Goal: Task Accomplishment & Management: Manage account settings

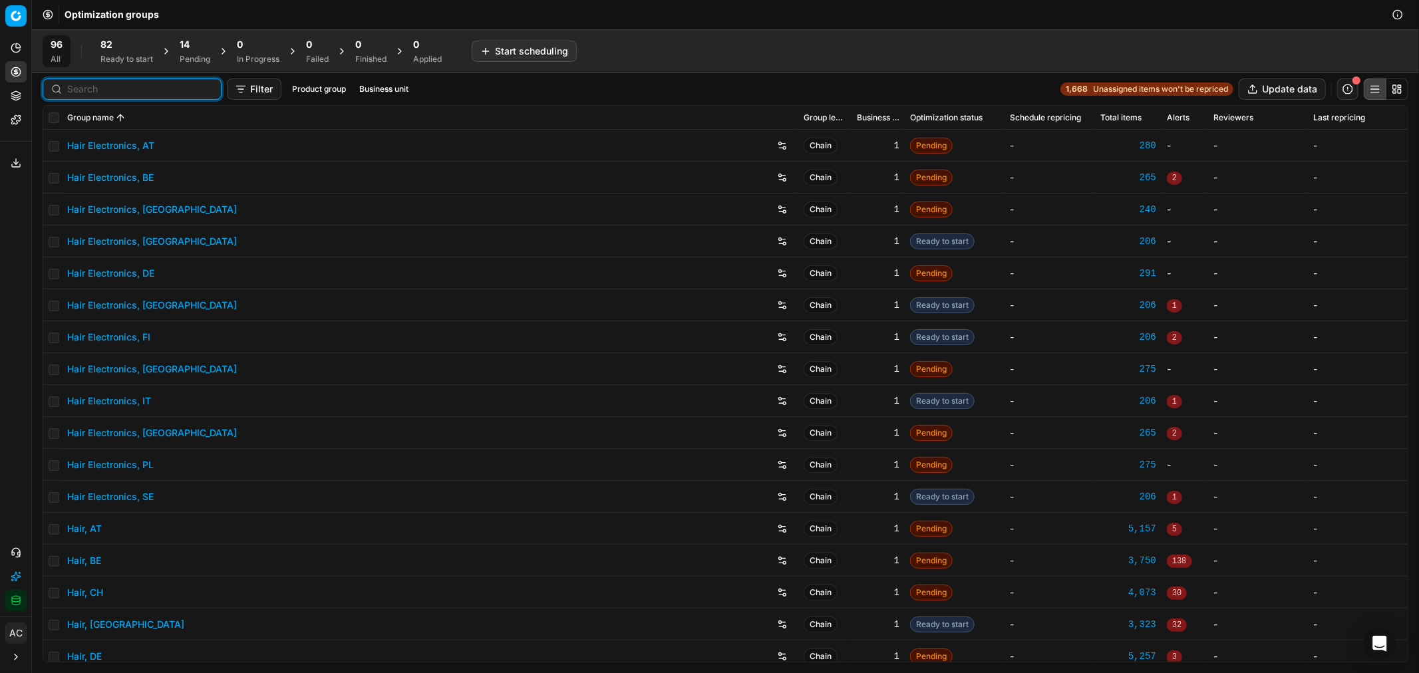
click at [72, 85] on input at bounding box center [140, 89] width 146 height 13
click at [118, 63] on div "Ready to start" at bounding box center [126, 59] width 53 height 11
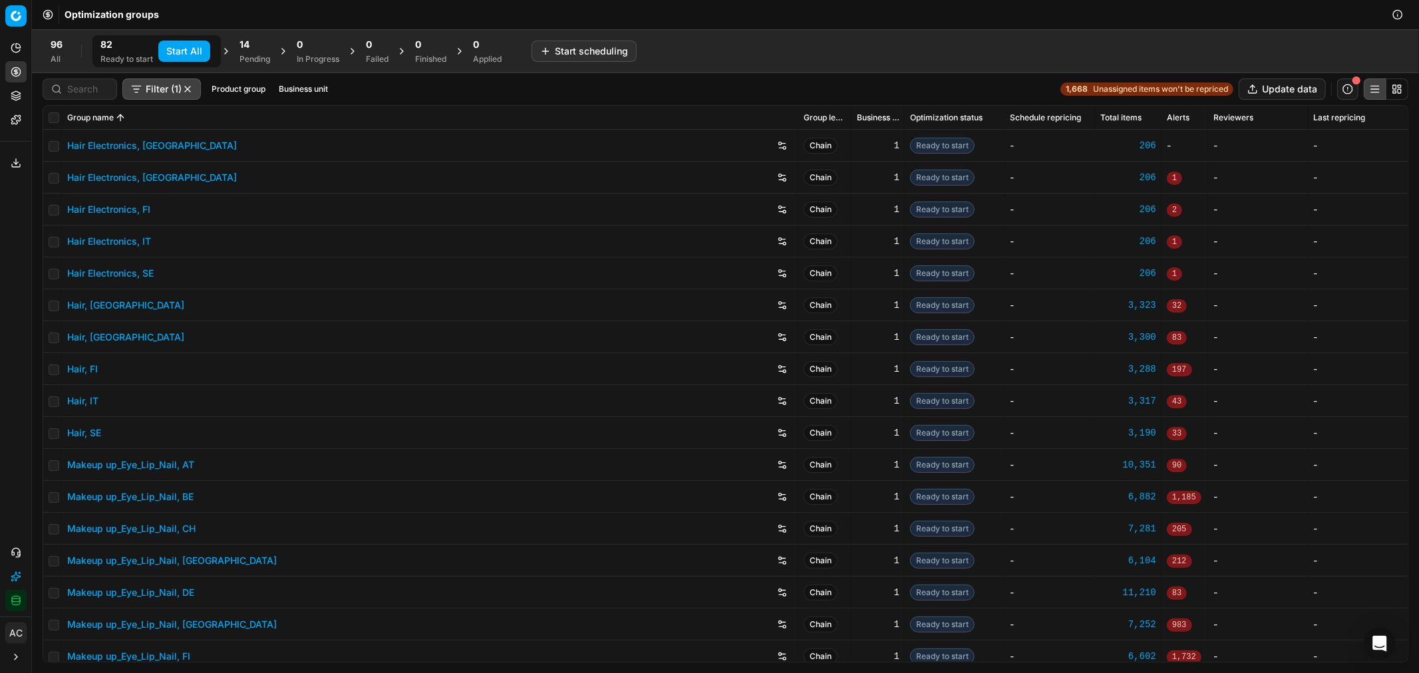
click at [87, 97] on div at bounding box center [80, 89] width 75 height 21
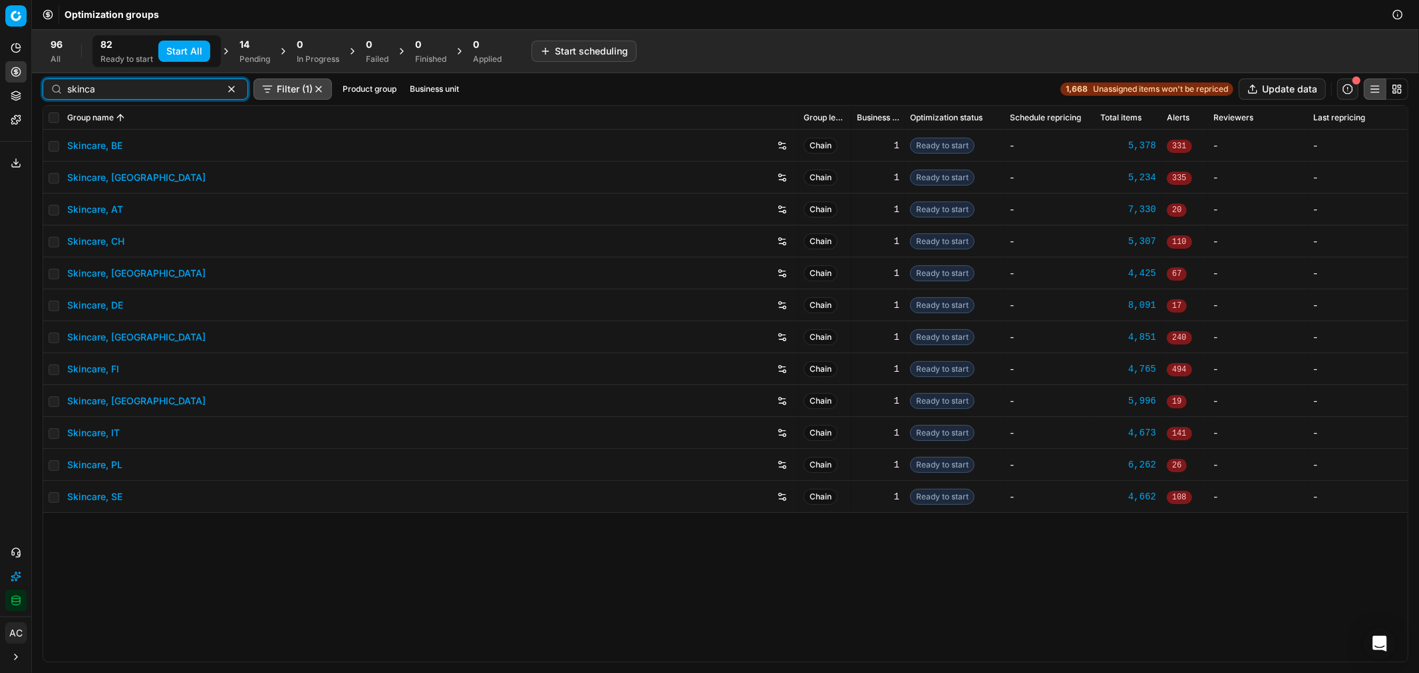
type input "skinca"
click at [102, 303] on link "Skincare, DE" at bounding box center [95, 305] width 56 height 13
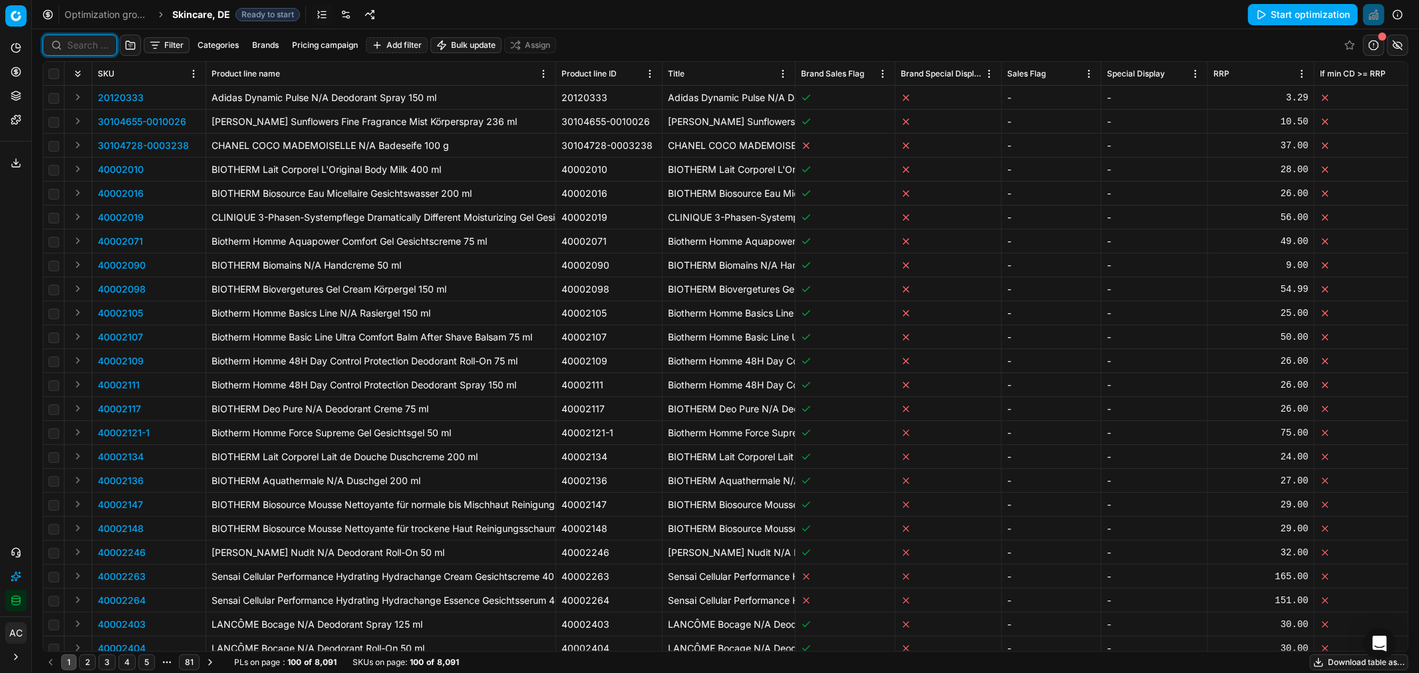
click at [90, 49] on input at bounding box center [87, 45] width 41 height 13
paste input "90004460-0006645"
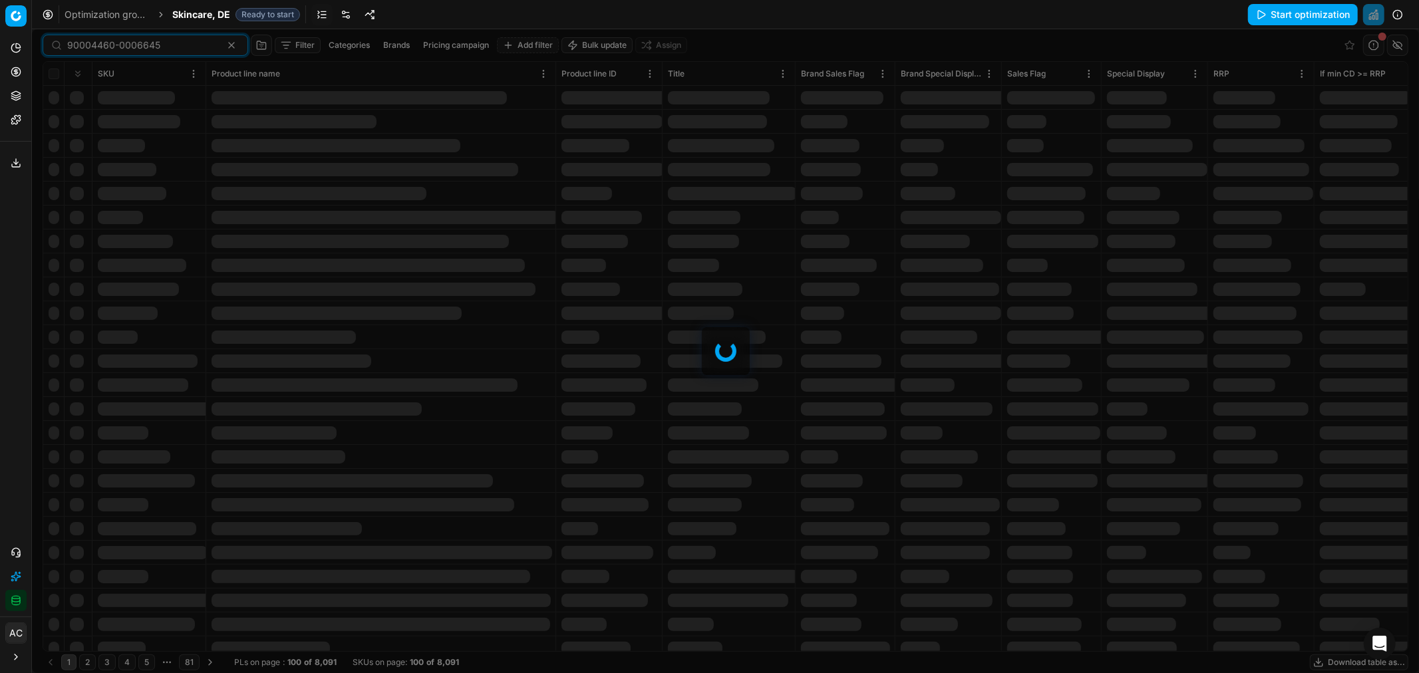
type input "90004460-0006645"
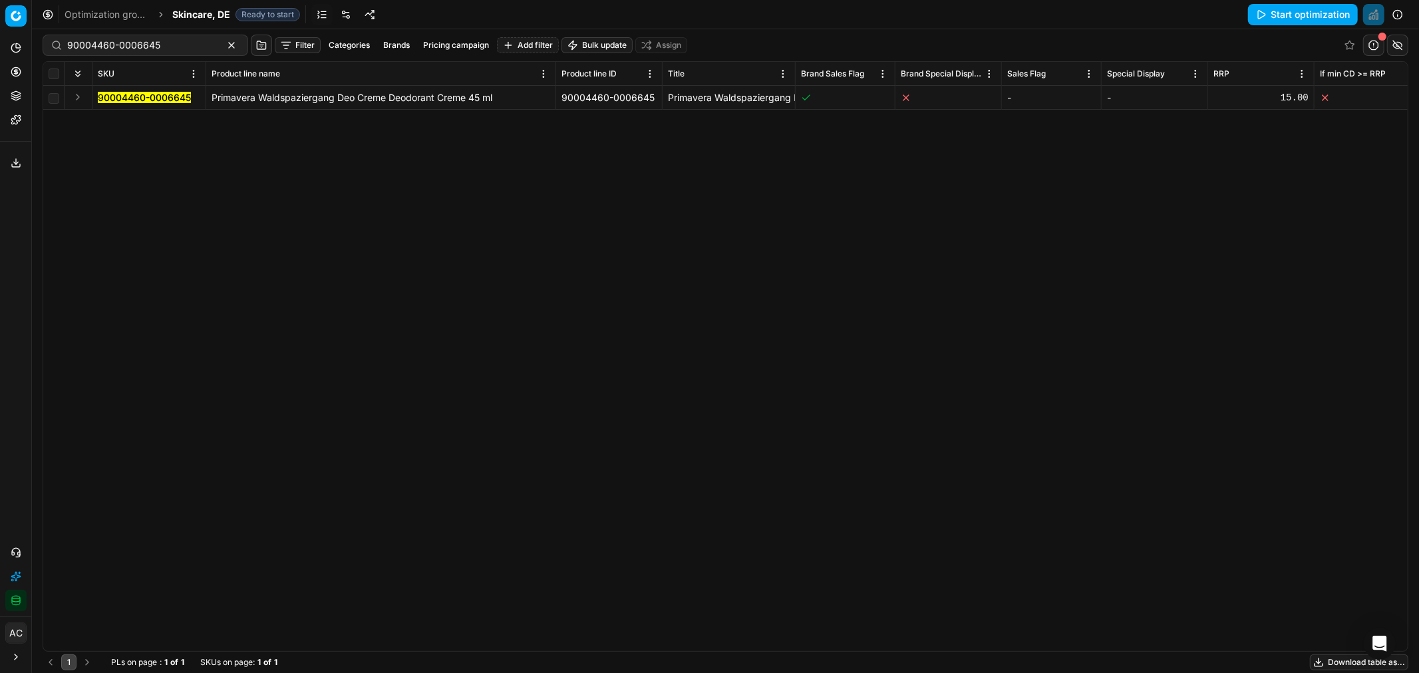
click at [77, 95] on button "Expand" at bounding box center [78, 97] width 16 height 16
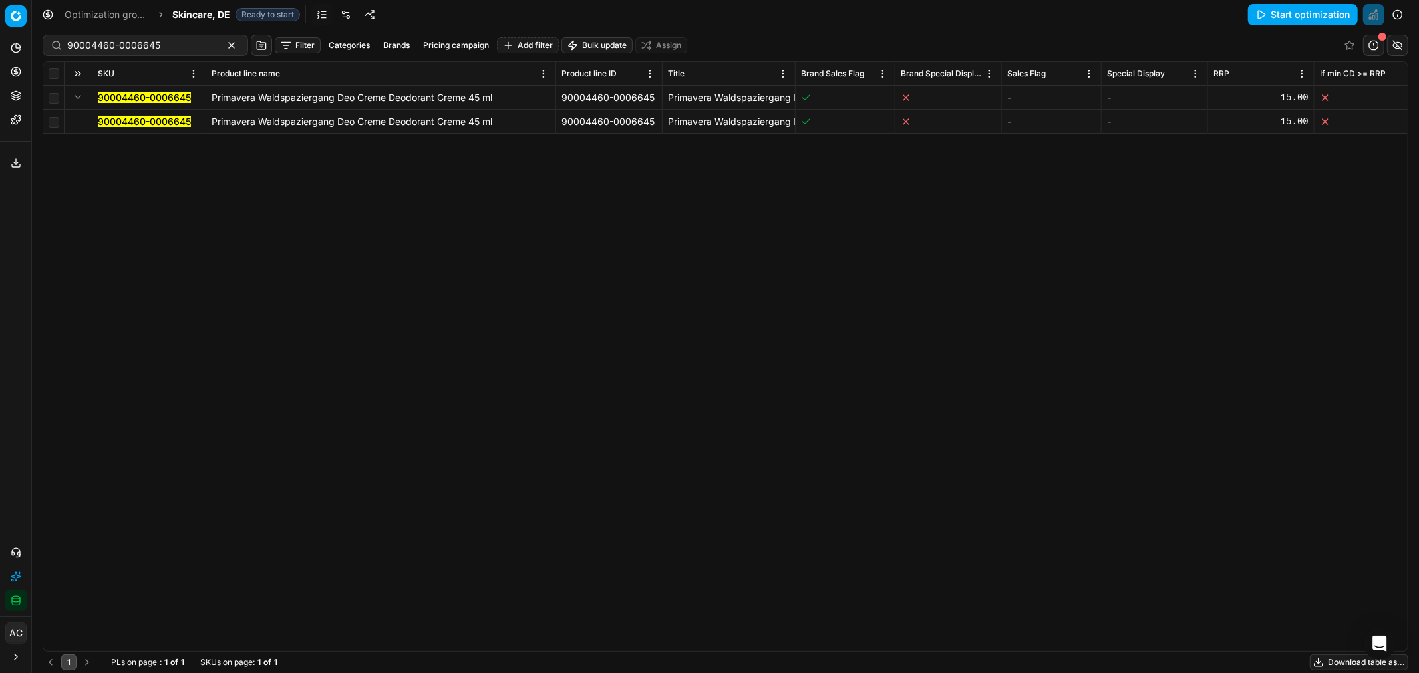
click at [128, 121] on mark "90004460-0006645" at bounding box center [144, 121] width 93 height 11
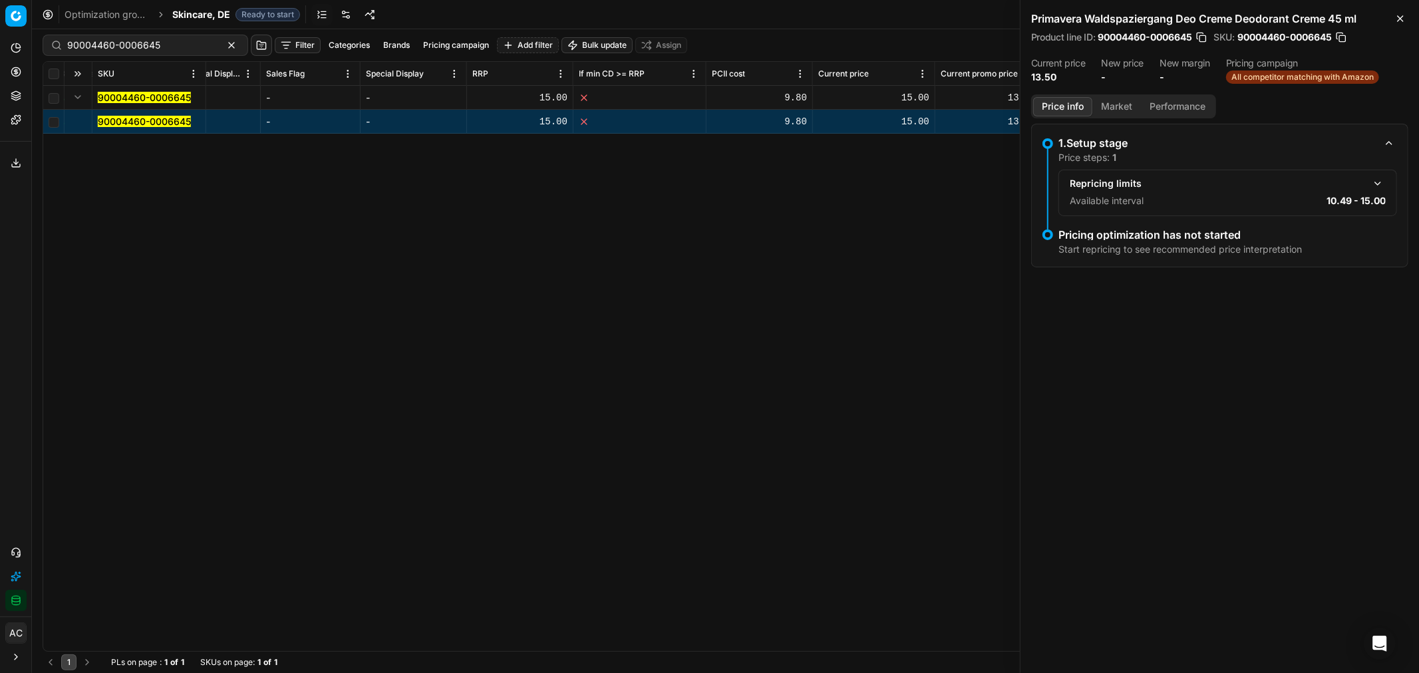
scroll to position [0, 742]
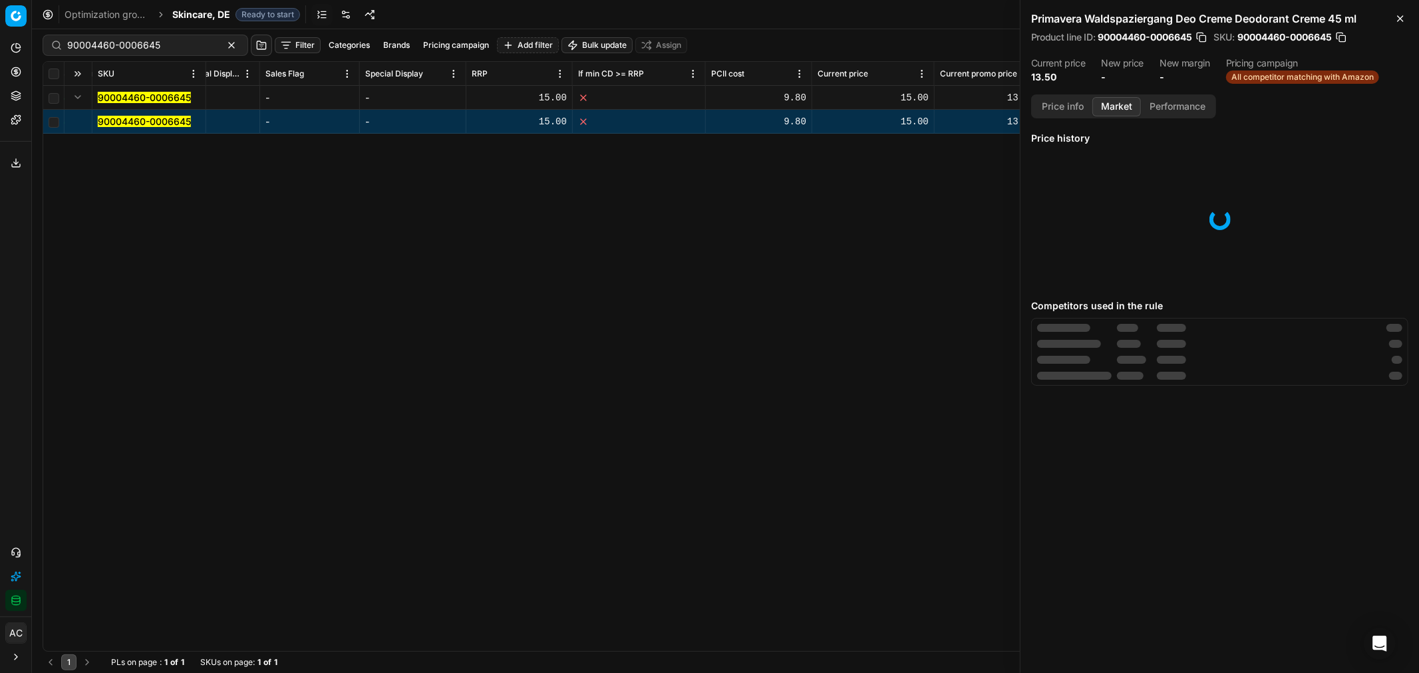
click at [1109, 100] on button "Market" at bounding box center [1117, 106] width 49 height 19
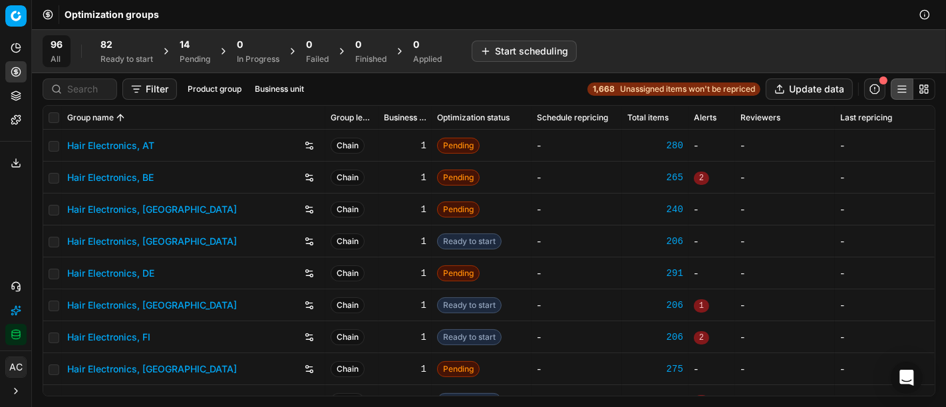
click at [752, 68] on div "96 All 82 Ready to start 14 Pending 0 In Progress 0 Failed 0 Finished 0 Applied…" at bounding box center [489, 51] width 914 height 44
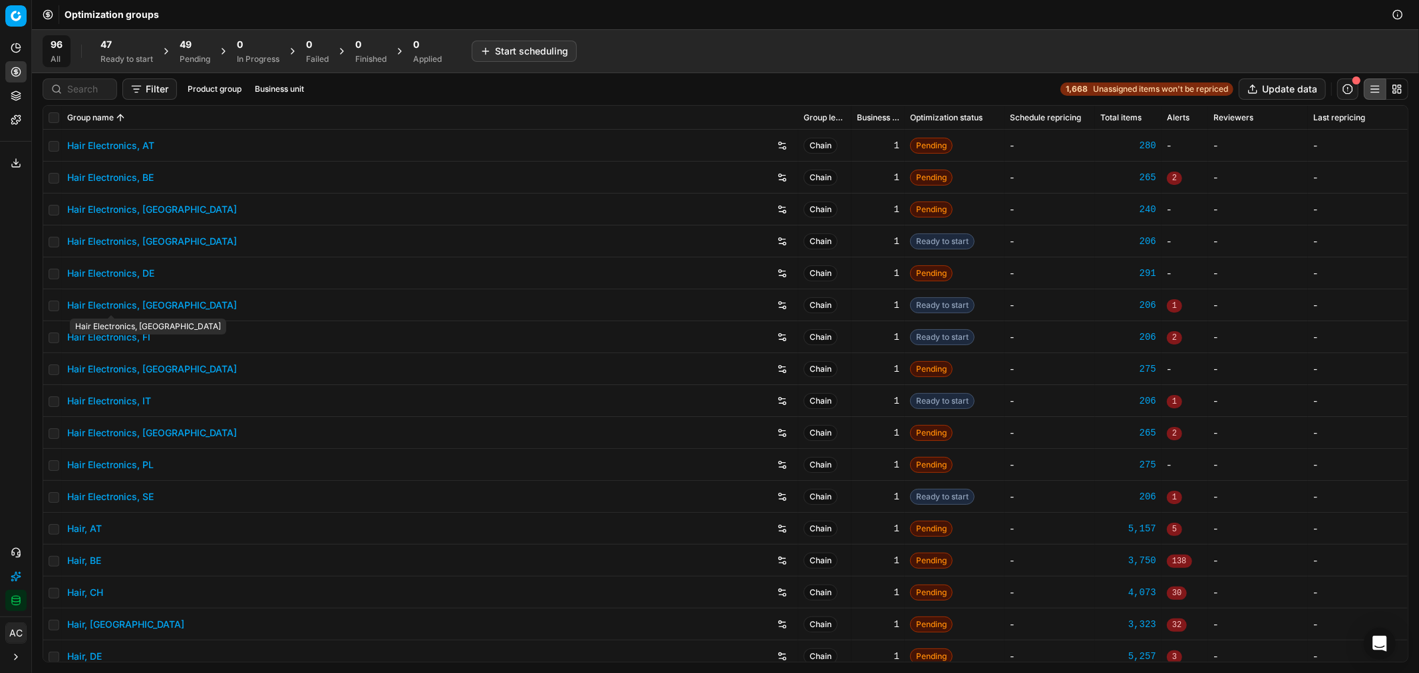
click at [146, 309] on link "Hair Electronics, DK" at bounding box center [152, 305] width 170 height 13
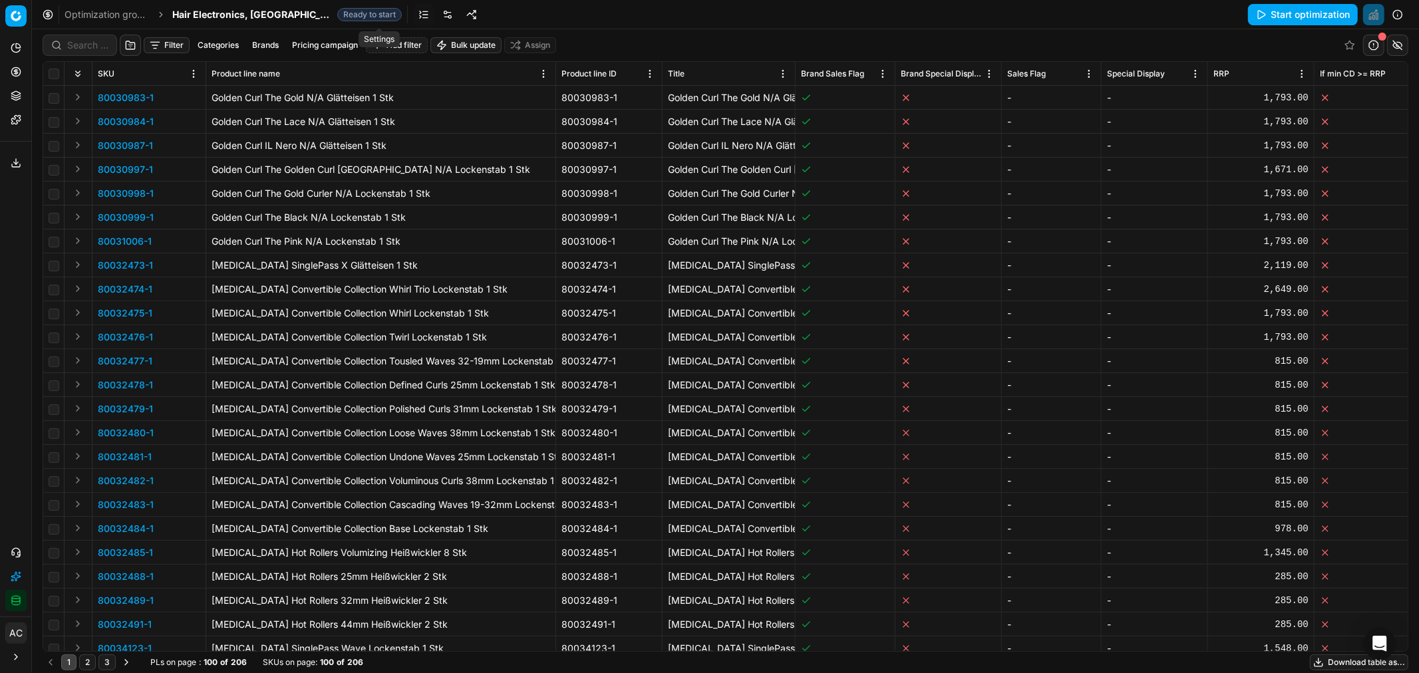
click at [437, 16] on link at bounding box center [447, 14] width 21 height 21
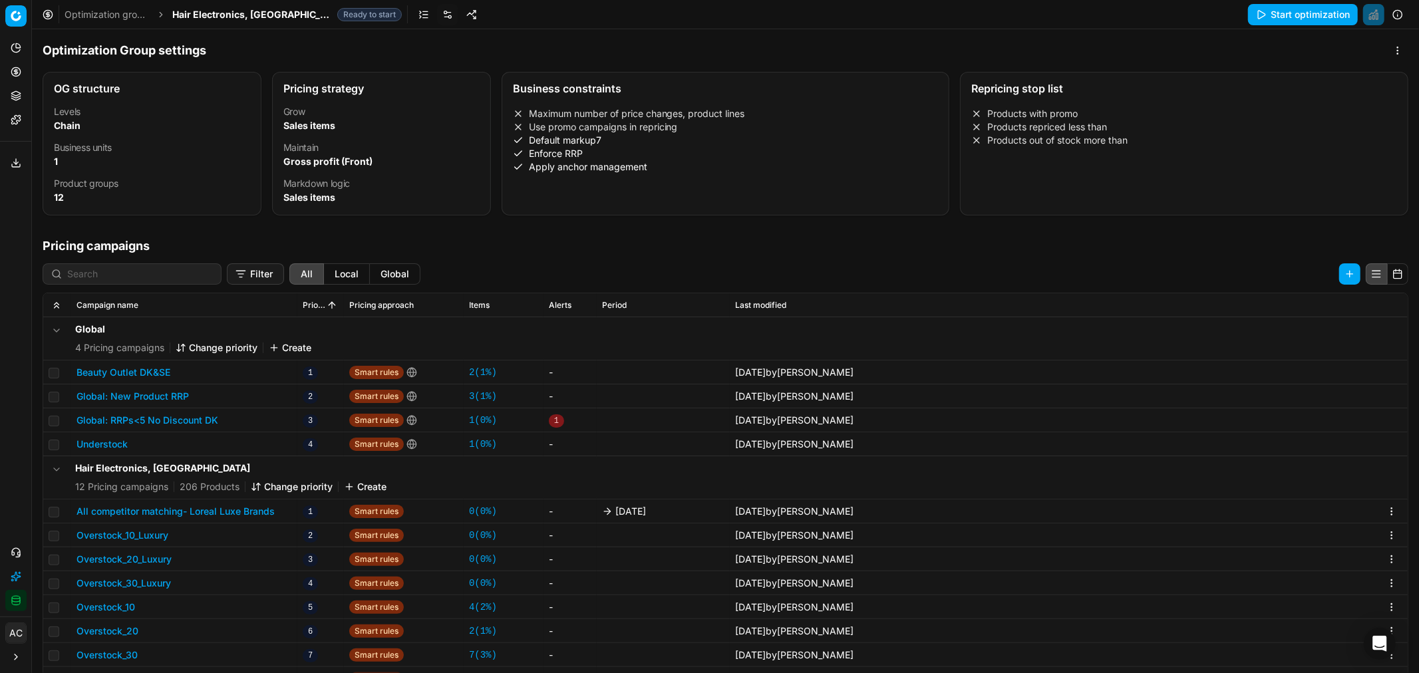
click at [946, 41] on div "Optimization Group settings" at bounding box center [726, 50] width 1366 height 21
click at [225, 407] on button "All competitor matching- Loreal Luxe Brands" at bounding box center [176, 511] width 198 height 13
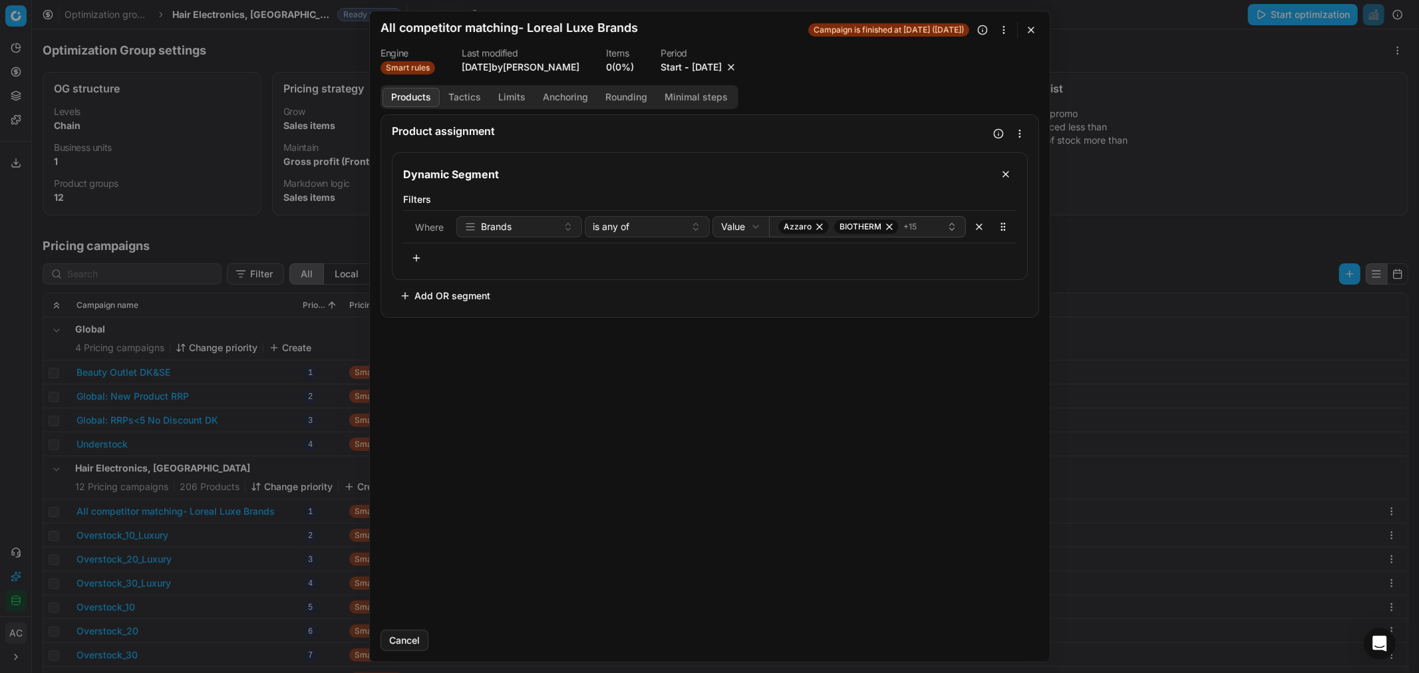
click at [701, 65] on button "10/10/2025" at bounding box center [707, 67] width 30 height 13
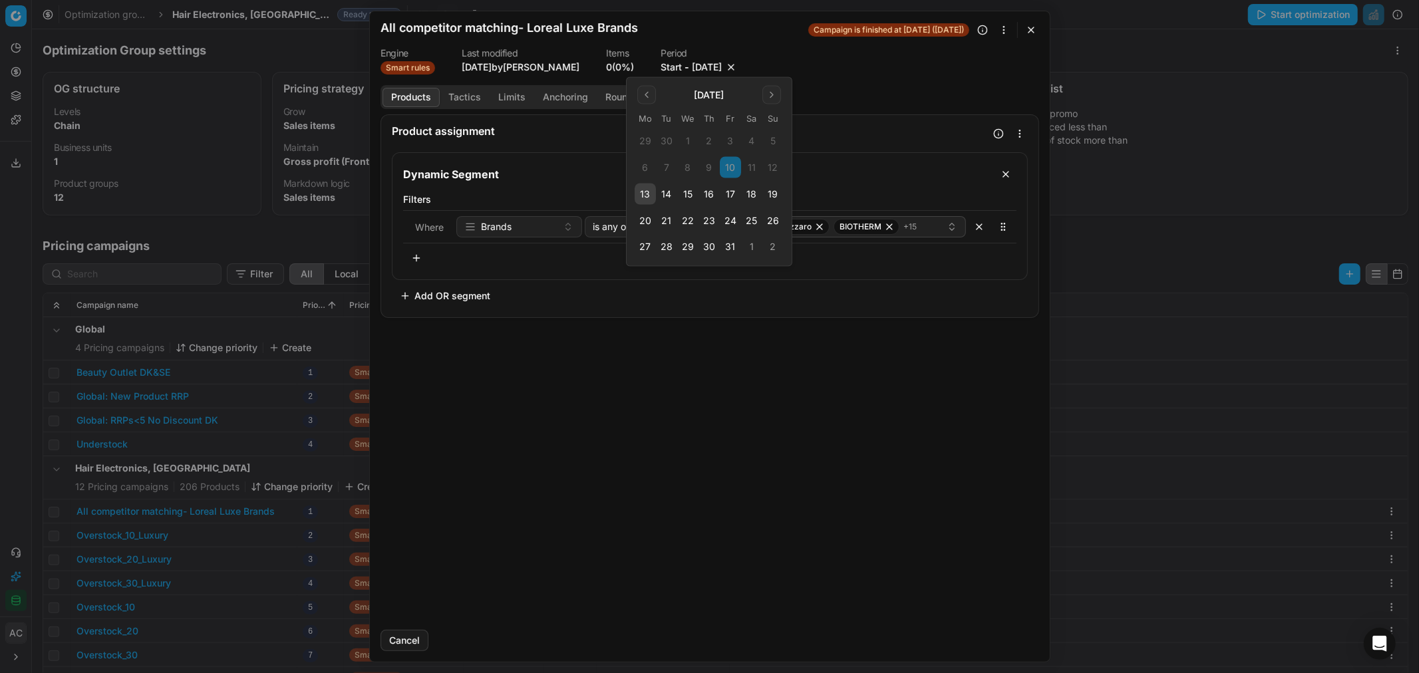
click at [729, 196] on button "17" at bounding box center [730, 194] width 21 height 21
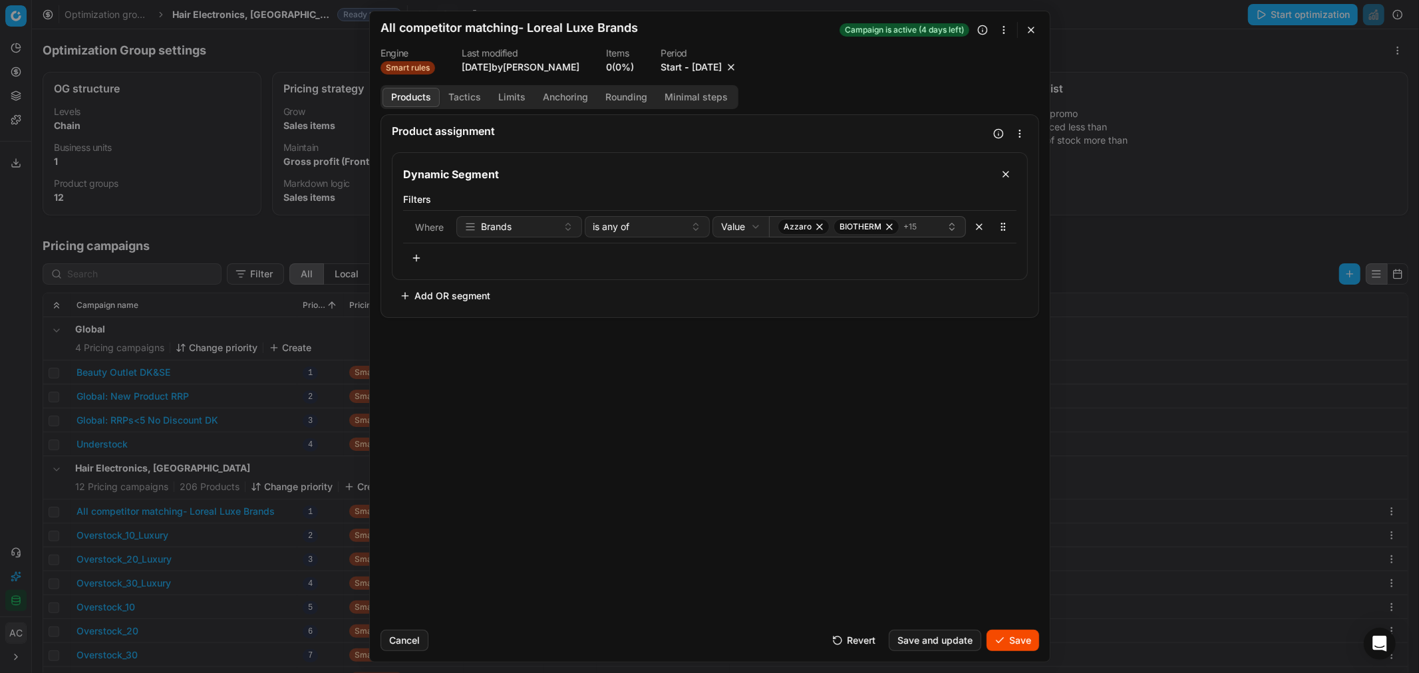
click at [699, 64] on button "10/17/2025" at bounding box center [707, 67] width 30 height 13
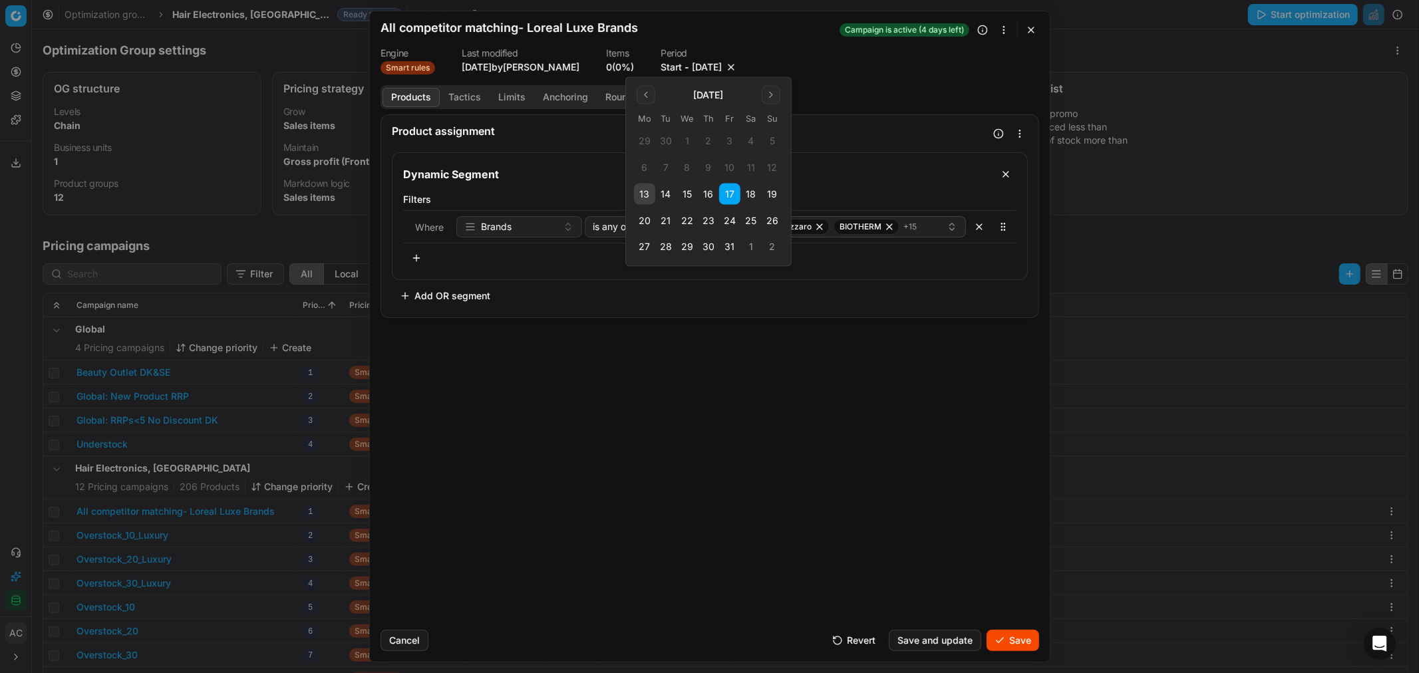
click at [946, 407] on button "Save" at bounding box center [1013, 640] width 53 height 21
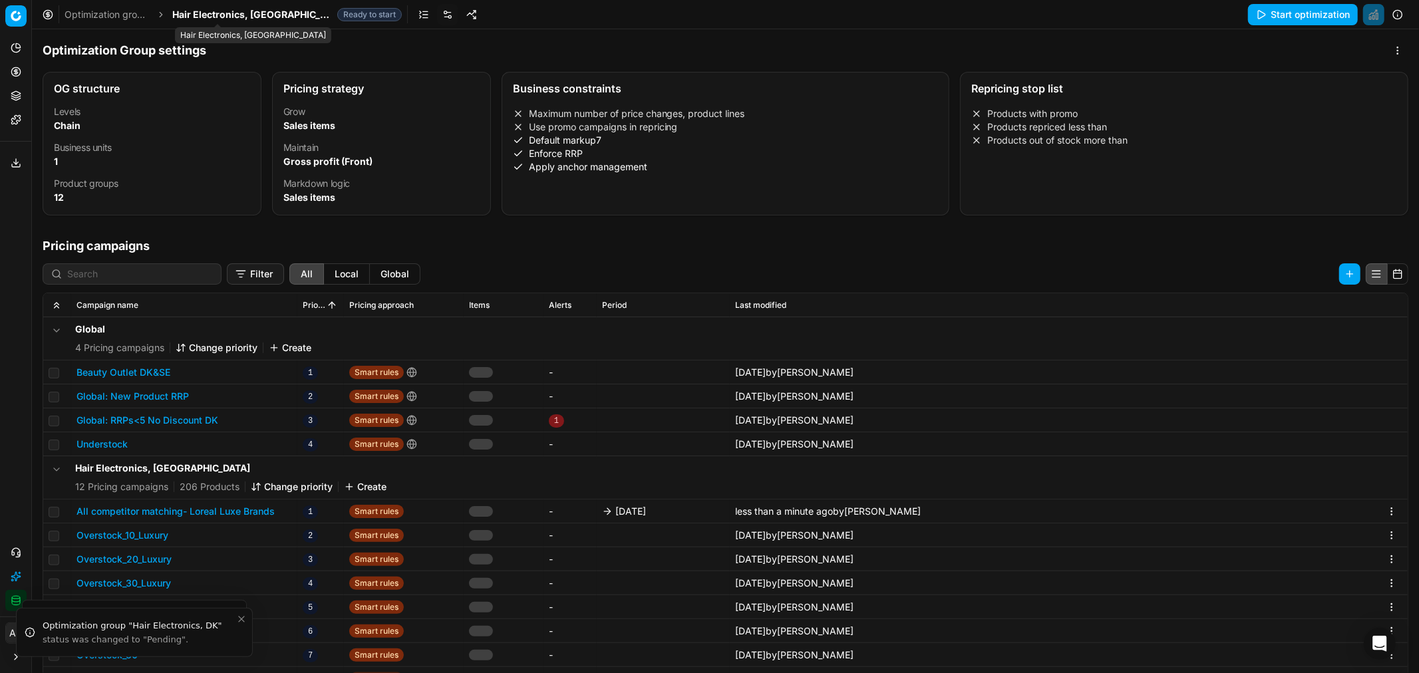
click at [225, 15] on span "Hair Electronics, DK" at bounding box center [252, 14] width 160 height 13
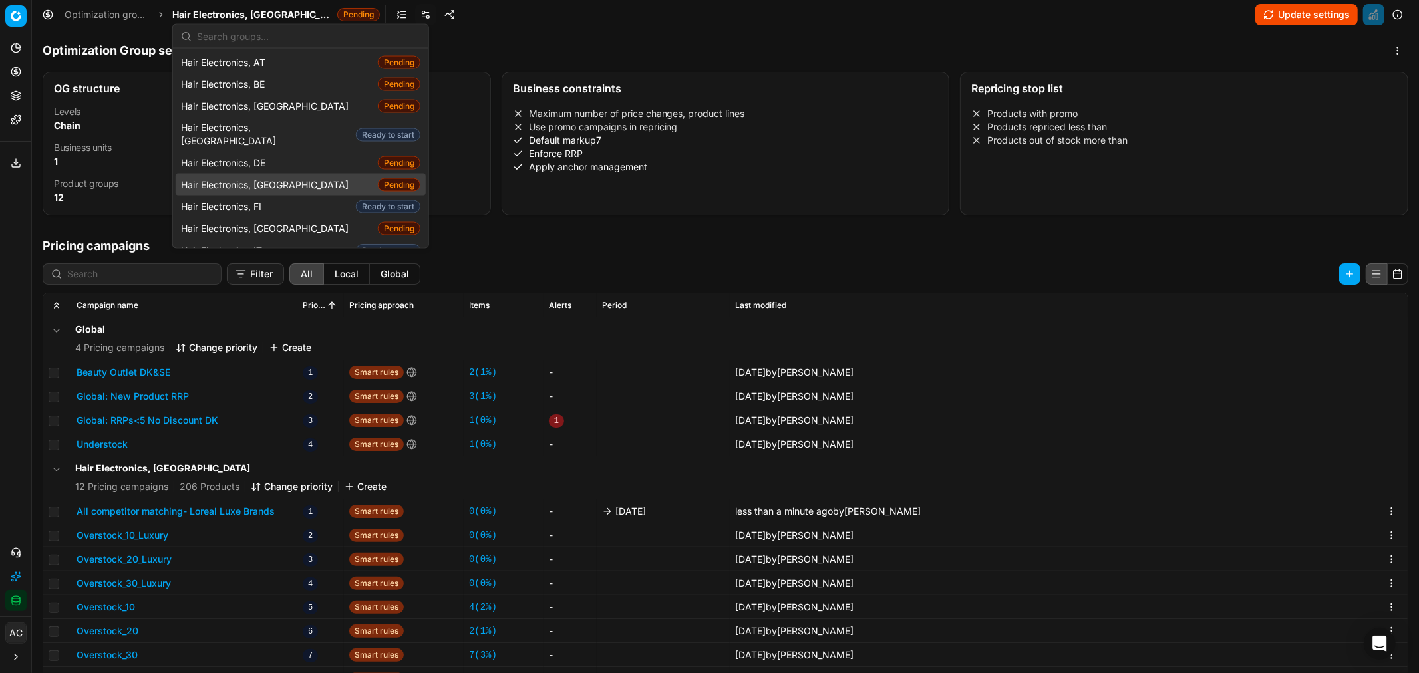
scroll to position [12, 0]
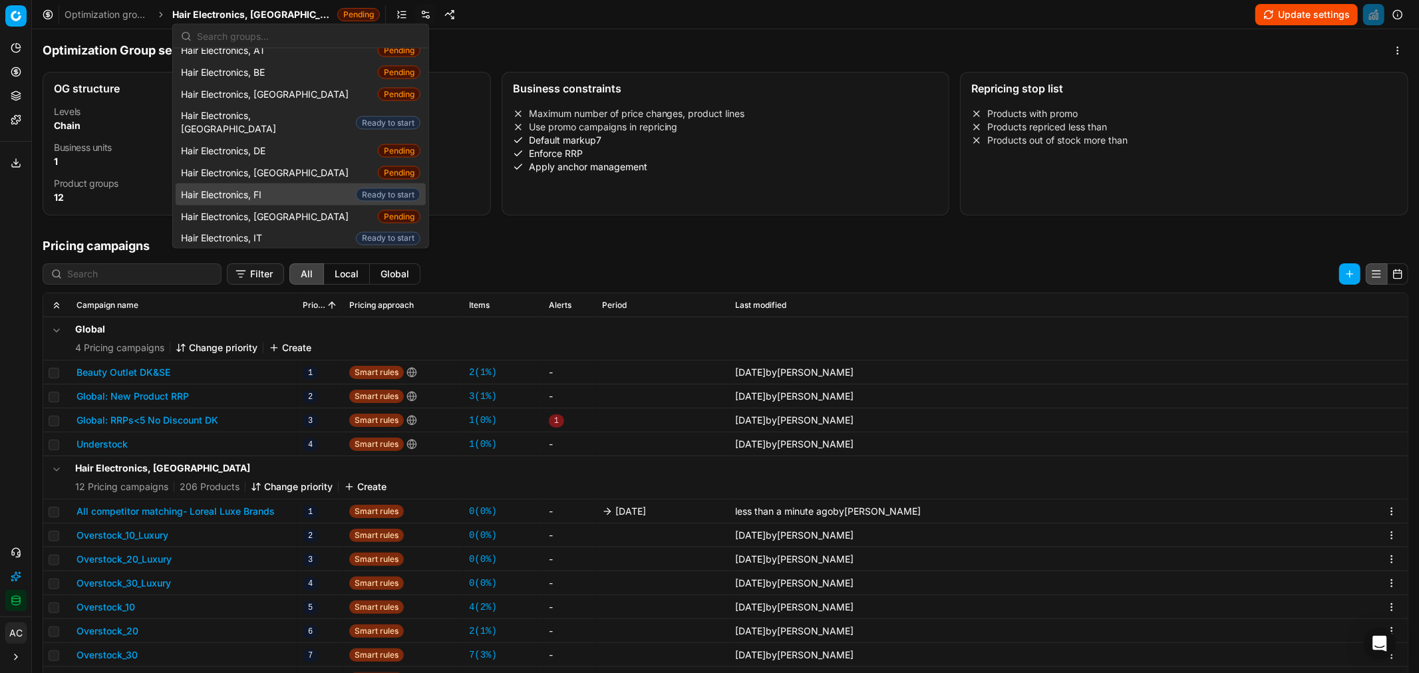
click at [279, 184] on div "Hair Electronics, FI Ready to start" at bounding box center [301, 195] width 250 height 22
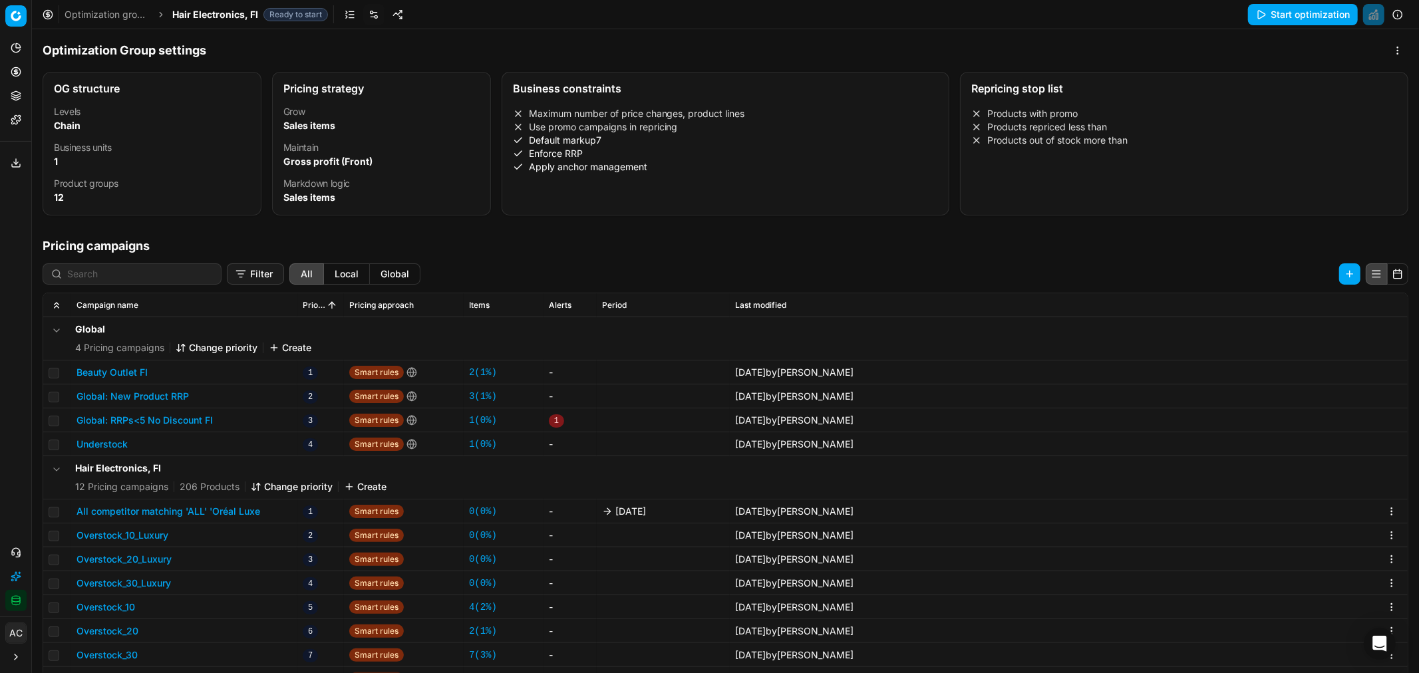
click at [245, 407] on button "All competitor matching 'ALL' 'Oréal Luxe" at bounding box center [169, 511] width 184 height 13
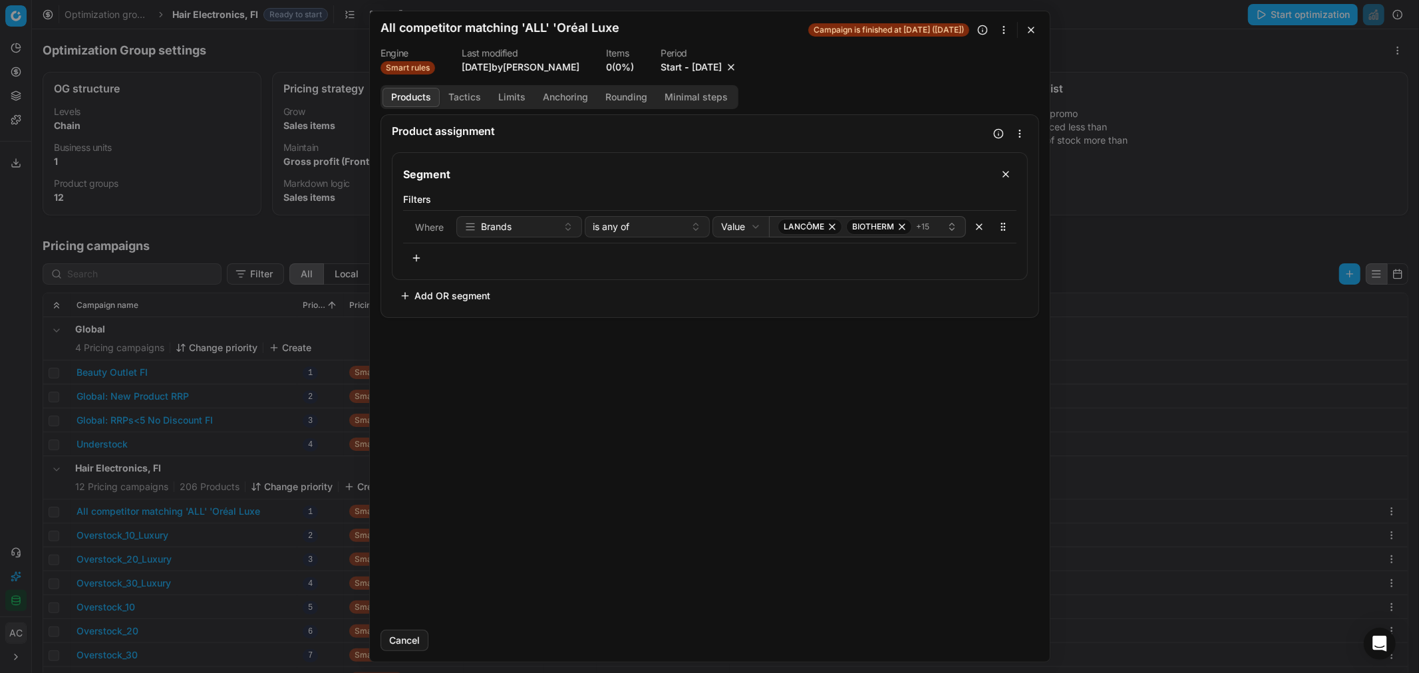
click at [719, 69] on button "10/10/2025" at bounding box center [707, 67] width 30 height 13
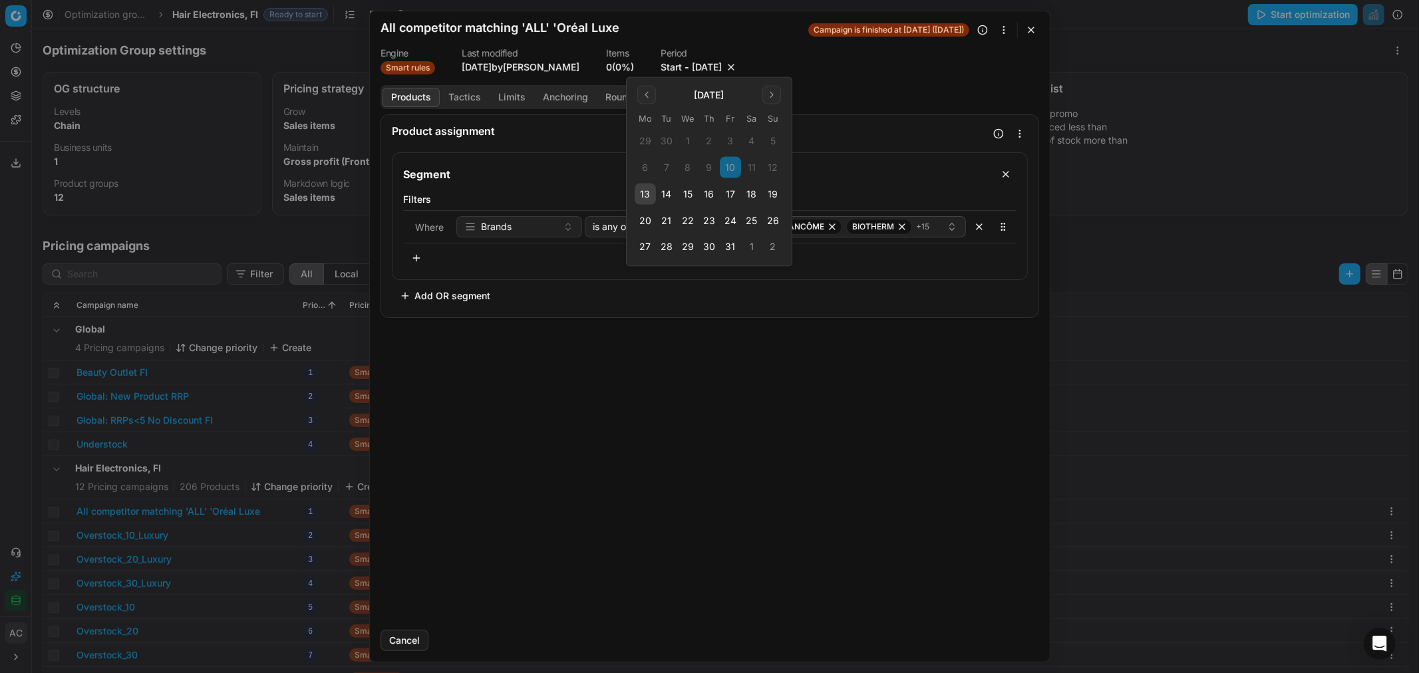
click at [734, 196] on button "17" at bounding box center [730, 194] width 21 height 21
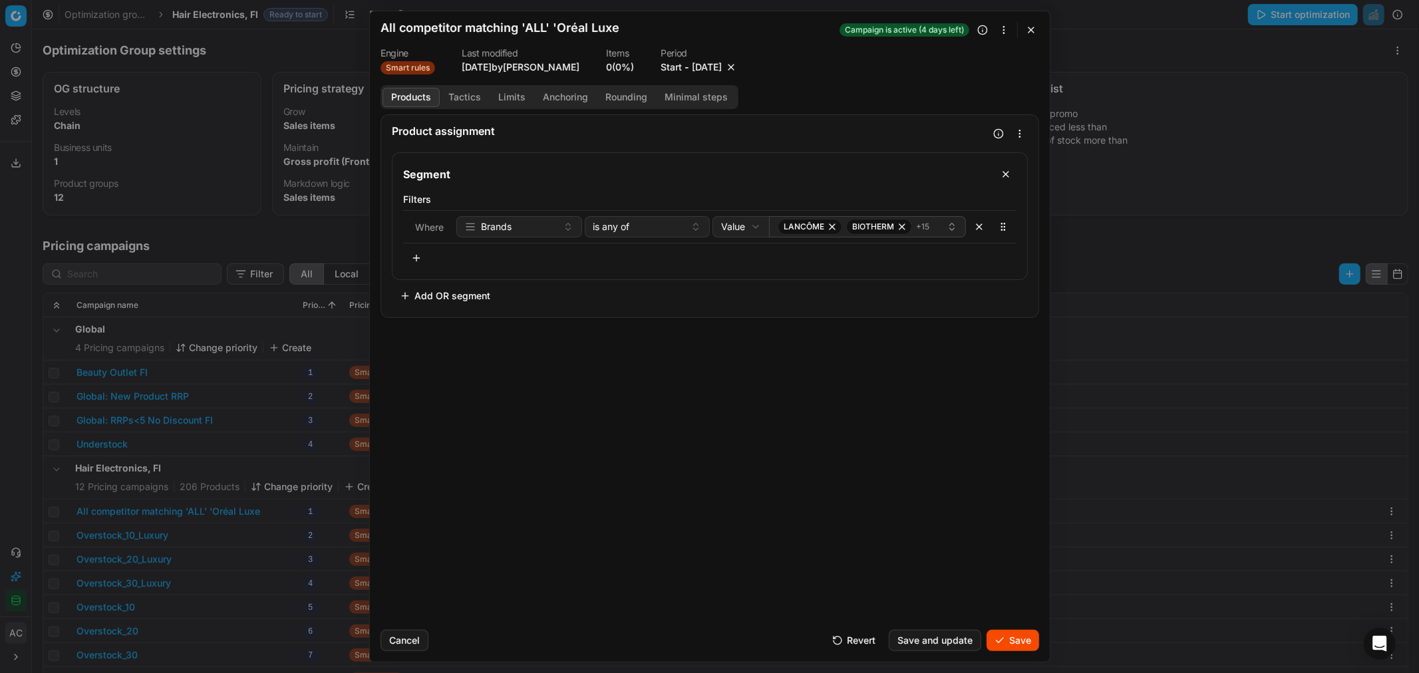
click at [946, 407] on button "Save" at bounding box center [1013, 640] width 53 height 21
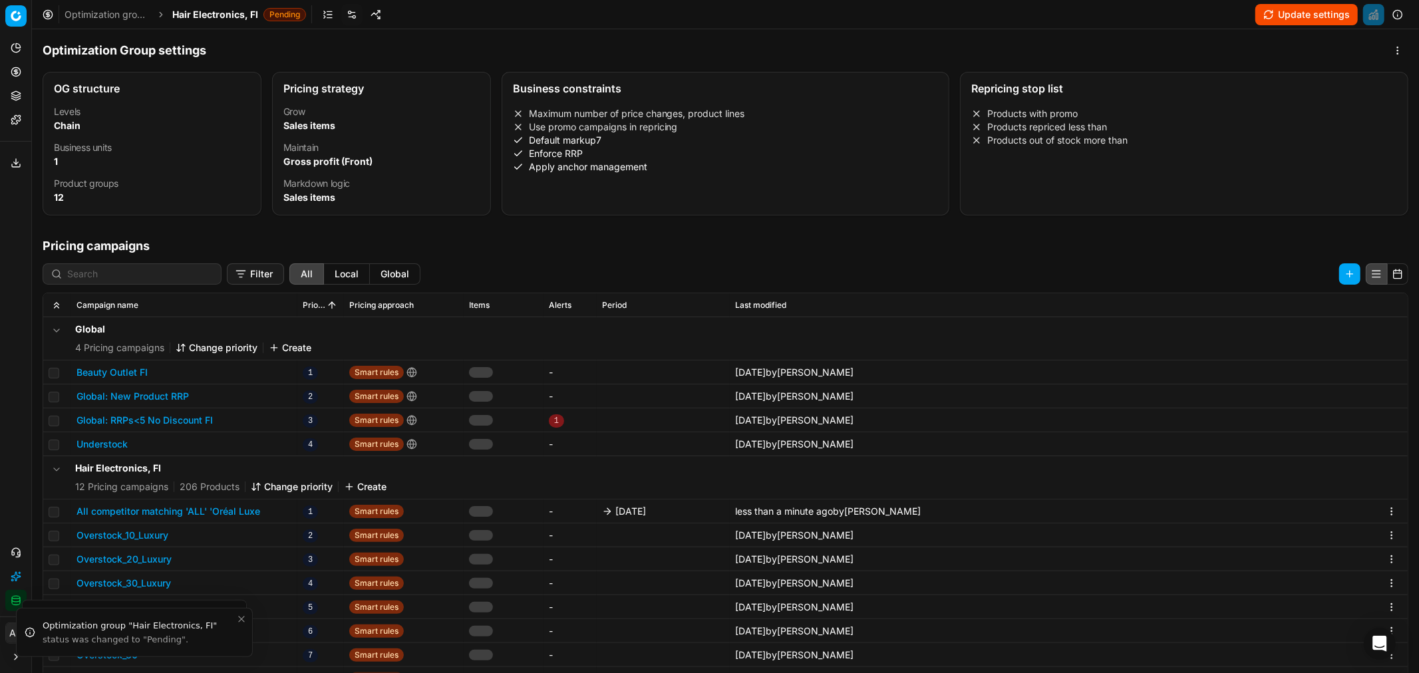
click at [224, 11] on span "Hair Electronics, FI" at bounding box center [215, 14] width 86 height 13
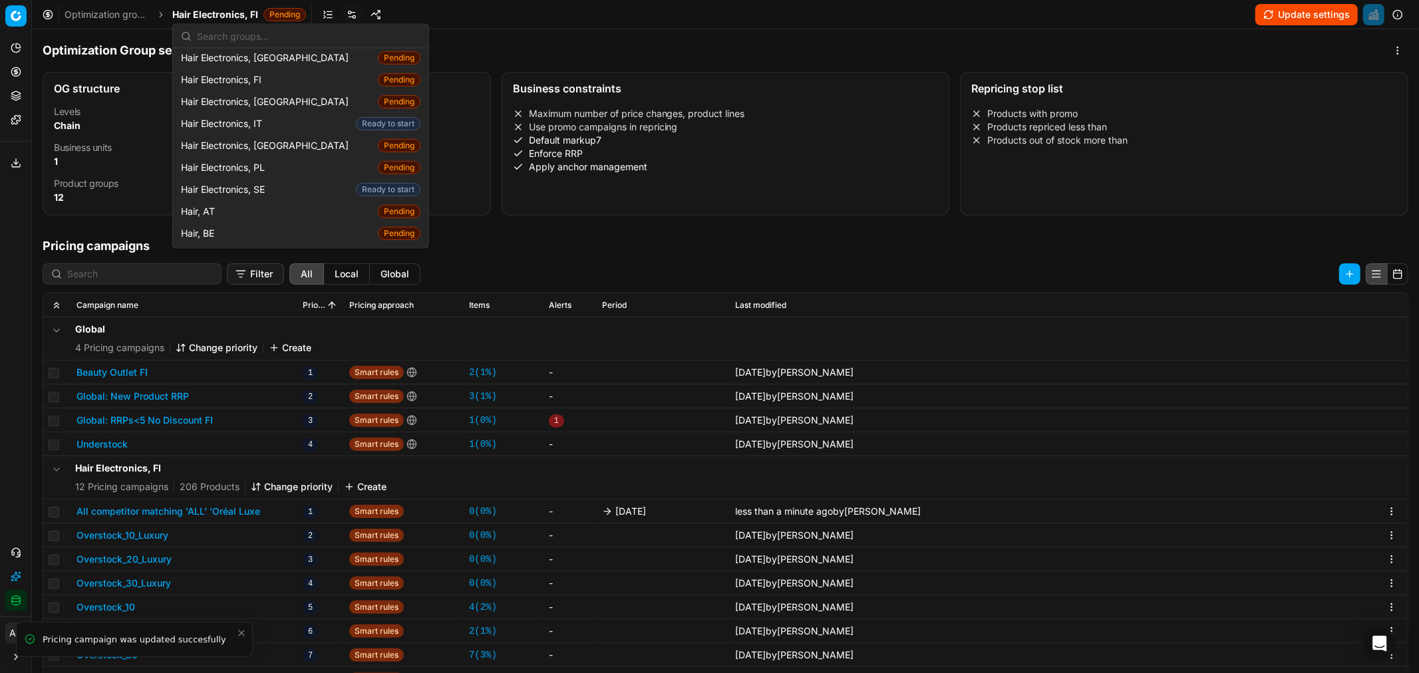
scroll to position [125, 0]
click at [274, 182] on div "Hair Electronics, SE Ready to start" at bounding box center [301, 191] width 250 height 22
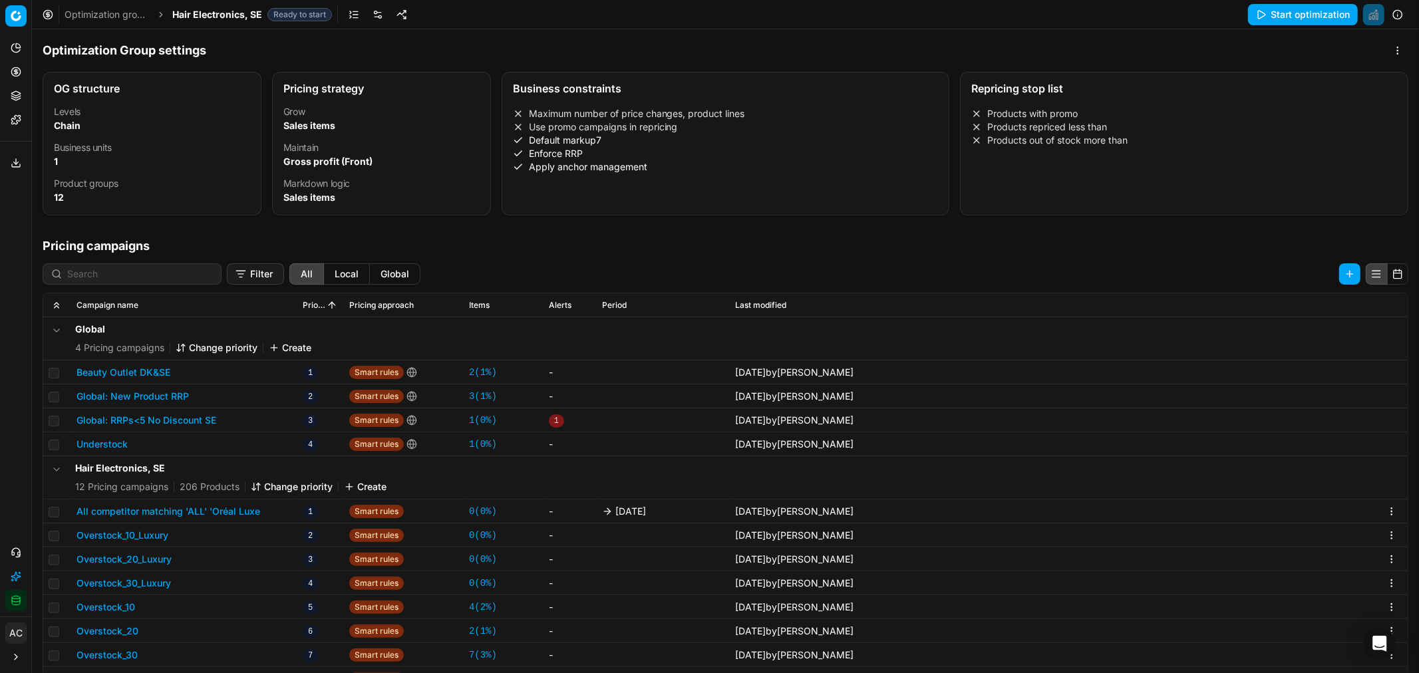
click at [196, 407] on button "All competitor matching 'ALL' 'Oréal Luxe" at bounding box center [169, 511] width 184 height 13
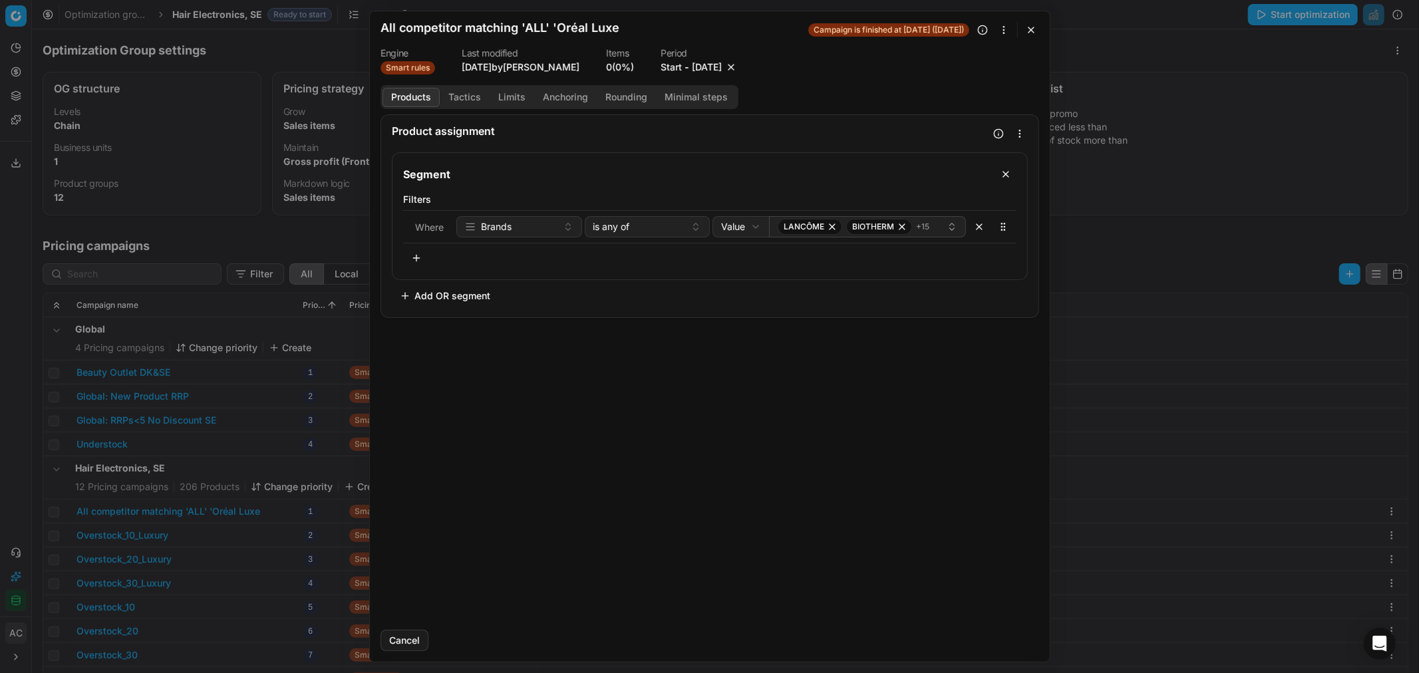
click at [701, 62] on button "[DATE]" at bounding box center [707, 67] width 30 height 13
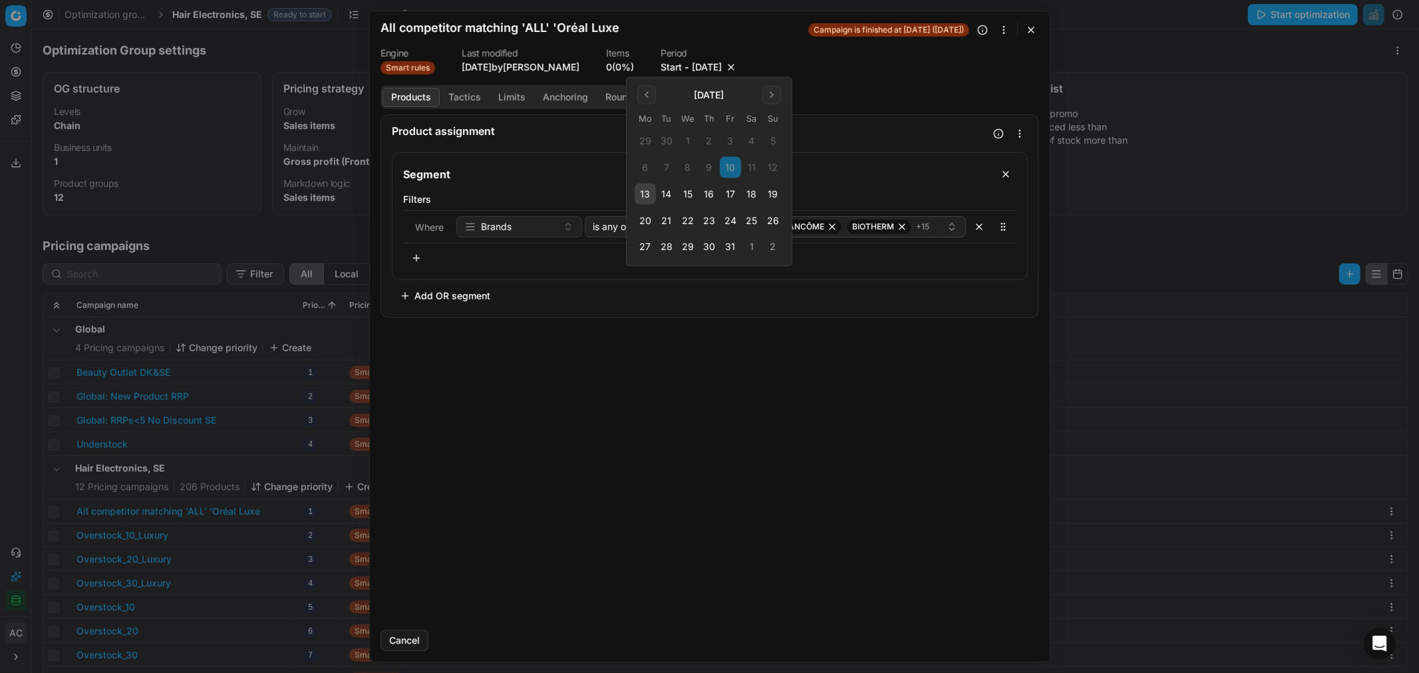
click at [726, 190] on button "17" at bounding box center [730, 194] width 21 height 21
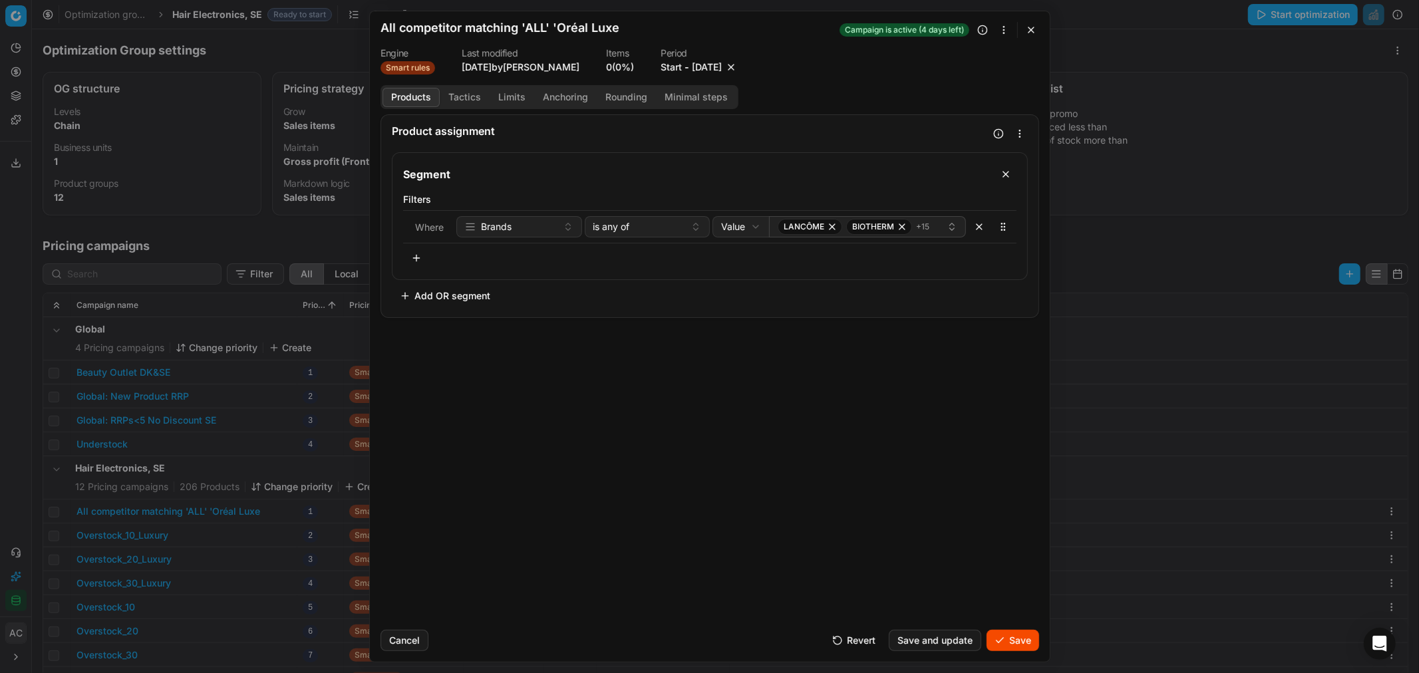
click at [946, 407] on button "Save" at bounding box center [1013, 640] width 53 height 21
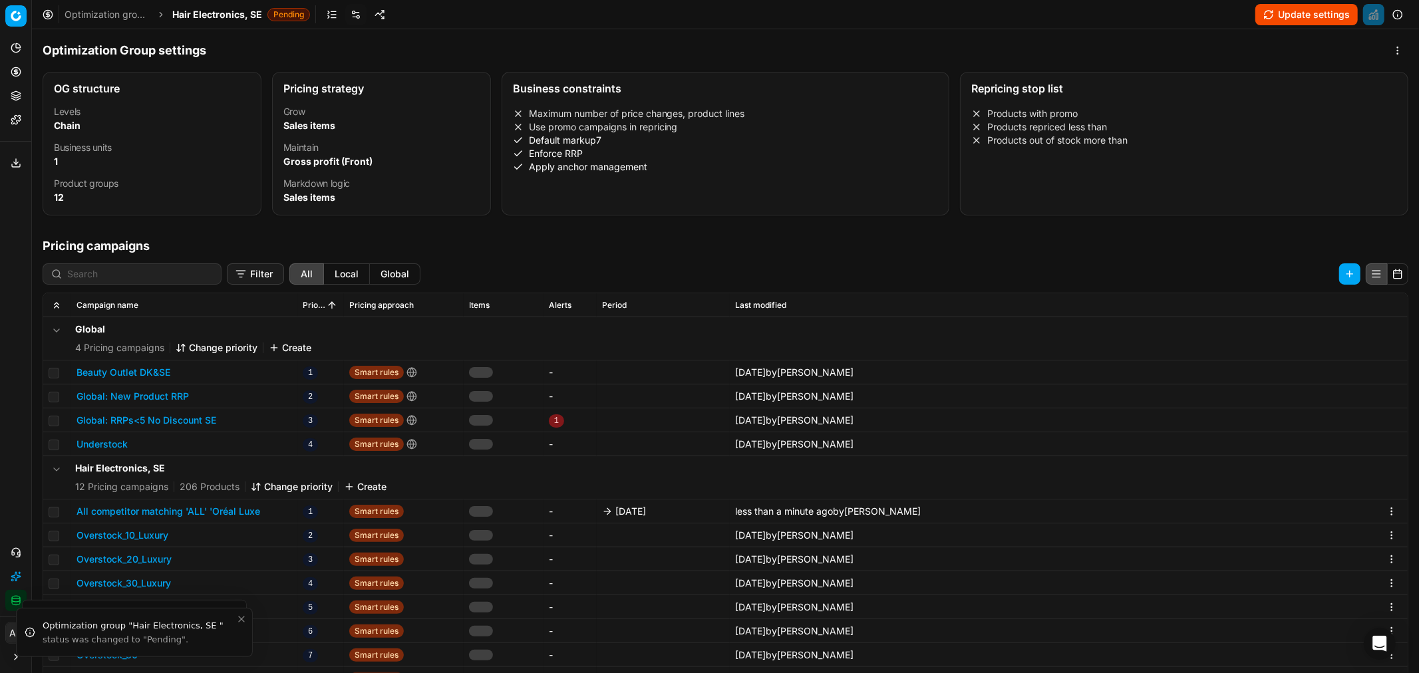
click at [215, 9] on span "Hair Electronics, SE" at bounding box center [217, 14] width 90 height 13
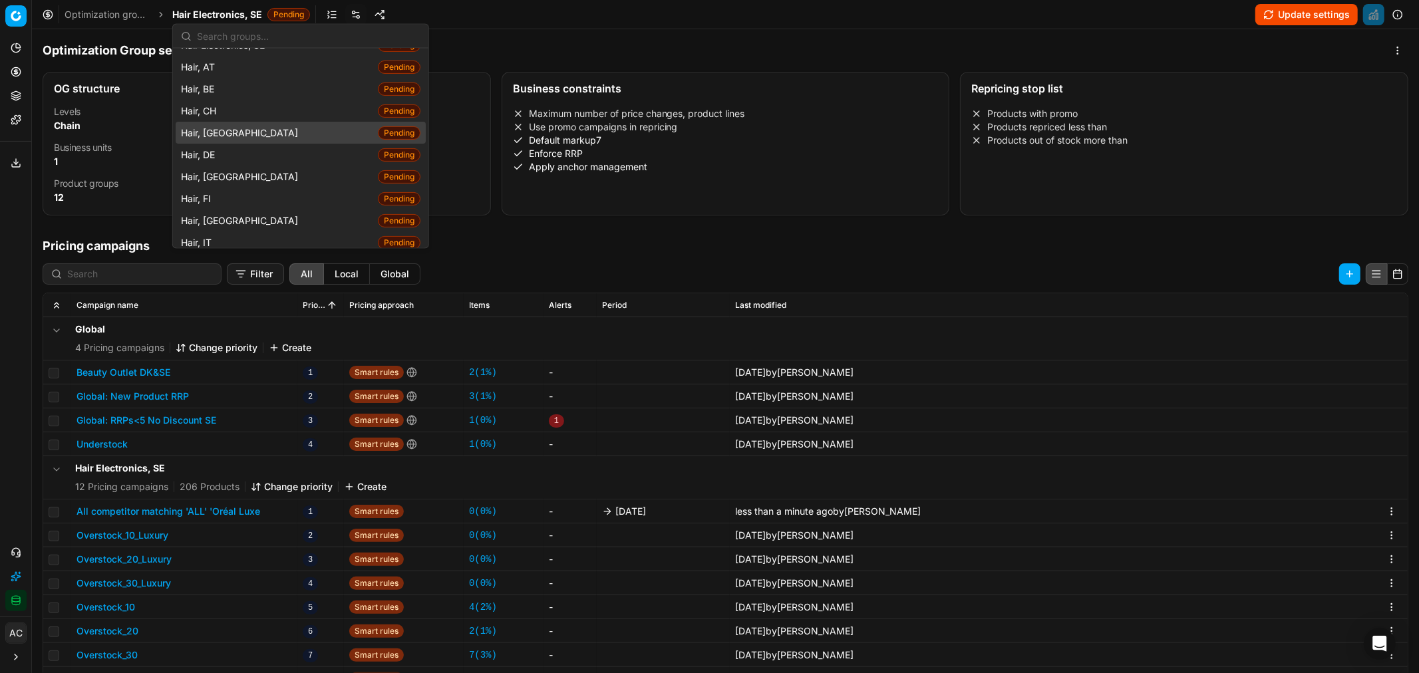
scroll to position [288, 0]
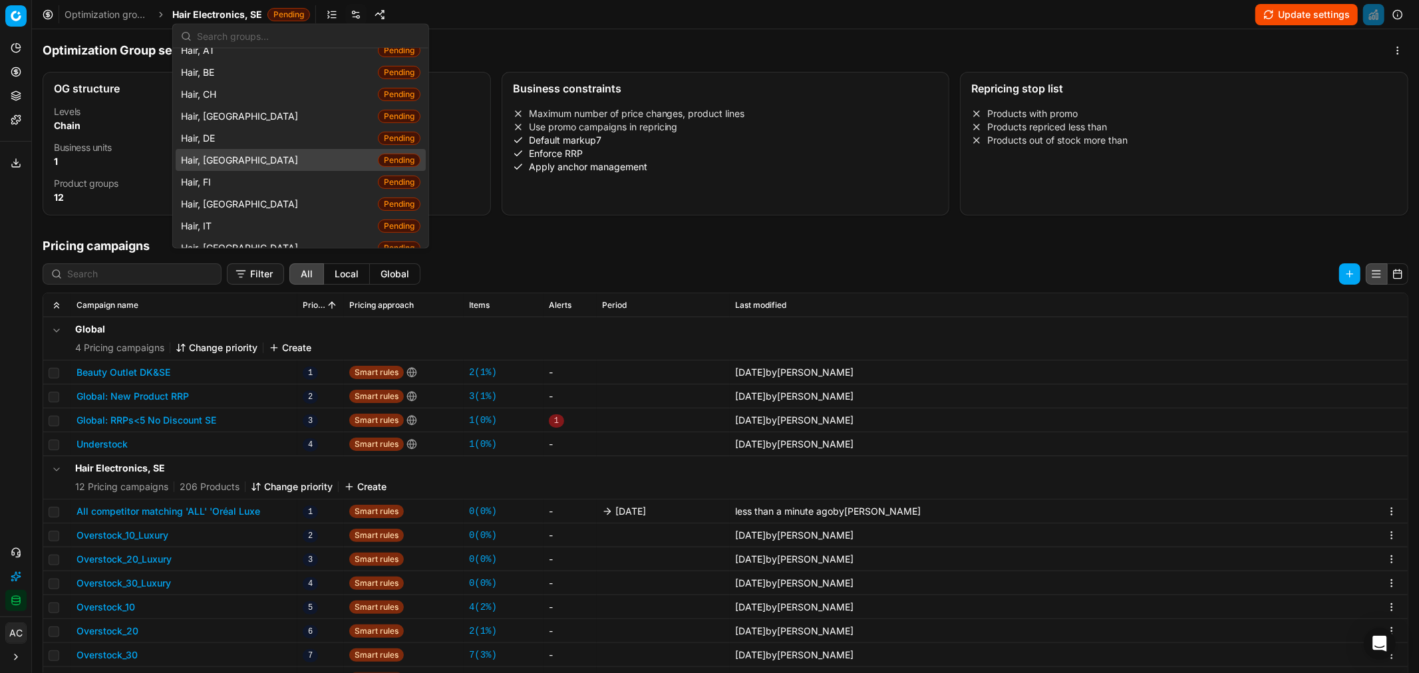
click at [275, 149] on div "Hair, DK Pending" at bounding box center [301, 160] width 250 height 22
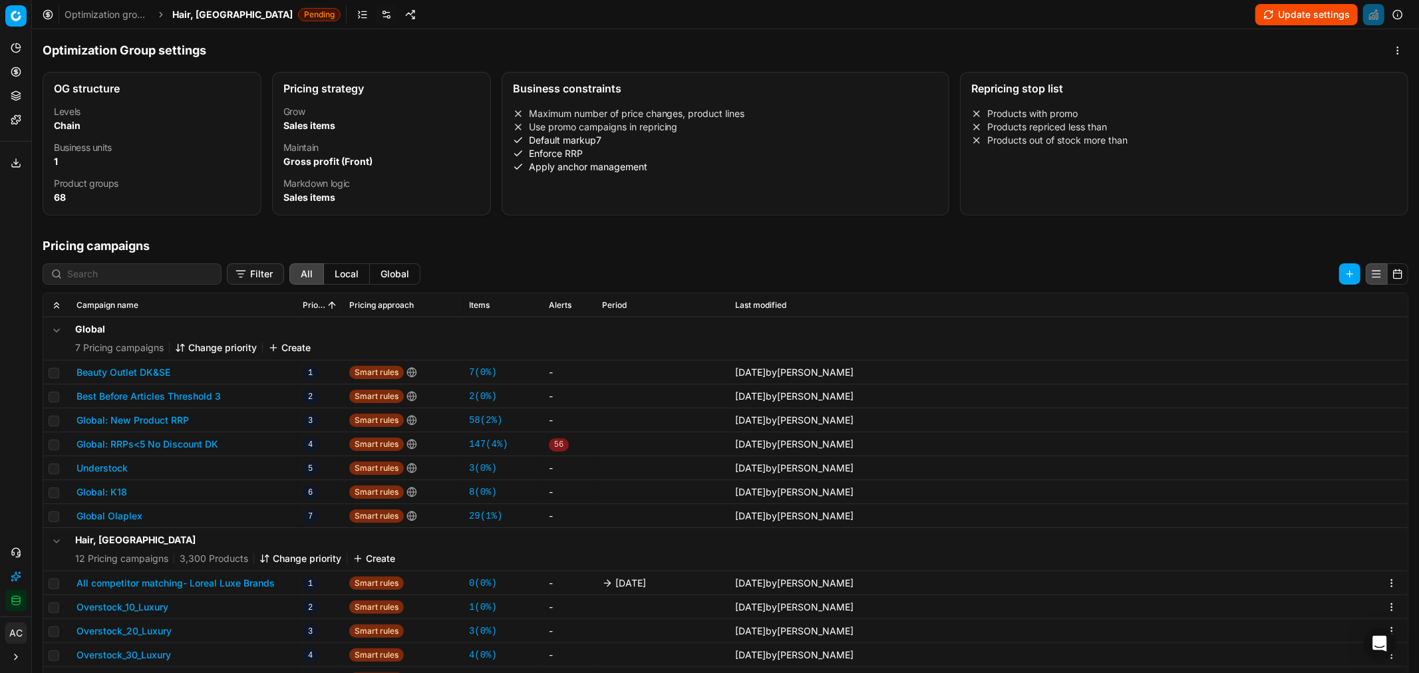
click at [237, 407] on button "All competitor matching- Loreal Luxe Brands" at bounding box center [176, 583] width 198 height 13
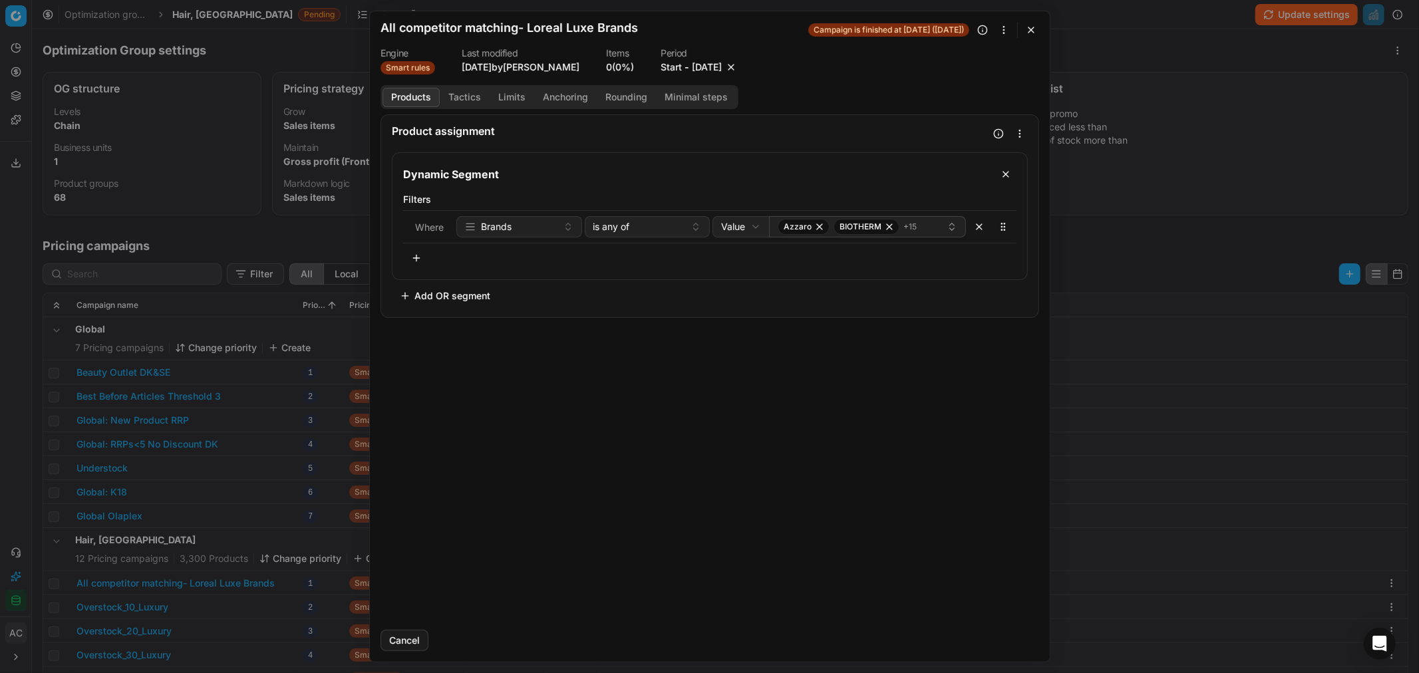
click at [711, 57] on dt "Period" at bounding box center [699, 53] width 77 height 9
click at [712, 69] on button "[DATE]" at bounding box center [707, 67] width 30 height 13
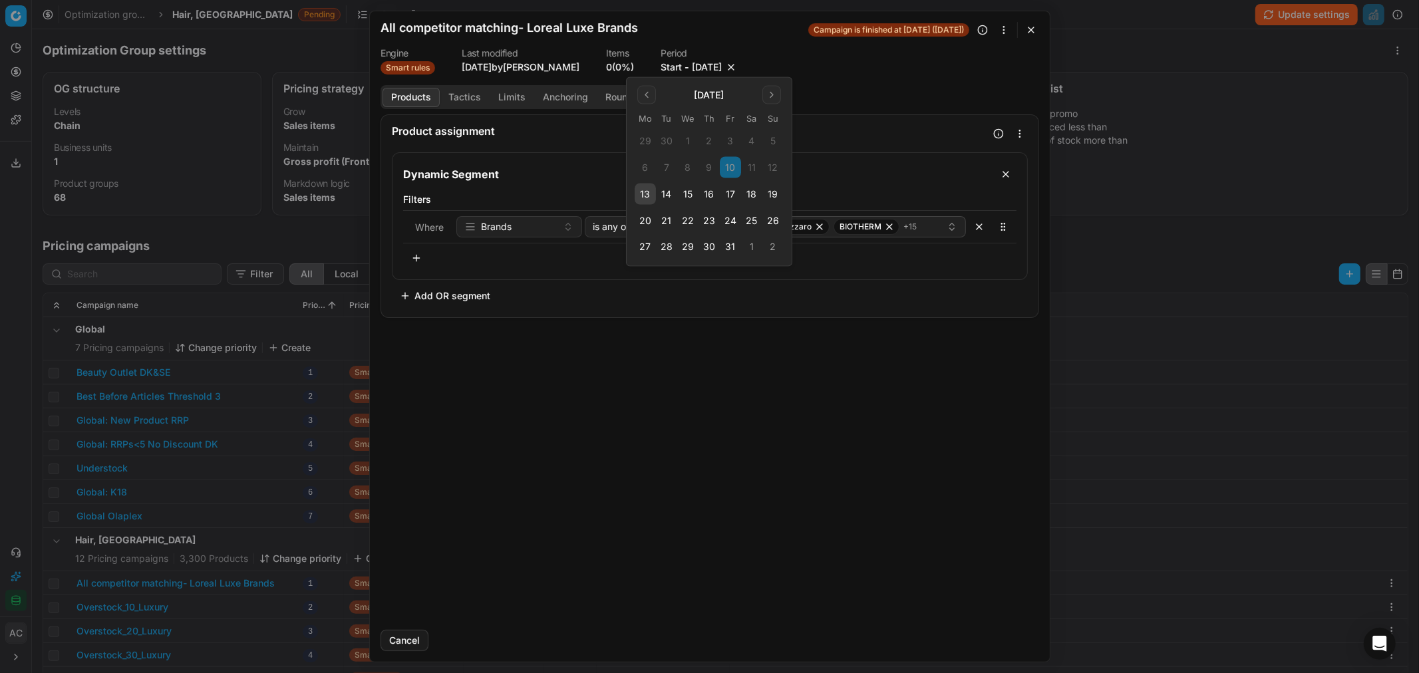
click at [726, 194] on button "17" at bounding box center [730, 194] width 21 height 21
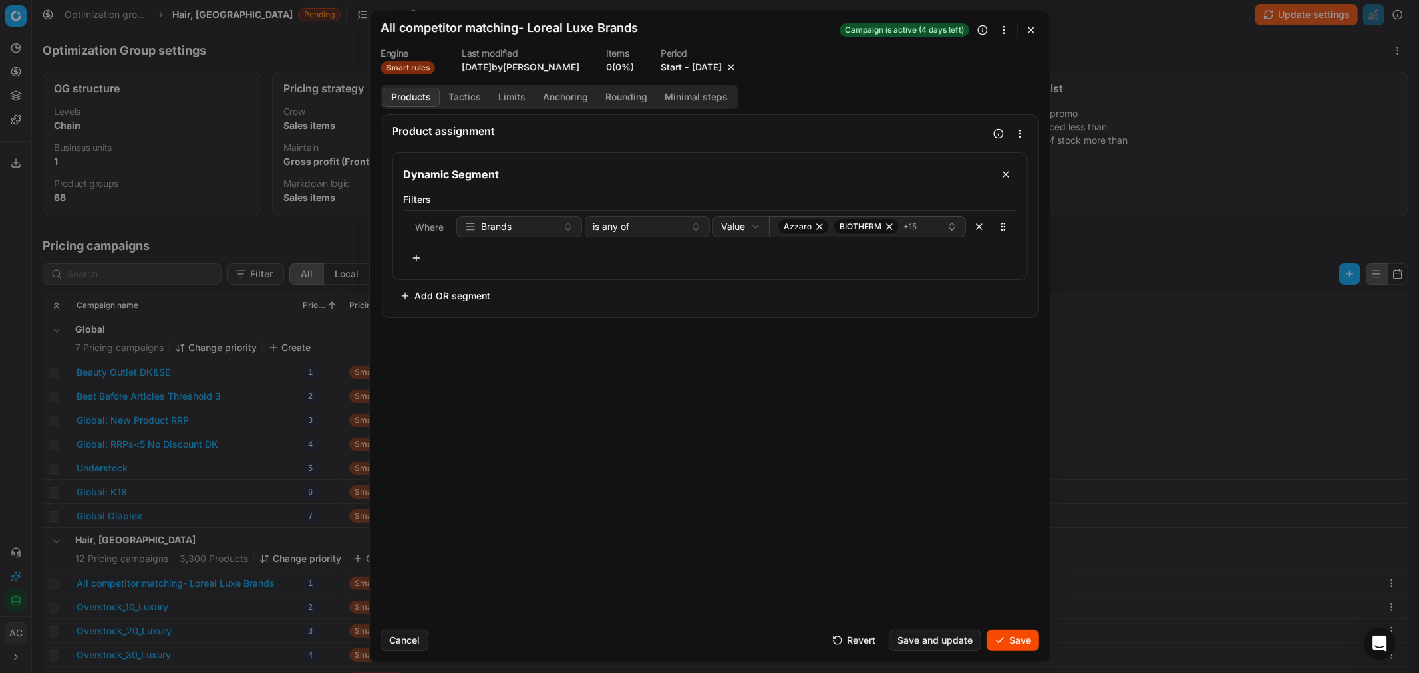
click at [946, 407] on button "Save" at bounding box center [1013, 640] width 53 height 21
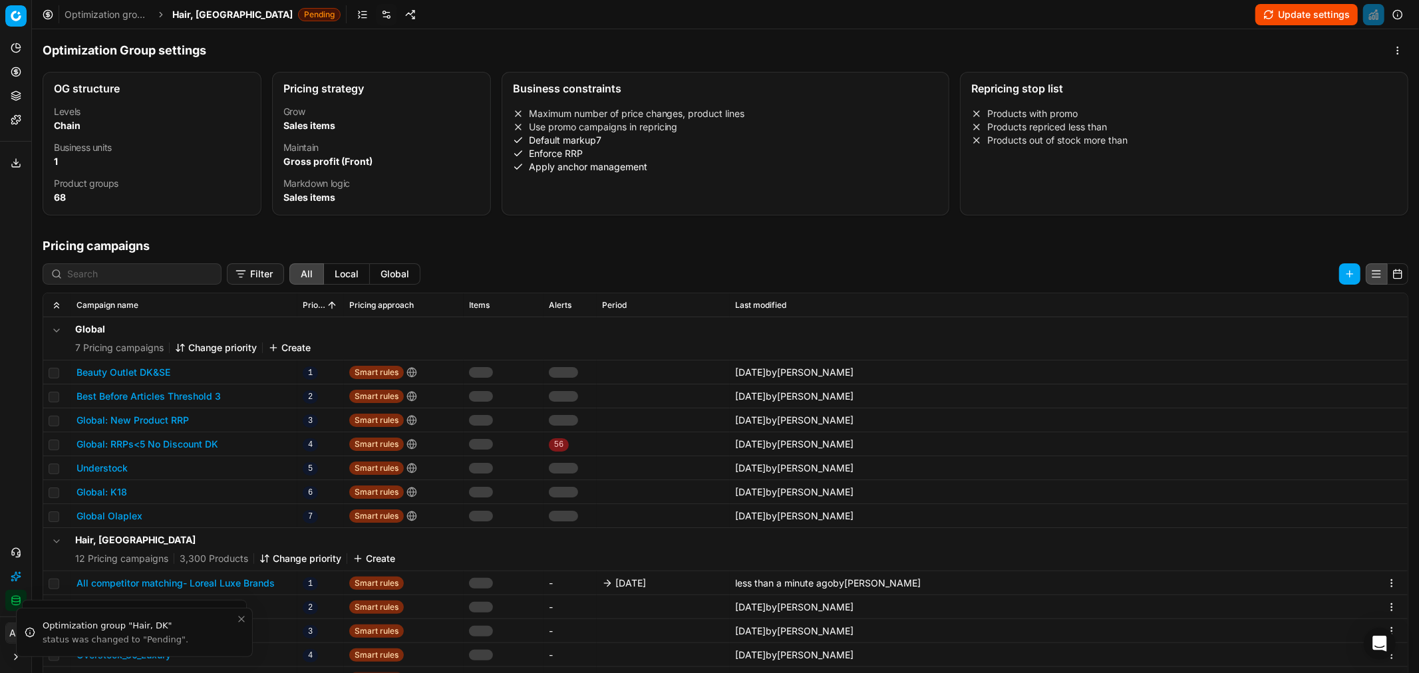
click at [180, 14] on span "Hair, [GEOGRAPHIC_DATA]" at bounding box center [232, 14] width 120 height 13
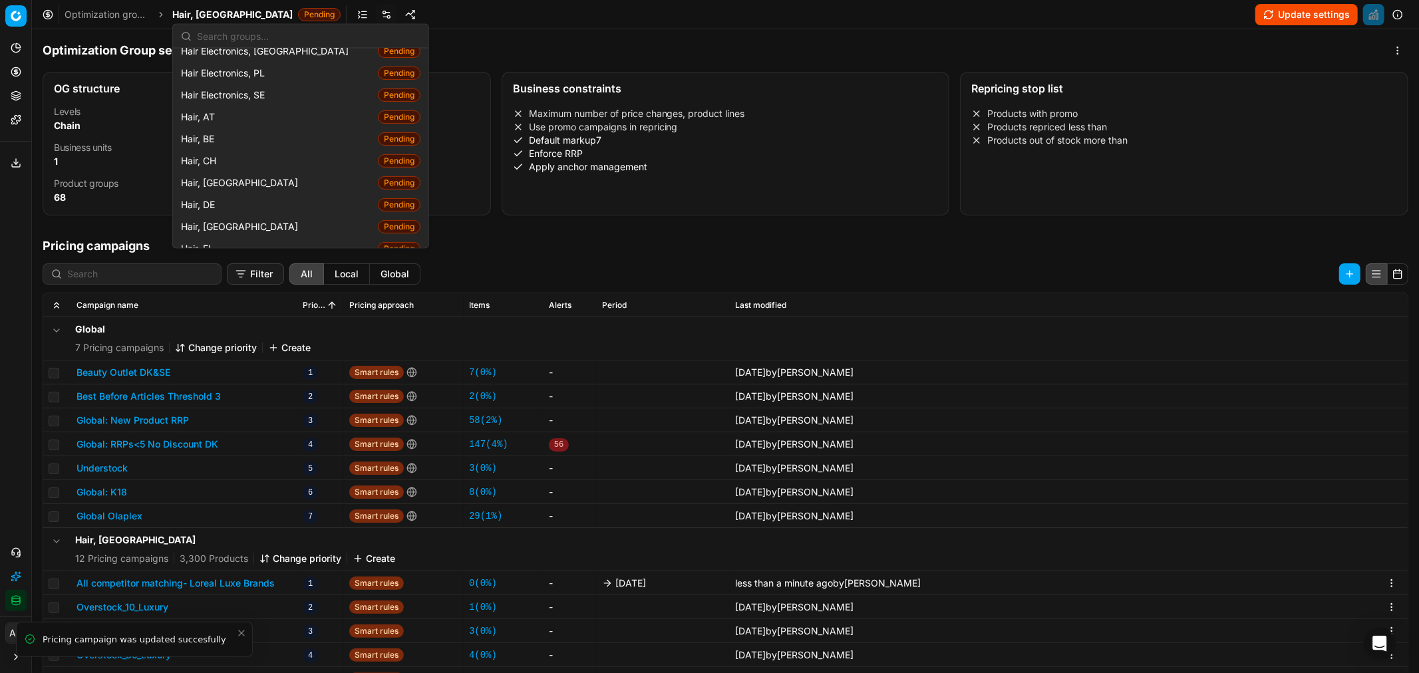
scroll to position [222, 0]
click at [273, 237] on div "Hair, FI Pending" at bounding box center [301, 248] width 250 height 22
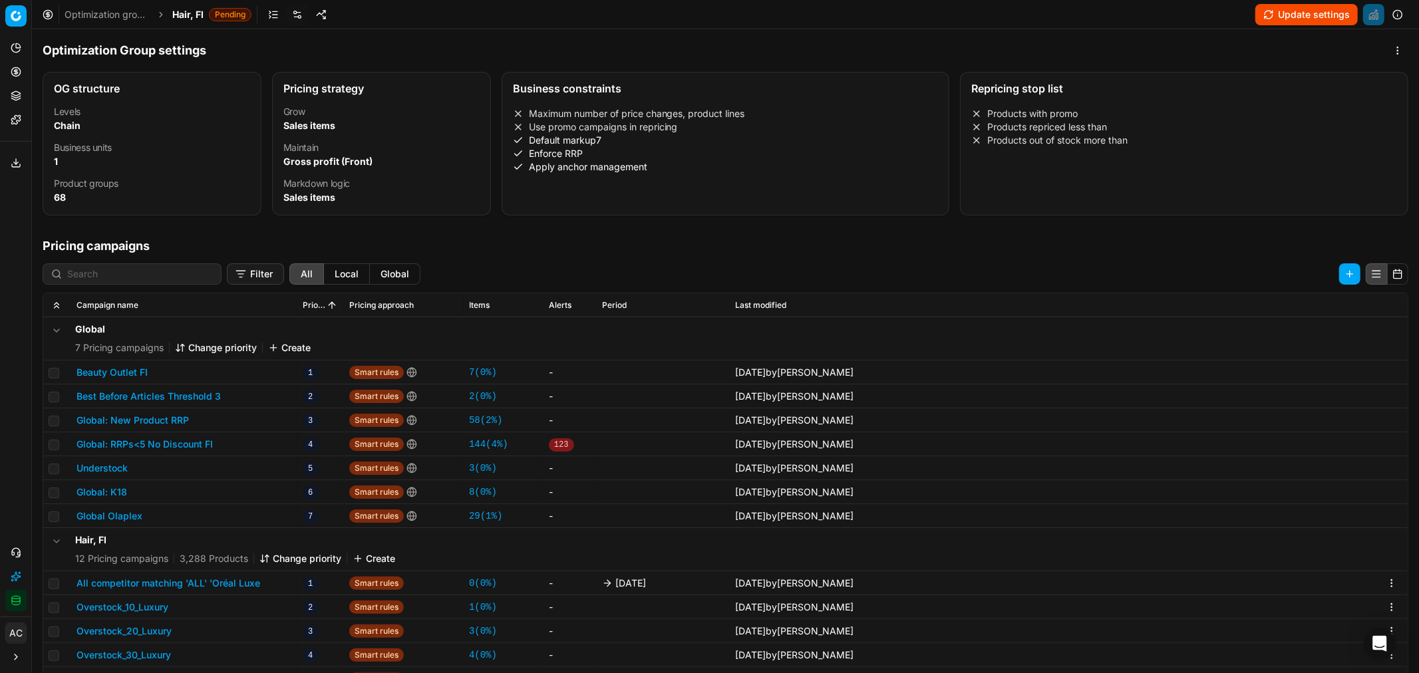
click at [235, 407] on button "All competitor matching 'ALL' 'Oréal Luxe" at bounding box center [169, 583] width 184 height 13
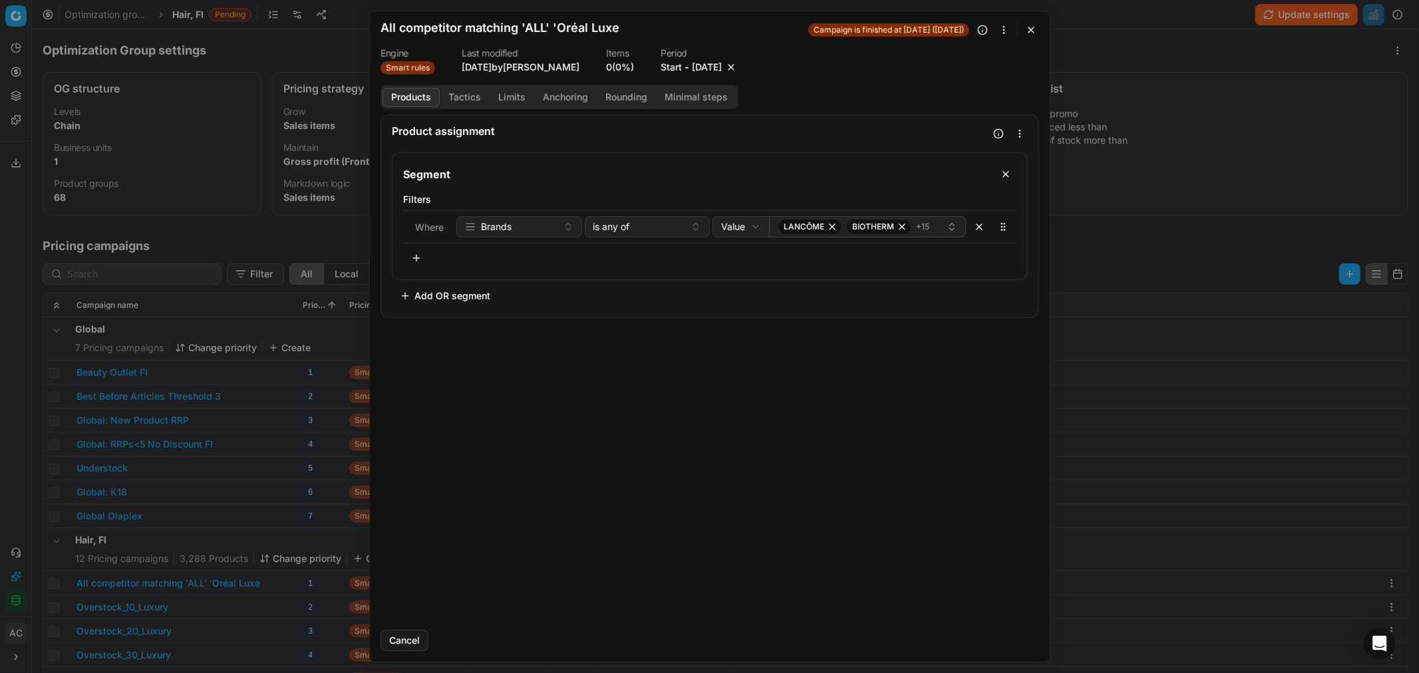
click at [714, 68] on button "[DATE]" at bounding box center [707, 67] width 30 height 13
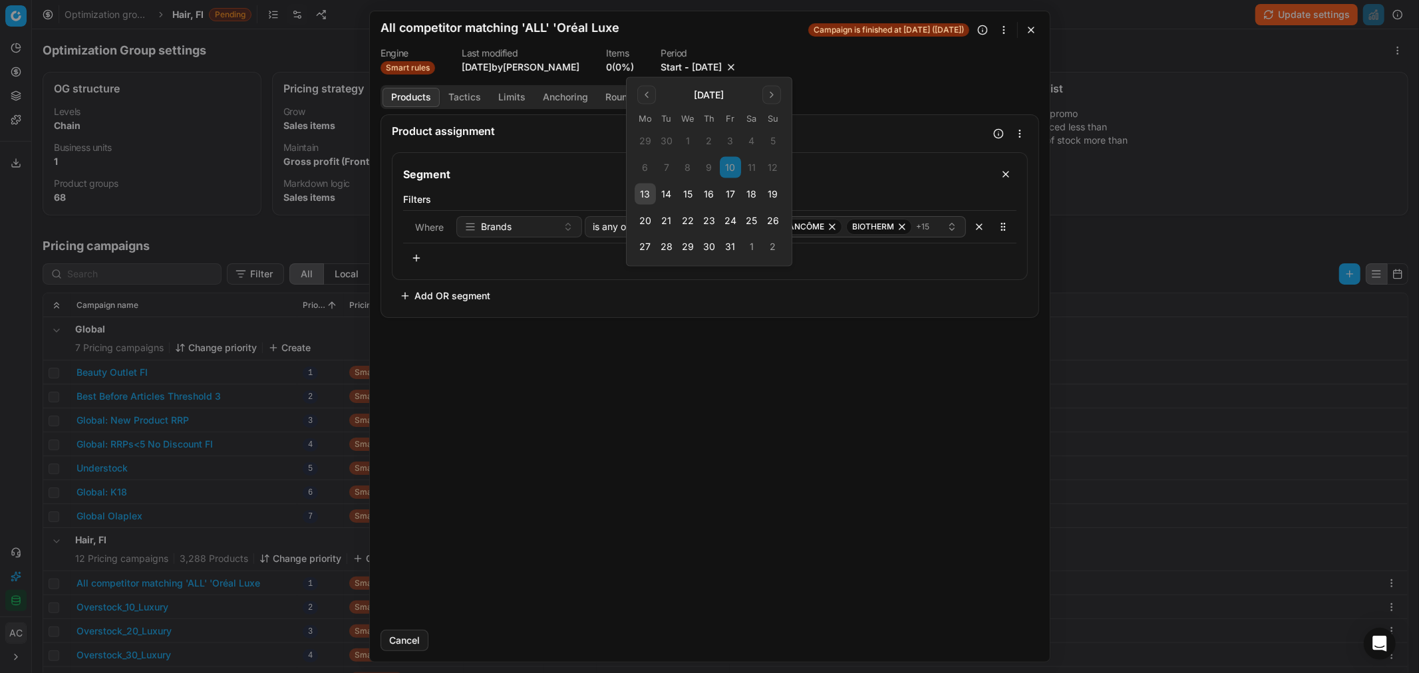
click at [735, 194] on button "17" at bounding box center [730, 194] width 21 height 21
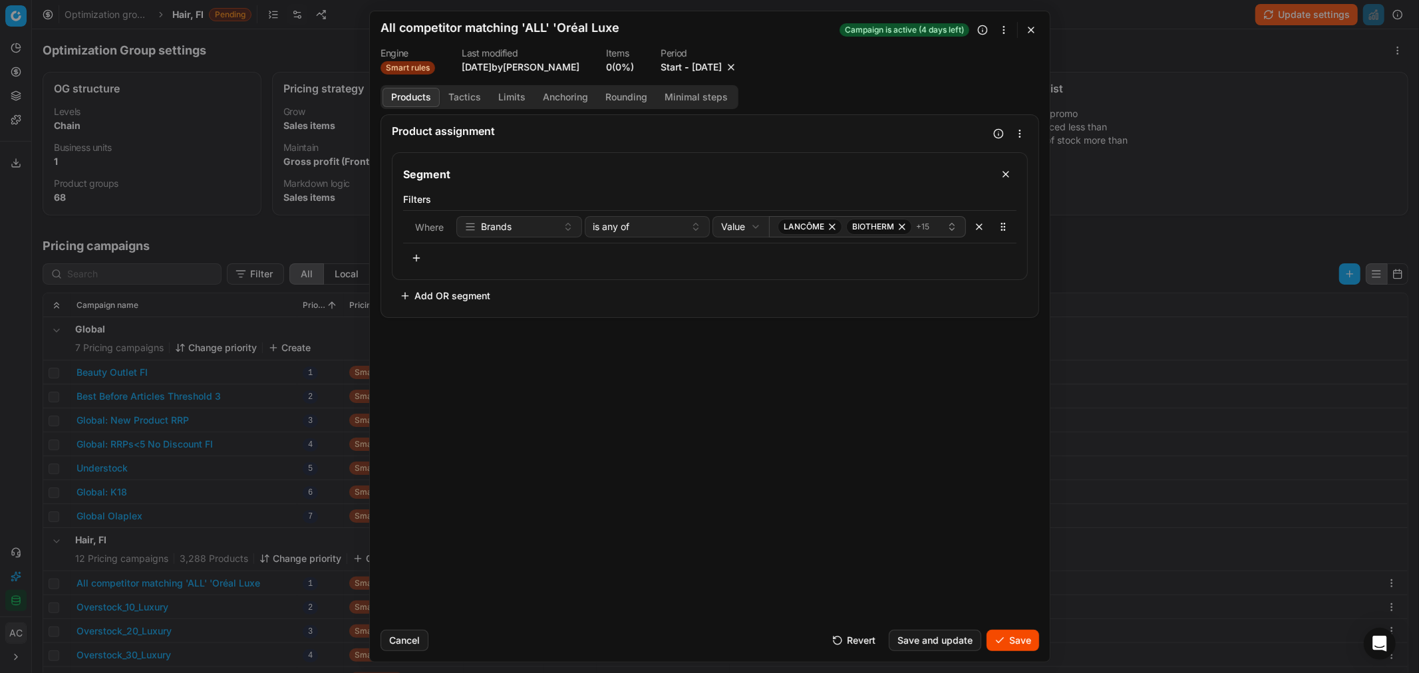
click at [946, 407] on button "Save" at bounding box center [1013, 640] width 53 height 21
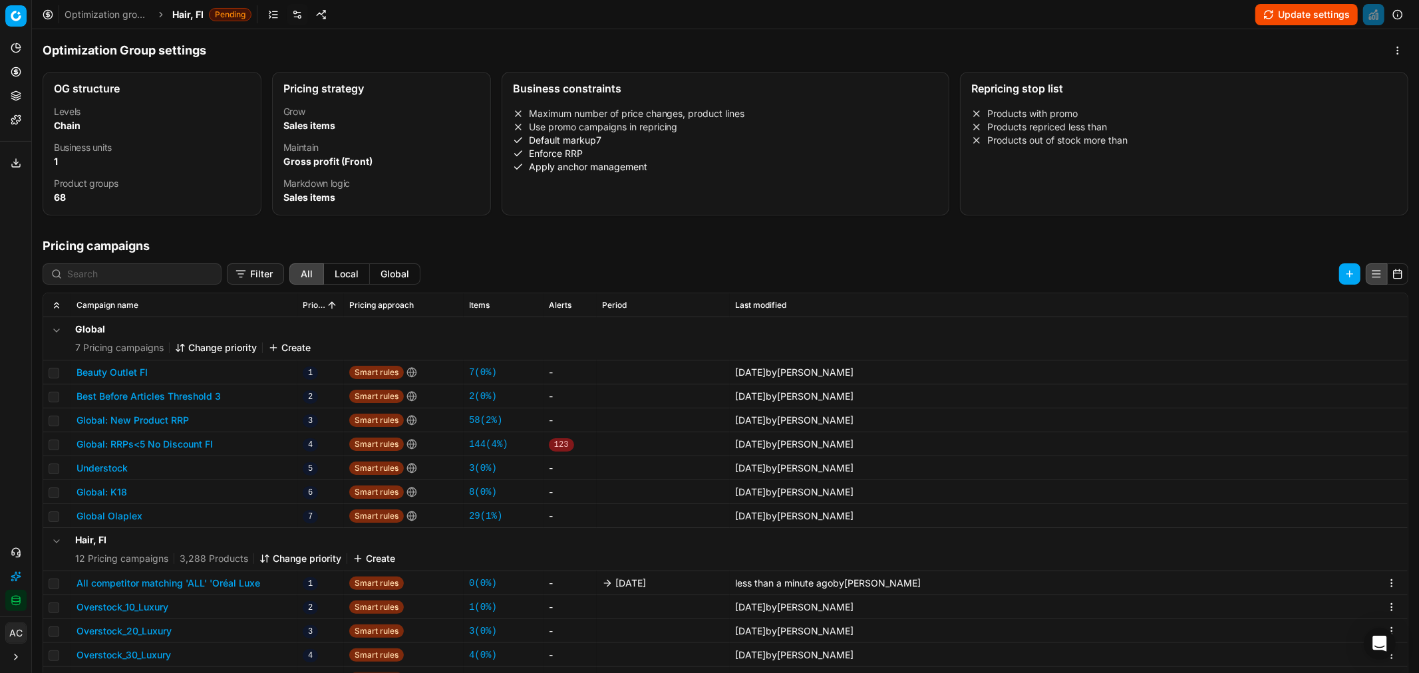
click at [194, 17] on span "Hair, FI" at bounding box center [187, 14] width 31 height 13
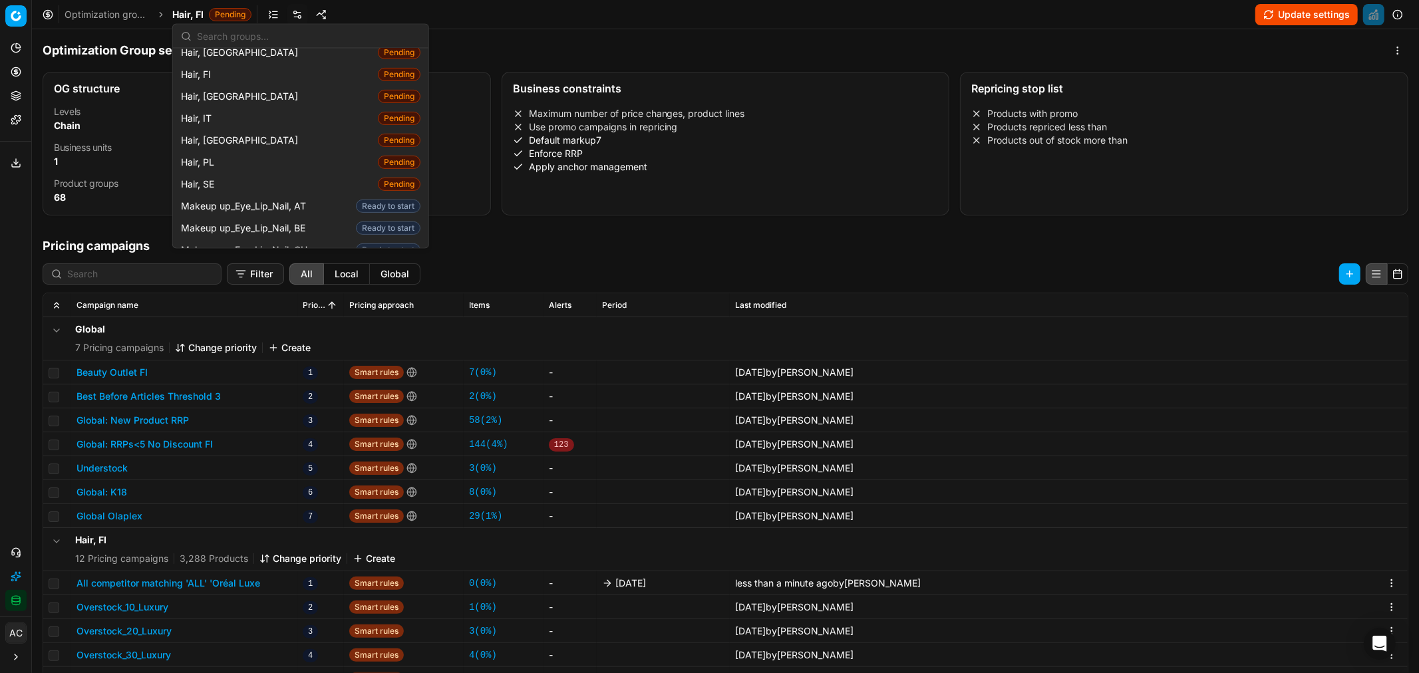
scroll to position [399, 0]
click at [227, 172] on div "Hair, SE Pending" at bounding box center [301, 181] width 250 height 22
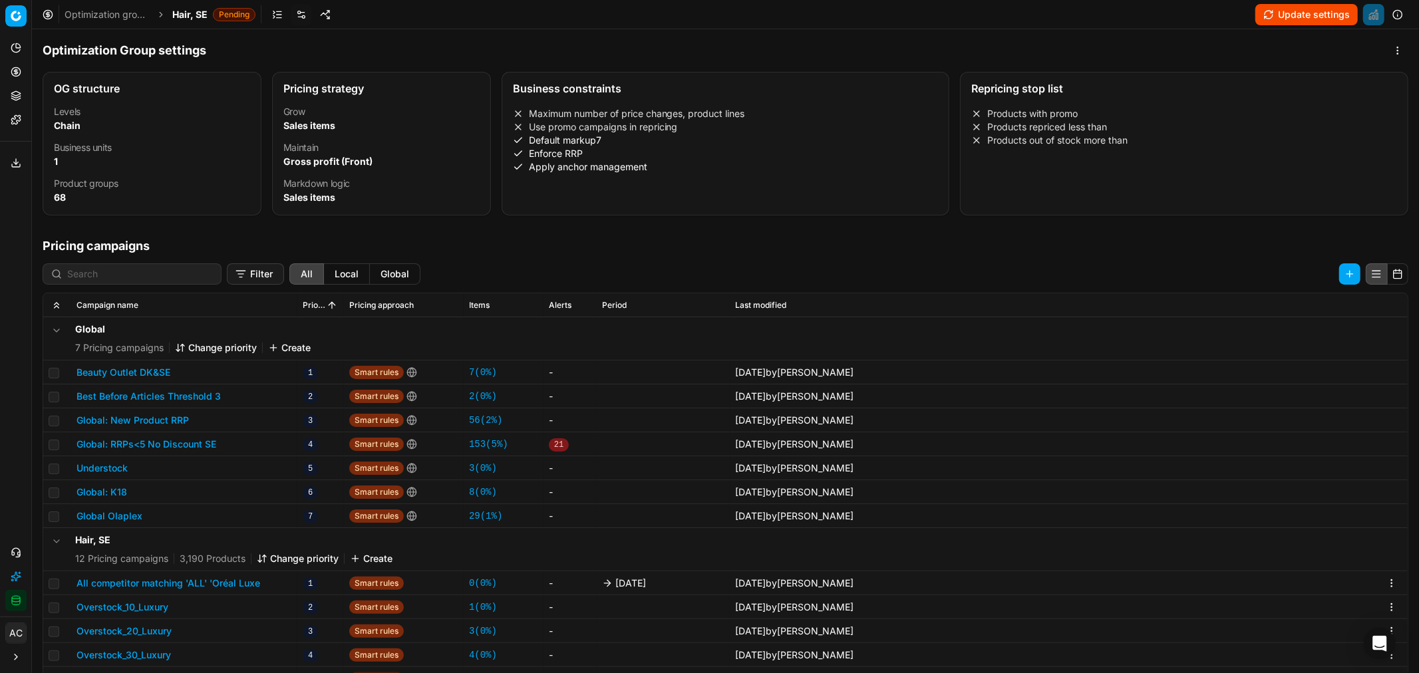
click at [236, 407] on button "All competitor matching 'ALL' 'Oréal Luxe" at bounding box center [169, 583] width 184 height 13
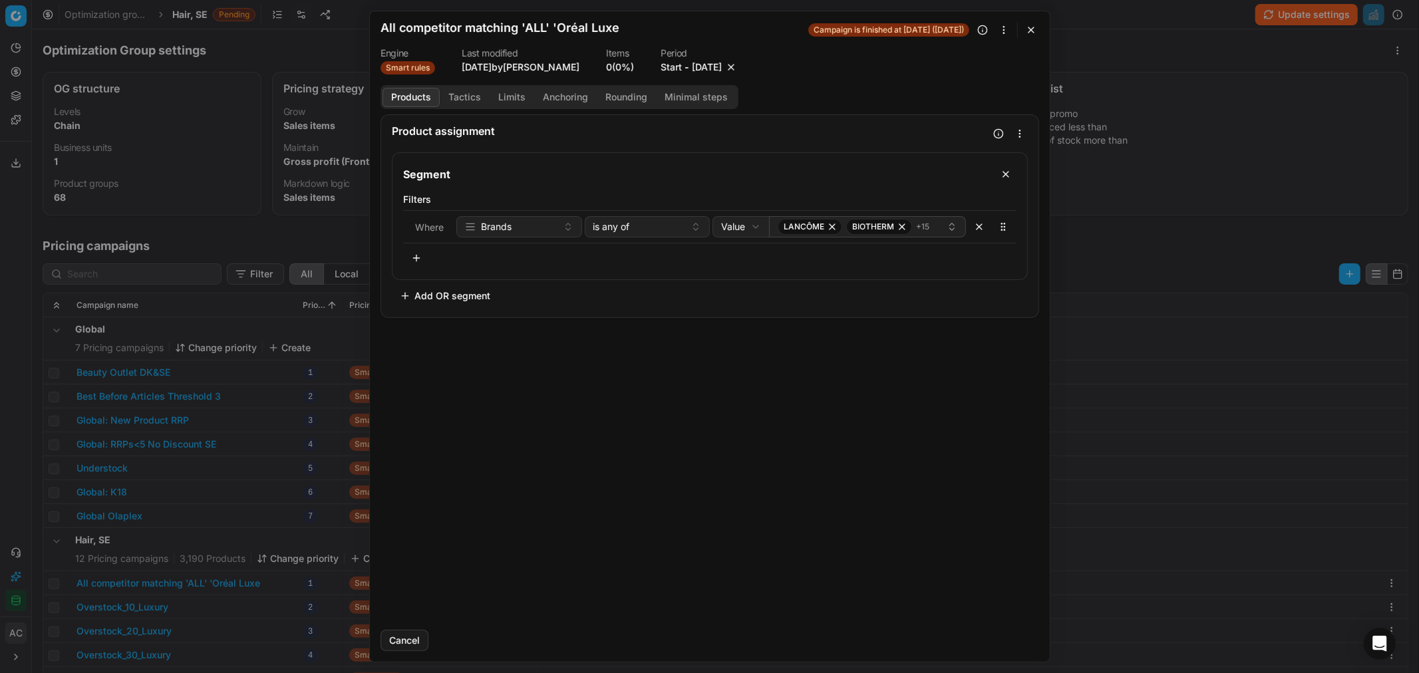
click at [709, 73] on button "[DATE]" at bounding box center [707, 67] width 30 height 13
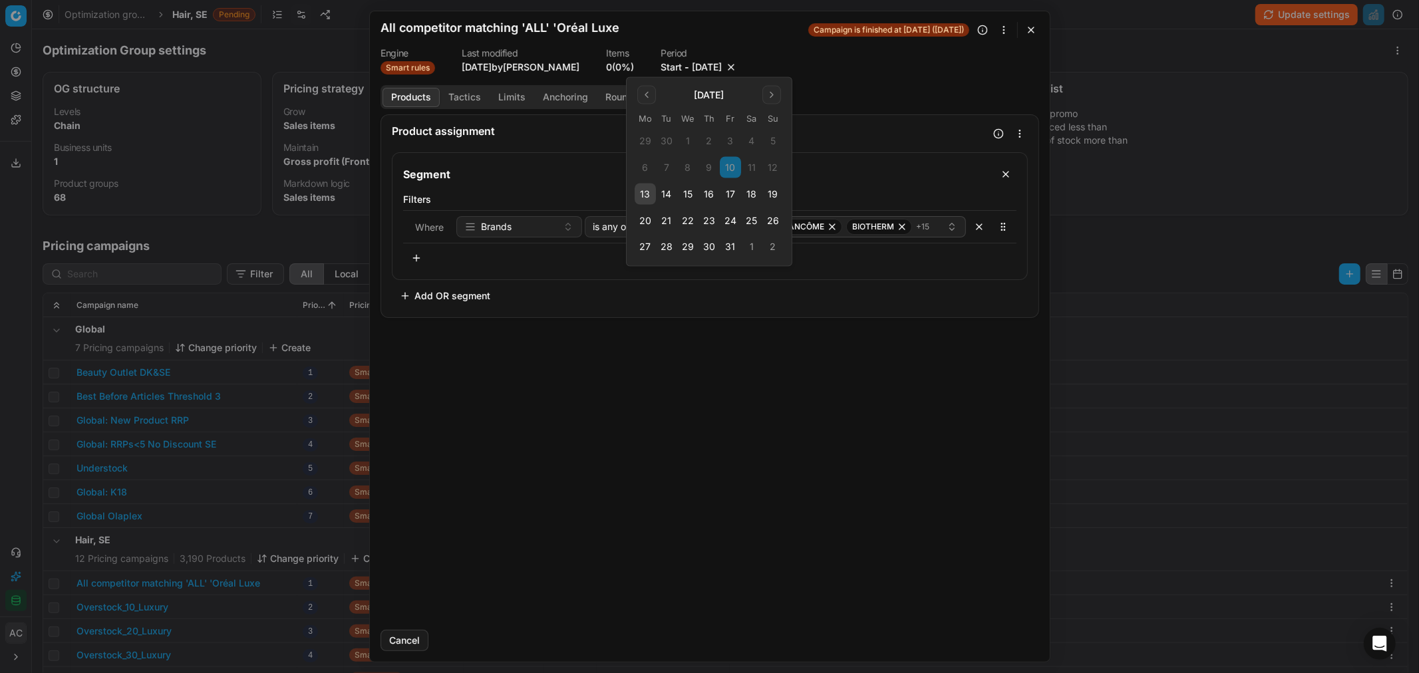
click at [723, 194] on button "17" at bounding box center [730, 194] width 21 height 21
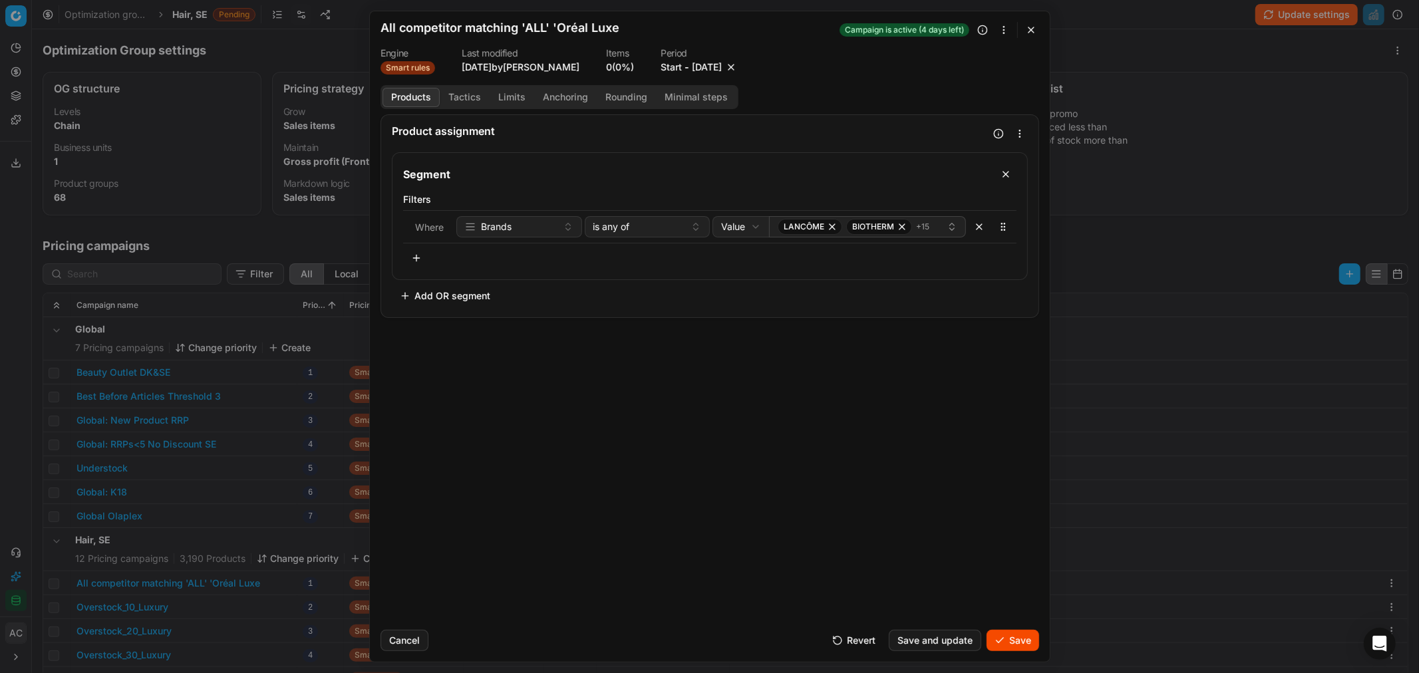
click at [946, 407] on button "Save" at bounding box center [1013, 640] width 53 height 21
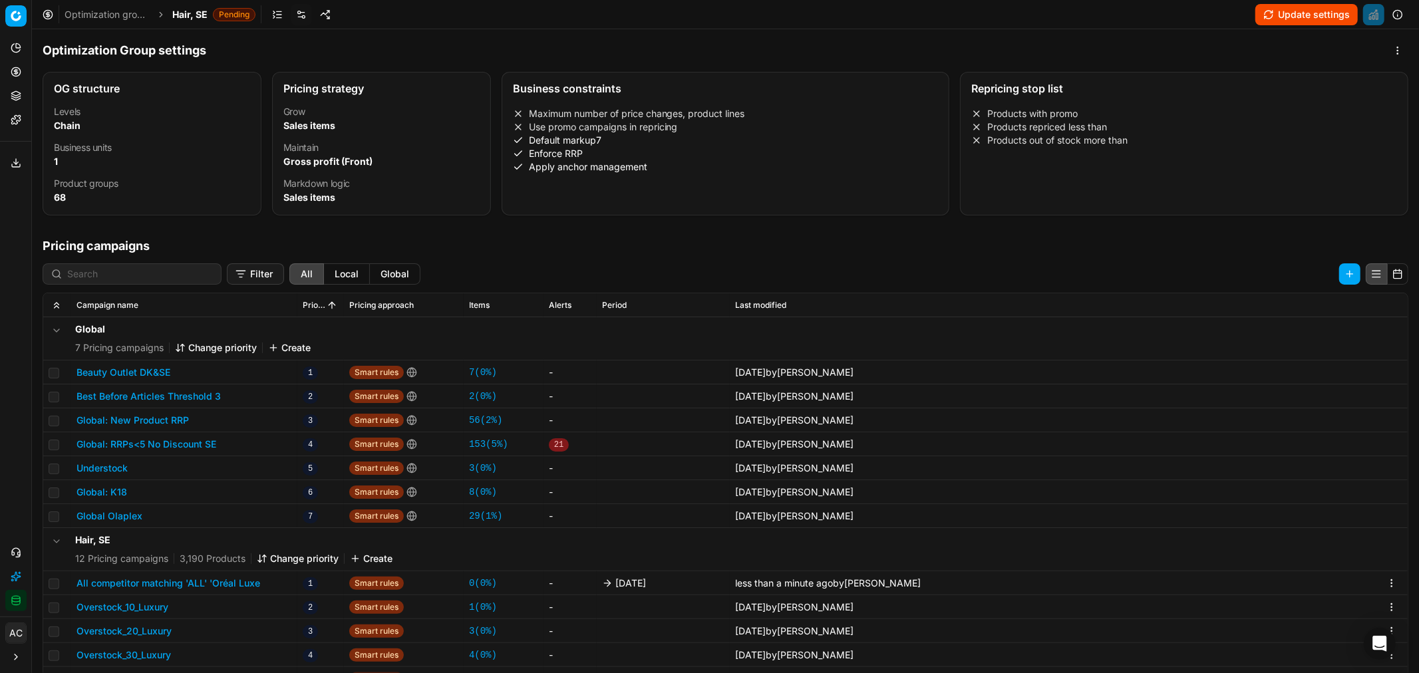
click at [182, 16] on span "Hair, SE" at bounding box center [189, 14] width 35 height 13
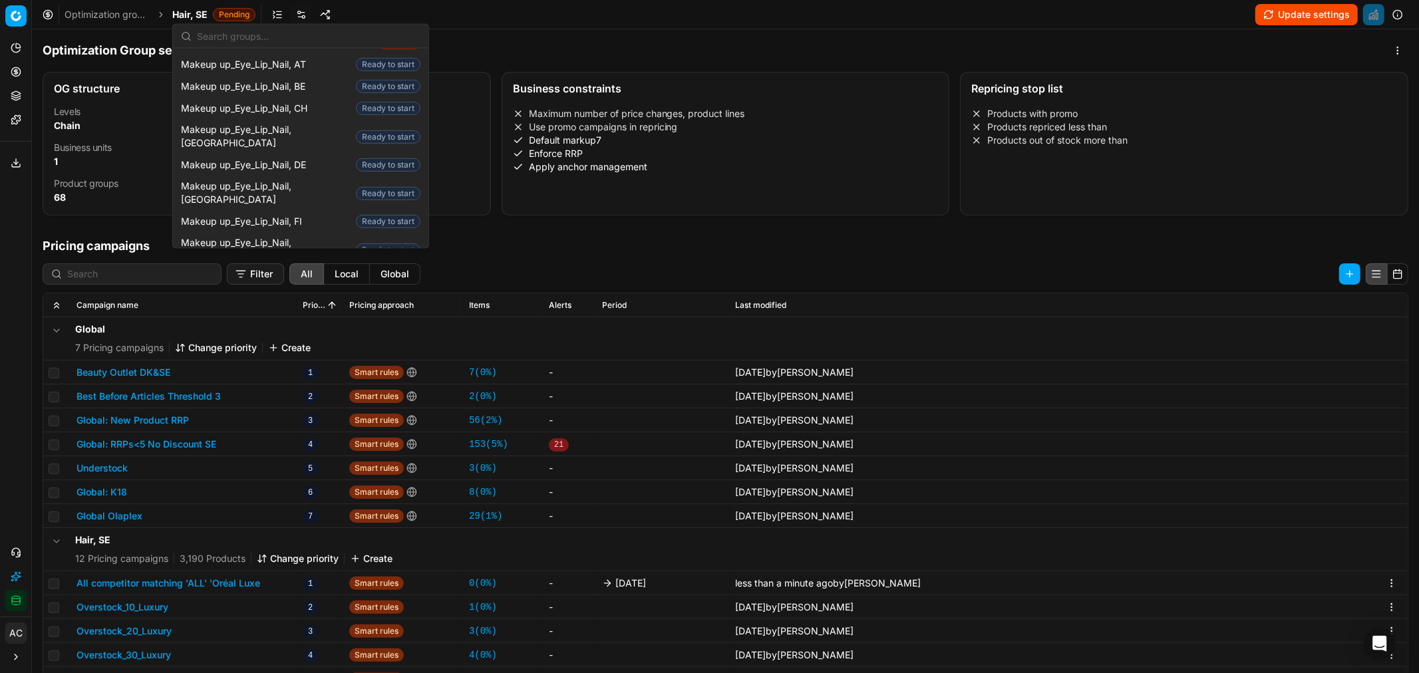
scroll to position [538, 0]
click at [295, 165] on div "Makeup up_Eye_Lip_Nail, FI" at bounding box center [243, 167] width 113 height 16
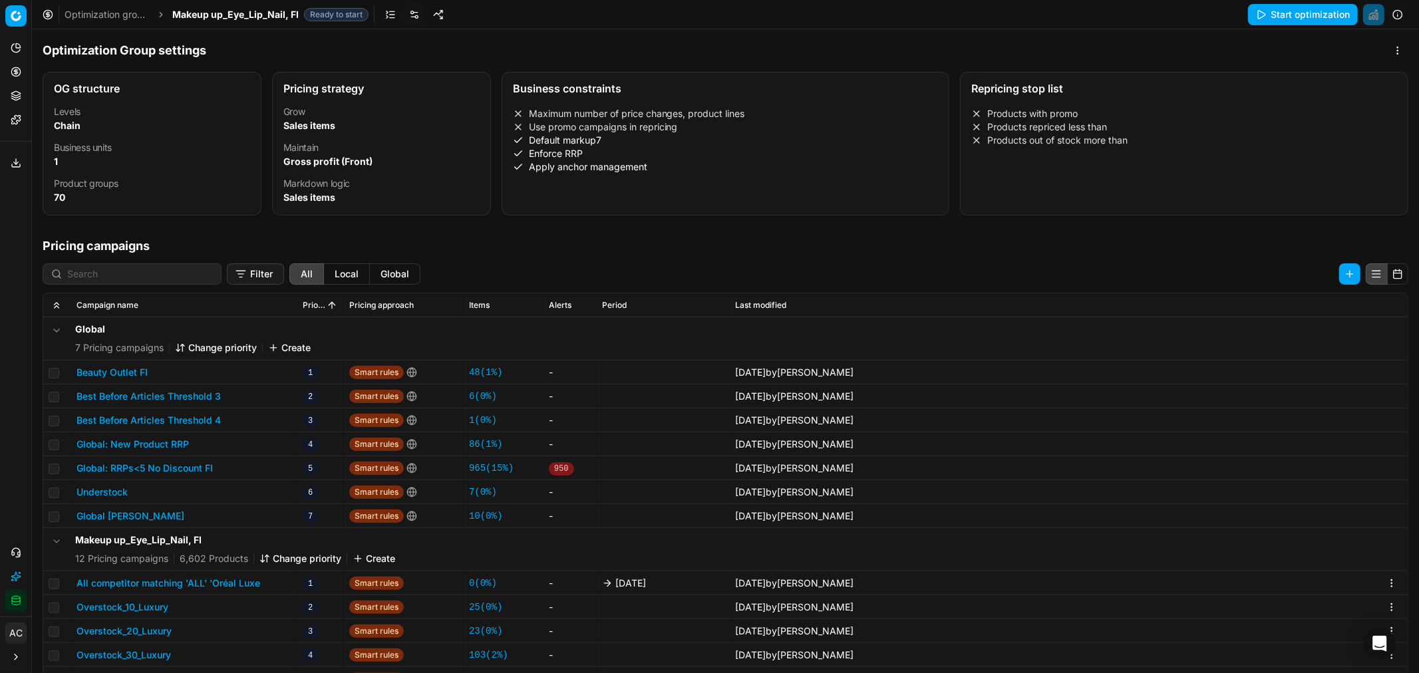
click at [238, 407] on button "All competitor matching 'ALL' 'Oréal Luxe" at bounding box center [169, 583] width 184 height 13
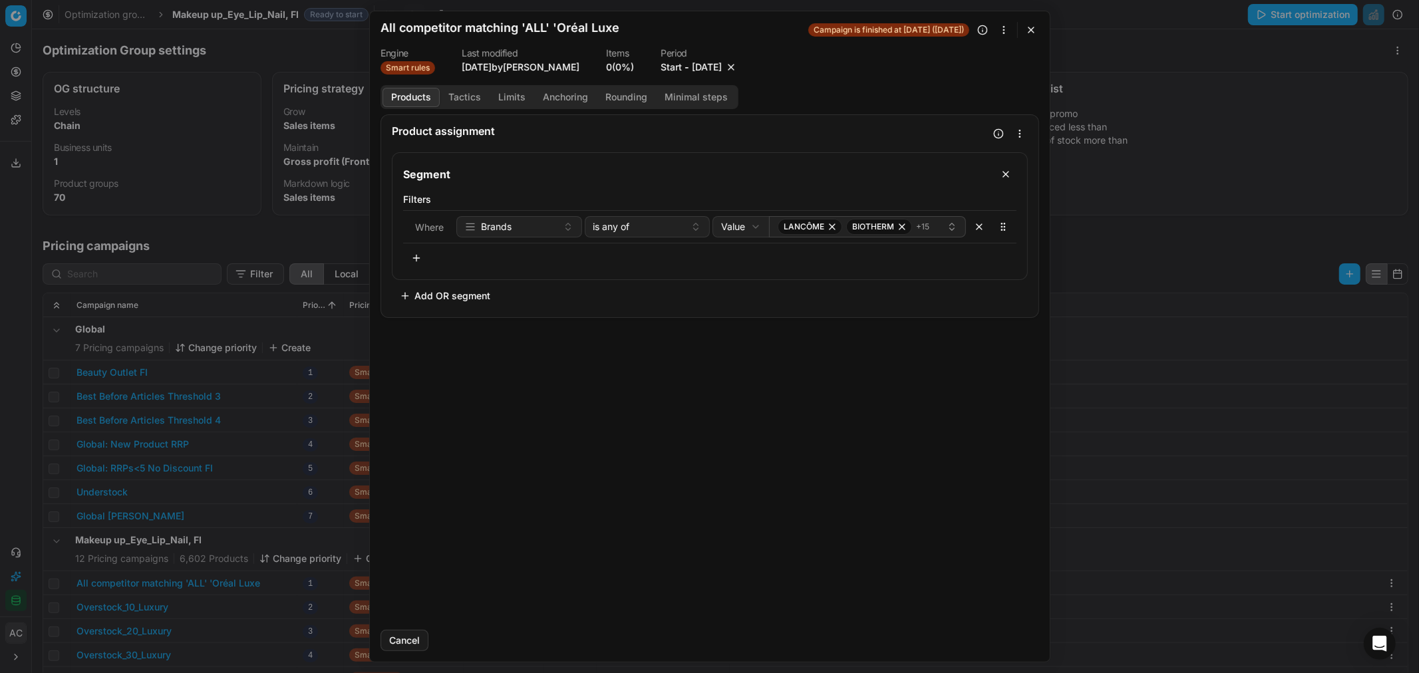
click at [707, 64] on button "[DATE]" at bounding box center [707, 67] width 30 height 13
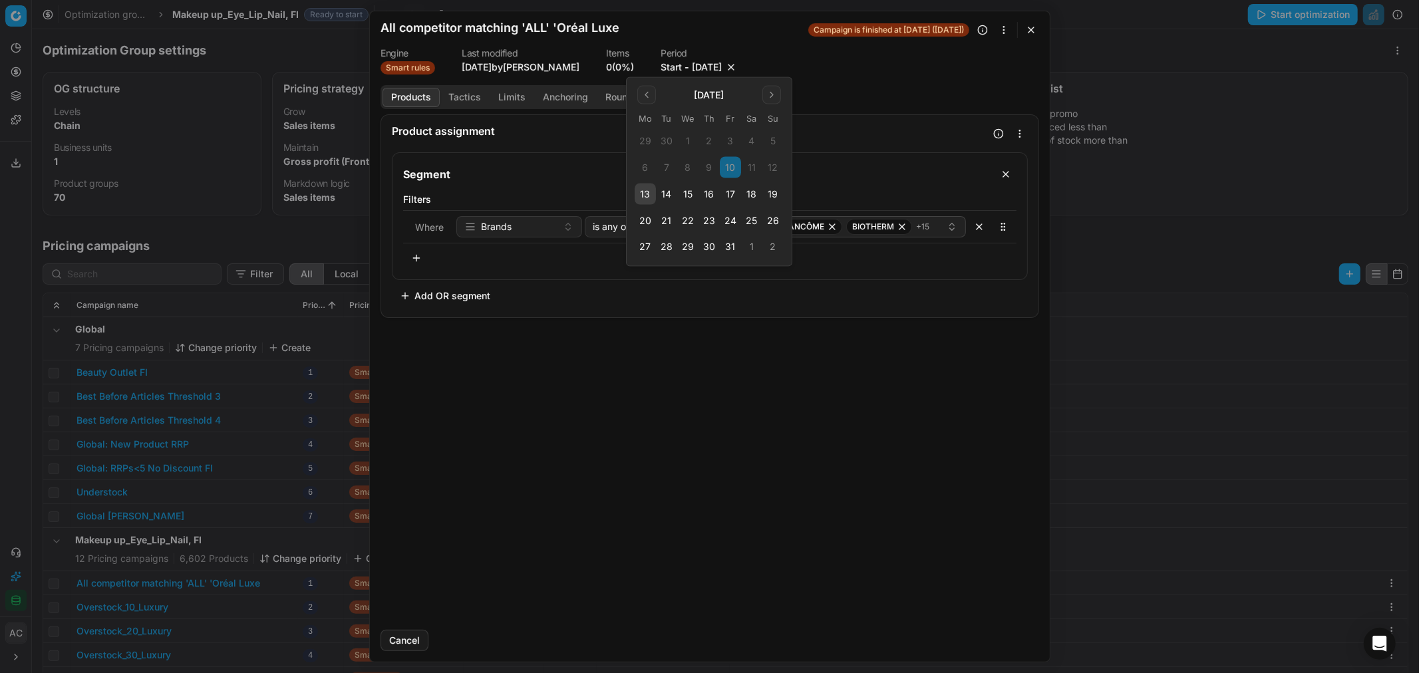
click at [729, 192] on button "17" at bounding box center [730, 194] width 21 height 21
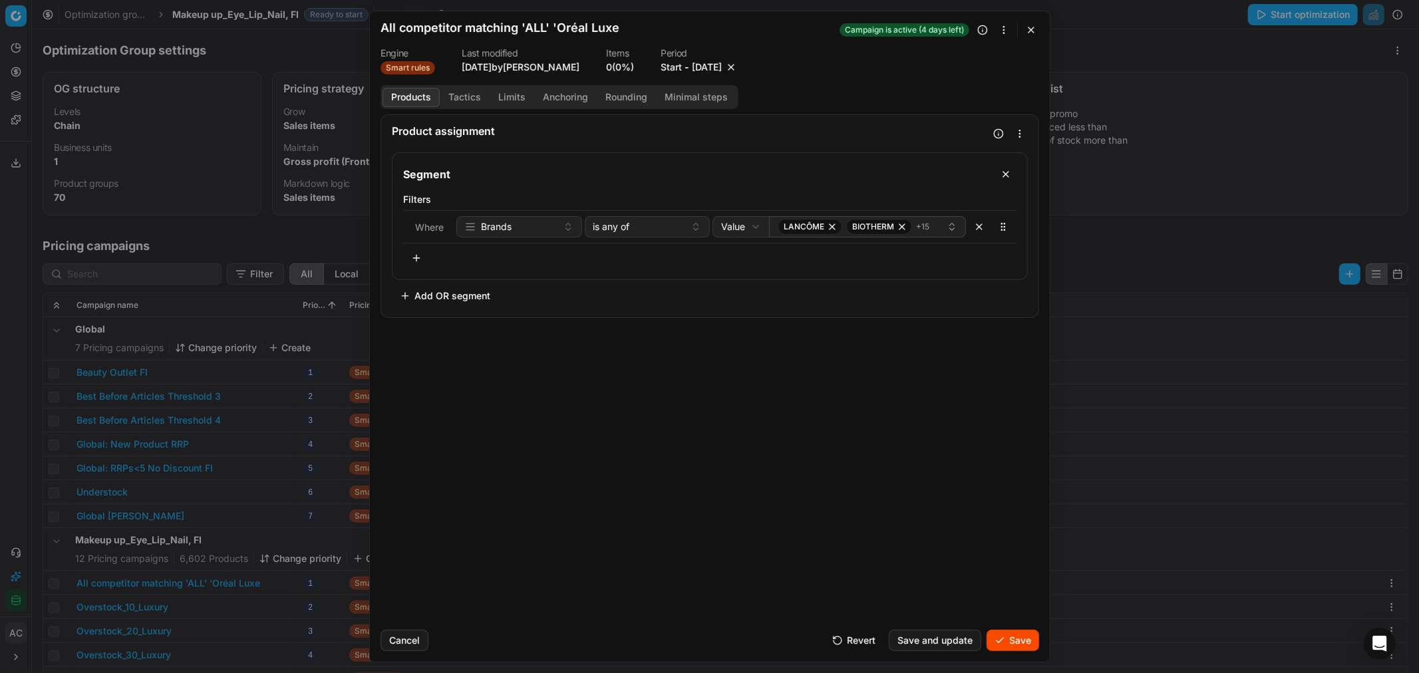
click at [946, 407] on button "Save" at bounding box center [1013, 640] width 53 height 21
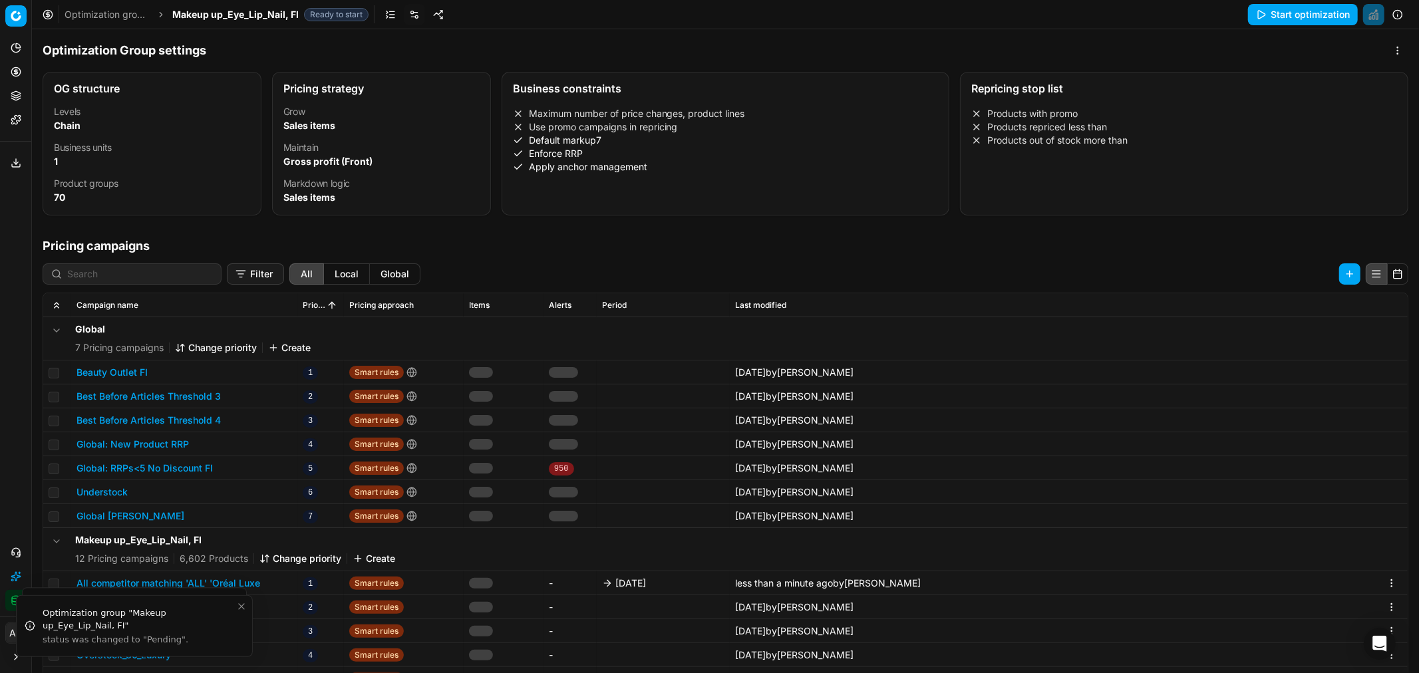
click at [242, 18] on span "Makeup up_Eye_Lip_Nail, FI" at bounding box center [235, 14] width 126 height 13
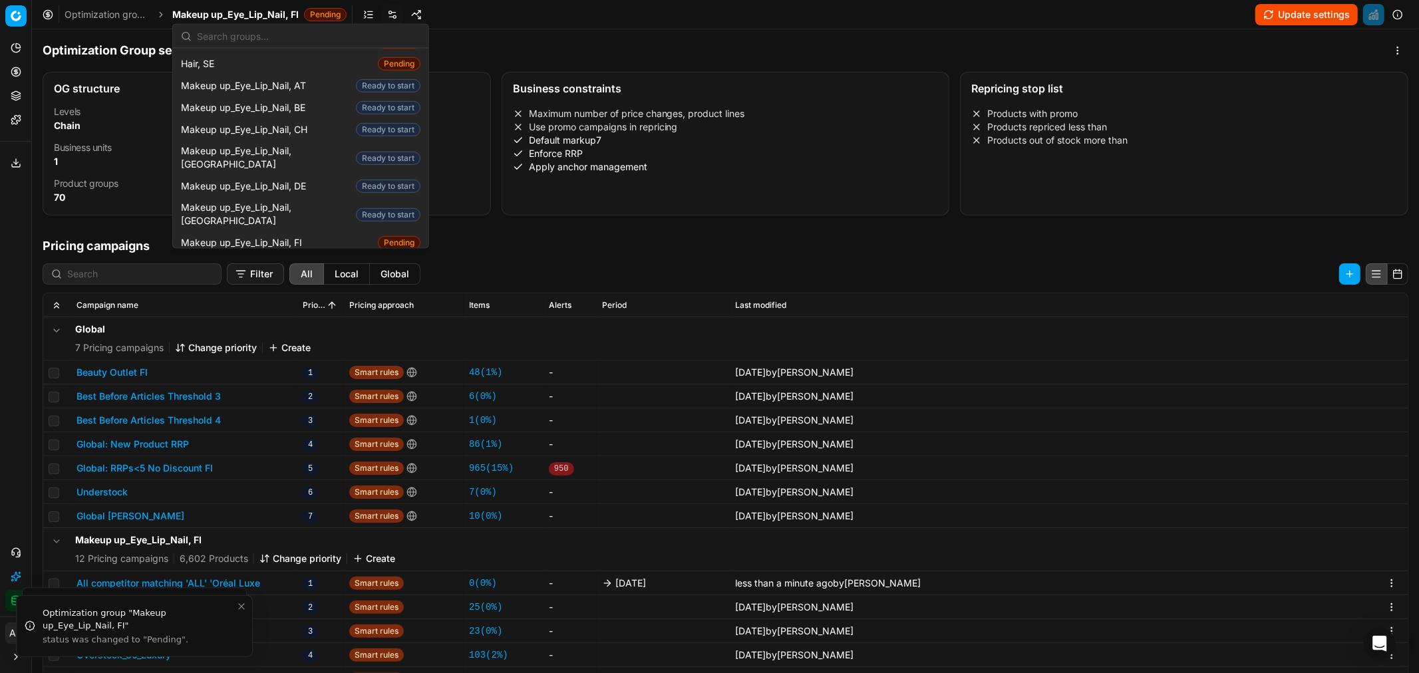
scroll to position [516, 0]
click at [297, 202] on span "Makeup up_Eye_Lip_Nail, DK" at bounding box center [266, 215] width 170 height 27
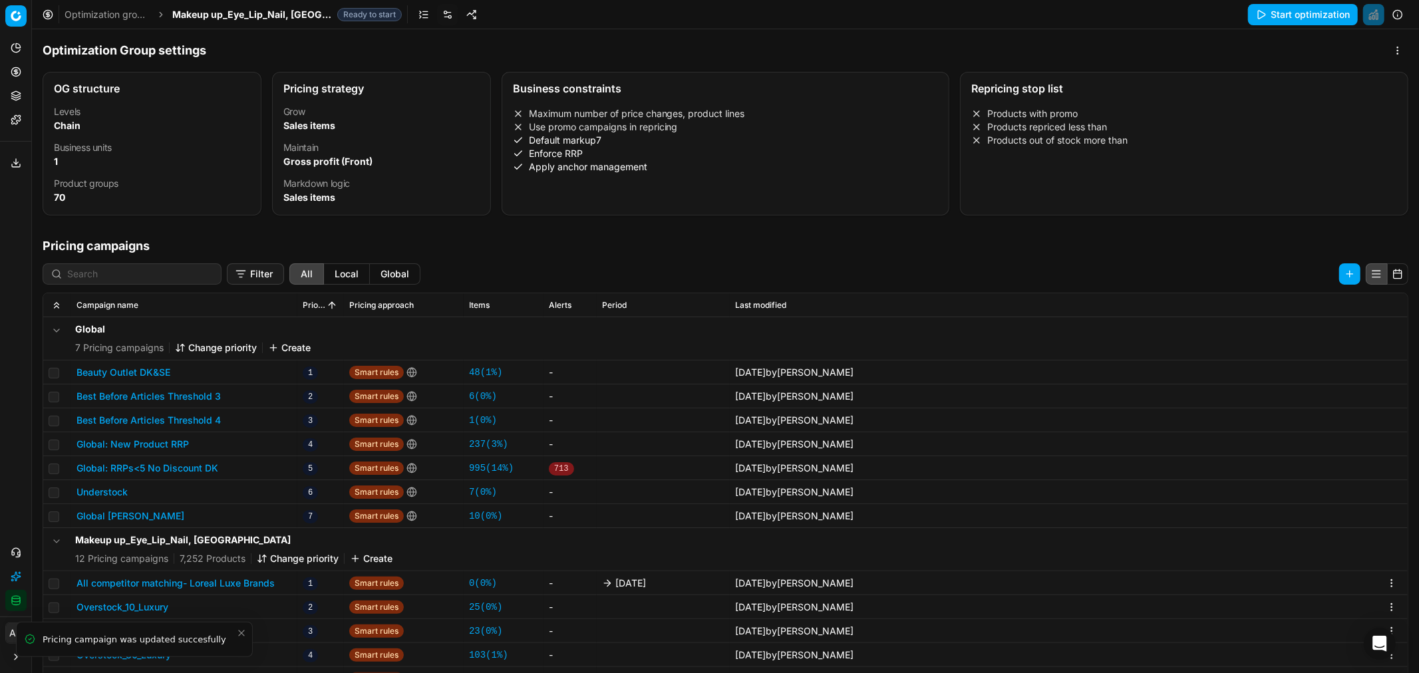
scroll to position [156, 0]
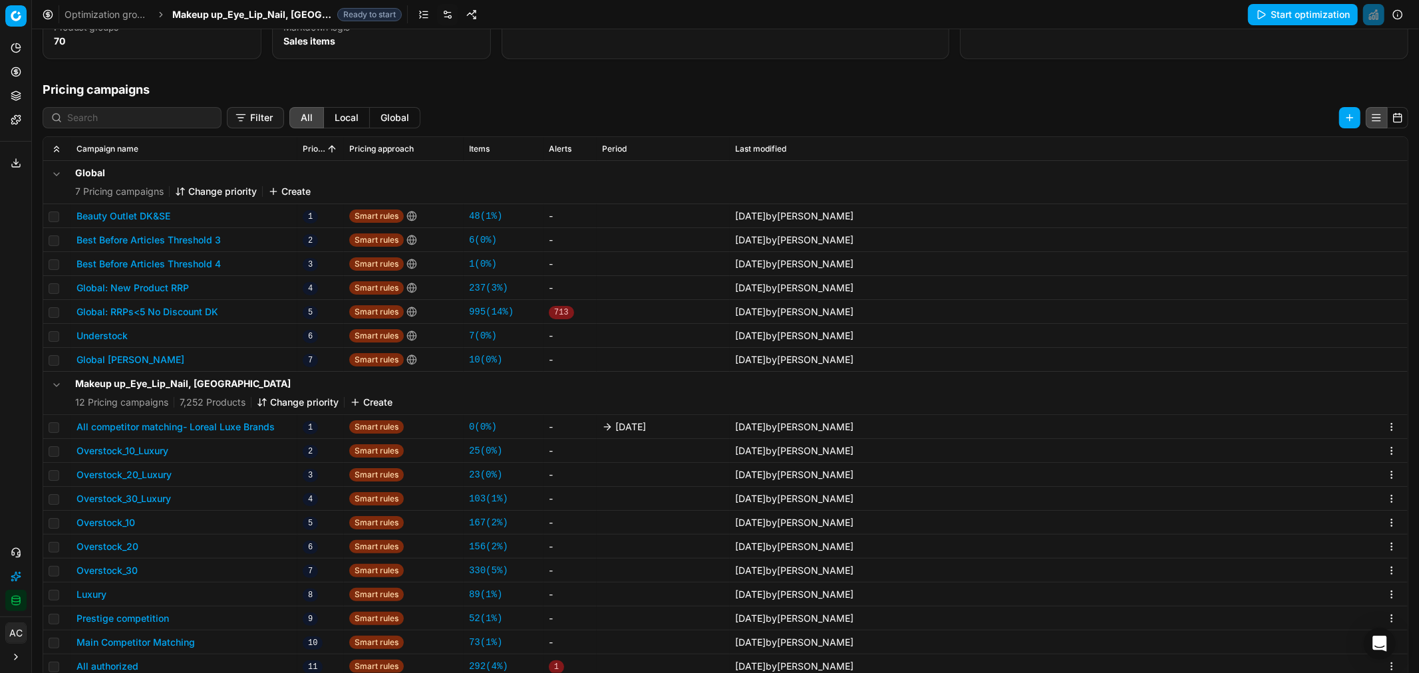
click at [242, 407] on button "All competitor matching- Loreal Luxe Brands" at bounding box center [176, 427] width 198 height 13
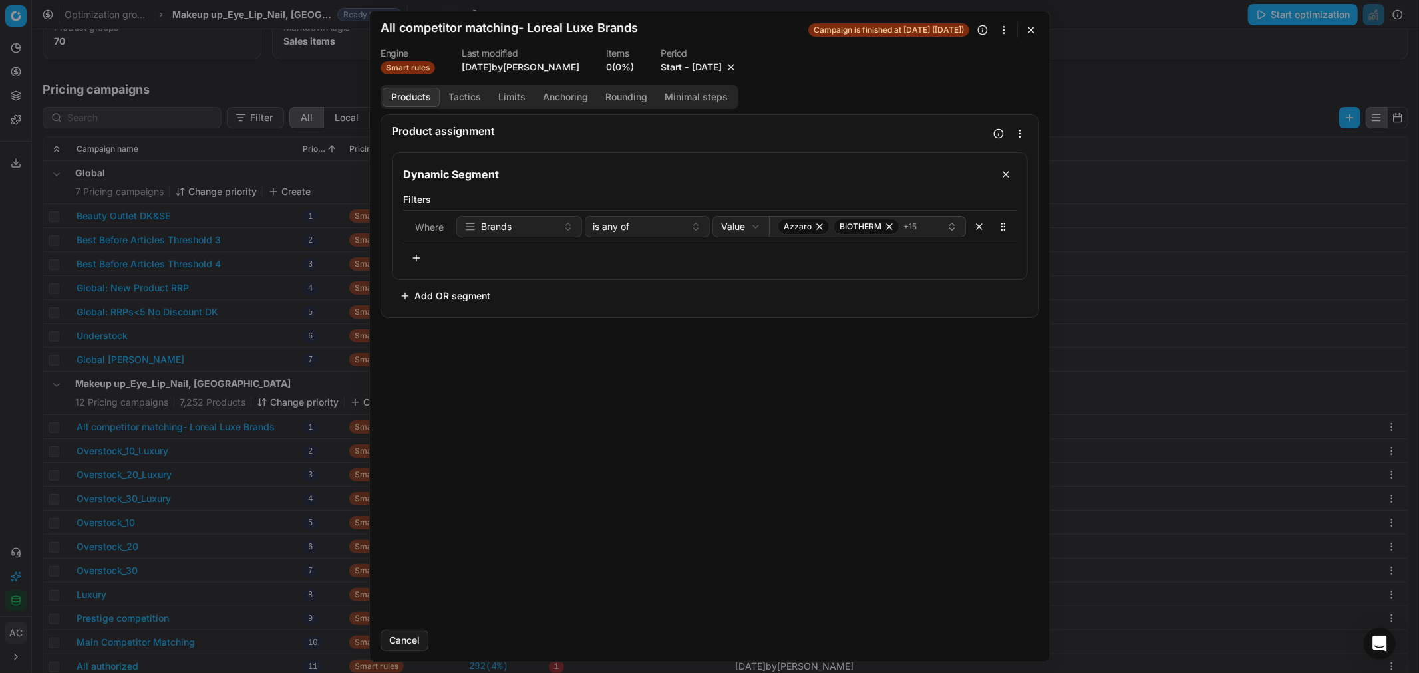
click at [697, 65] on button "[DATE]" at bounding box center [707, 67] width 30 height 13
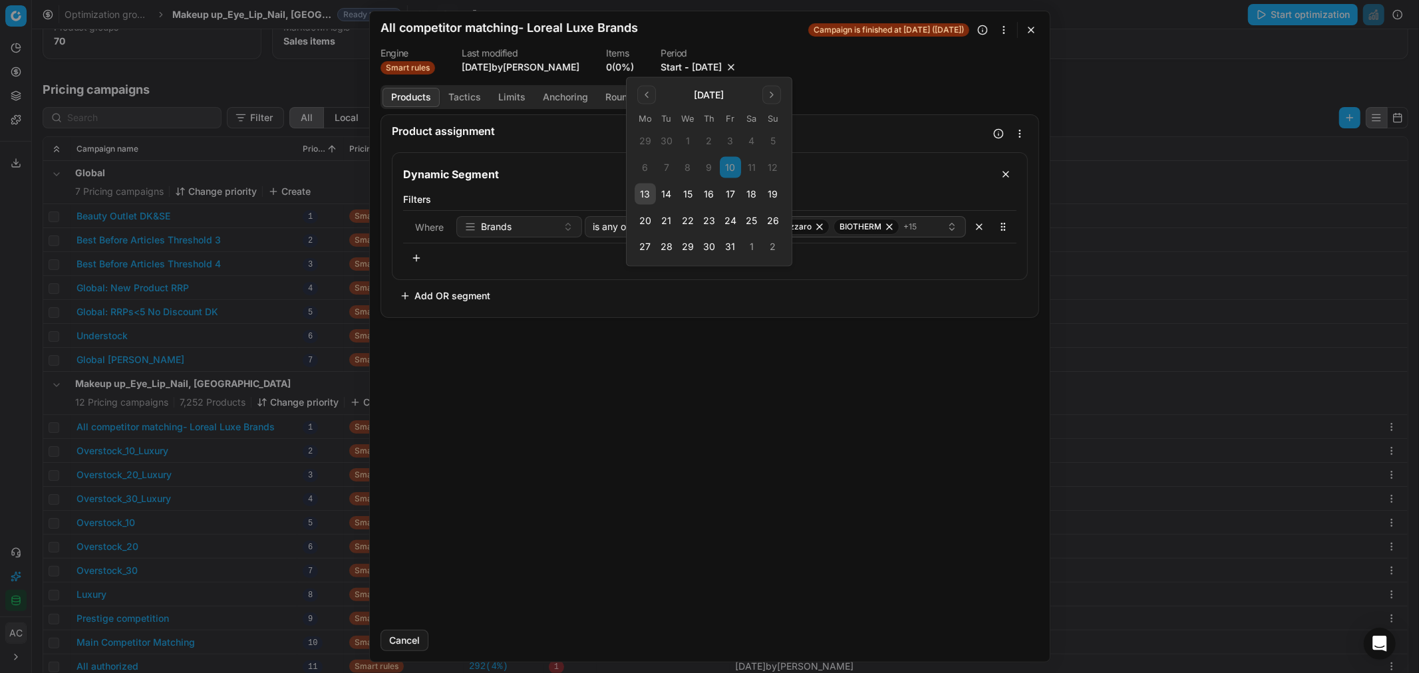
click at [737, 196] on button "17" at bounding box center [730, 194] width 21 height 21
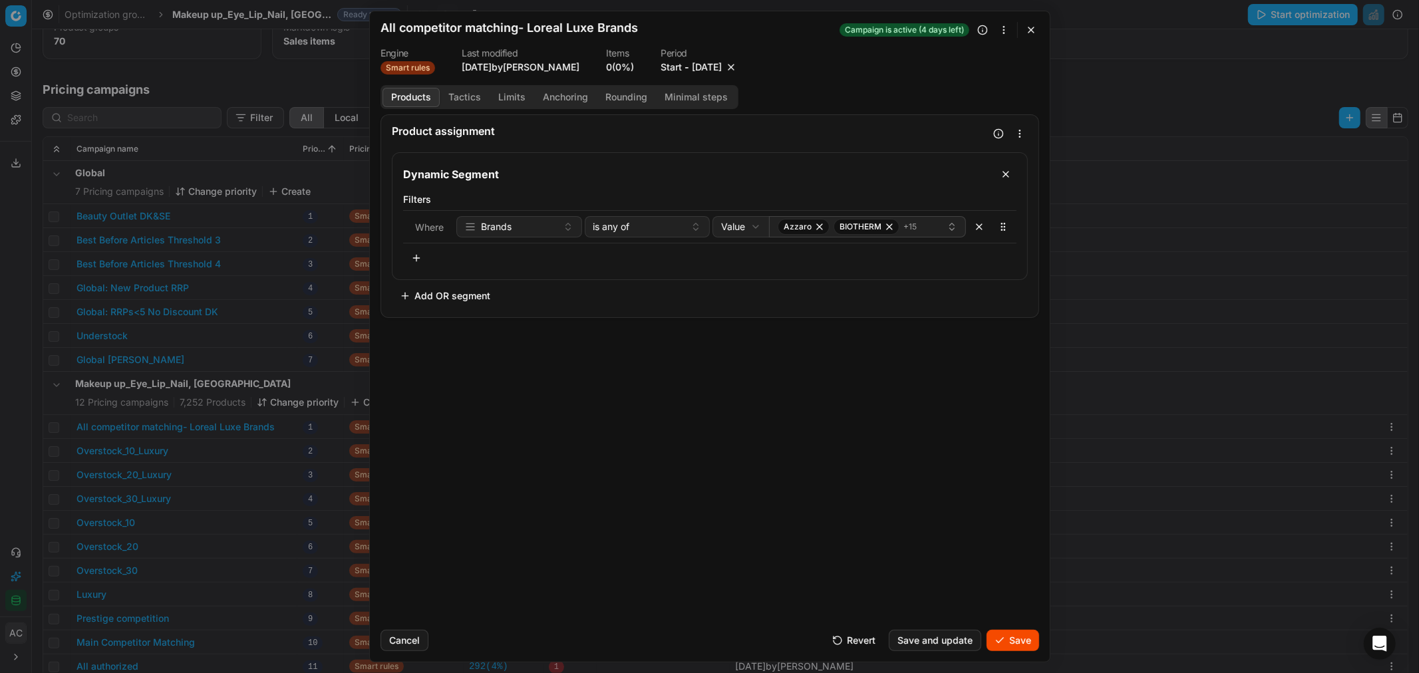
click at [946, 407] on button "Save" at bounding box center [1013, 640] width 53 height 21
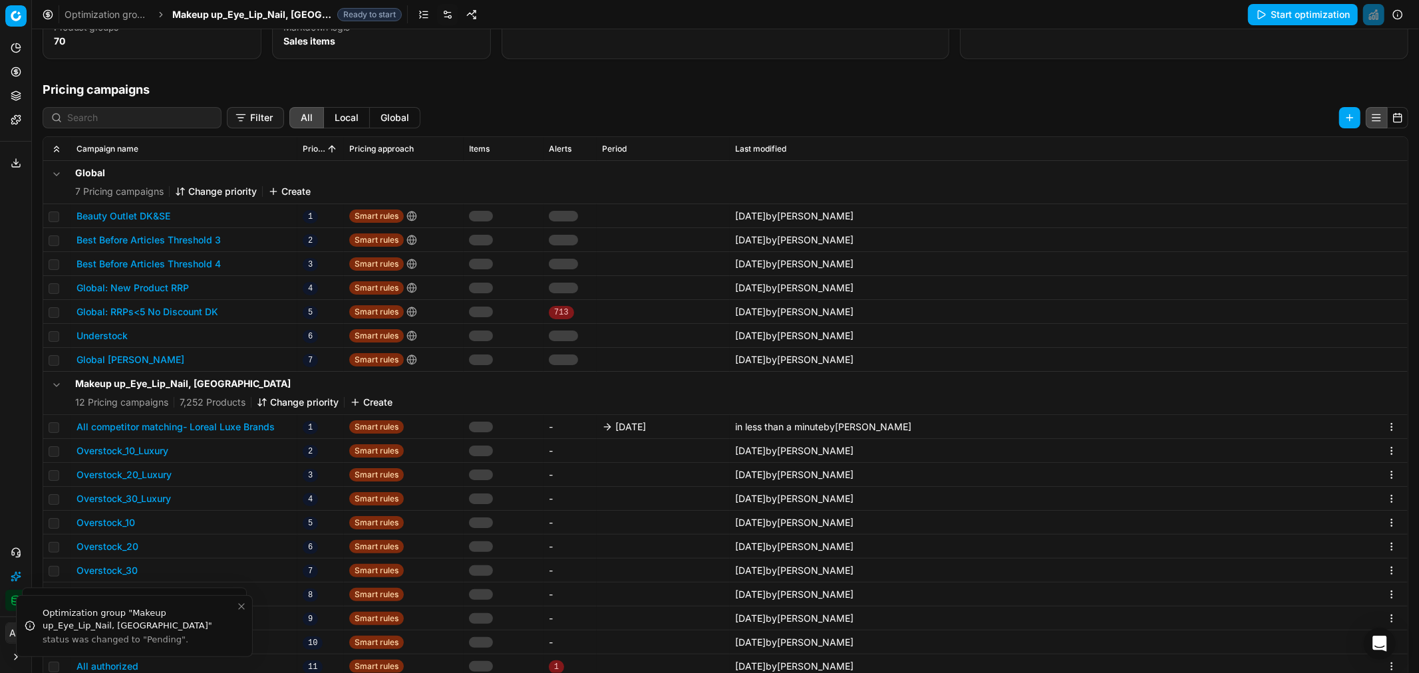
click at [230, 18] on span "Makeup up_Eye_Lip_Nail, DK" at bounding box center [252, 14] width 160 height 13
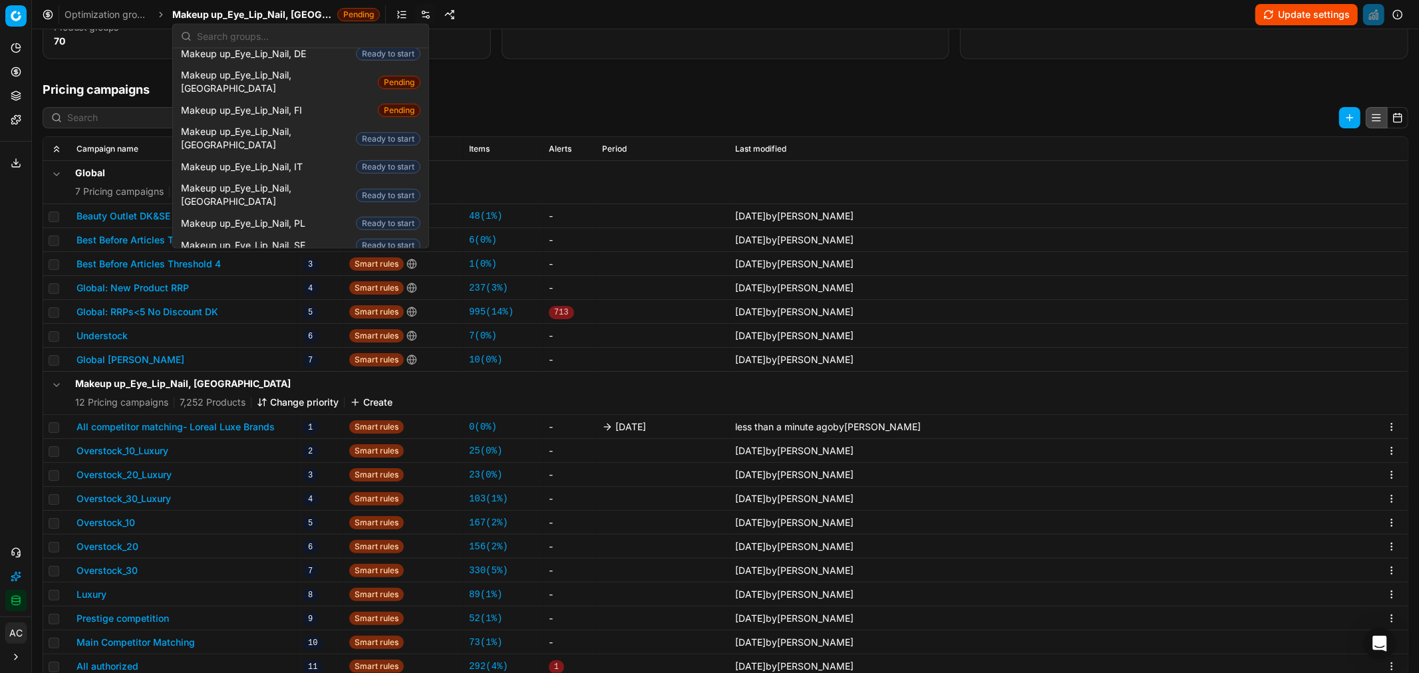
scroll to position [648, 0]
click at [301, 239] on span "Makeup up_Eye_Lip_Nail, SE" at bounding box center [246, 245] width 130 height 13
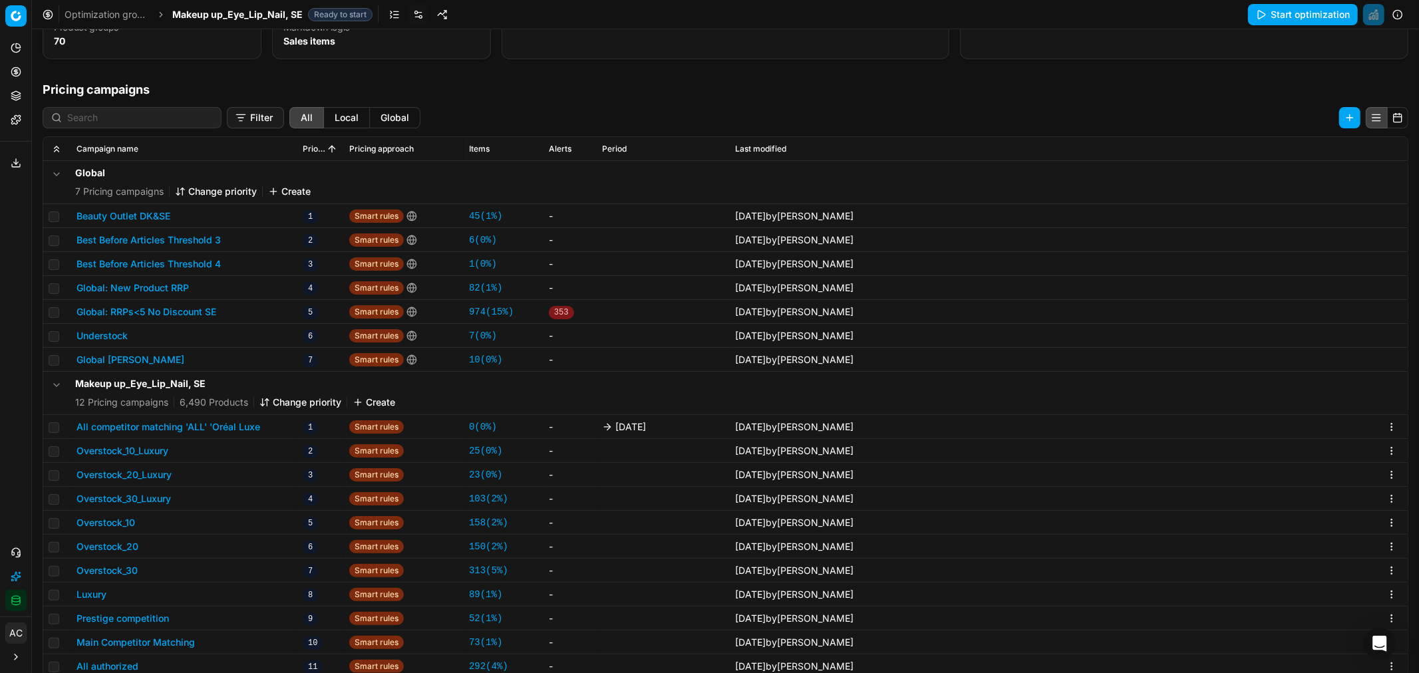
click at [208, 407] on button "All competitor matching 'ALL' 'Oréal Luxe" at bounding box center [169, 427] width 184 height 13
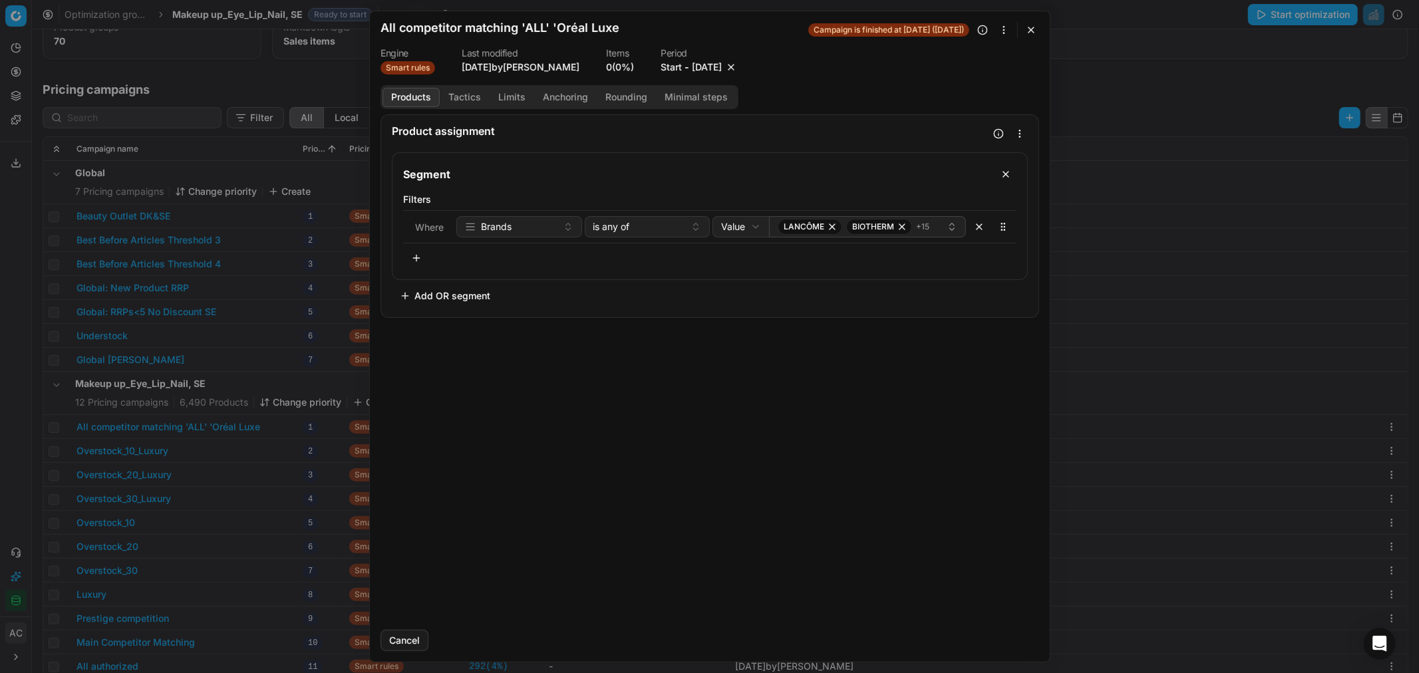
click at [702, 70] on button "[DATE]" at bounding box center [707, 67] width 30 height 13
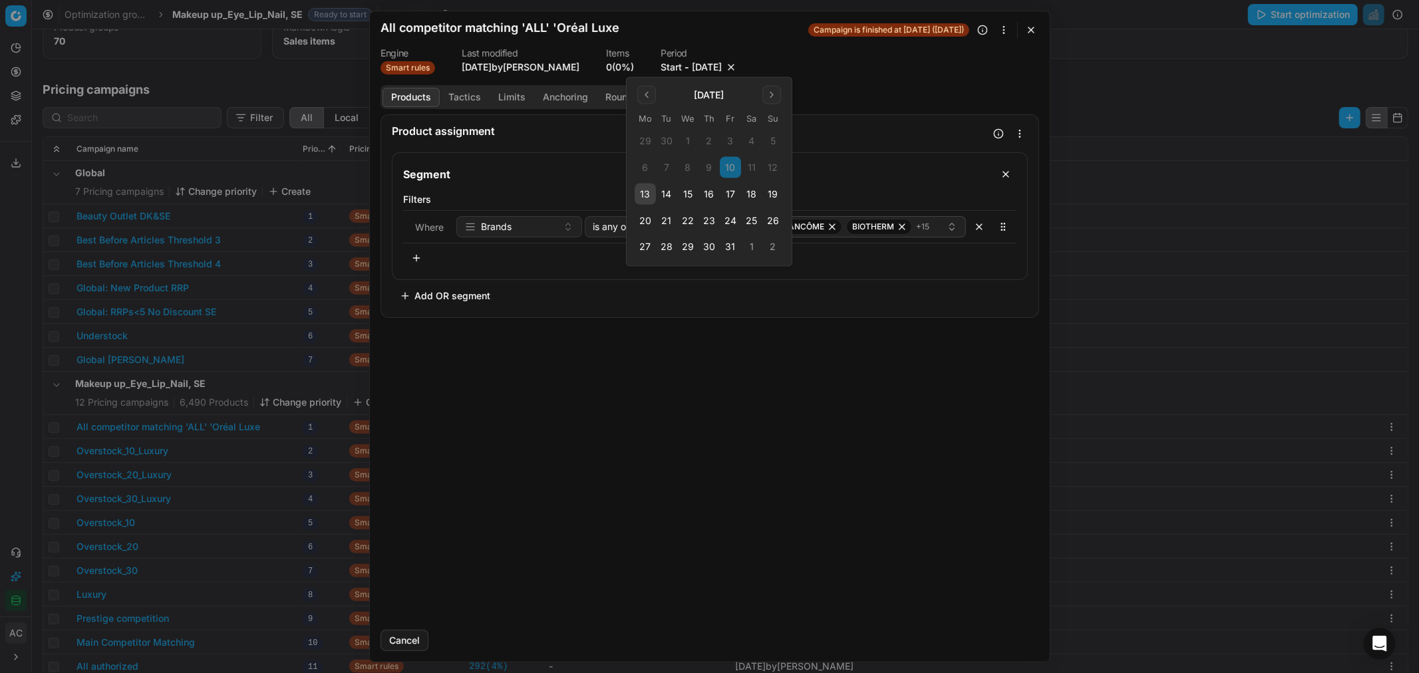
click at [730, 194] on button "17" at bounding box center [730, 194] width 21 height 21
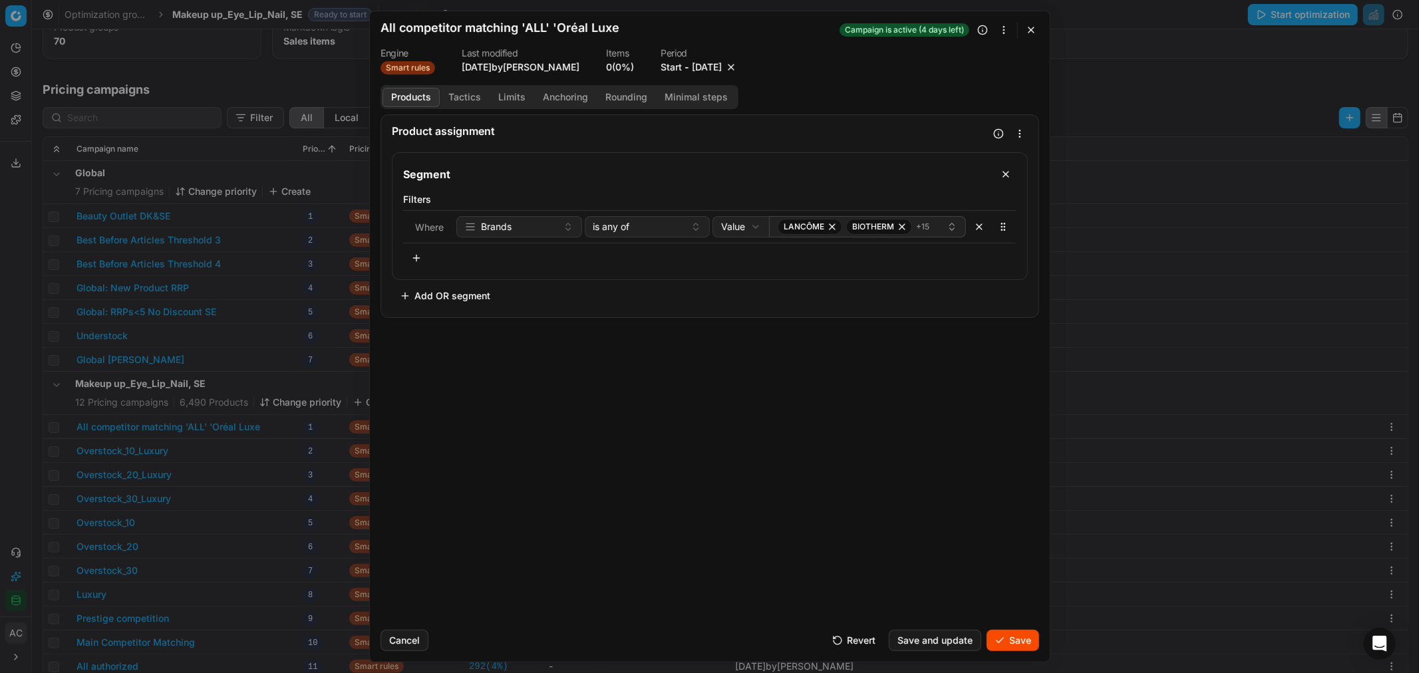
click at [946, 407] on button "Save" at bounding box center [1013, 640] width 53 height 21
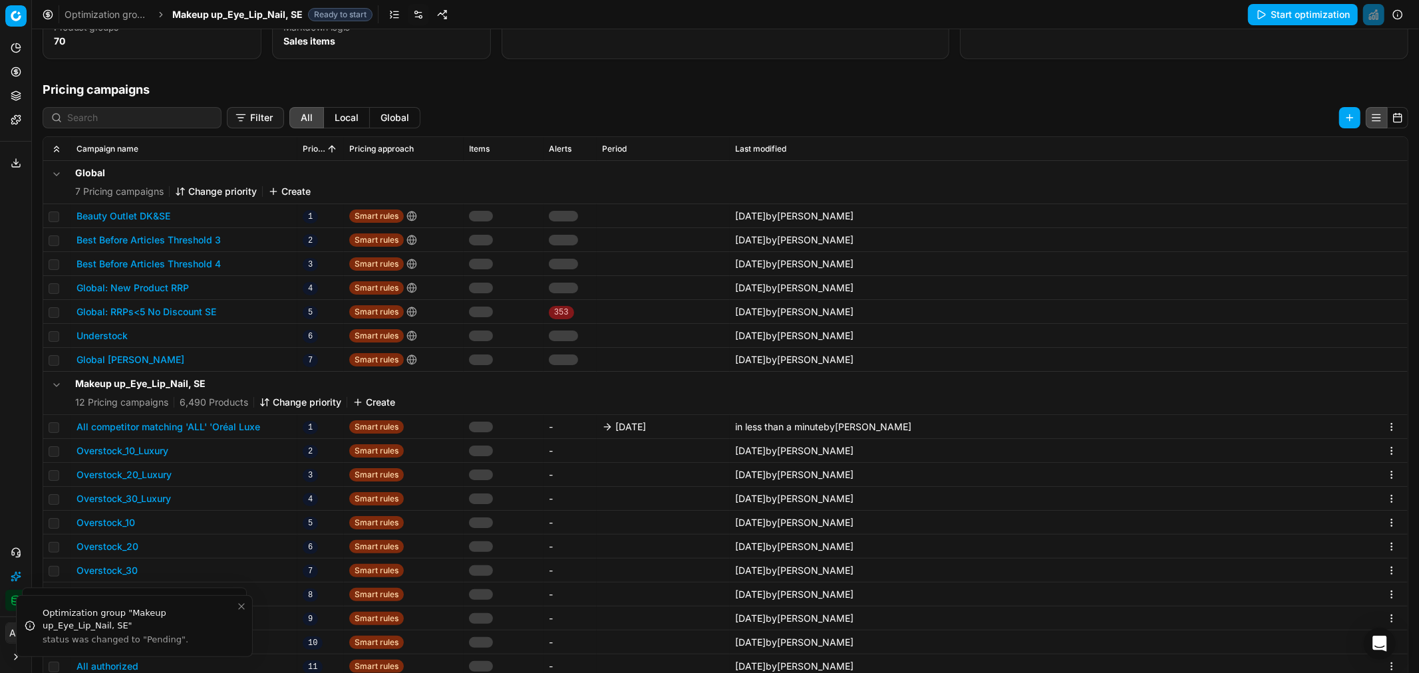
click at [217, 10] on span "Makeup up_Eye_Lip_Nail, SE" at bounding box center [237, 14] width 130 height 13
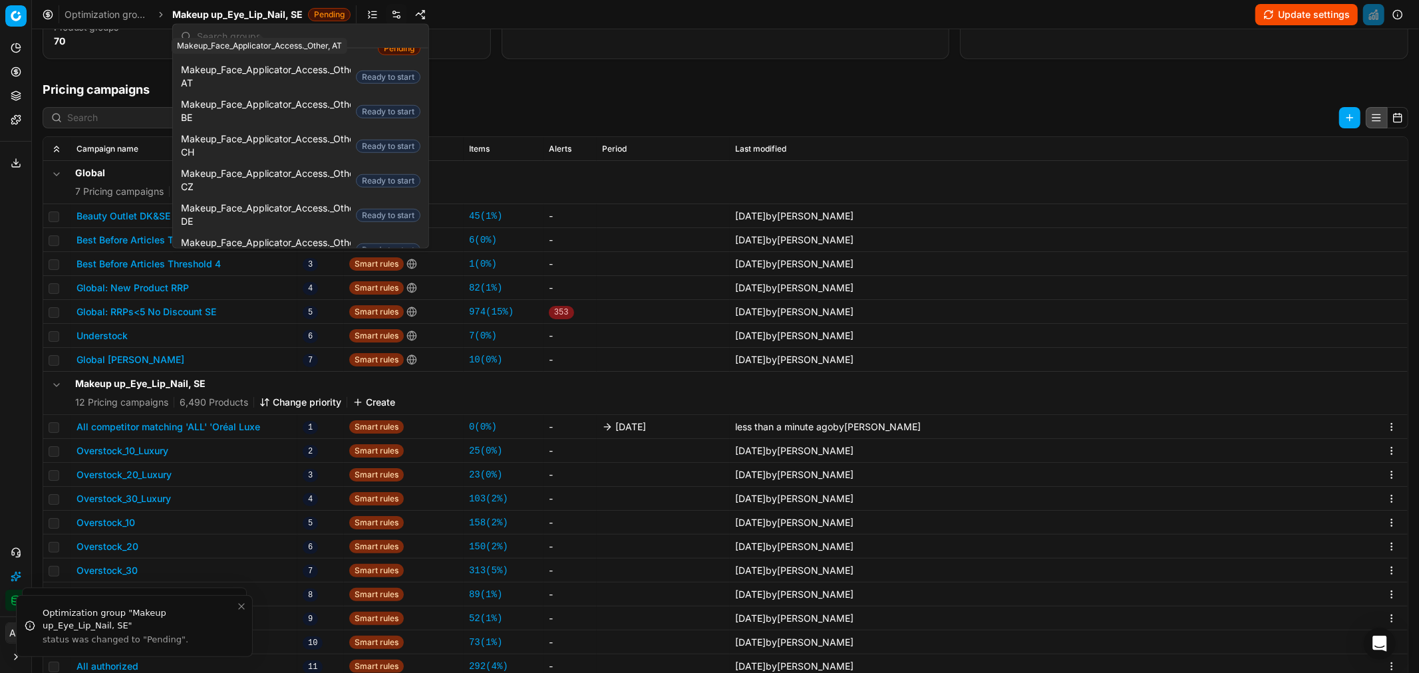
scroll to position [848, 0]
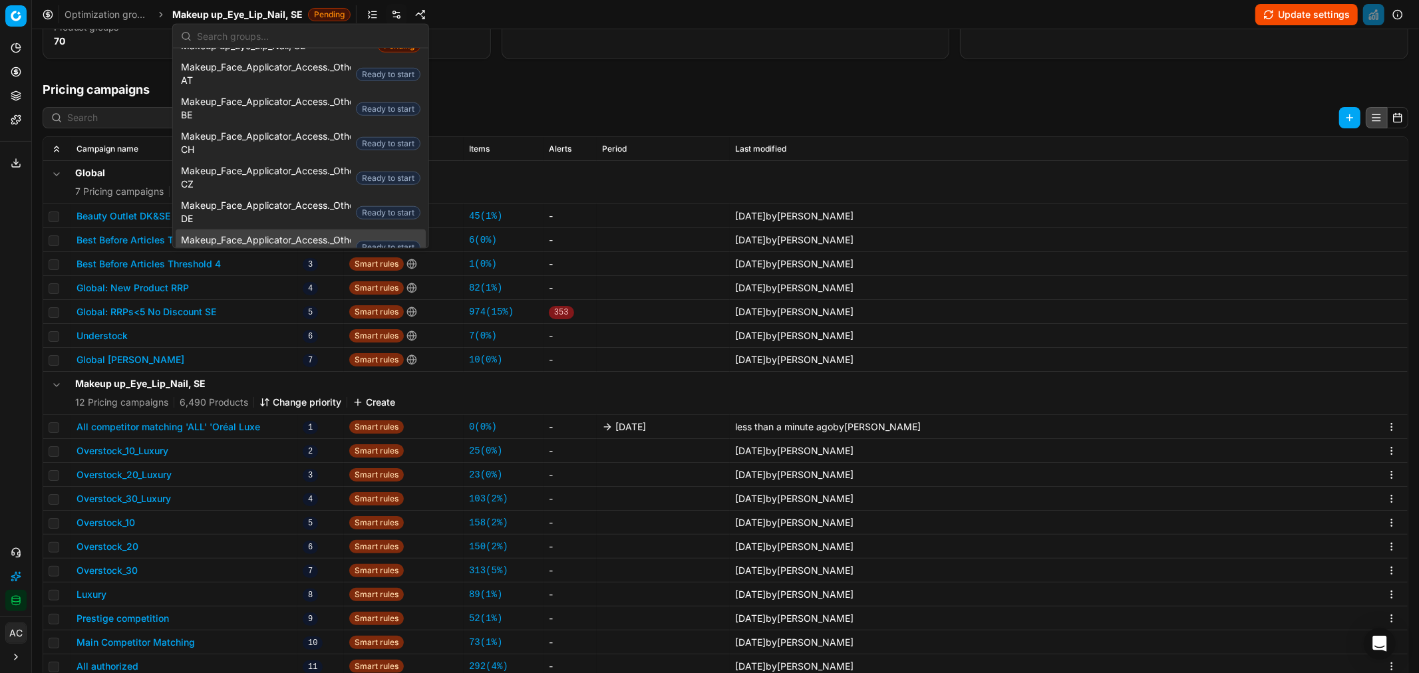
click at [297, 234] on span "Makeup_Face_Applicator_Access._Other, DK" at bounding box center [266, 247] width 170 height 27
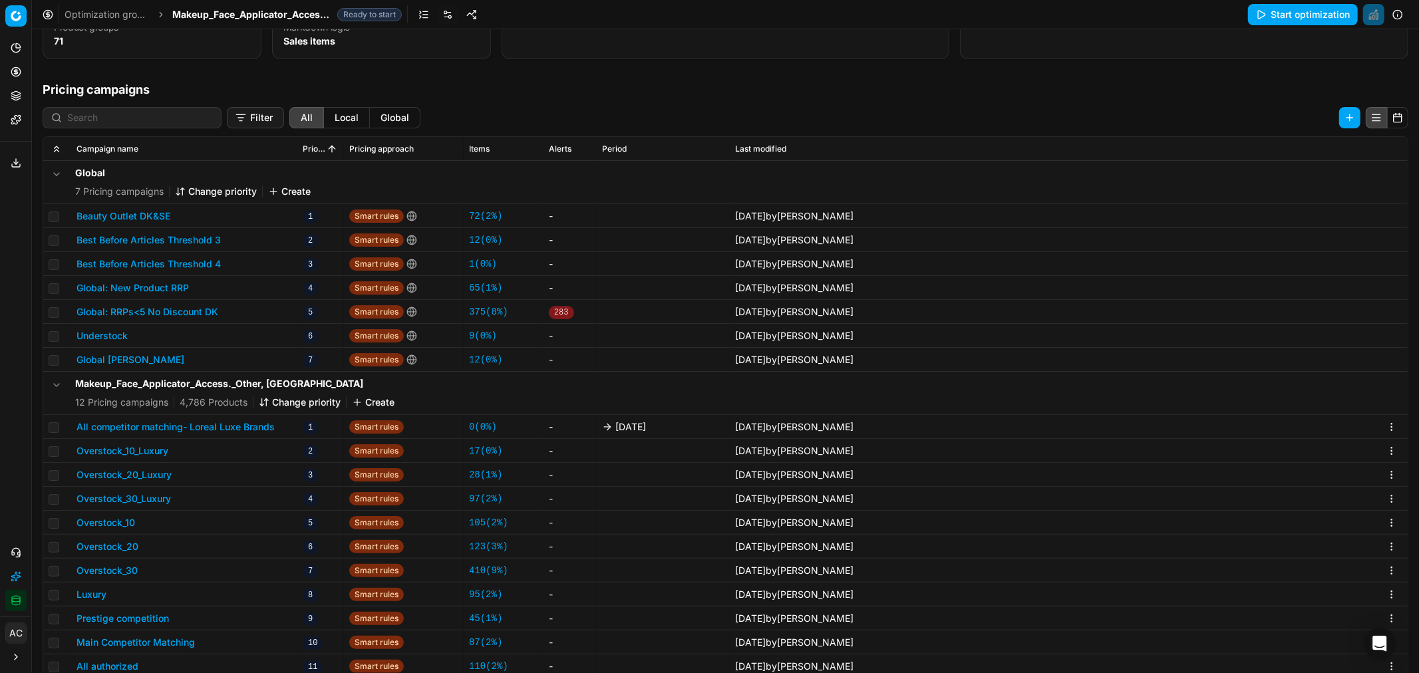
click at [231, 407] on button "All competitor matching- Loreal Luxe Brands" at bounding box center [176, 427] width 198 height 13
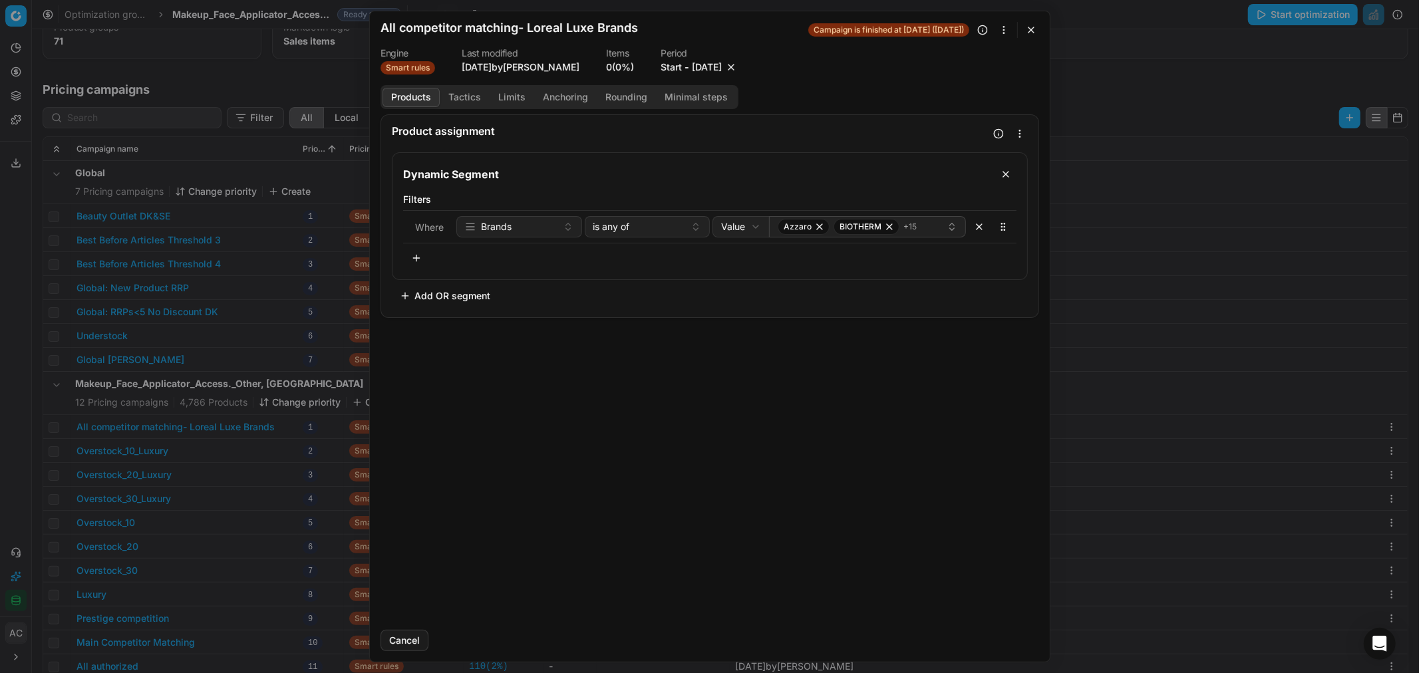
click at [709, 61] on button "[DATE]" at bounding box center [707, 67] width 30 height 13
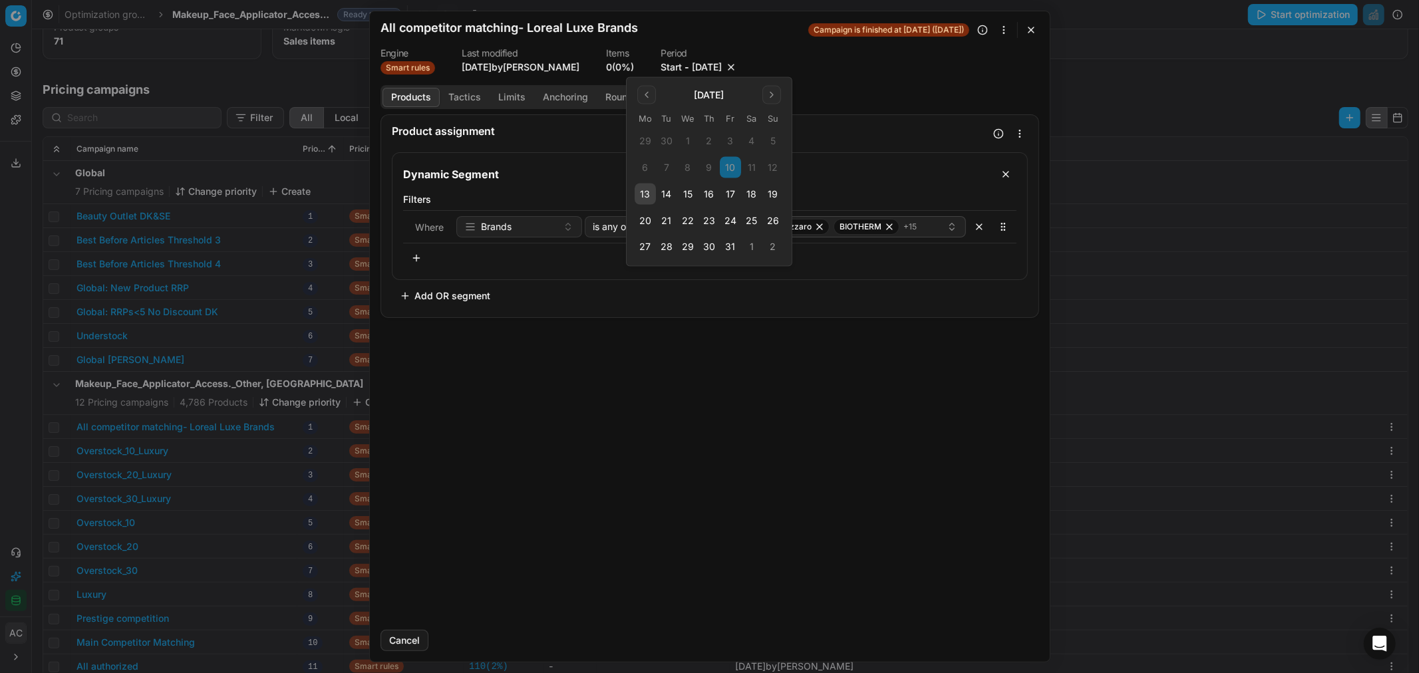
click at [724, 194] on button "17" at bounding box center [730, 194] width 21 height 21
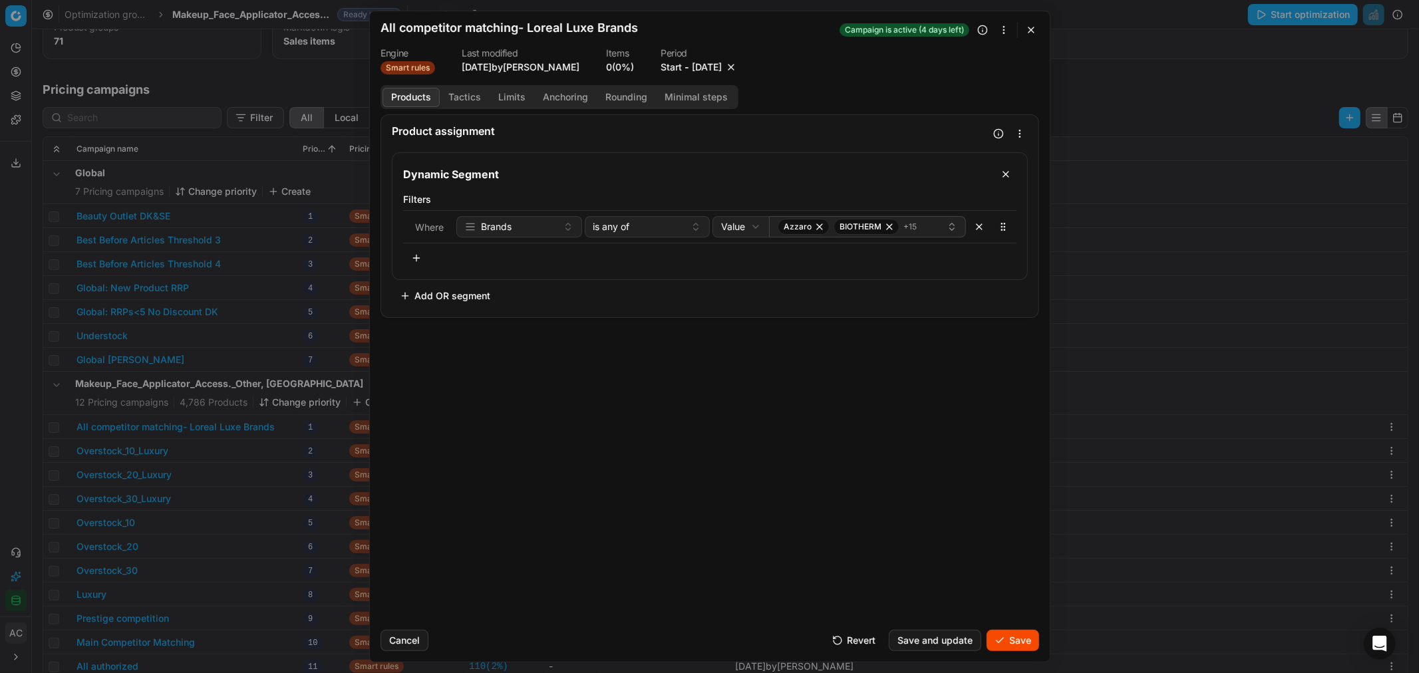
click at [946, 407] on button "Save" at bounding box center [1013, 640] width 53 height 21
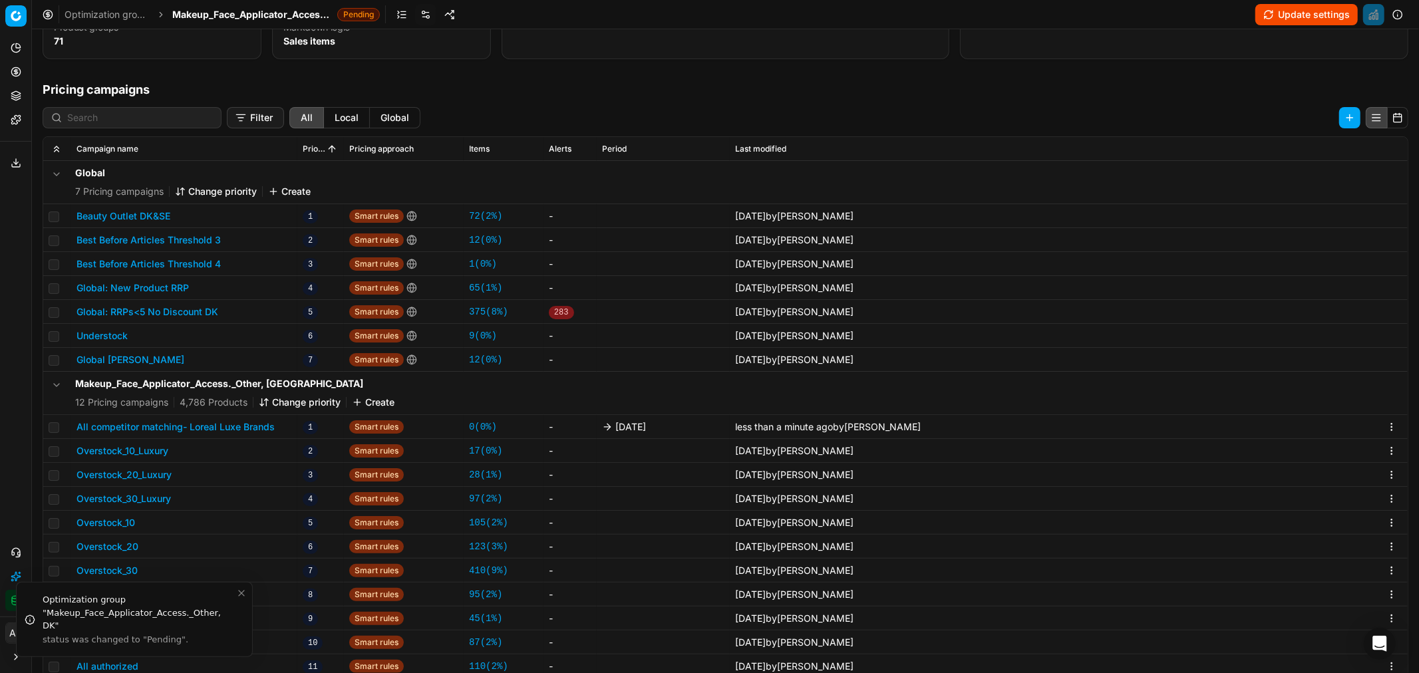
click at [295, 15] on span "Makeup_Face_Applicator_Access._Other, DK" at bounding box center [252, 14] width 160 height 13
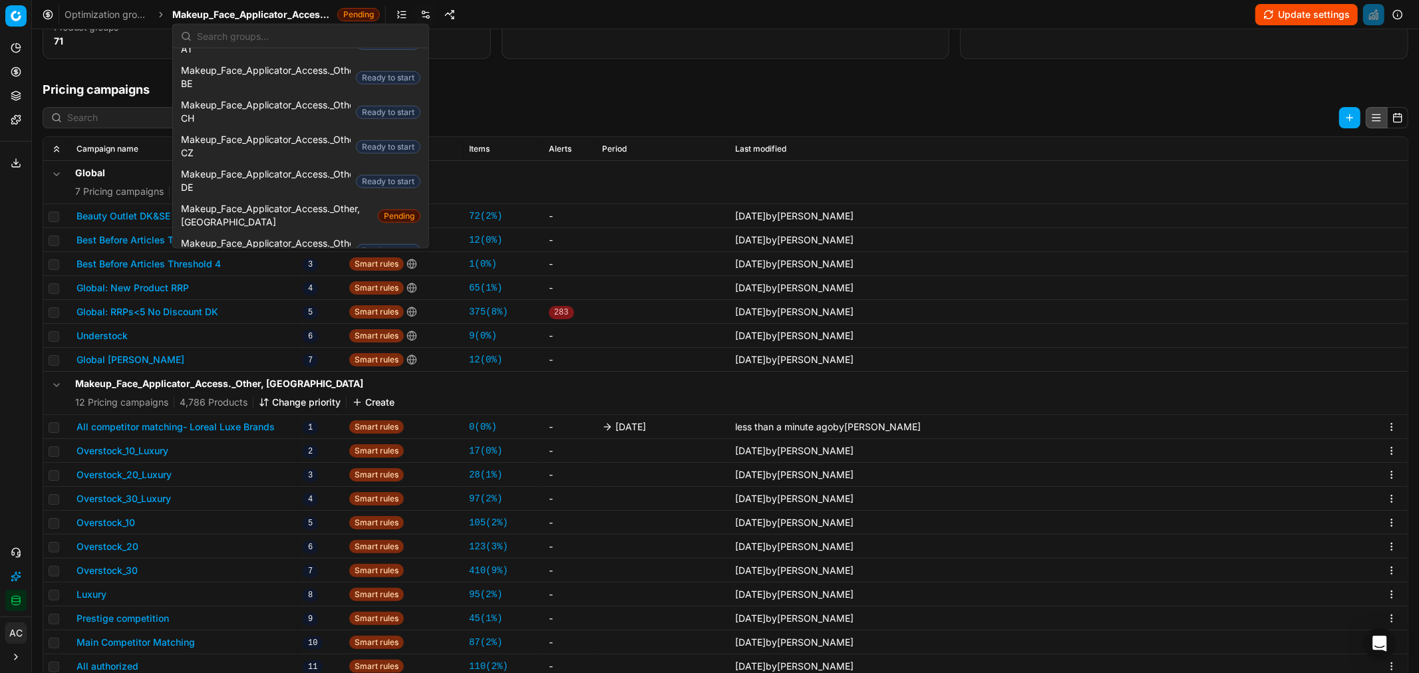
scroll to position [882, 0]
click at [313, 234] on span "Makeup_Face_Applicator_Access._Other, FI" at bounding box center [266, 247] width 170 height 27
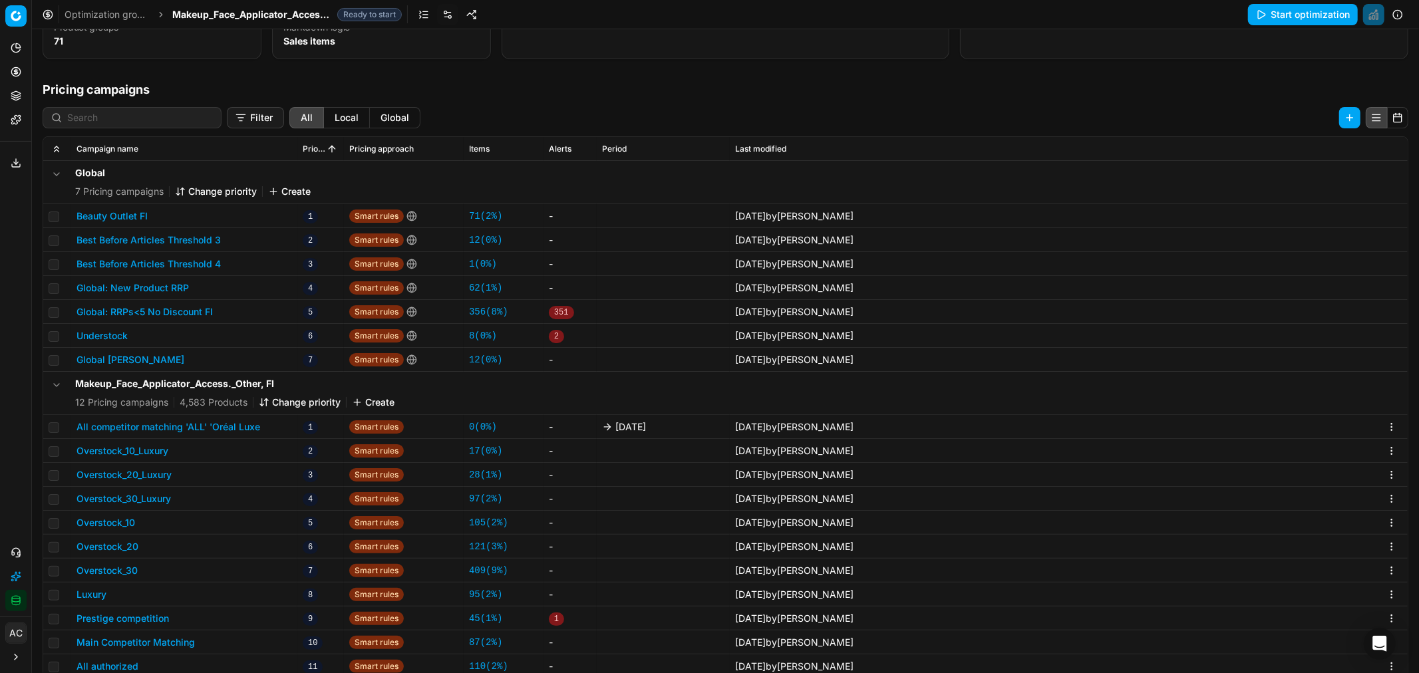
click at [213, 407] on button "All competitor matching 'ALL' 'Oréal Luxe" at bounding box center [169, 427] width 184 height 13
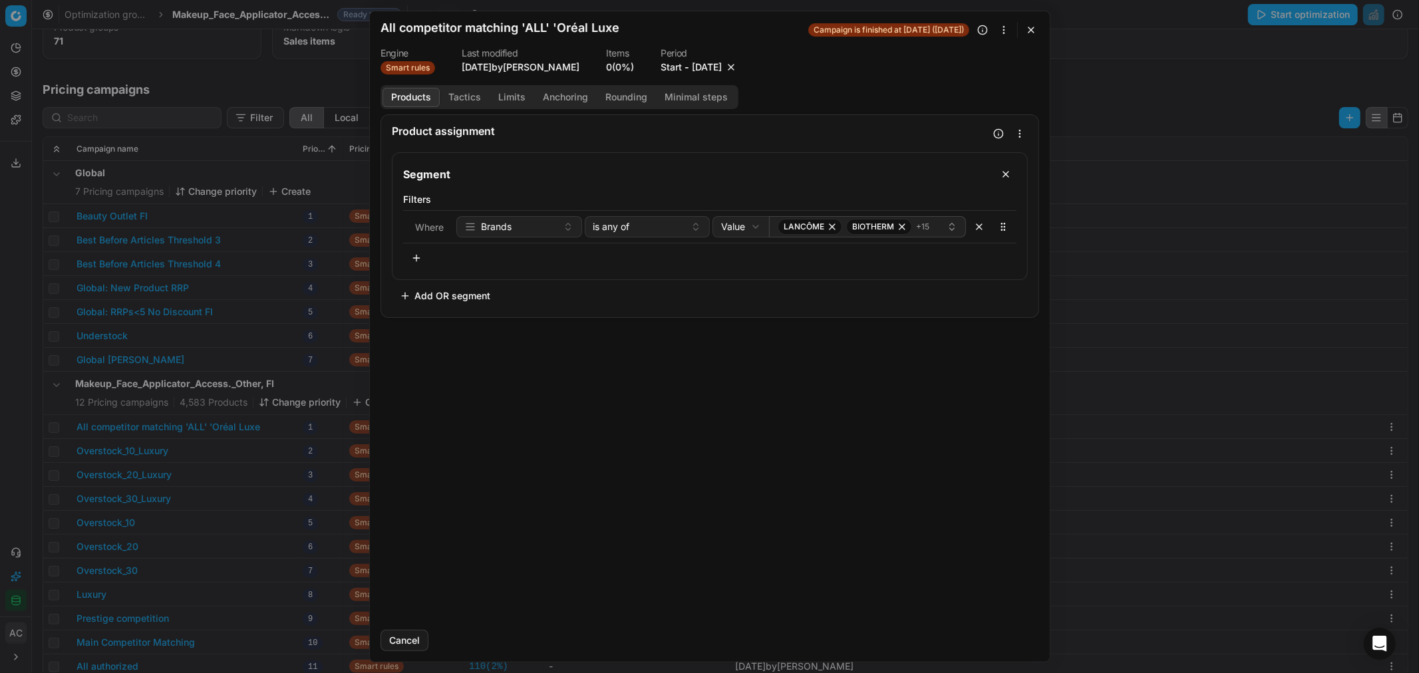
click at [708, 67] on button "[DATE]" at bounding box center [707, 67] width 30 height 13
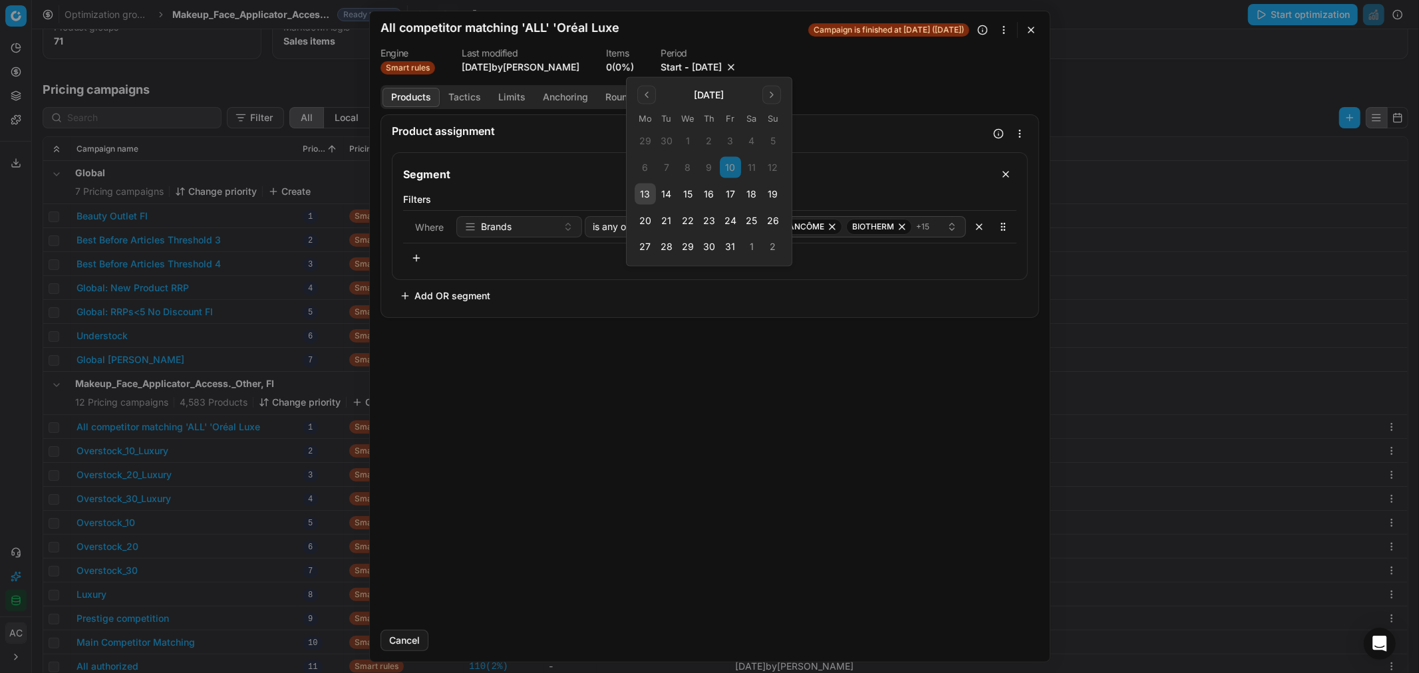
click at [731, 194] on button "17" at bounding box center [730, 194] width 21 height 21
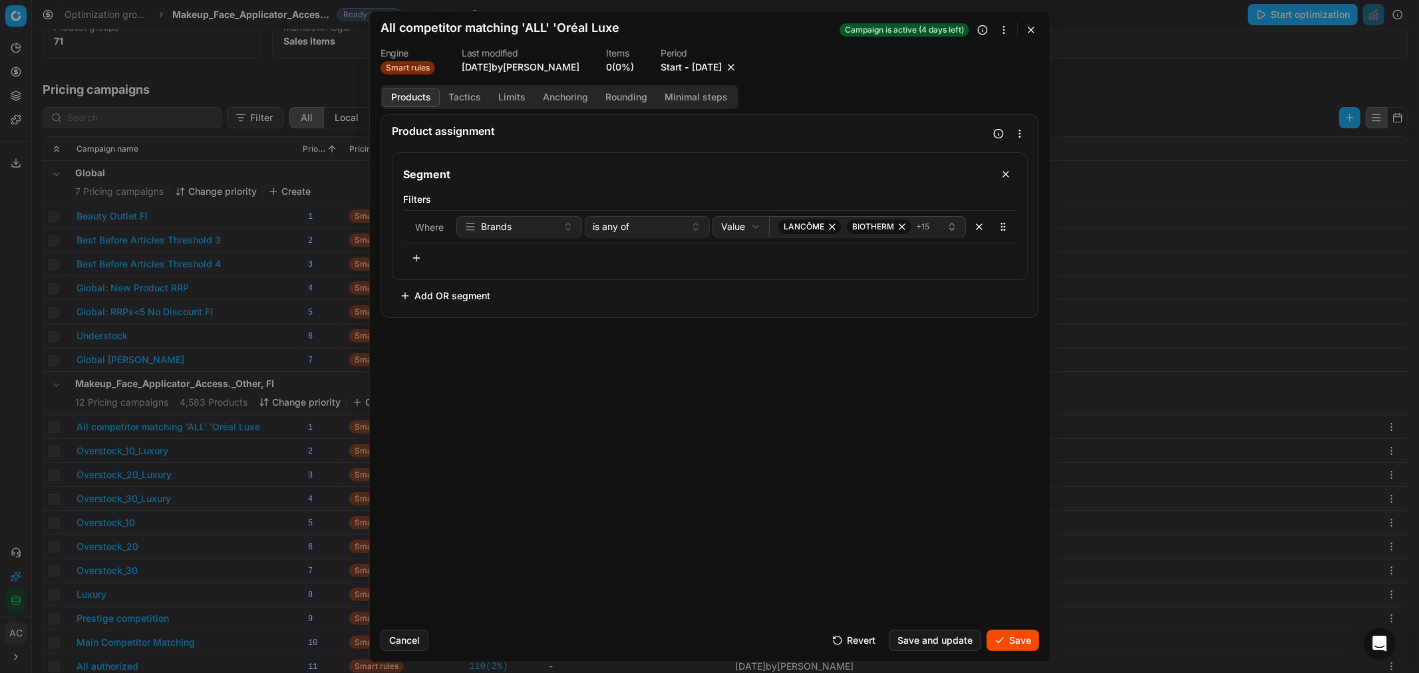
click at [946, 407] on button "Save" at bounding box center [1013, 640] width 53 height 21
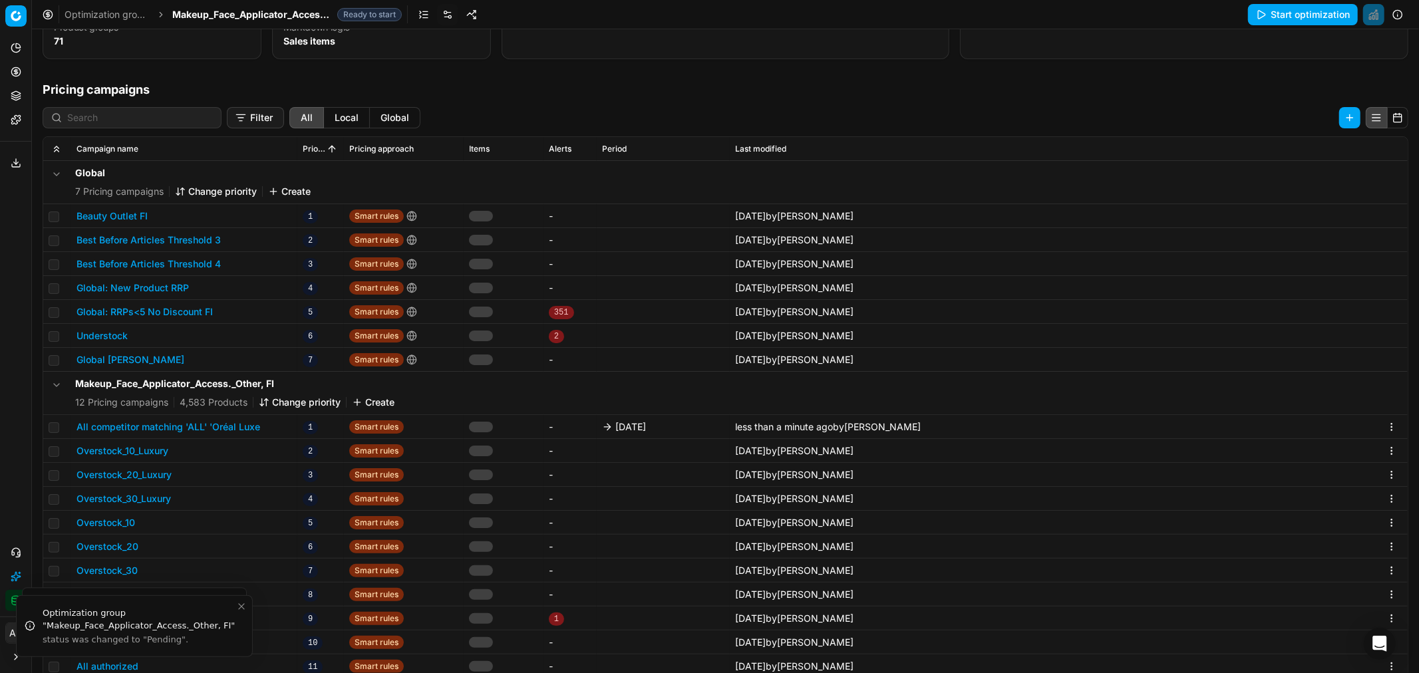
click at [234, 14] on span "Makeup_Face_Applicator_Access._Other, FI" at bounding box center [252, 14] width 160 height 13
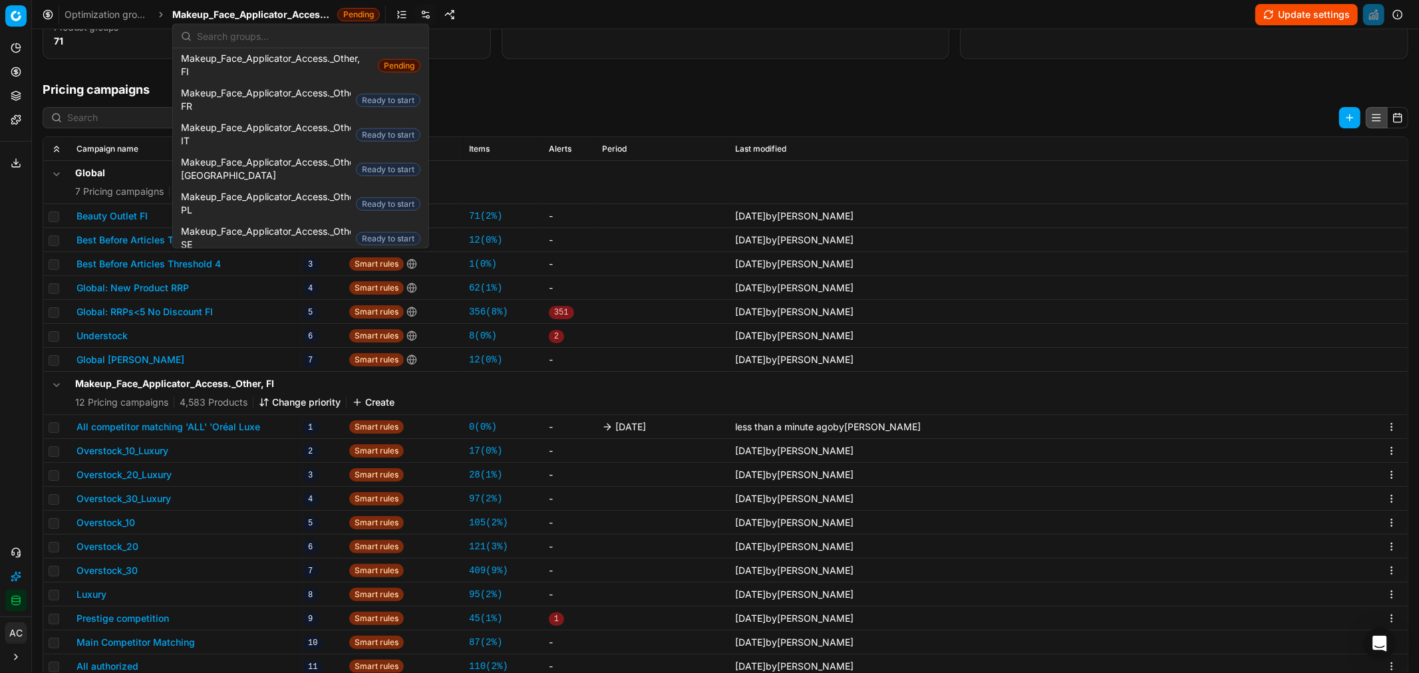
scroll to position [1063, 0]
click at [278, 226] on span "Makeup_Face_Applicator_Access._Other, SE" at bounding box center [266, 239] width 170 height 27
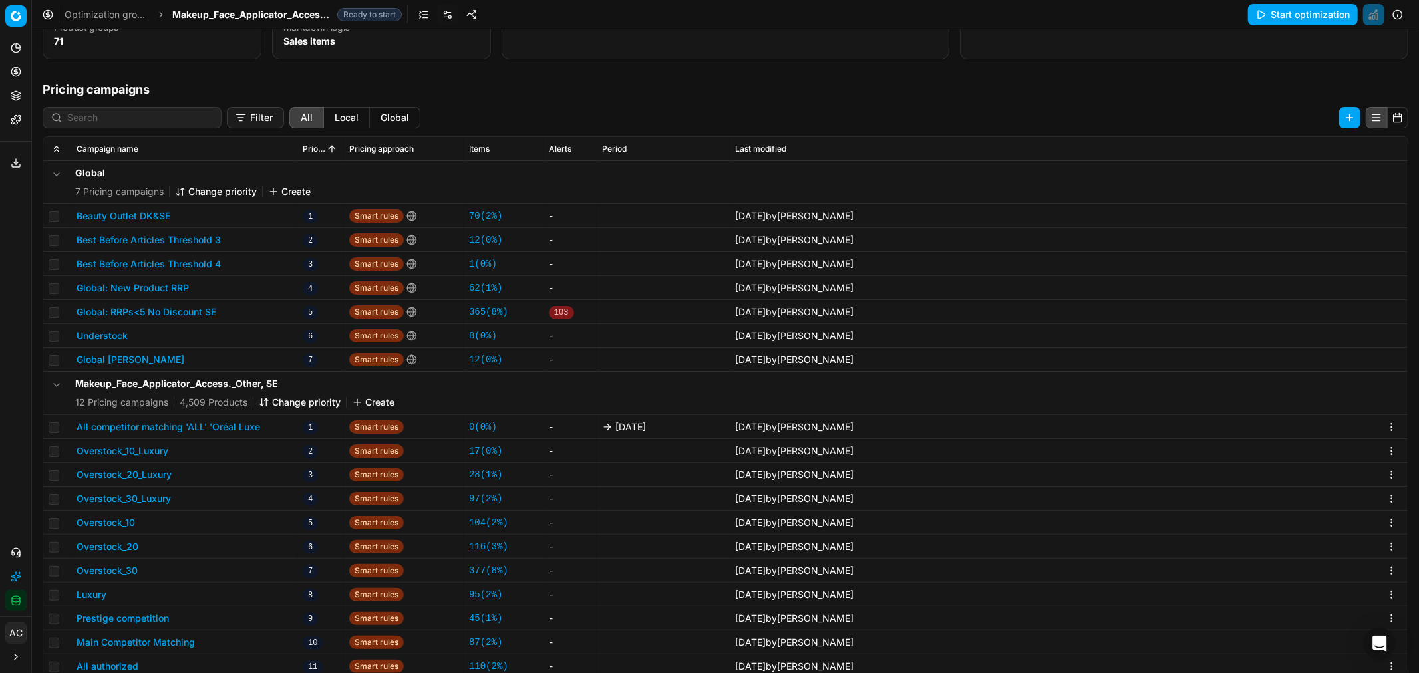
click at [254, 407] on button "All competitor matching 'ALL' 'Oréal Luxe" at bounding box center [169, 427] width 184 height 13
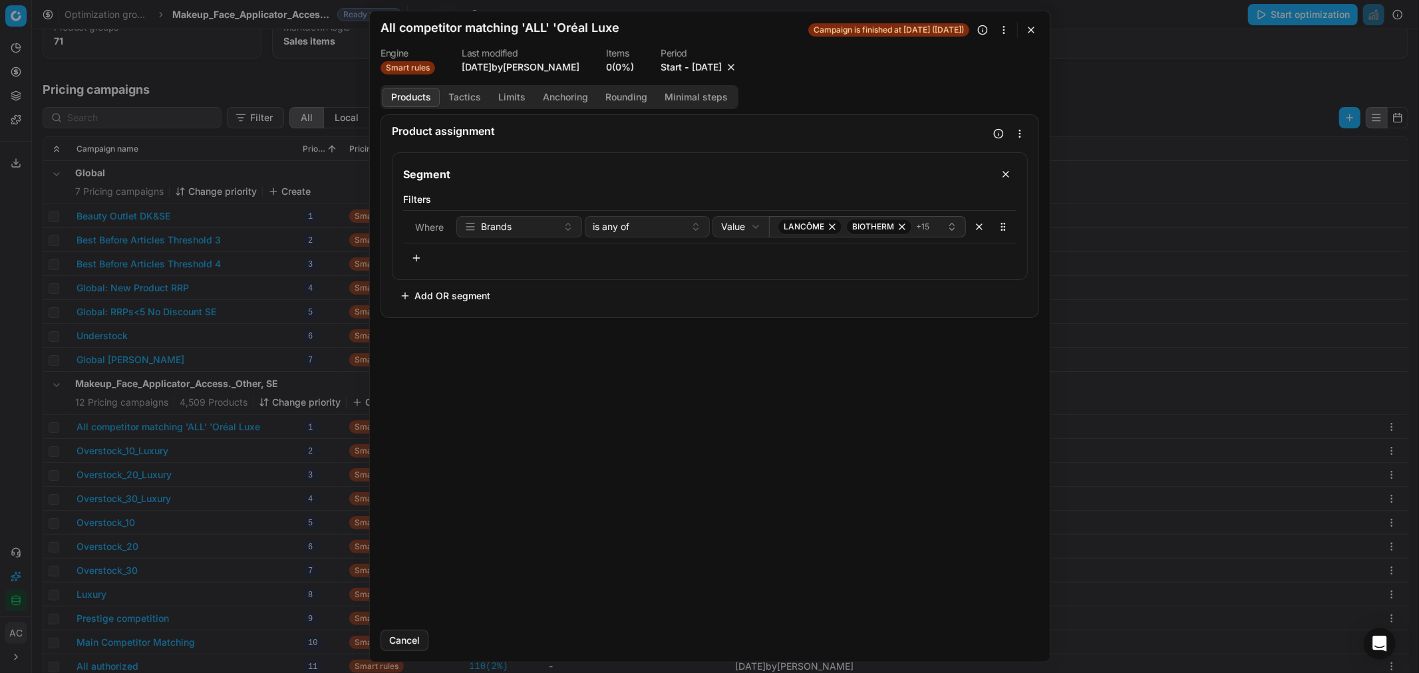
click at [708, 67] on button "[DATE]" at bounding box center [707, 67] width 30 height 13
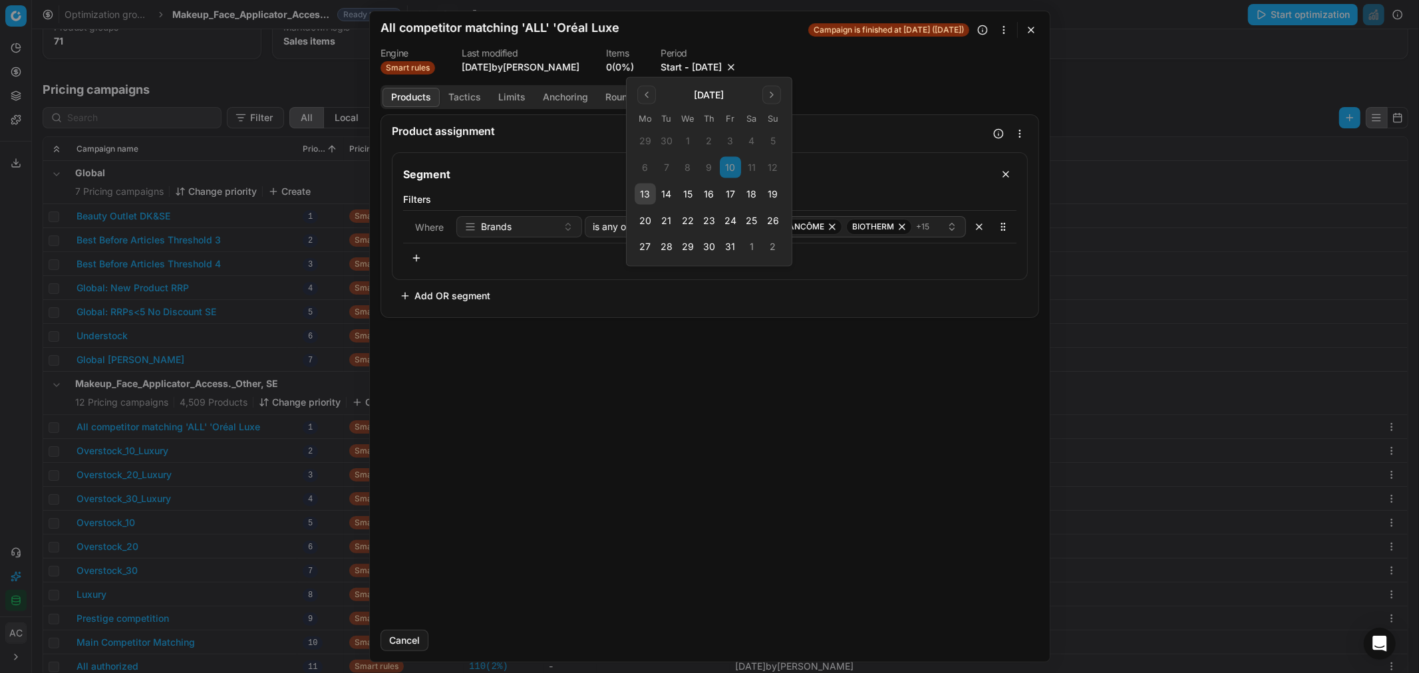
click at [729, 197] on button "17" at bounding box center [730, 194] width 21 height 21
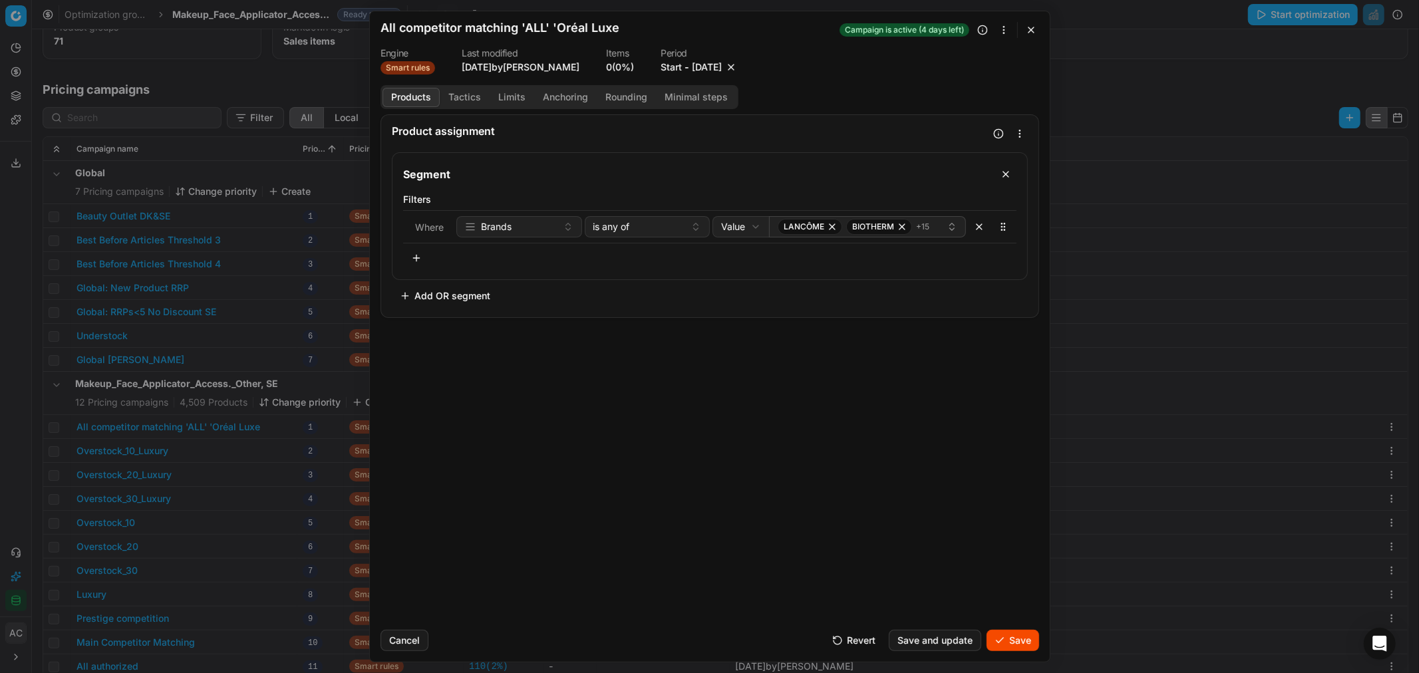
click at [946, 407] on button "Save" at bounding box center [1013, 640] width 53 height 21
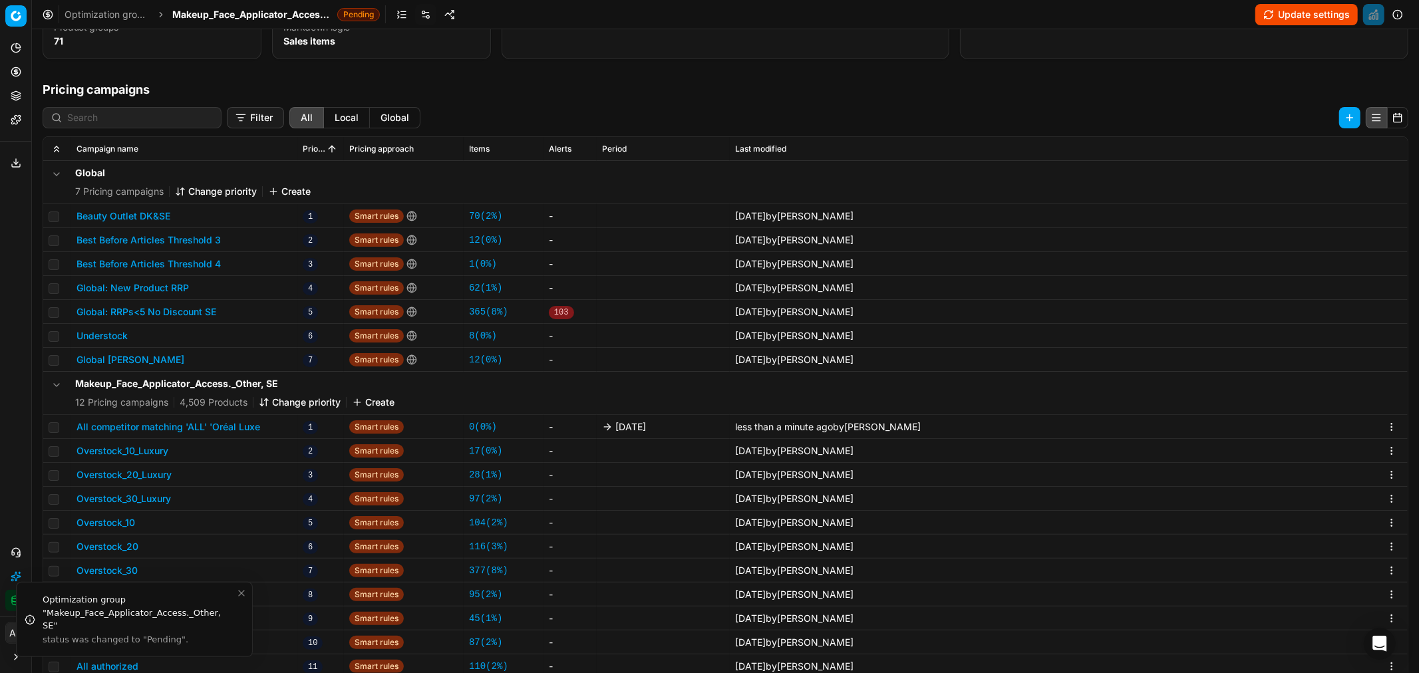
click at [295, 10] on span "Makeup_Face_Applicator_Access._Other, SE" at bounding box center [252, 14] width 160 height 13
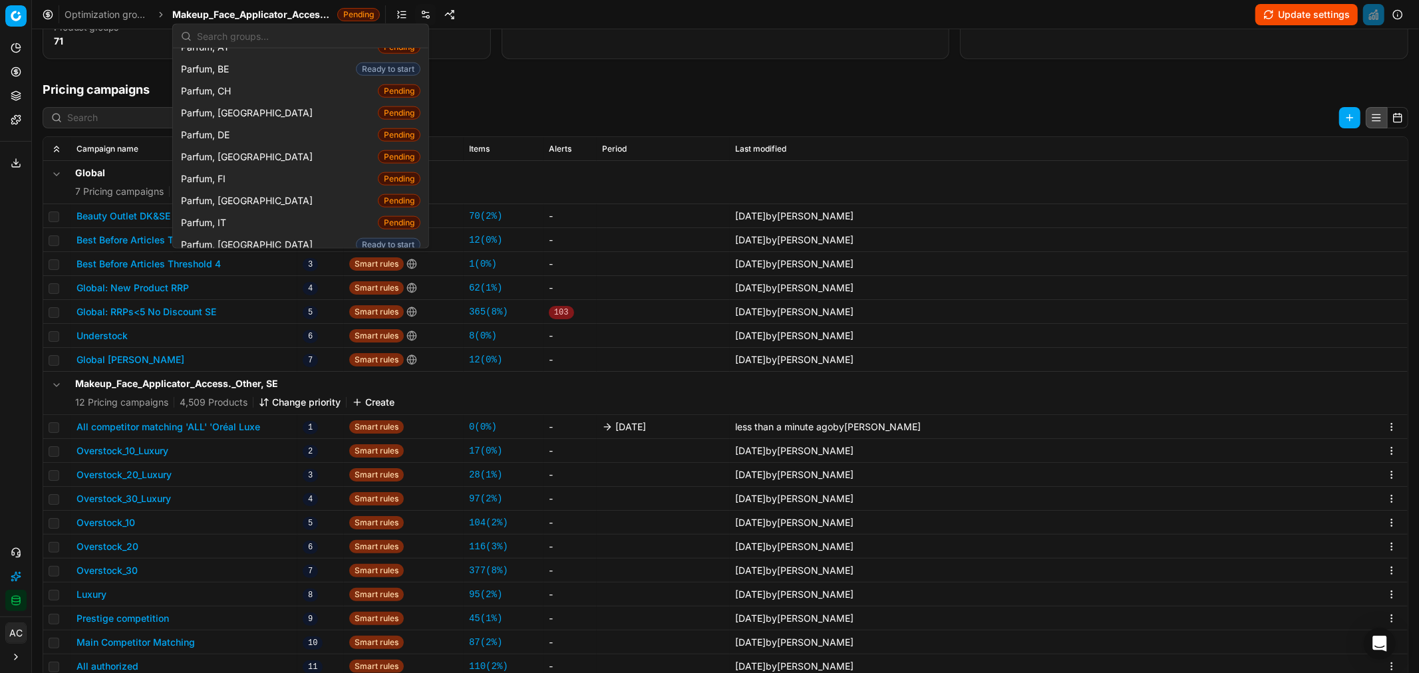
scroll to position [1283, 0]
click at [289, 147] on div "Parfum, DK Pending" at bounding box center [301, 158] width 250 height 22
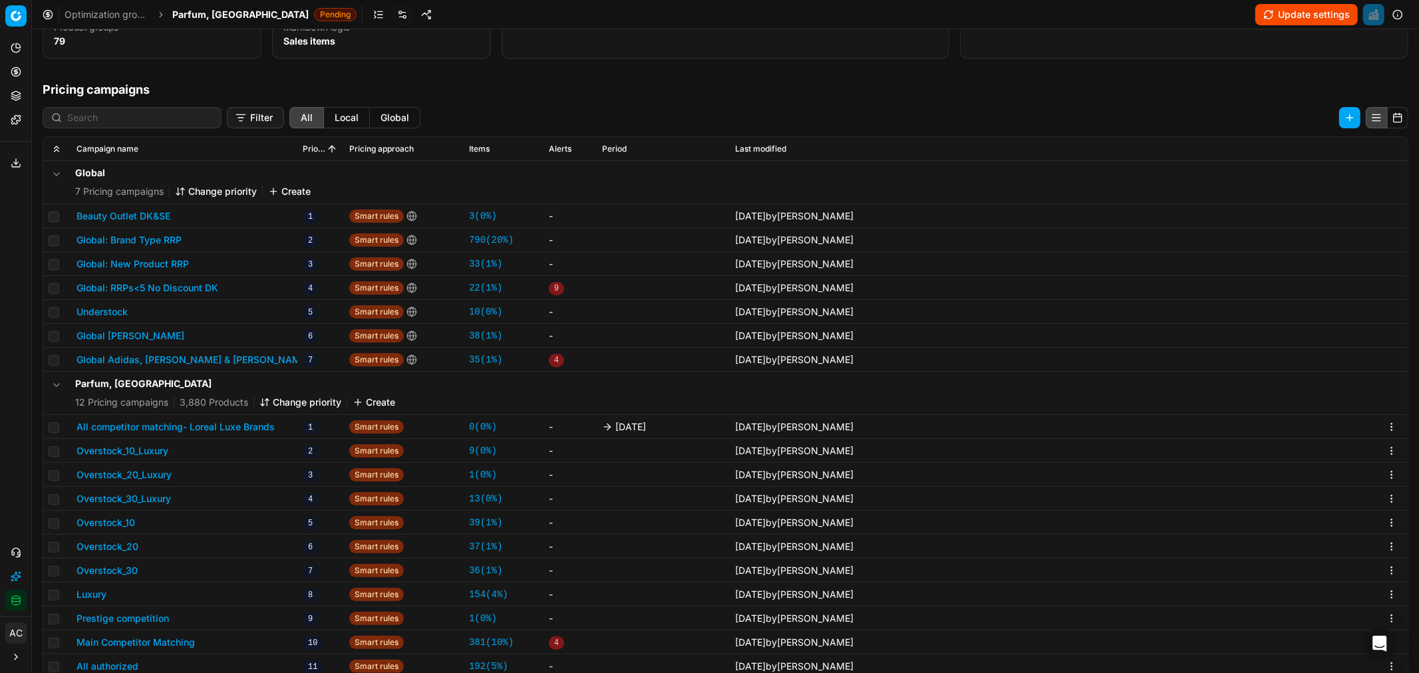
scroll to position [21, 0]
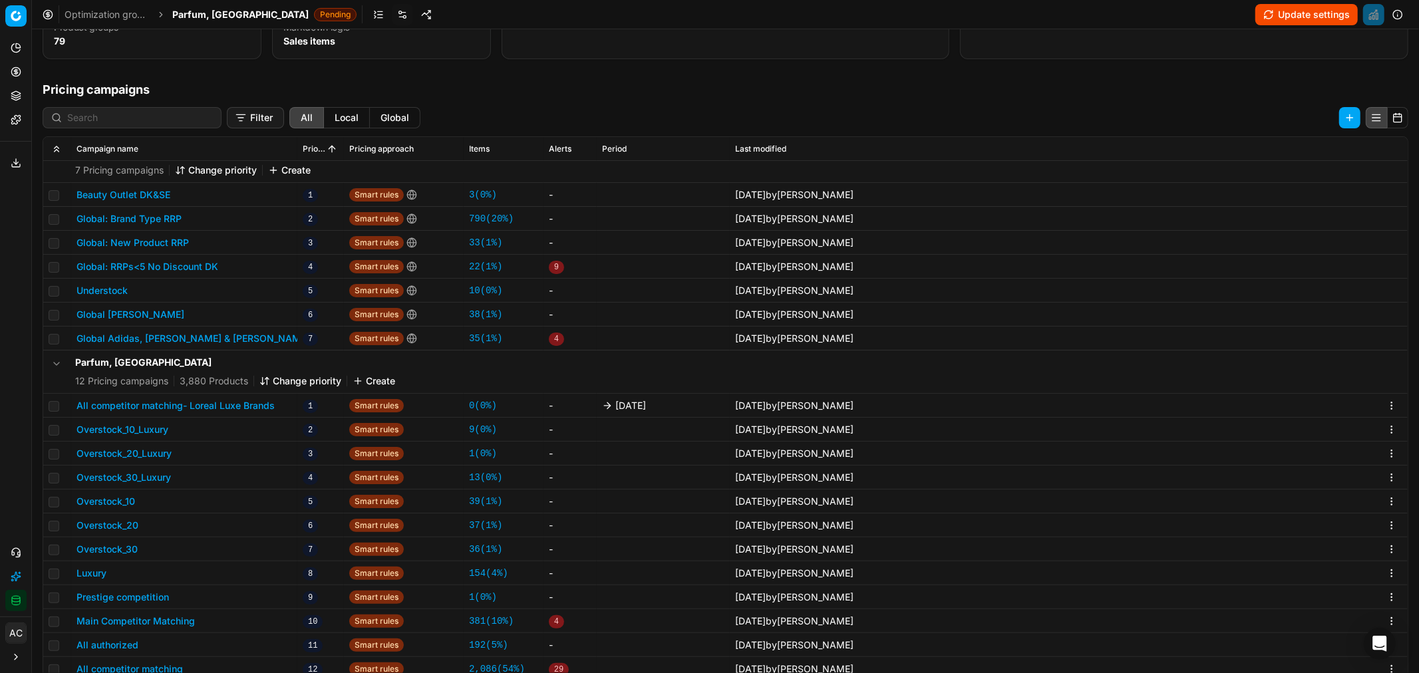
click at [243, 404] on button "All competitor matching- Loreal Luxe Brands" at bounding box center [176, 405] width 198 height 13
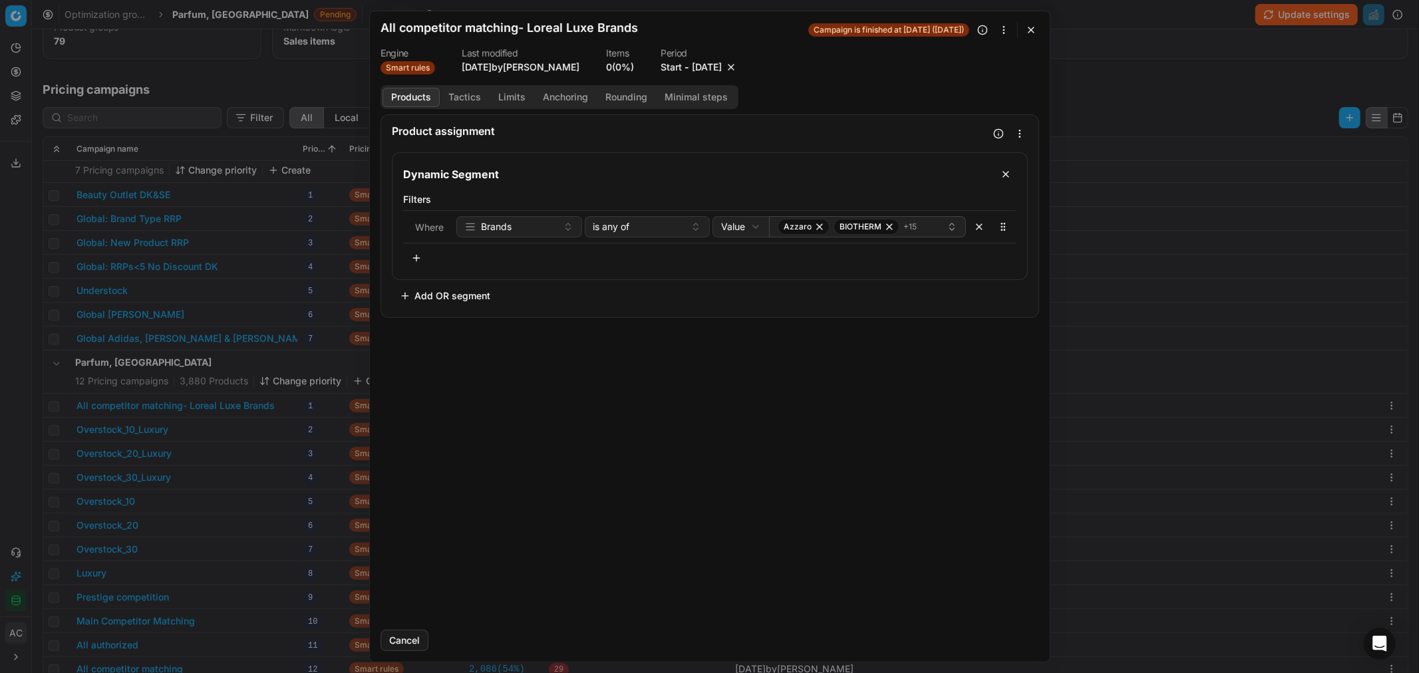
click at [693, 69] on button "[DATE]" at bounding box center [707, 67] width 30 height 13
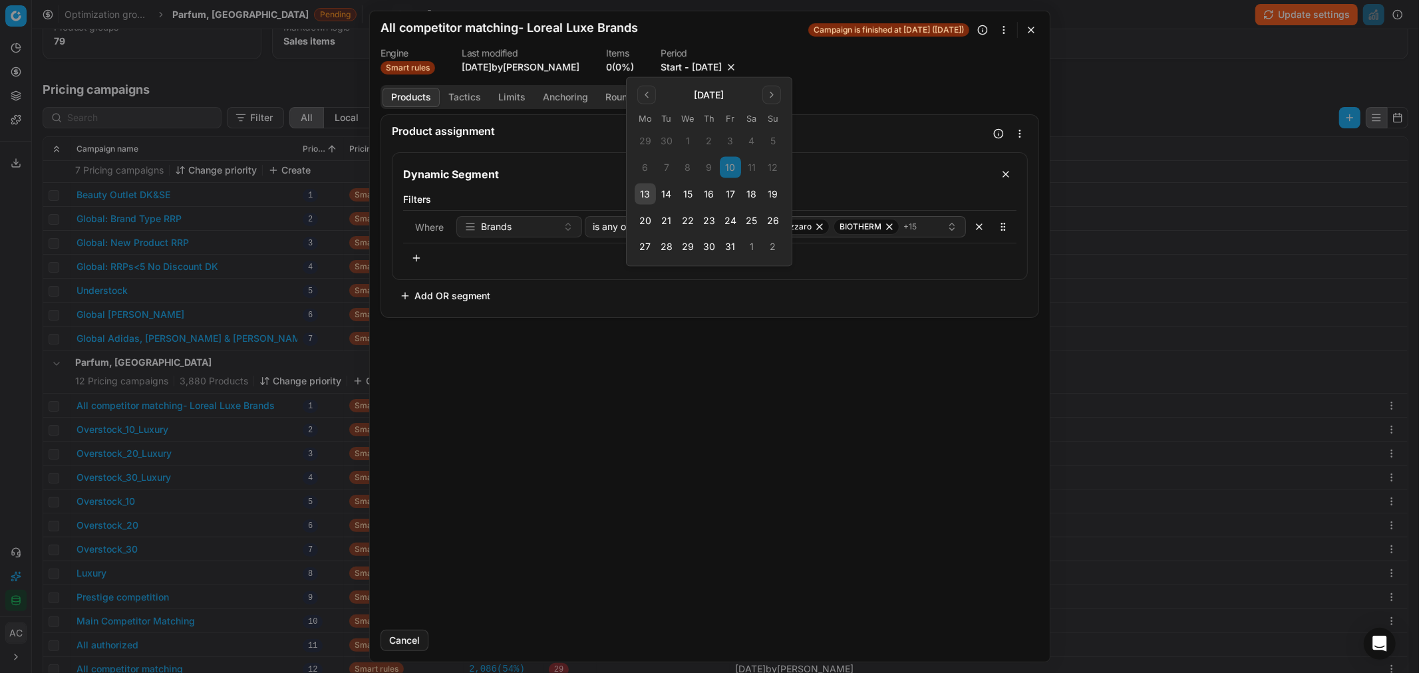
click at [733, 200] on button "17" at bounding box center [730, 194] width 21 height 21
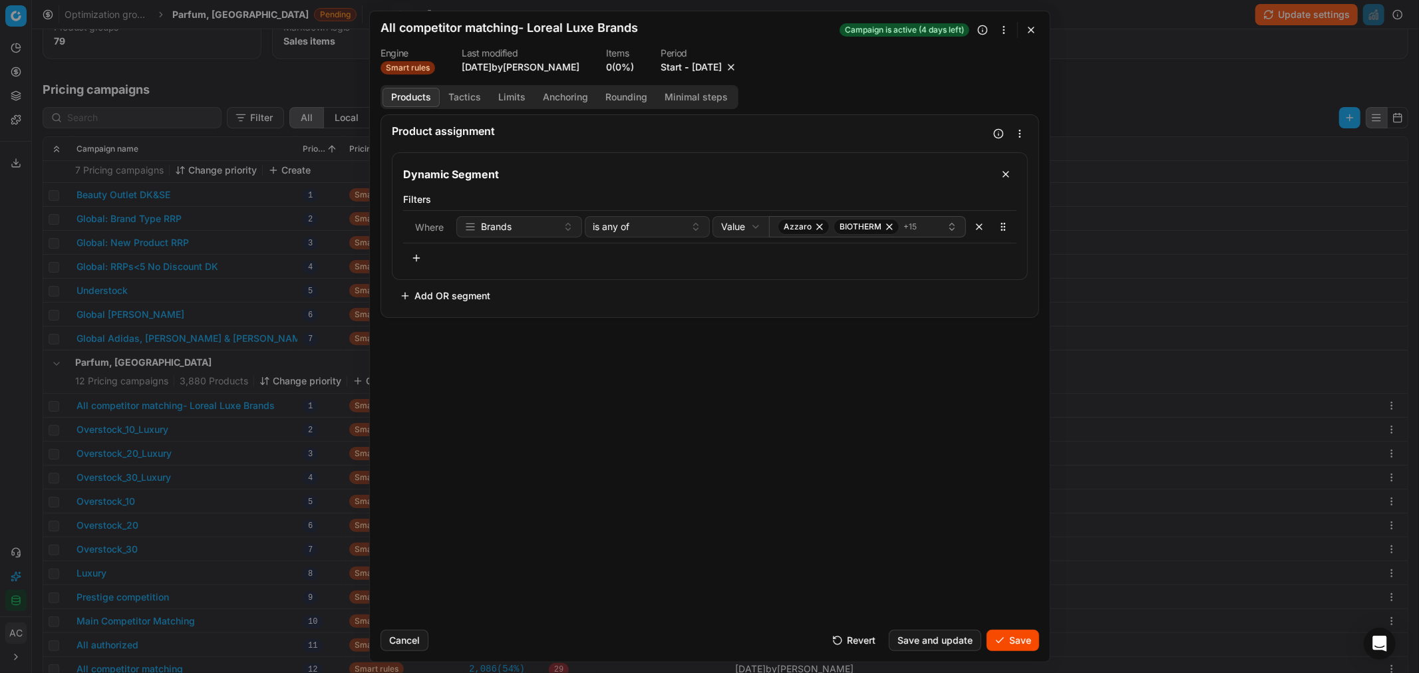
click at [946, 407] on form "We are saving PC settings. Please wait, it should take a few minutes All compet…" at bounding box center [710, 336] width 680 height 651
click at [946, 407] on button "Save" at bounding box center [1013, 640] width 53 height 21
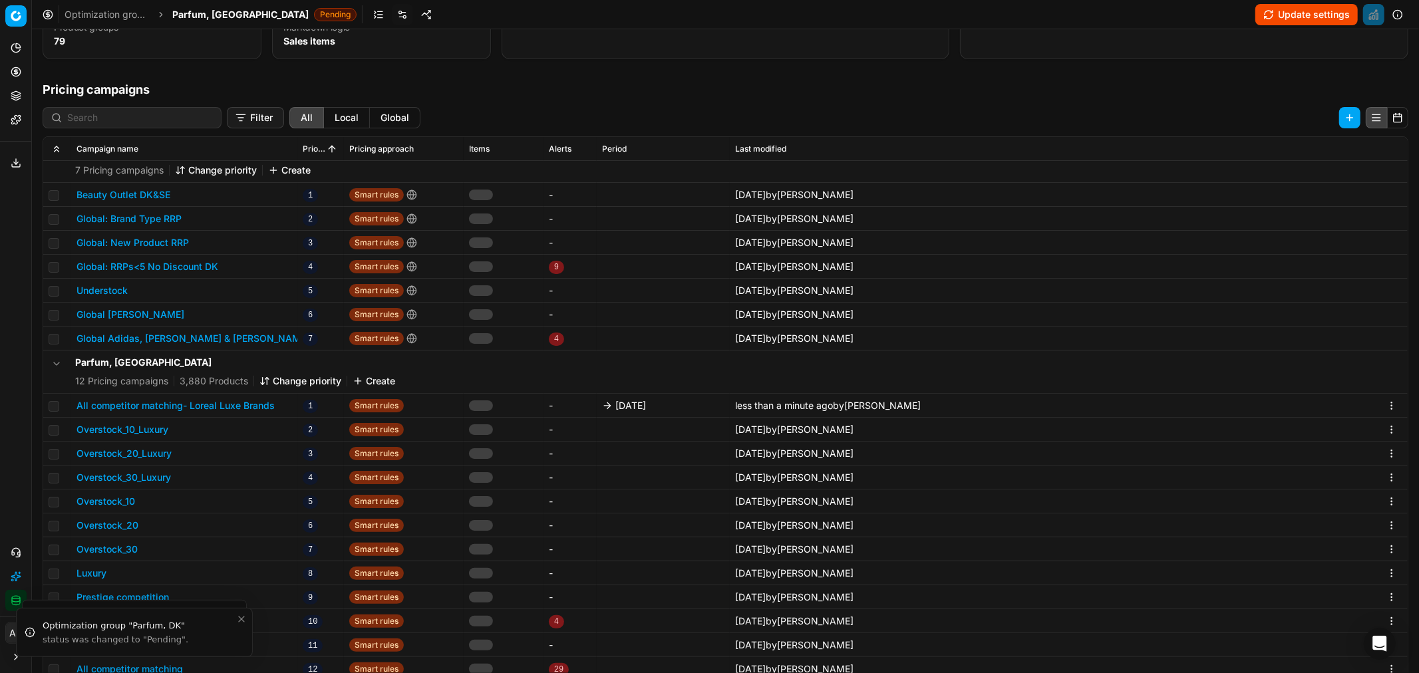
click at [203, 13] on span "Parfum, [GEOGRAPHIC_DATA]" at bounding box center [240, 14] width 136 height 13
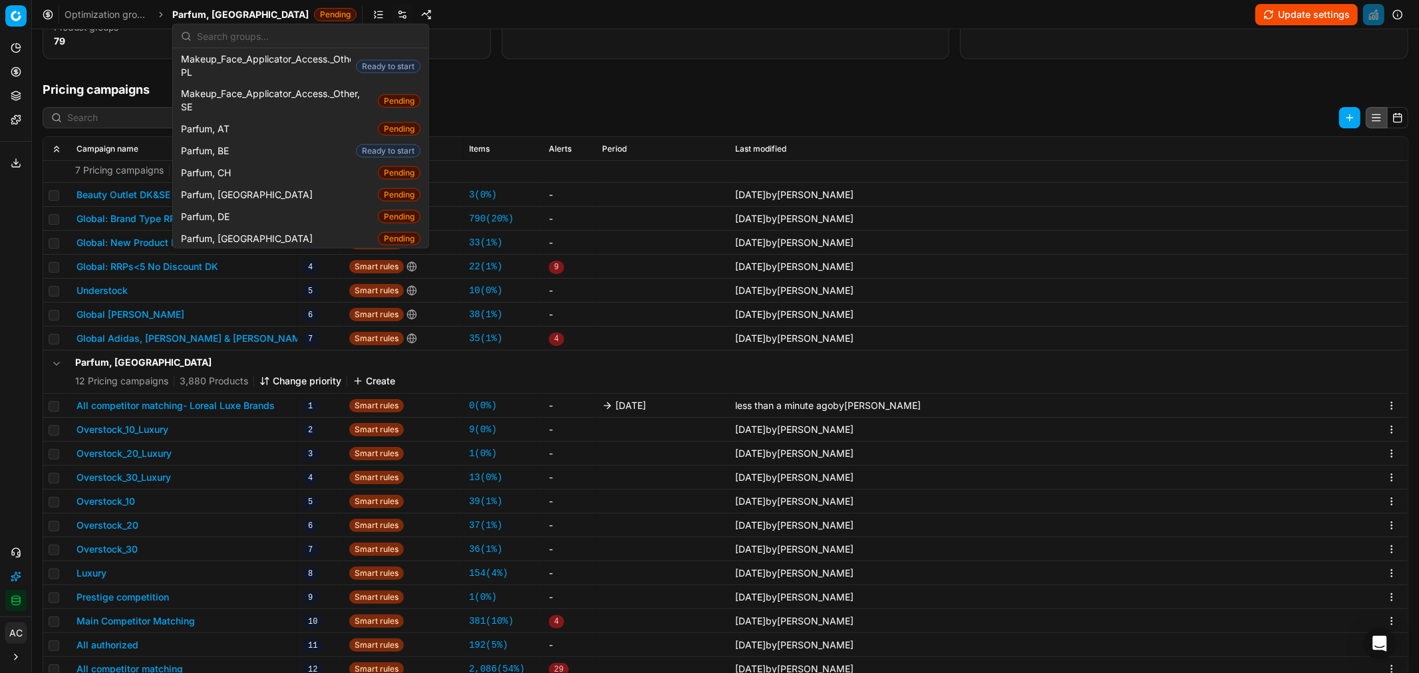
scroll to position [1220, 0]
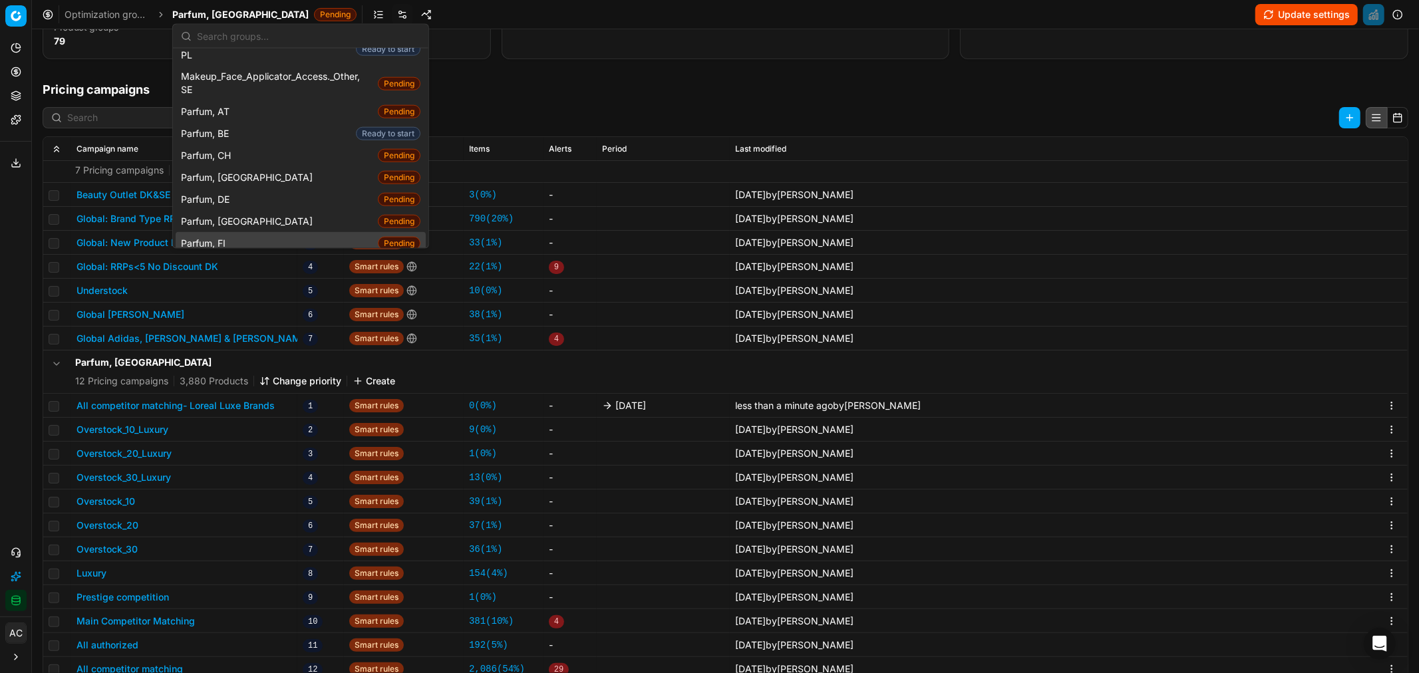
click at [244, 232] on div "Parfum, FI Pending" at bounding box center [301, 243] width 250 height 22
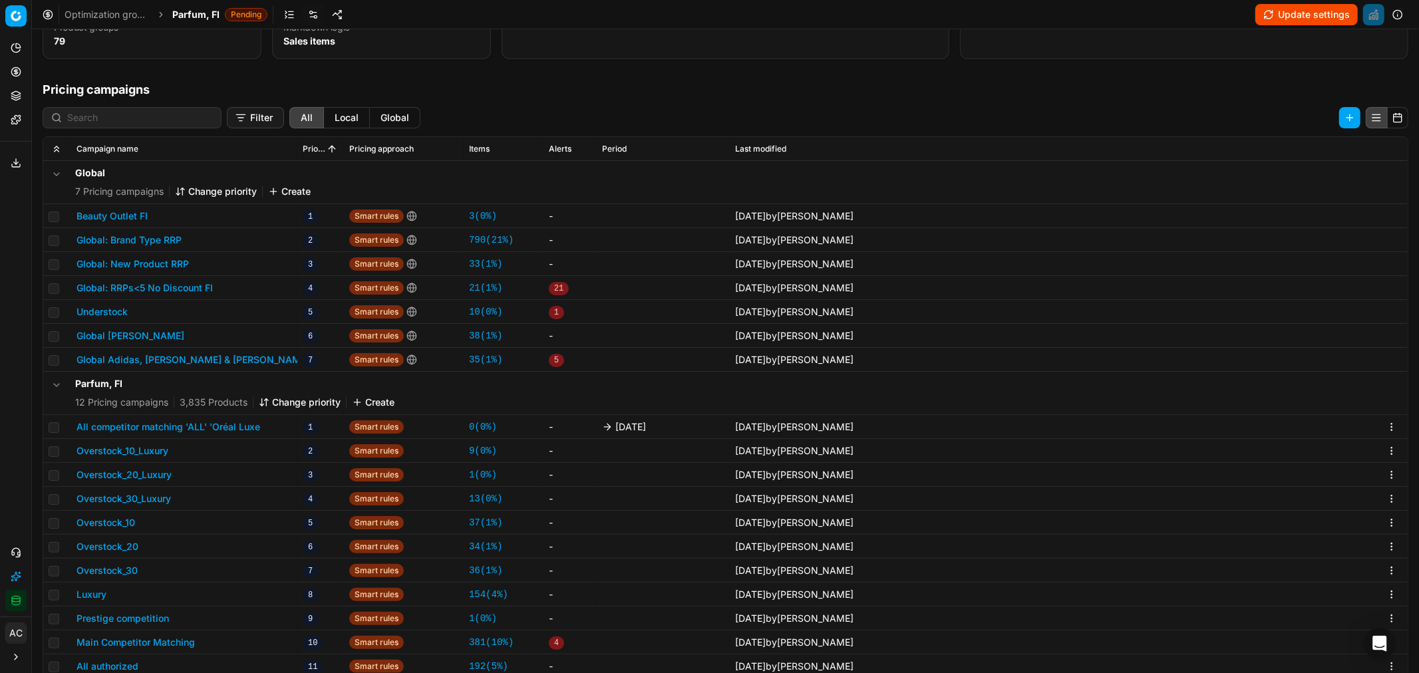
click at [230, 407] on button "All competitor matching 'ALL' 'Oréal Luxe" at bounding box center [169, 427] width 184 height 13
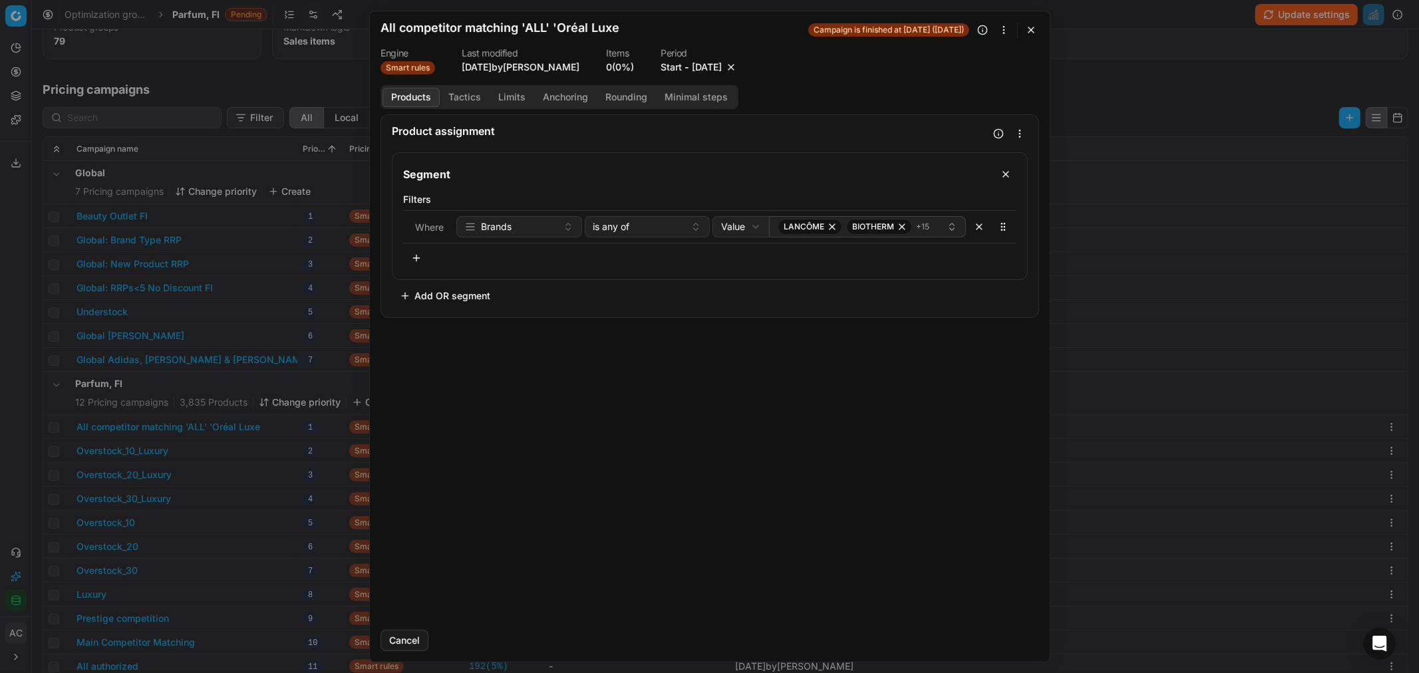
click at [710, 68] on button "[DATE]" at bounding box center [707, 67] width 30 height 13
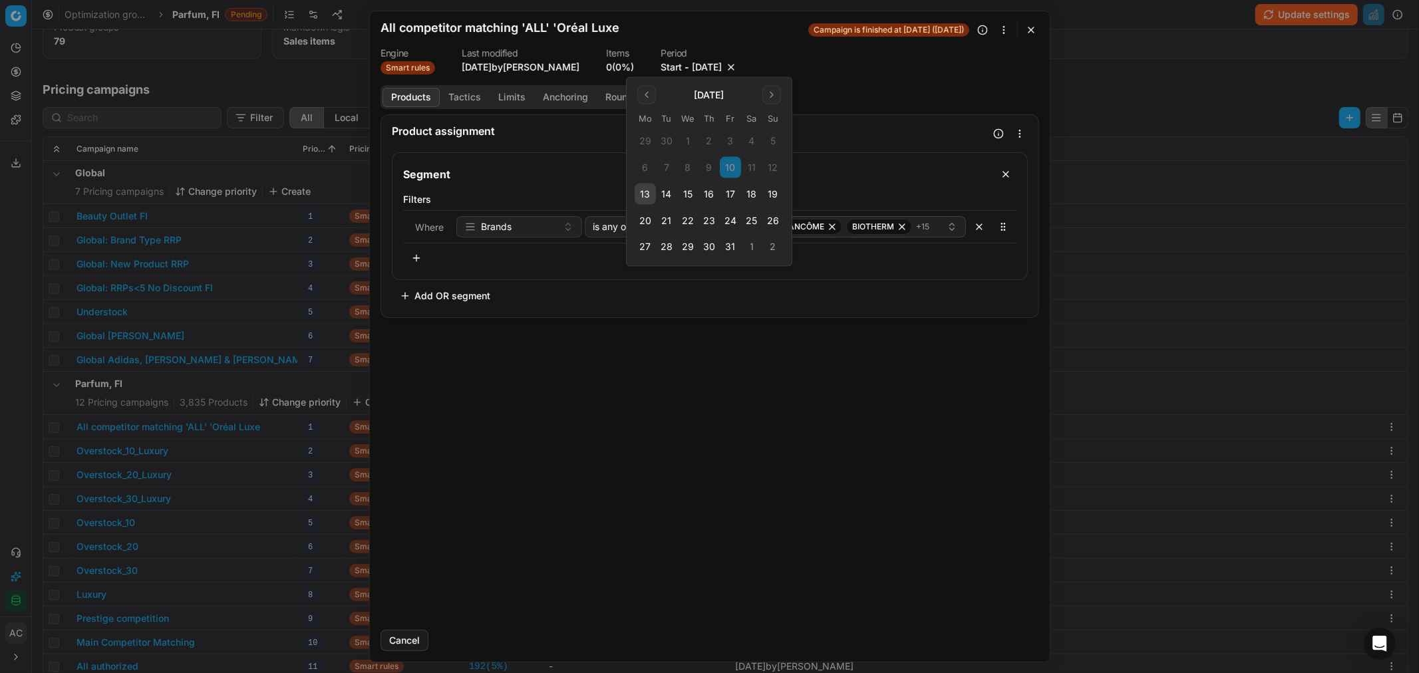
click at [732, 191] on button "17" at bounding box center [730, 194] width 21 height 21
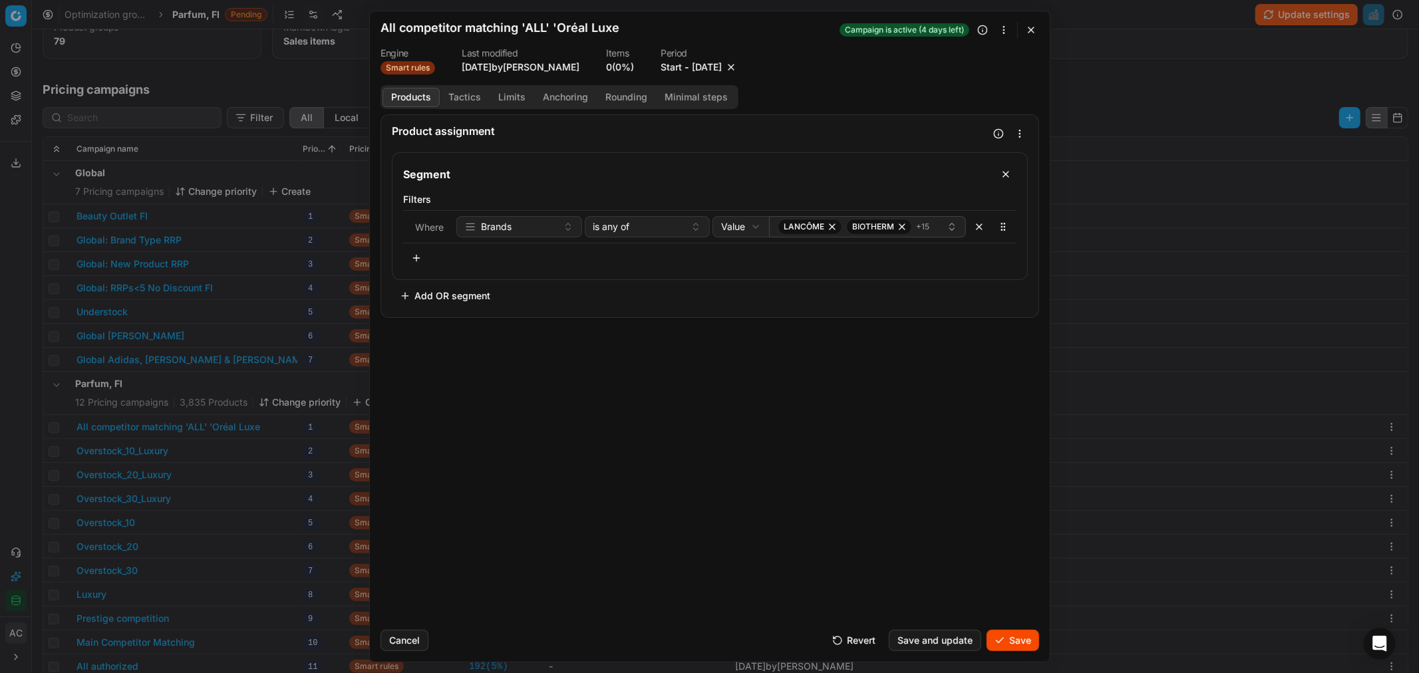
click at [946, 407] on button "Save" at bounding box center [1013, 640] width 53 height 21
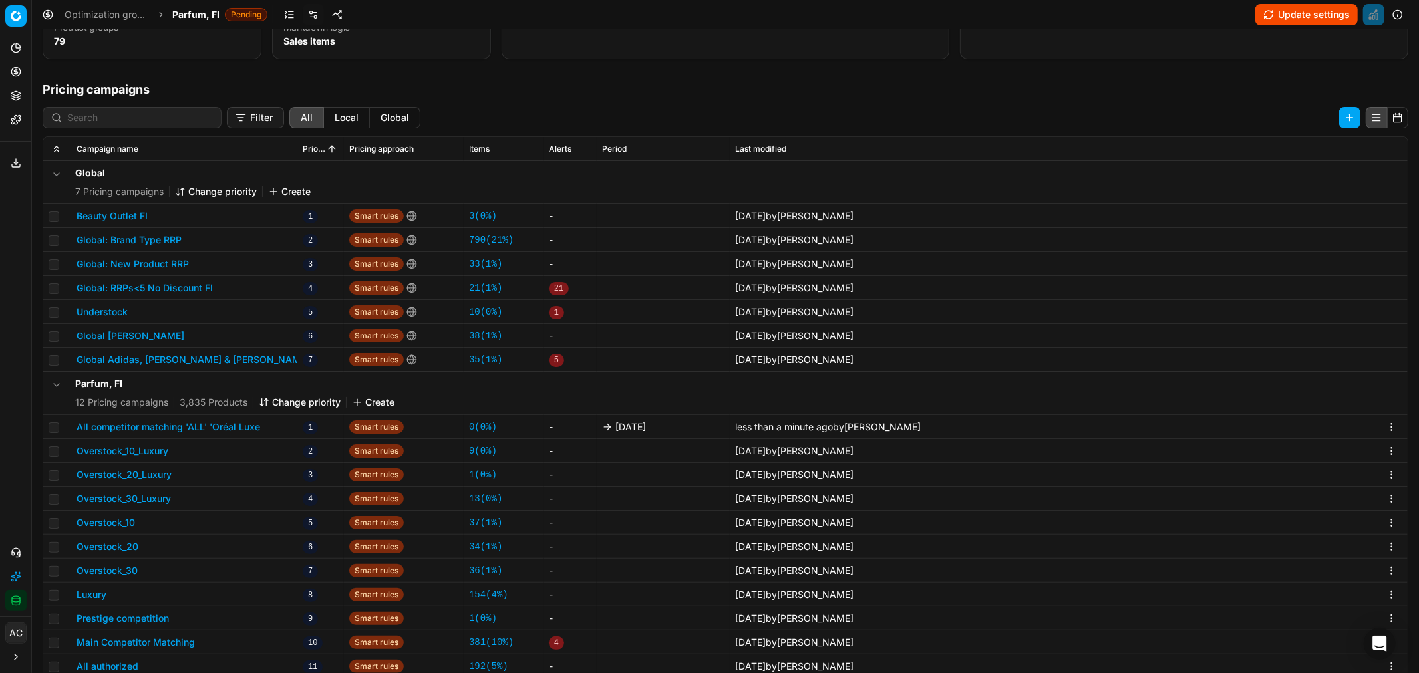
click at [160, 15] on icon "breadcrumb" at bounding box center [160, 14] width 9 height 9
click at [192, 17] on span "Parfum, FI" at bounding box center [195, 14] width 47 height 13
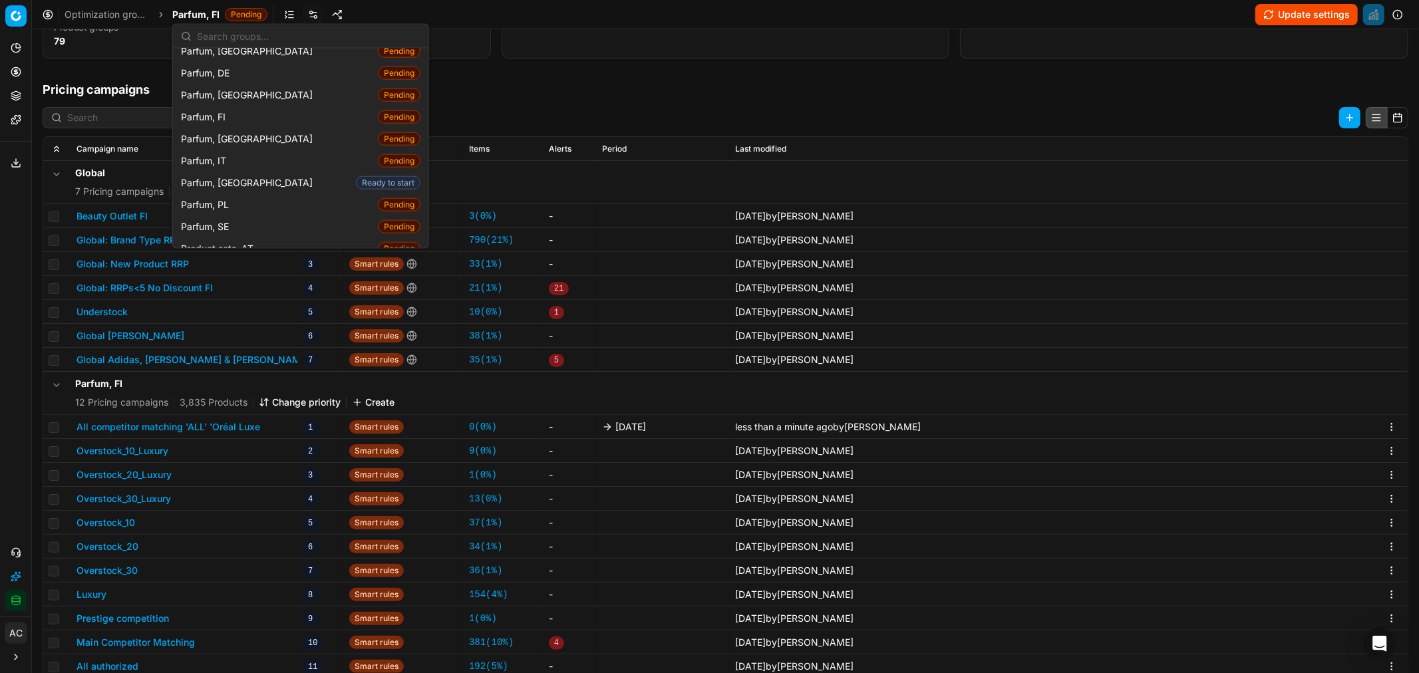
scroll to position [1345, 0]
click at [257, 216] on div "Parfum, SE Pending" at bounding box center [301, 227] width 250 height 22
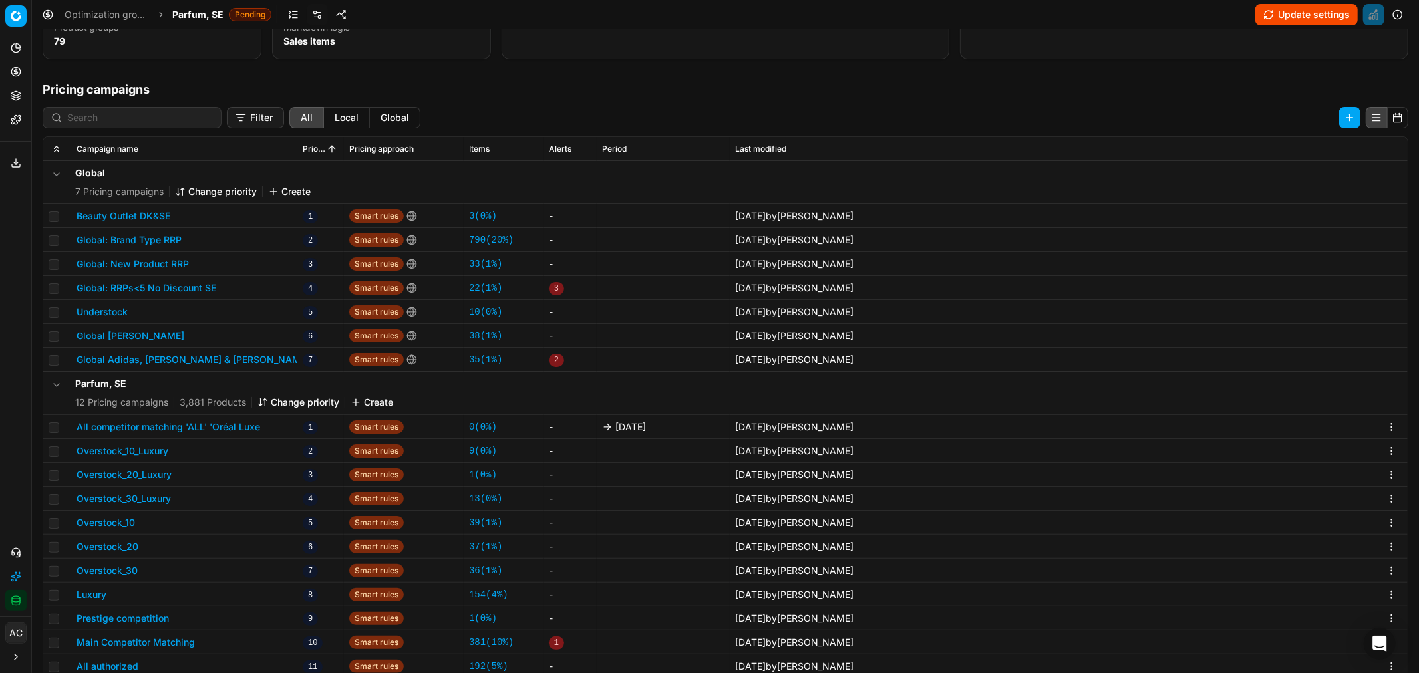
scroll to position [27, 0]
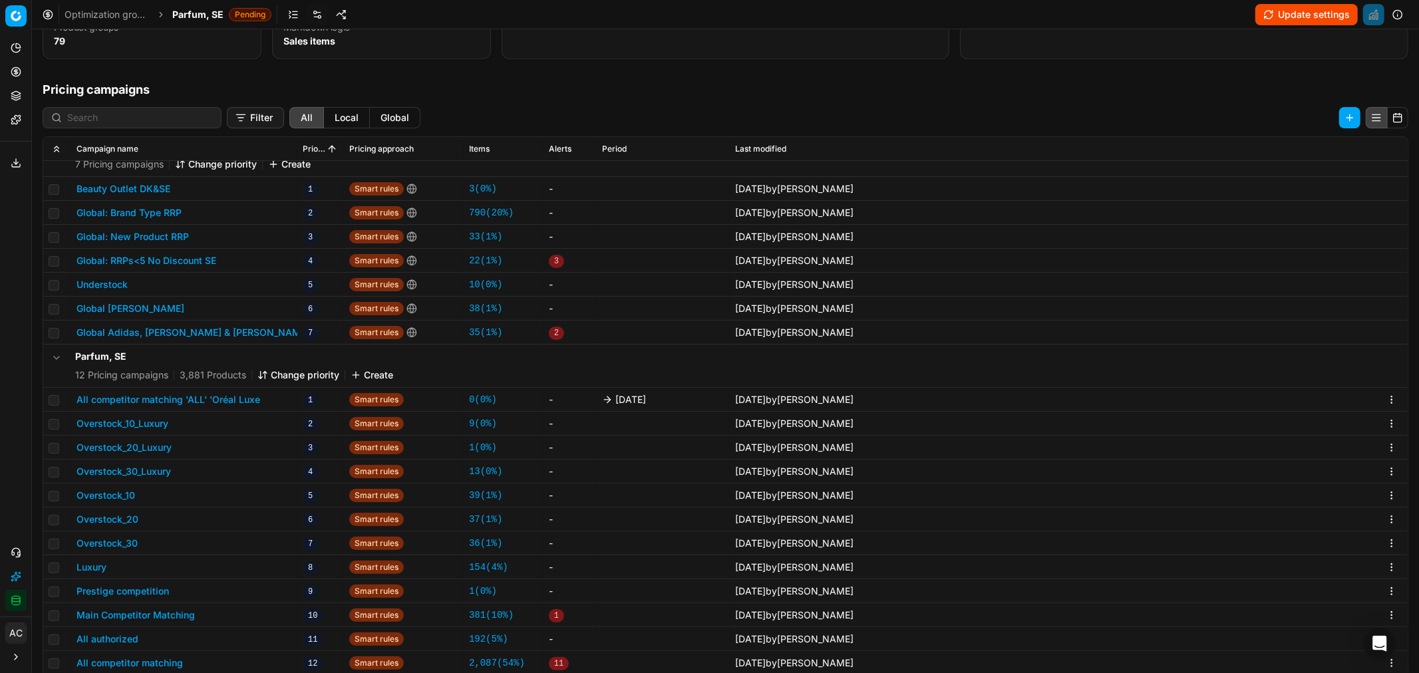
click at [238, 397] on button "All competitor matching 'ALL' 'Oréal Luxe" at bounding box center [169, 399] width 184 height 13
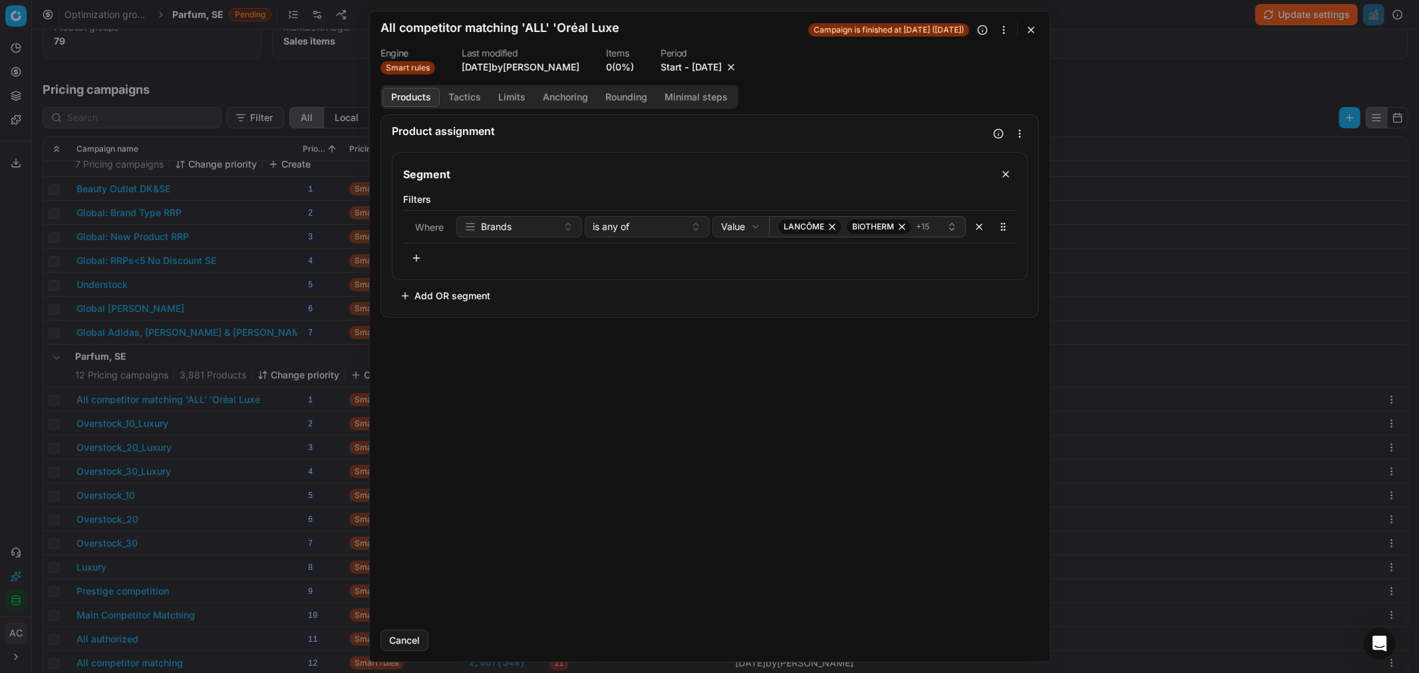
click at [700, 69] on button "[DATE]" at bounding box center [707, 67] width 30 height 13
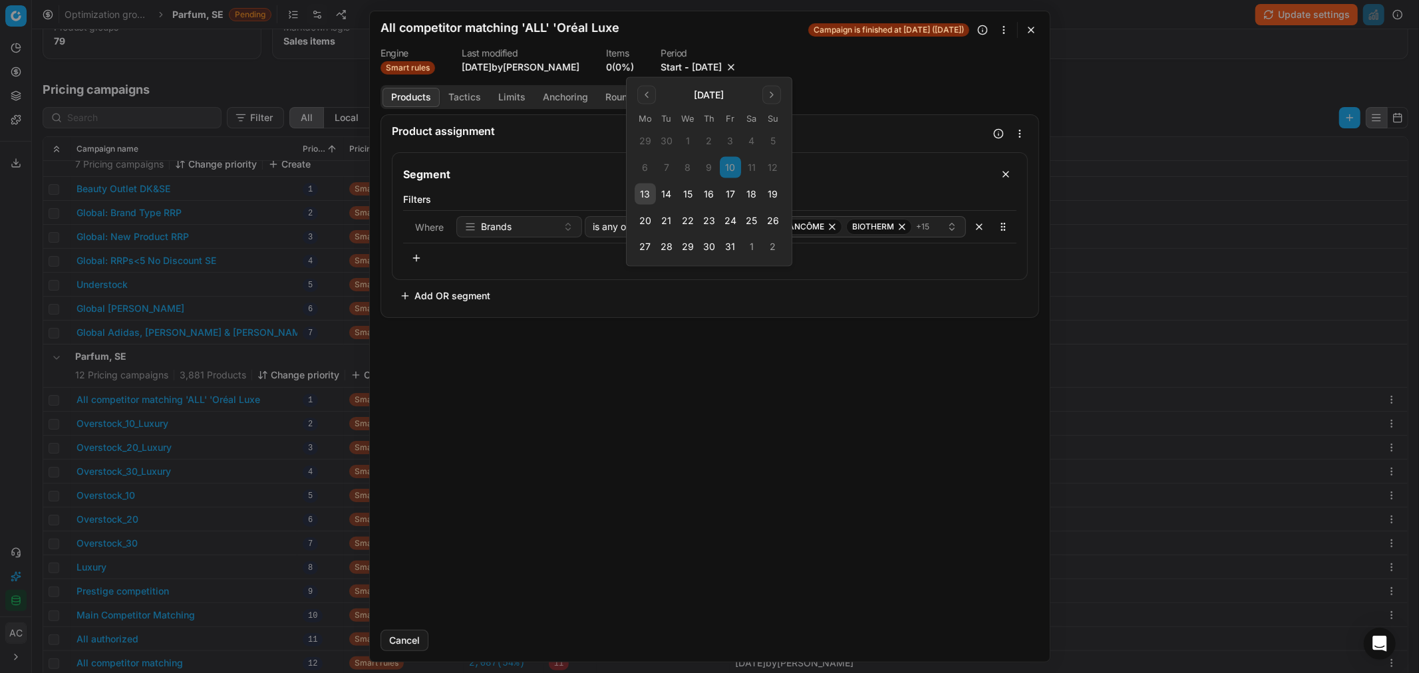
click at [735, 200] on button "17" at bounding box center [730, 194] width 21 height 21
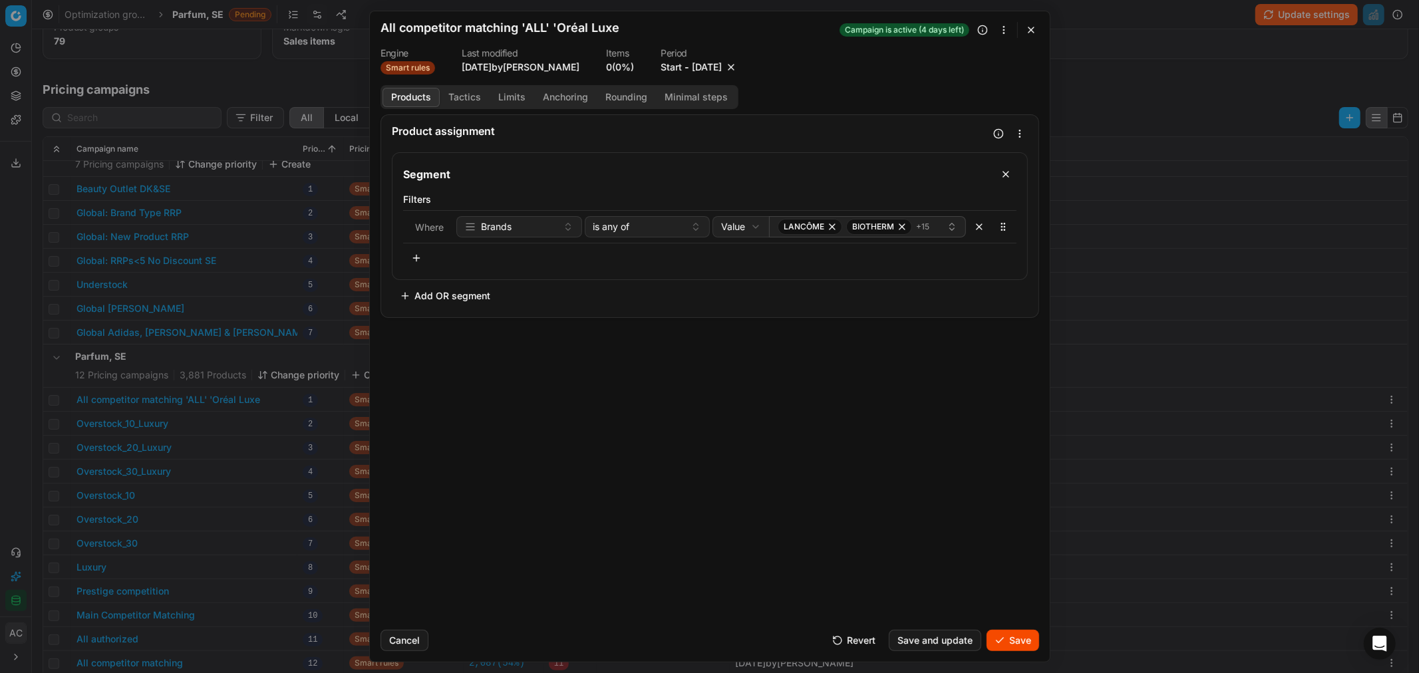
click at [946, 407] on button "Save" at bounding box center [1013, 640] width 53 height 21
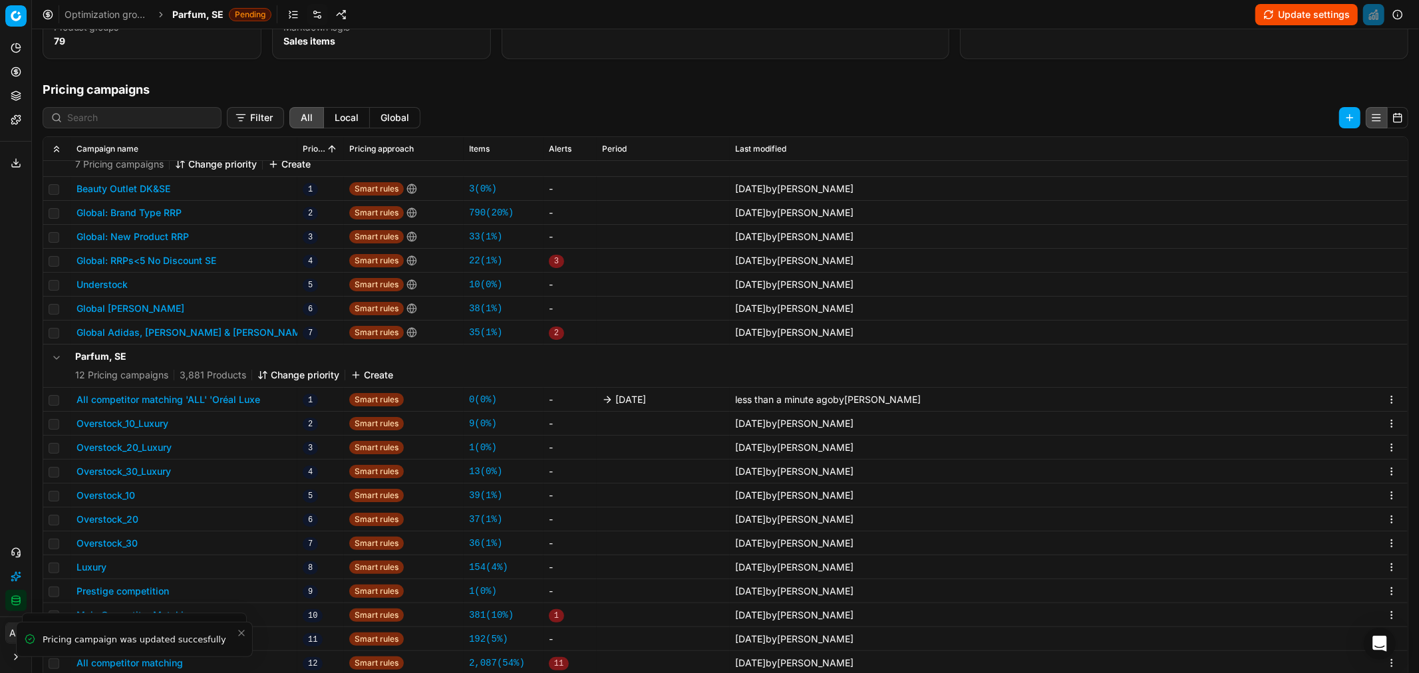
click at [194, 15] on span "Parfum, SE" at bounding box center [197, 14] width 51 height 13
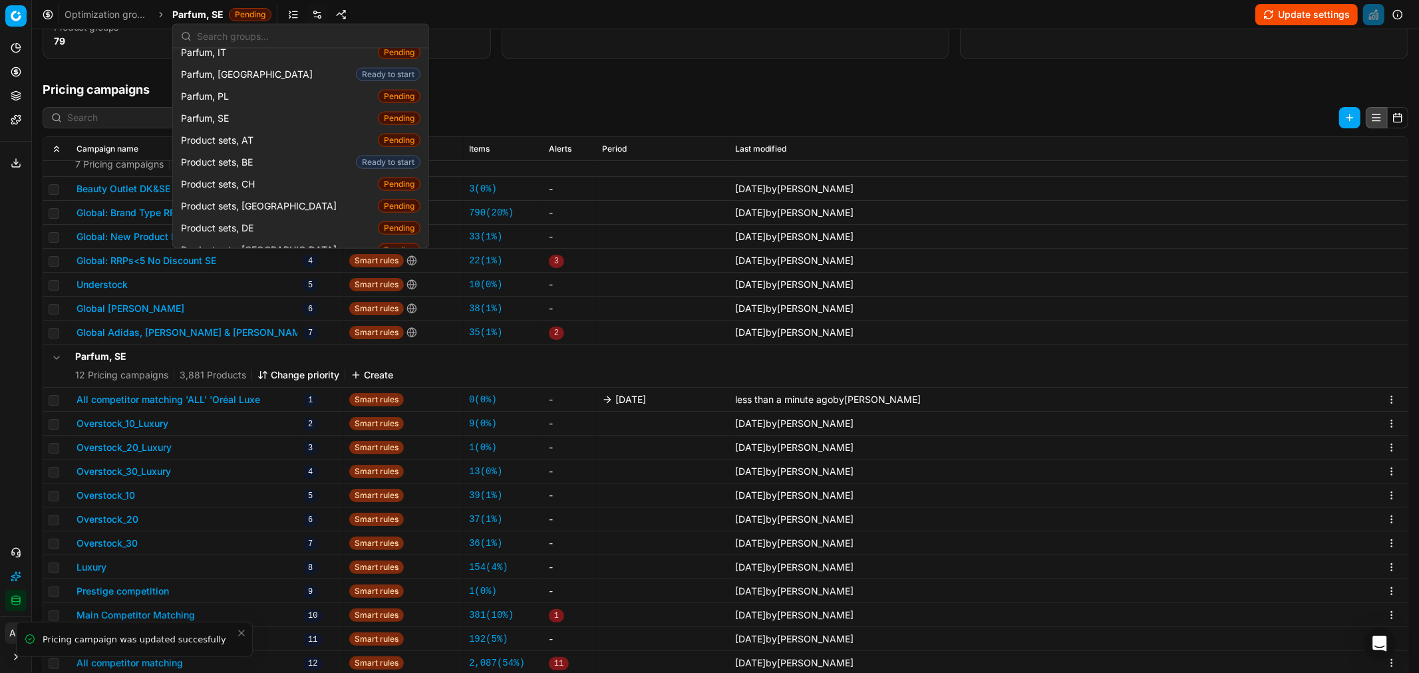
scroll to position [1455, 0]
click at [267, 238] on div "Product sets, DK Pending" at bounding box center [301, 249] width 250 height 22
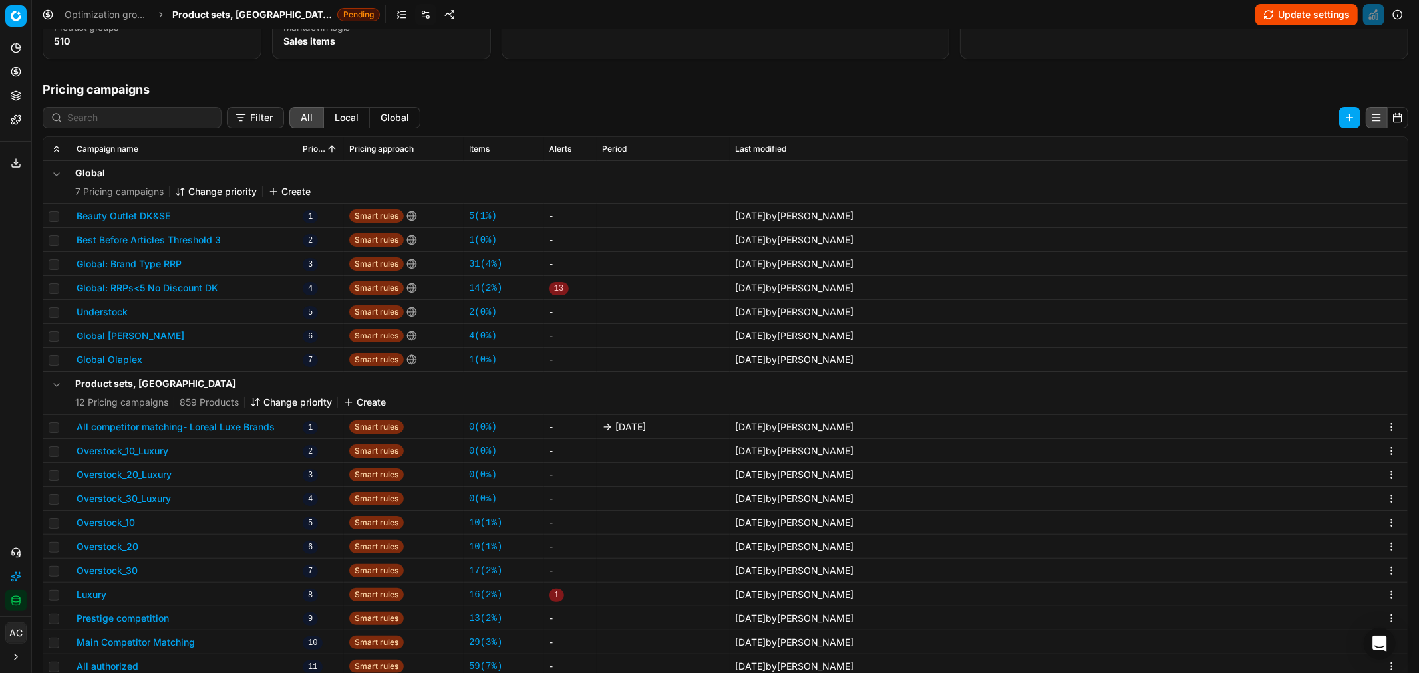
click at [223, 407] on button "All competitor matching- Loreal Luxe Brands" at bounding box center [176, 427] width 198 height 13
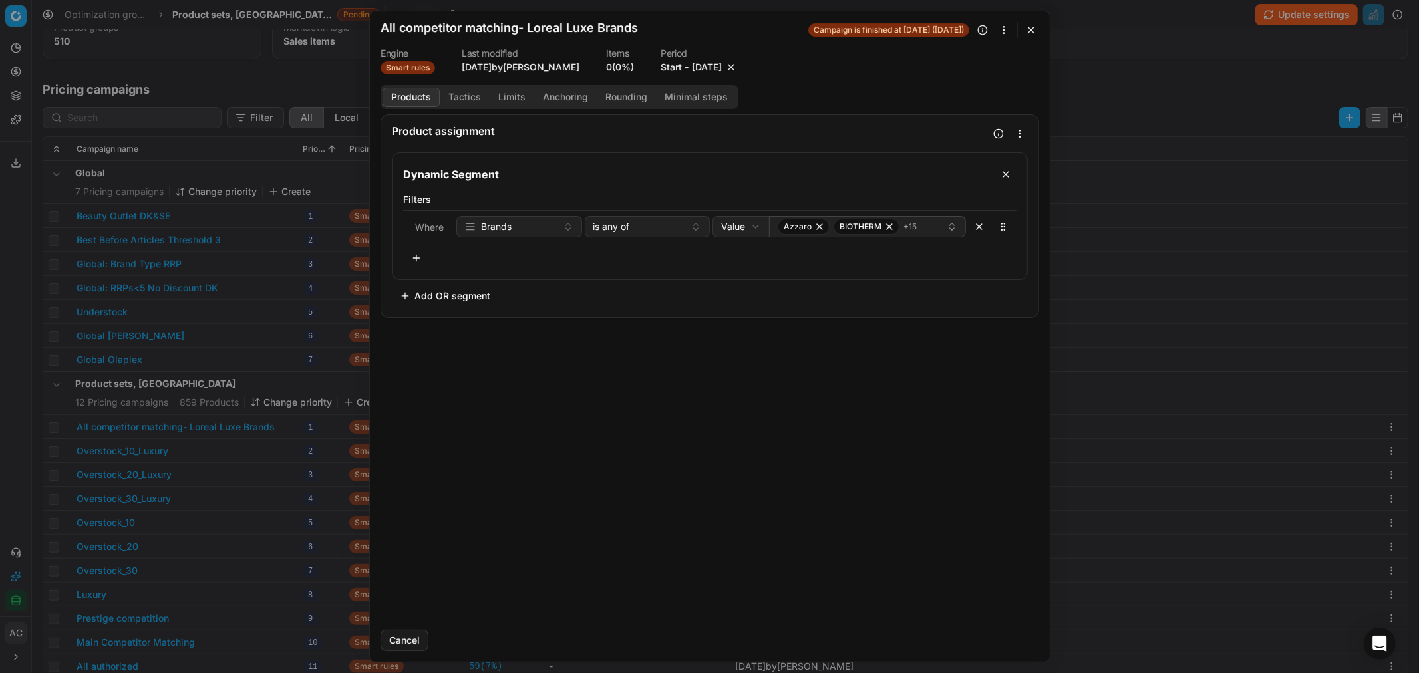
click at [712, 67] on button "[DATE]" at bounding box center [707, 67] width 30 height 13
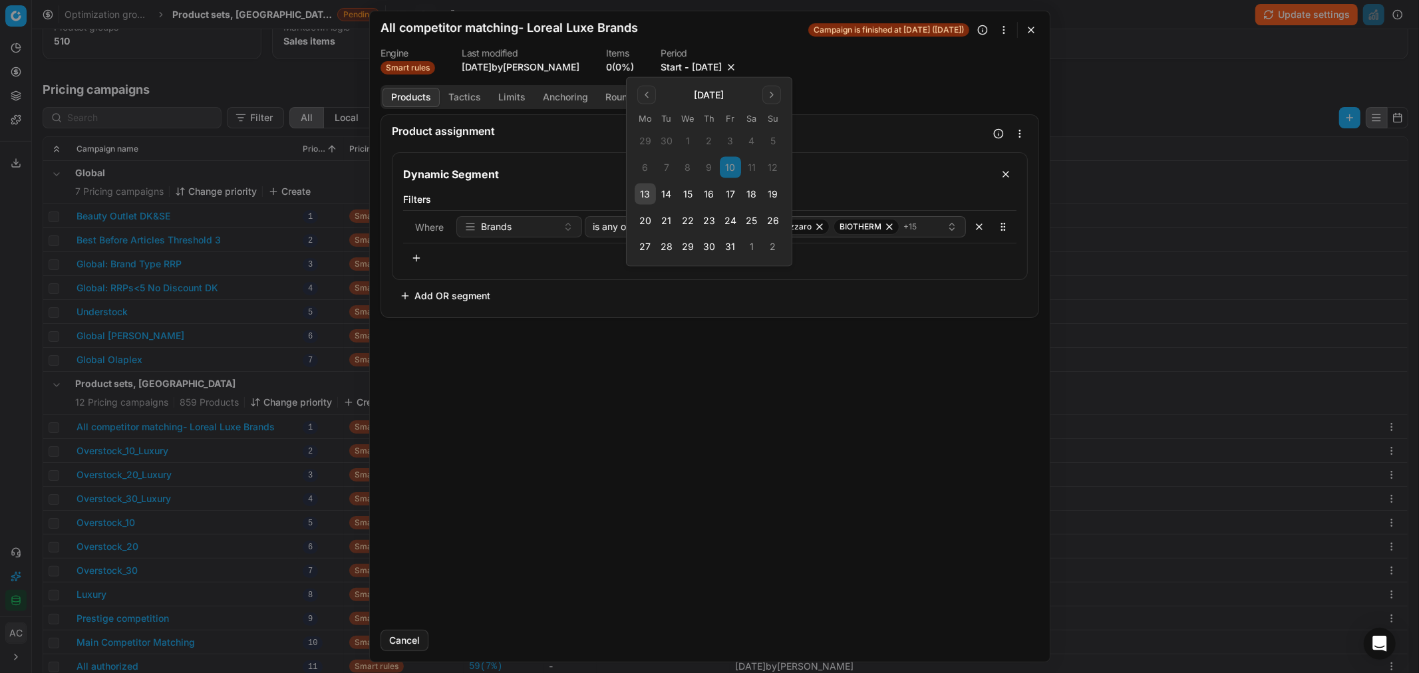
click at [727, 194] on button "17" at bounding box center [730, 194] width 21 height 21
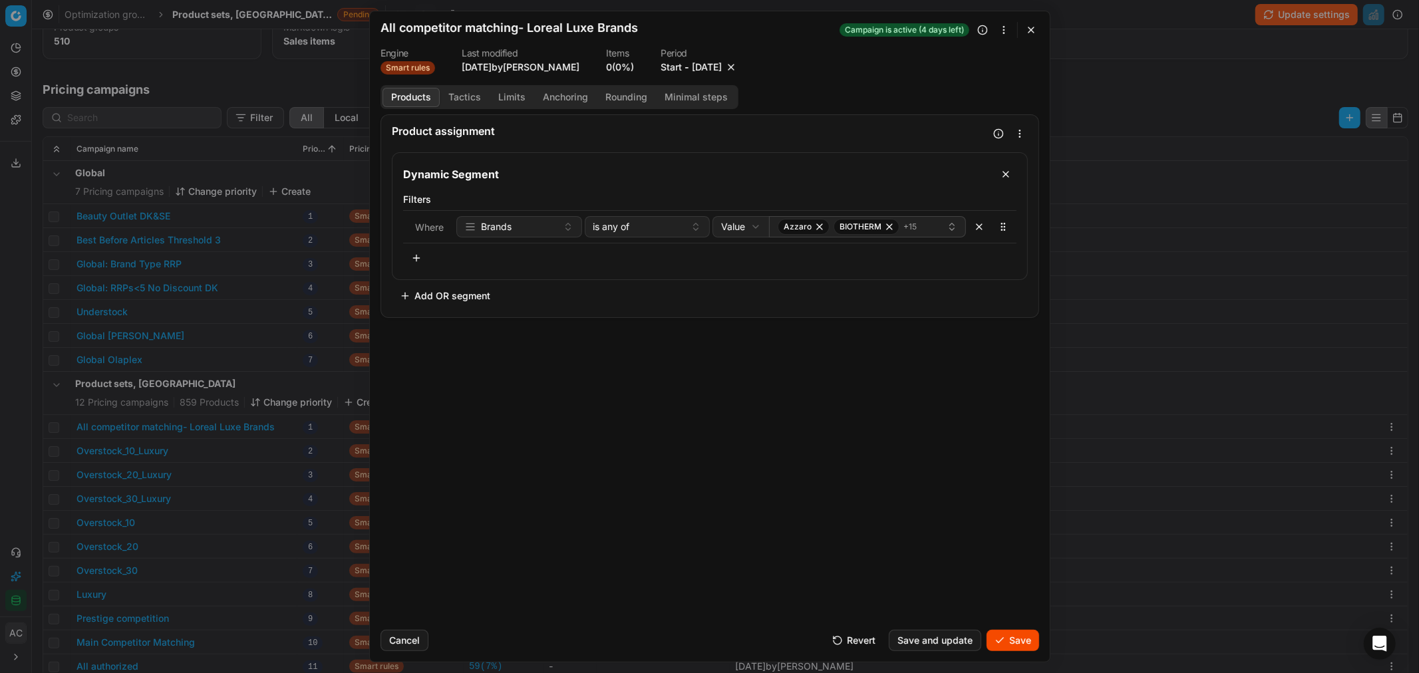
click at [946, 407] on button "Save" at bounding box center [1013, 640] width 53 height 21
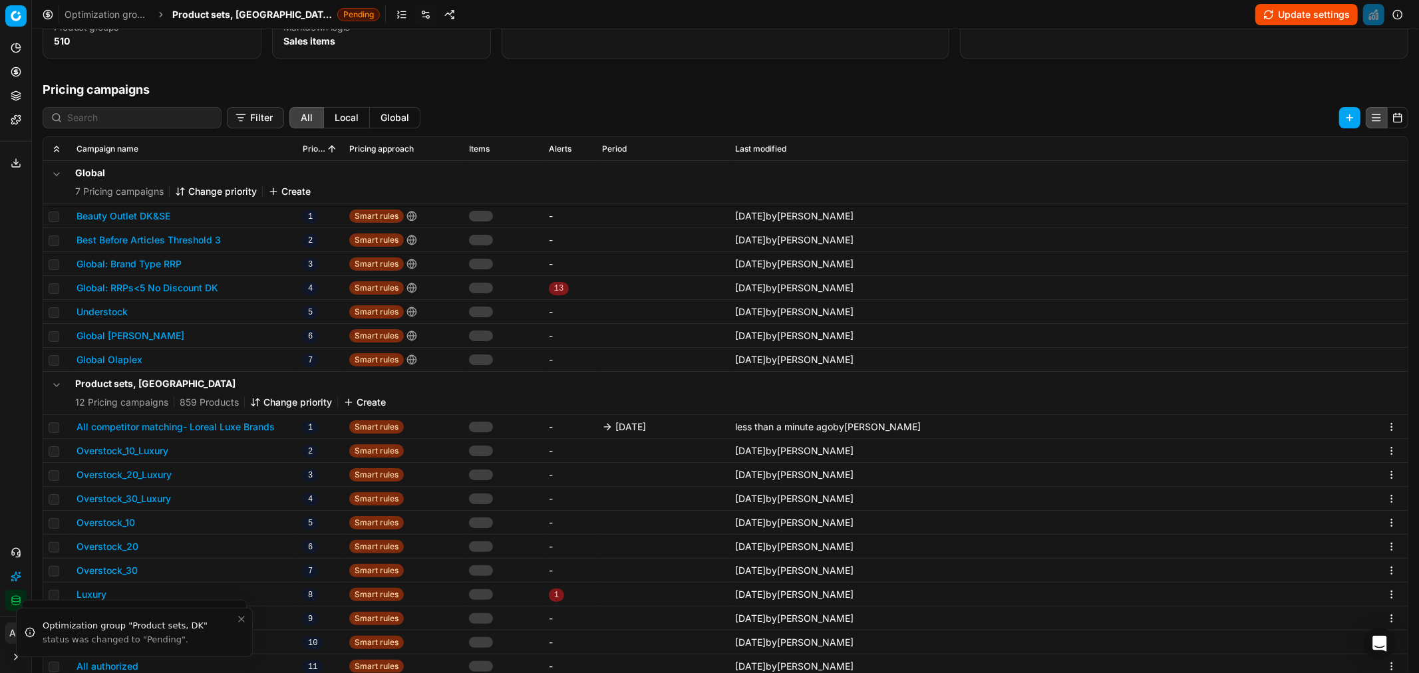
click at [236, 17] on span "Product sets, DK" at bounding box center [252, 14] width 160 height 13
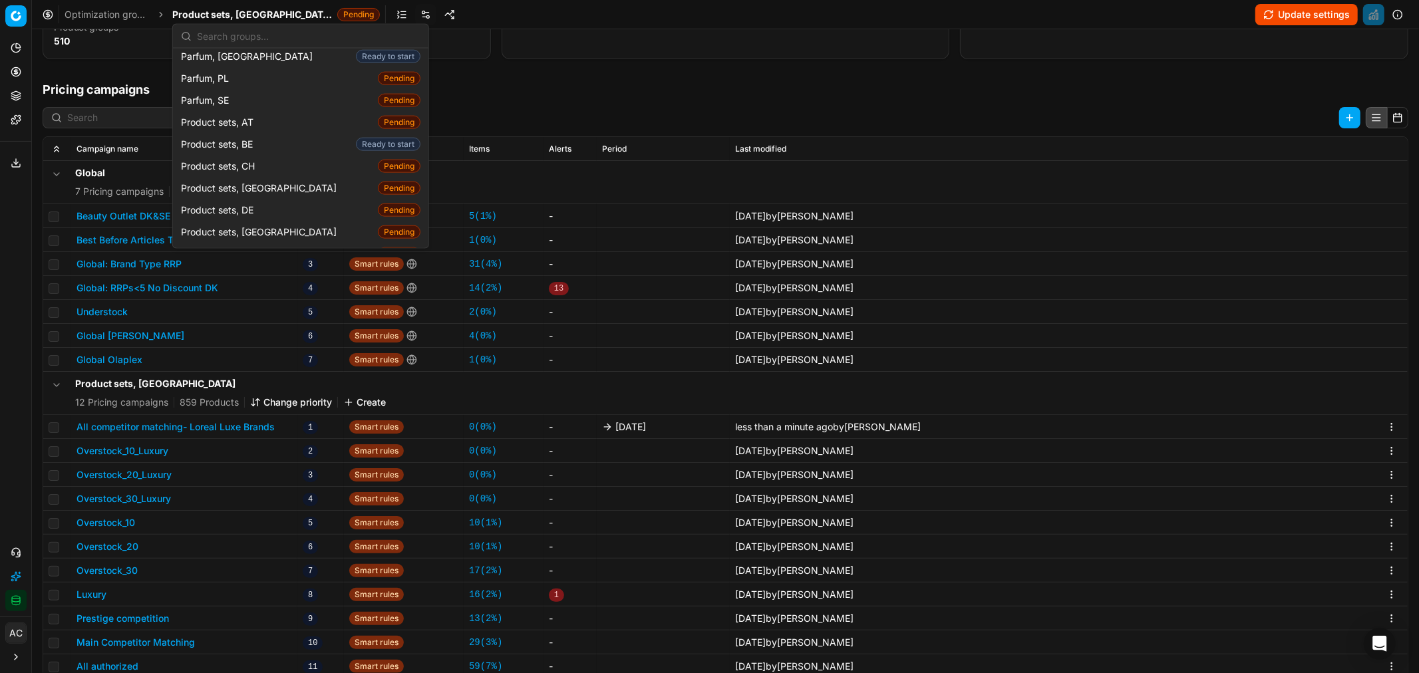
scroll to position [1473, 0]
click at [271, 242] on div "Product sets, FI Pending" at bounding box center [301, 253] width 250 height 22
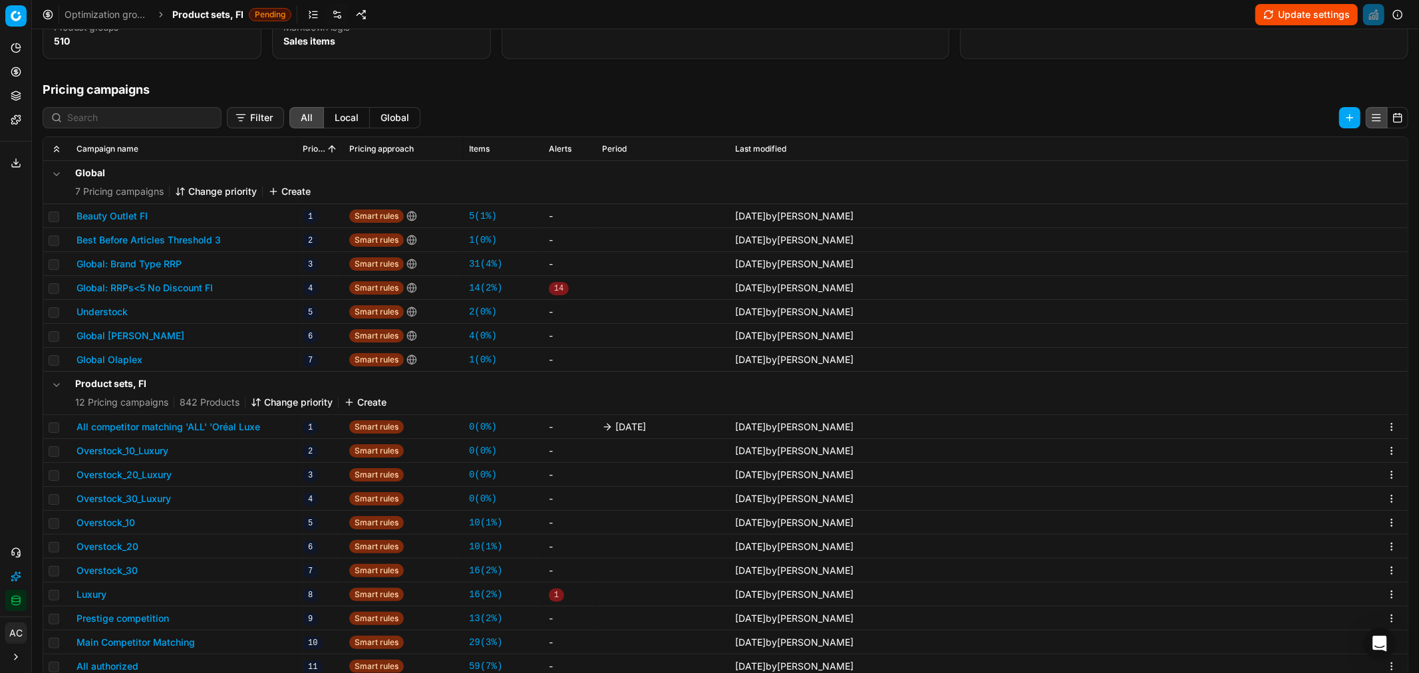
scroll to position [22, 0]
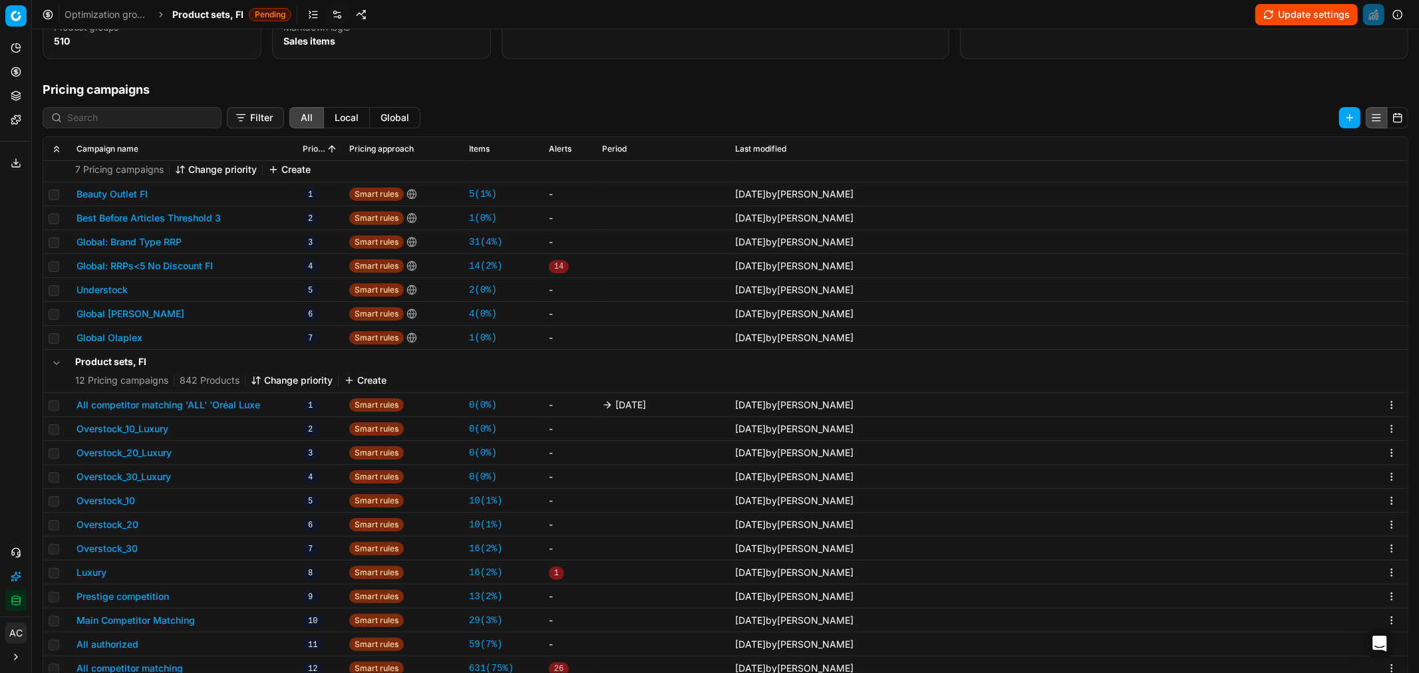
click at [246, 402] on button "All competitor matching 'ALL' 'Oréal Luxe" at bounding box center [169, 405] width 184 height 13
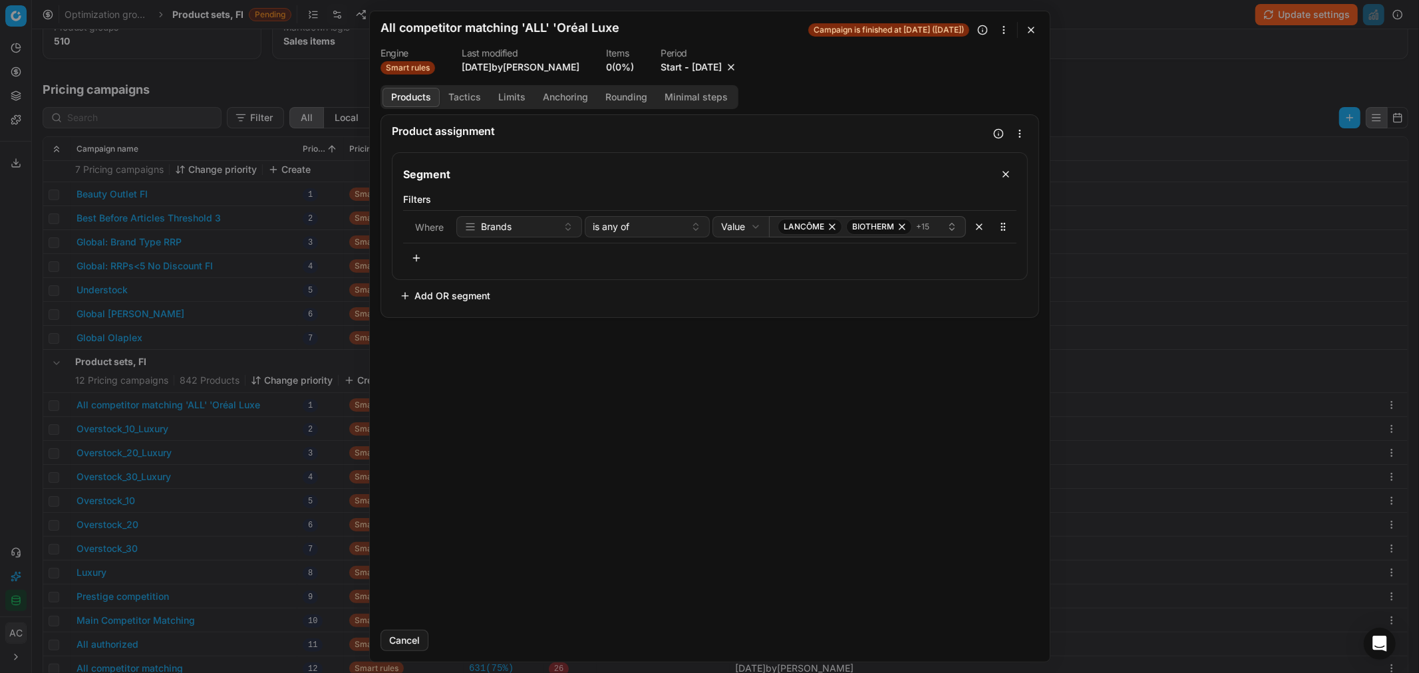
click at [705, 59] on div "Period Start - 10/10/2025" at bounding box center [699, 61] width 77 height 25
click at [705, 65] on button "[DATE]" at bounding box center [707, 67] width 30 height 13
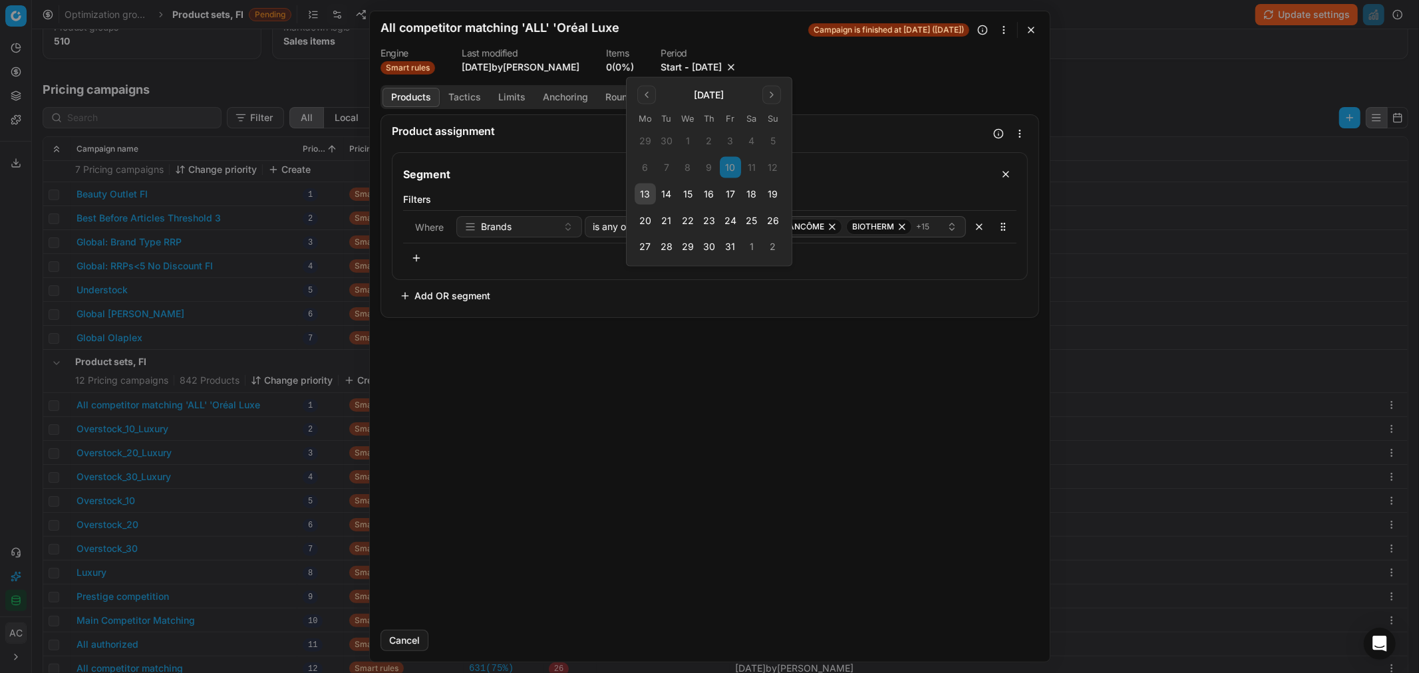
click at [733, 192] on button "17" at bounding box center [730, 194] width 21 height 21
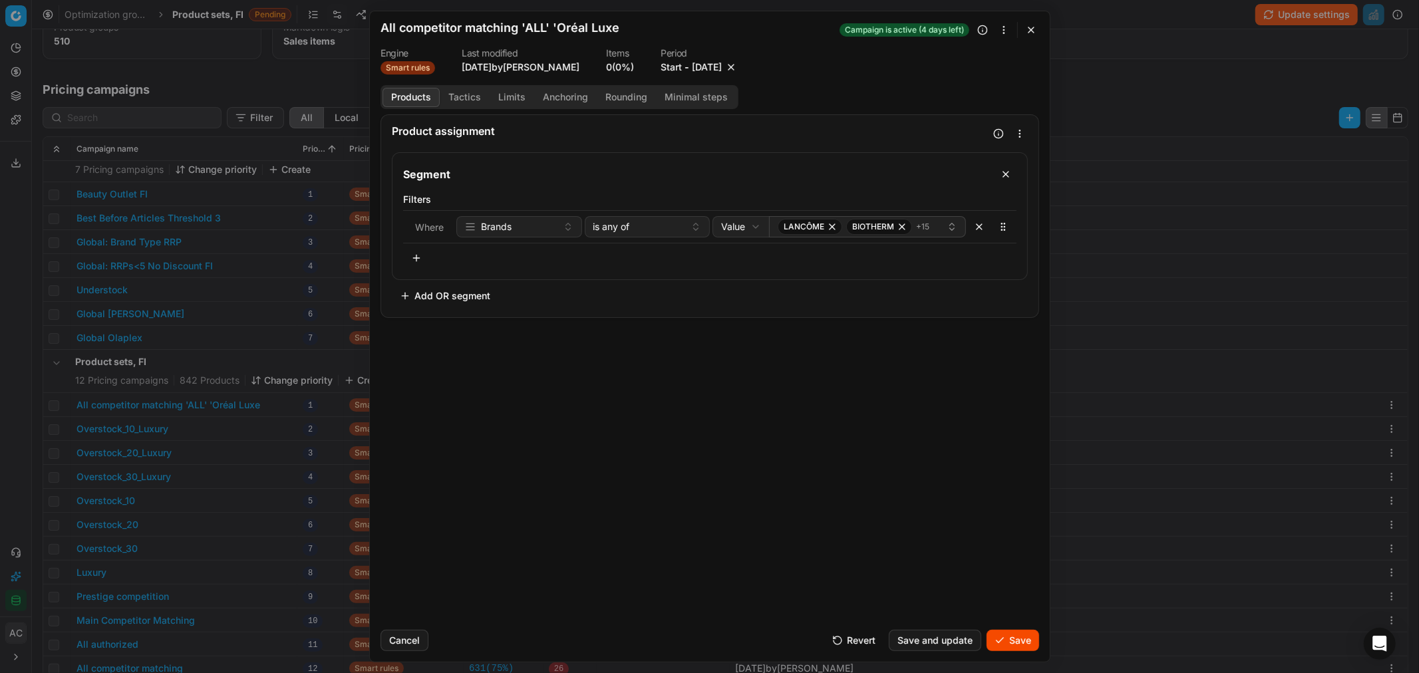
click at [946, 407] on button "Save" at bounding box center [1013, 640] width 53 height 21
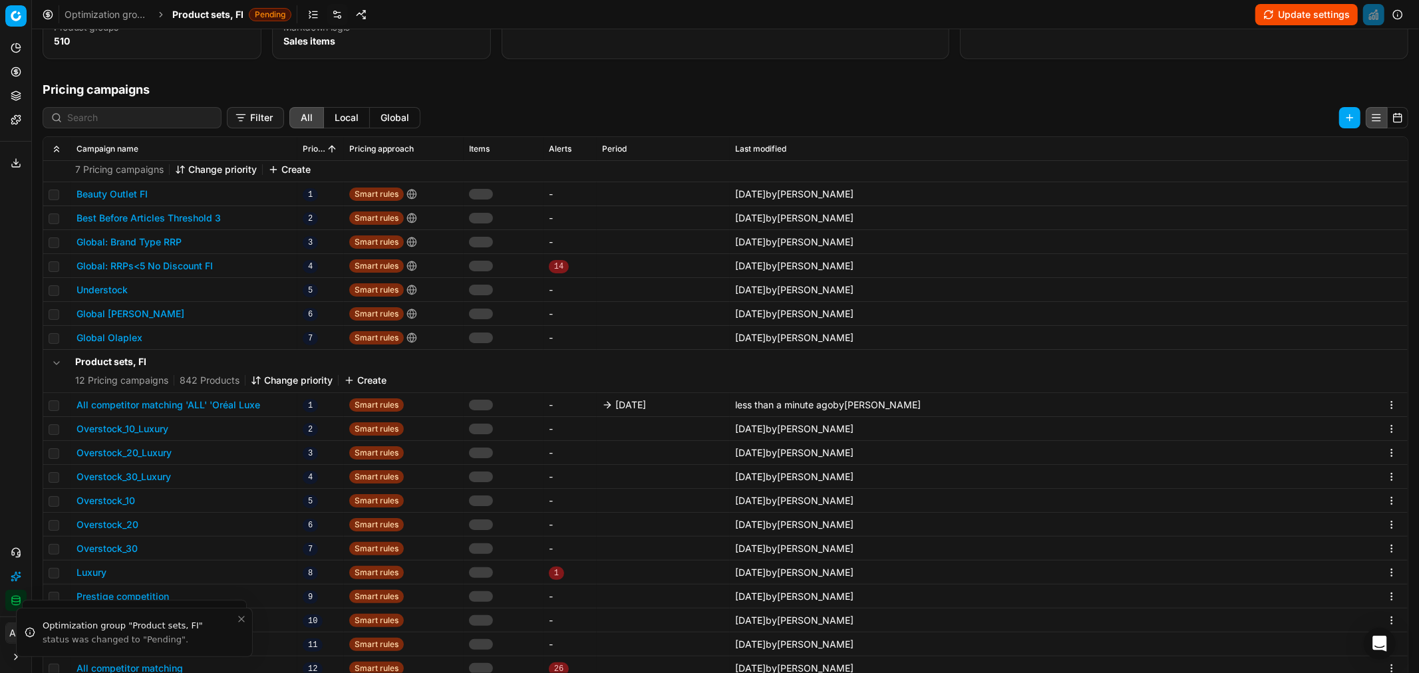
click at [212, 15] on span "Product sets, FI" at bounding box center [207, 14] width 71 height 13
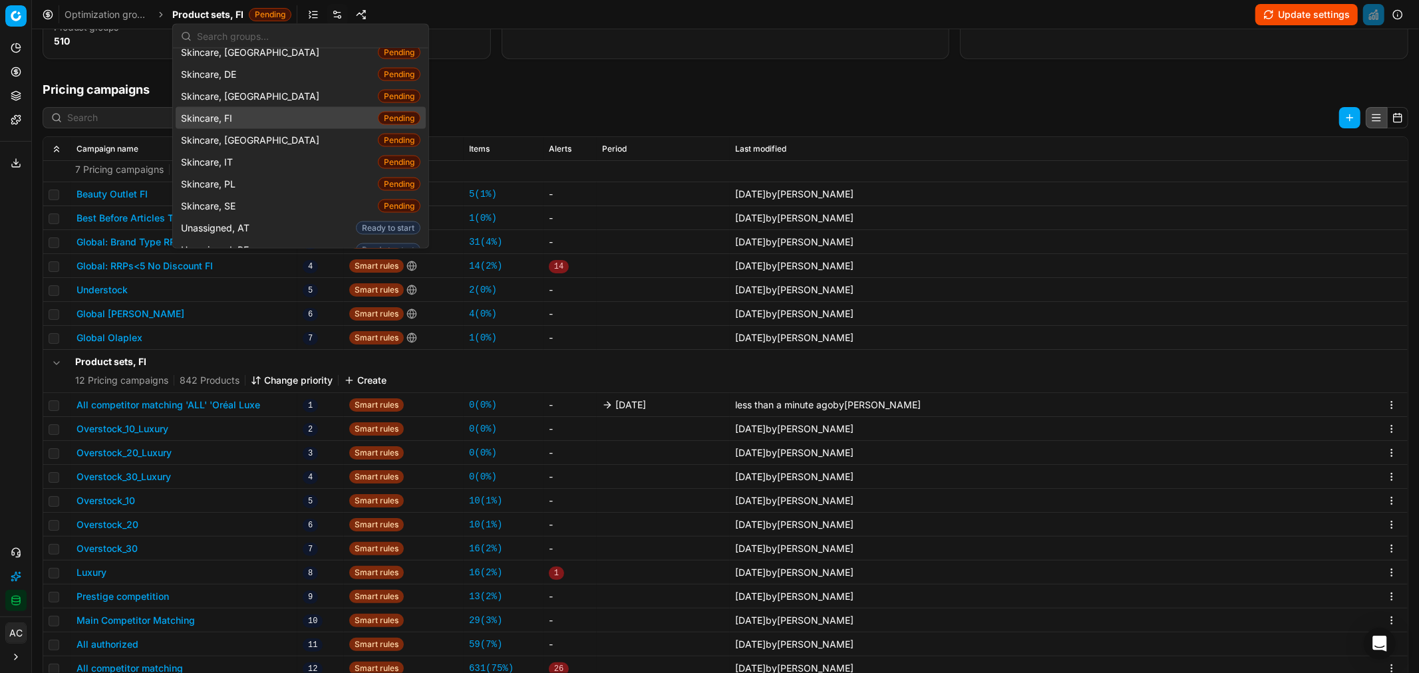
scroll to position [1894, 0]
click at [255, 195] on div "Skincare, SE Pending" at bounding box center [301, 206] width 250 height 22
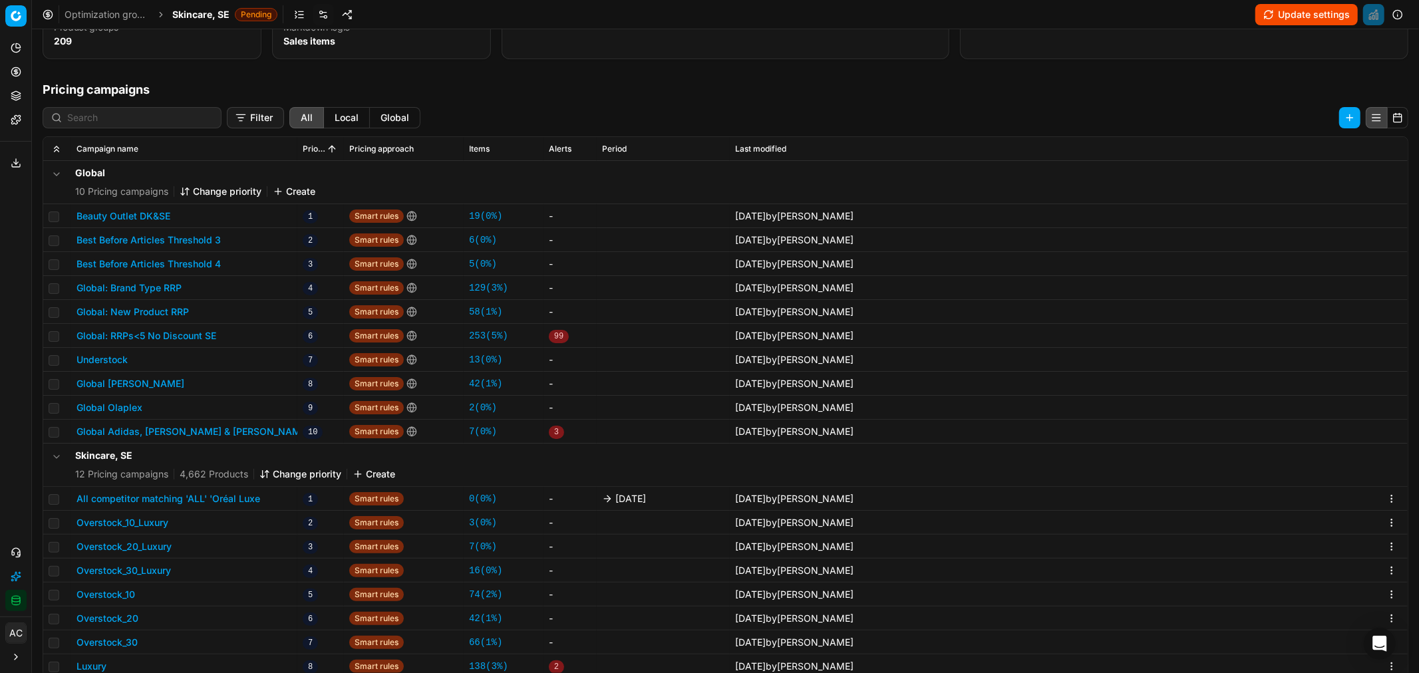
click at [224, 407] on button "All competitor matching 'ALL' 'Oréal Luxe" at bounding box center [169, 498] width 184 height 13
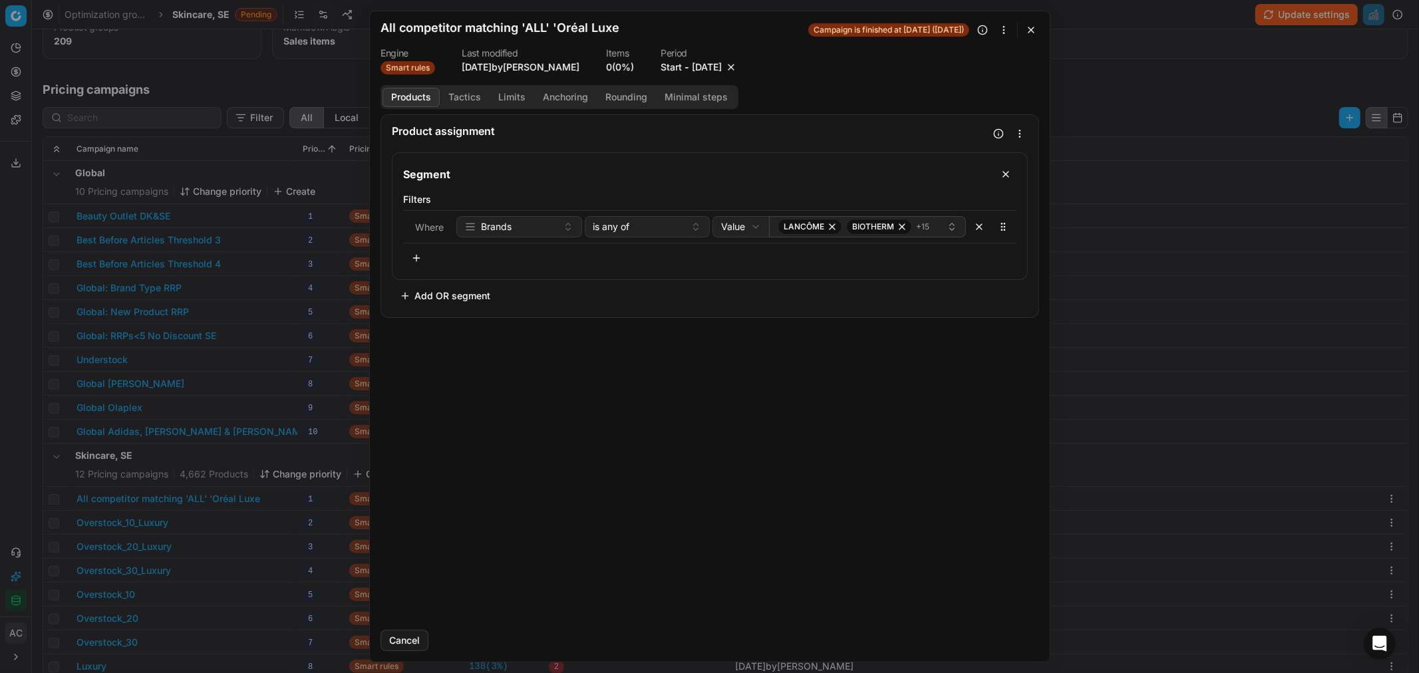
click at [702, 69] on button "[DATE]" at bounding box center [707, 67] width 30 height 13
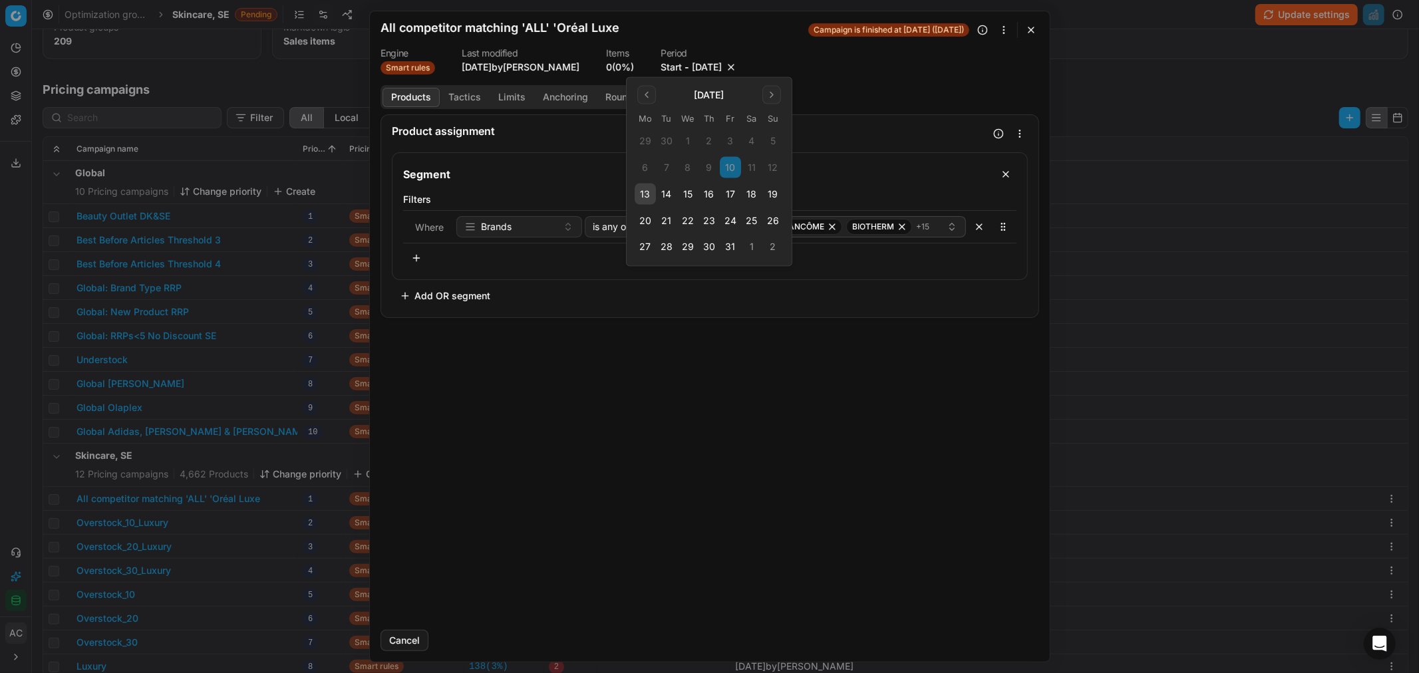
click at [729, 192] on button "17" at bounding box center [730, 194] width 21 height 21
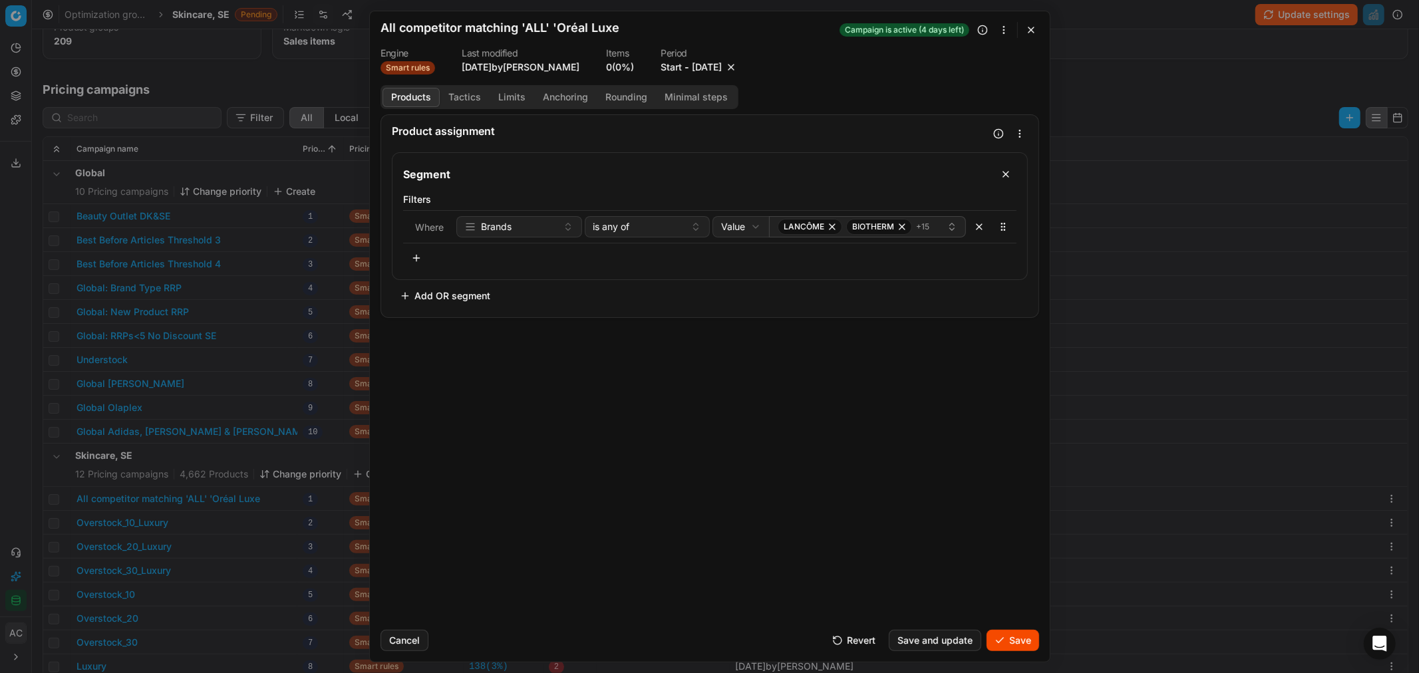
click at [946, 407] on button "Save" at bounding box center [1013, 640] width 53 height 21
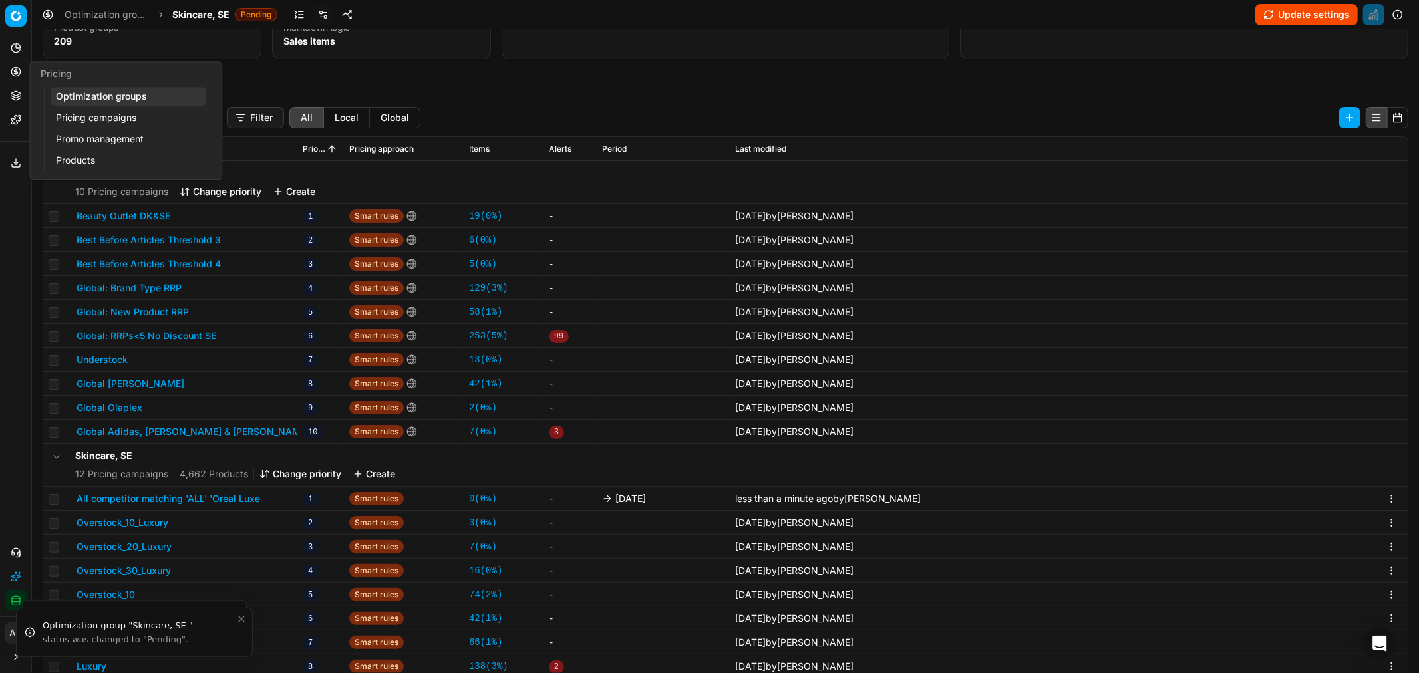
click at [17, 71] on icon at bounding box center [15, 71] width 3 height 3
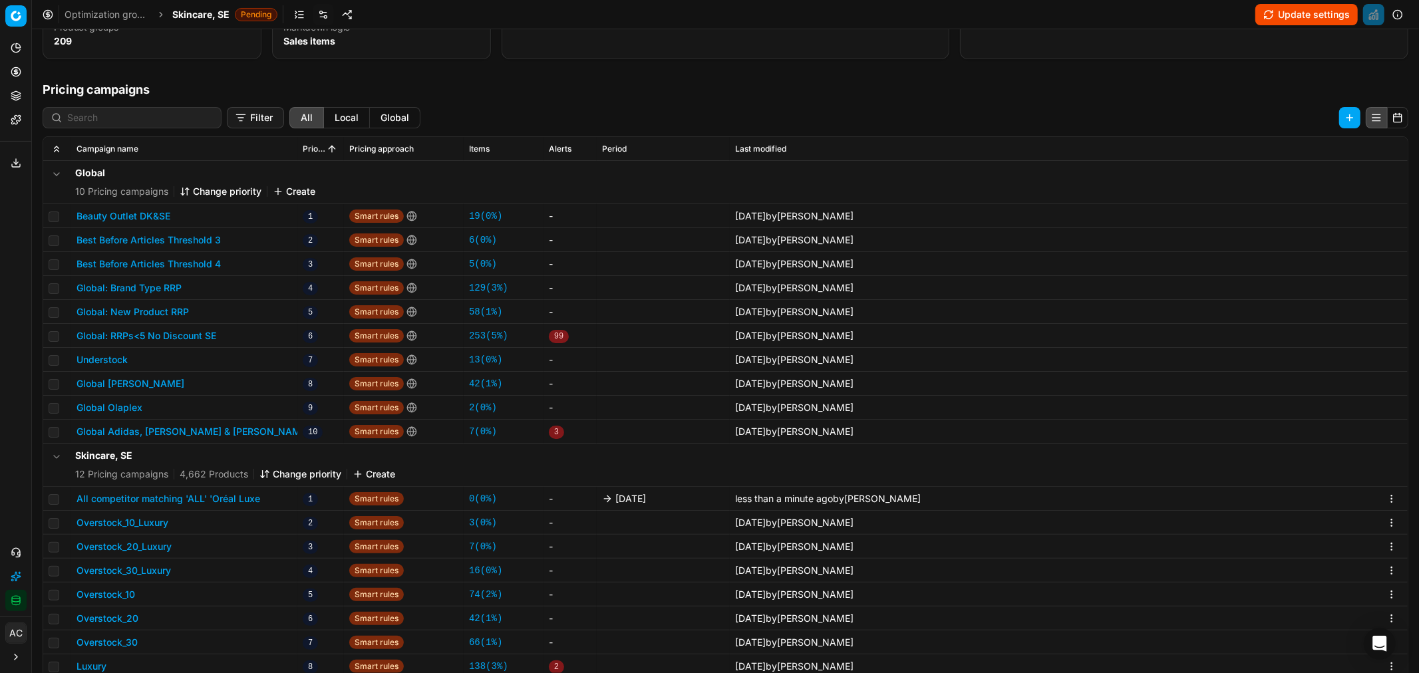
click at [229, 407] on button "All competitor matching 'ALL' 'Oréal Luxe" at bounding box center [169, 498] width 184 height 13
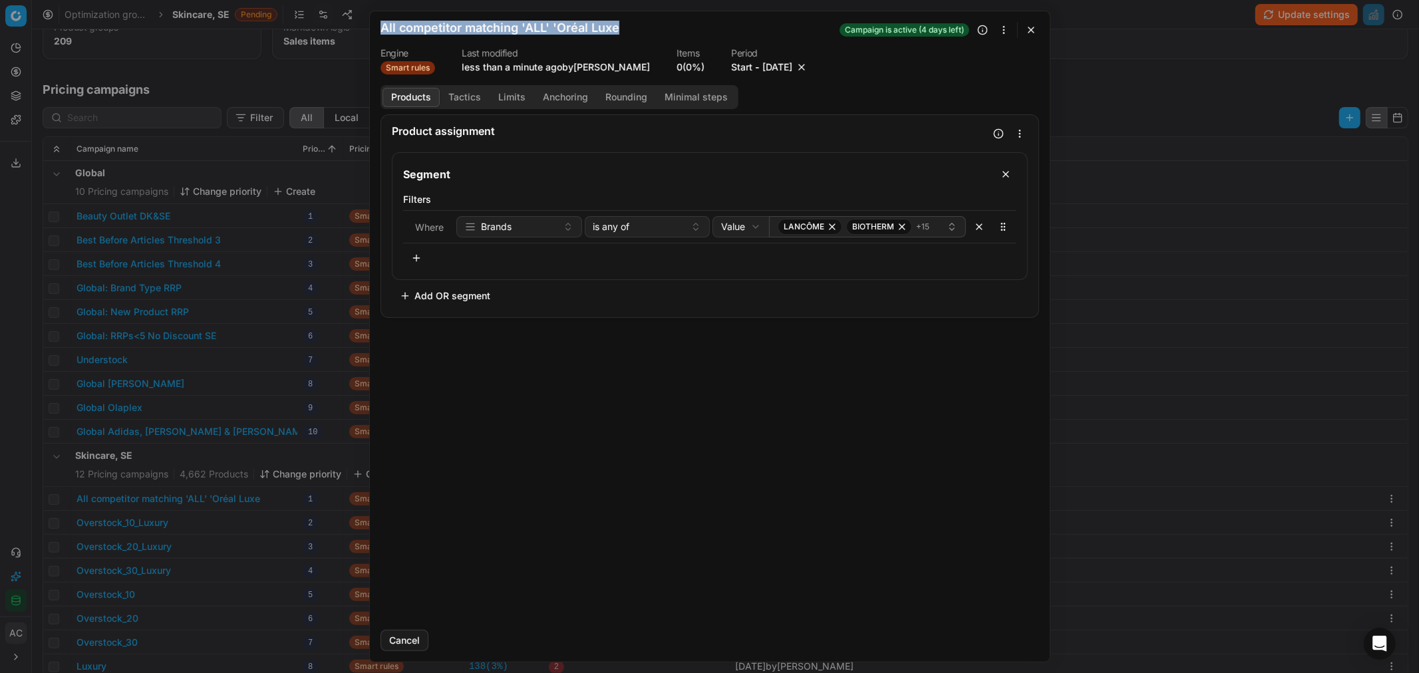
drag, startPoint x: 623, startPoint y: 33, endPoint x: 361, endPoint y: 21, distance: 263.1
click at [361, 21] on div "We are saving PC settings. Please wait, it should take a few minutes All compet…" at bounding box center [709, 336] width 1419 height 673
copy form "We are saving PC settings. Please wait, it should take a few minutes All compet…"
click at [18, 210] on div "We are saving PC settings. Please wait, it should take a few minutes All compet…" at bounding box center [709, 336] width 1419 height 673
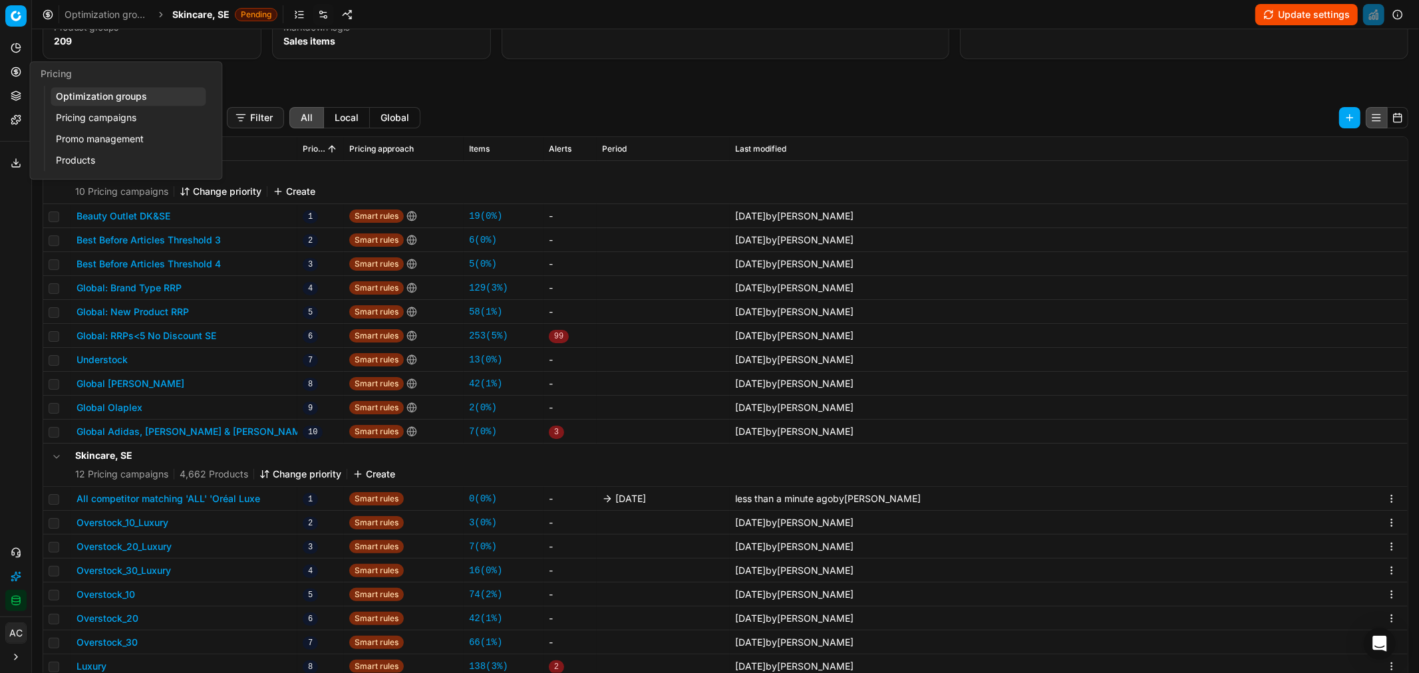
click at [12, 67] on icon at bounding box center [16, 72] width 11 height 11
click at [76, 117] on link "Pricing campaigns" at bounding box center [128, 117] width 155 height 19
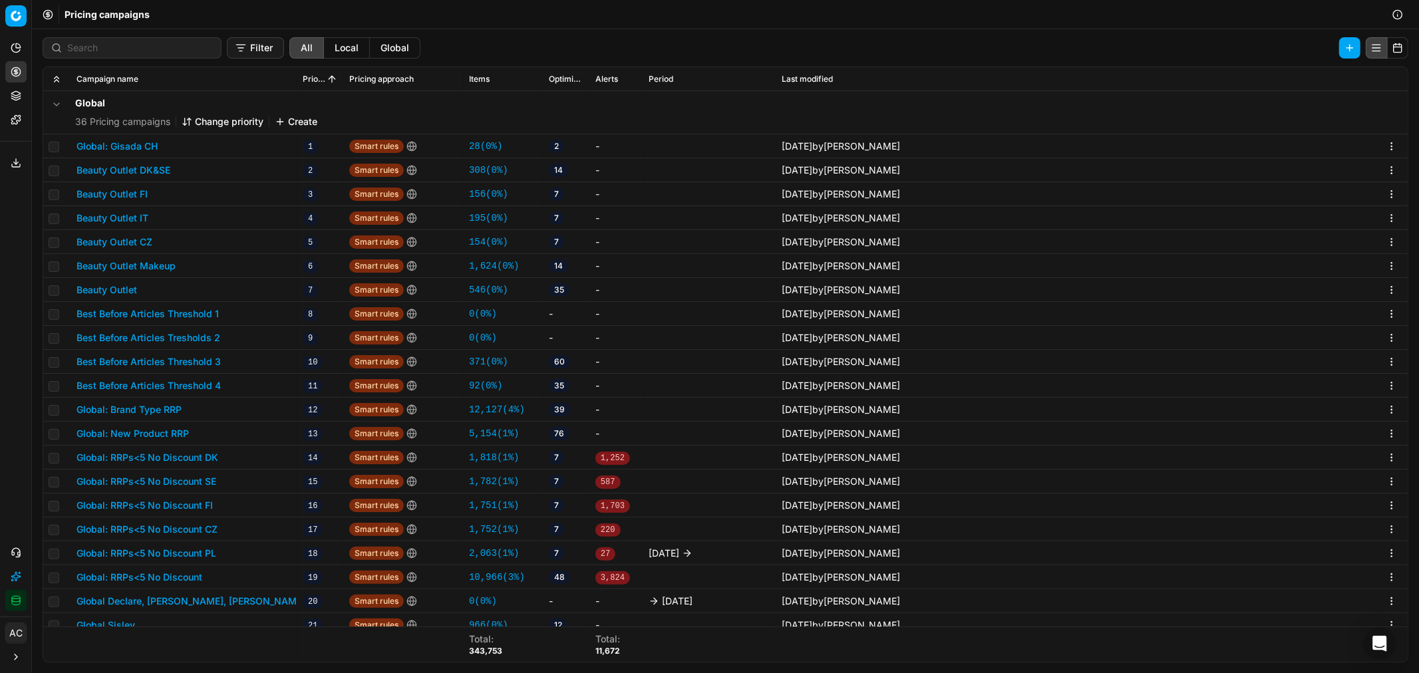
click at [493, 51] on div "Filter All Local Global" at bounding box center [725, 47] width 1387 height 21
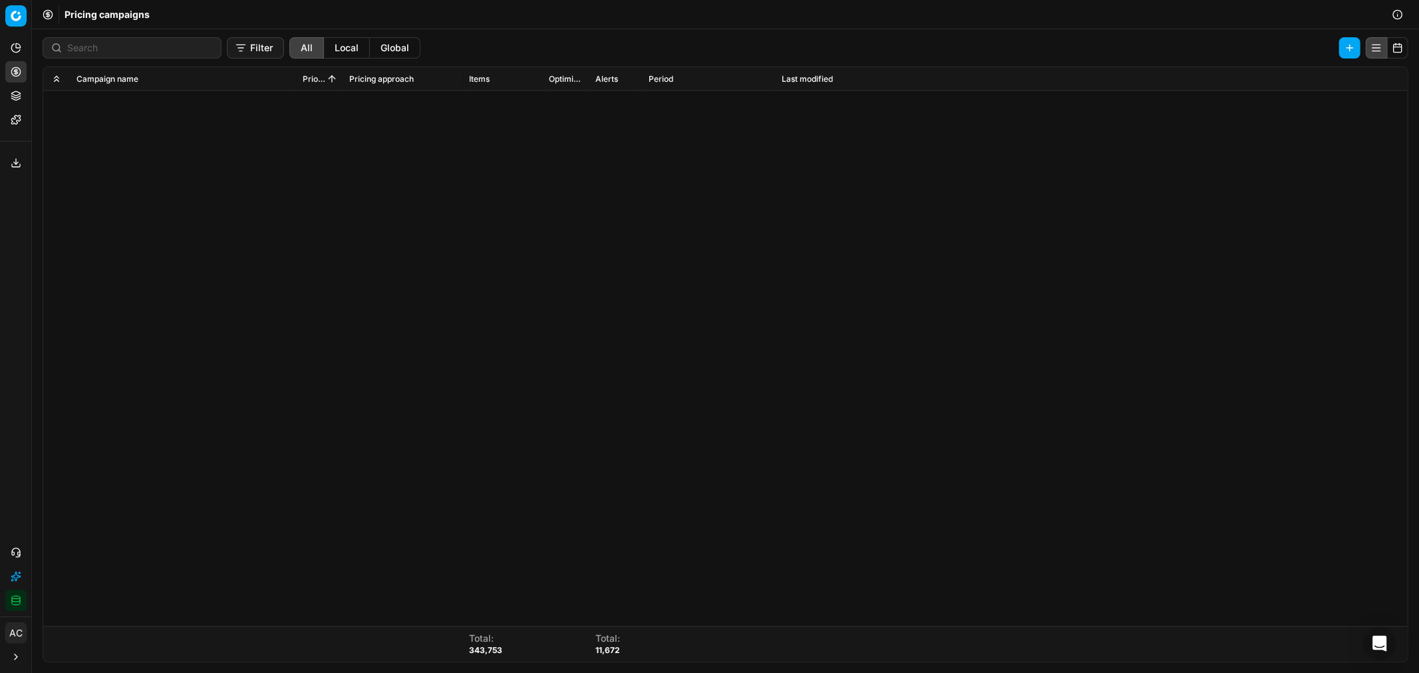
scroll to position [2738, 0]
click at [170, 47] on input at bounding box center [140, 47] width 146 height 13
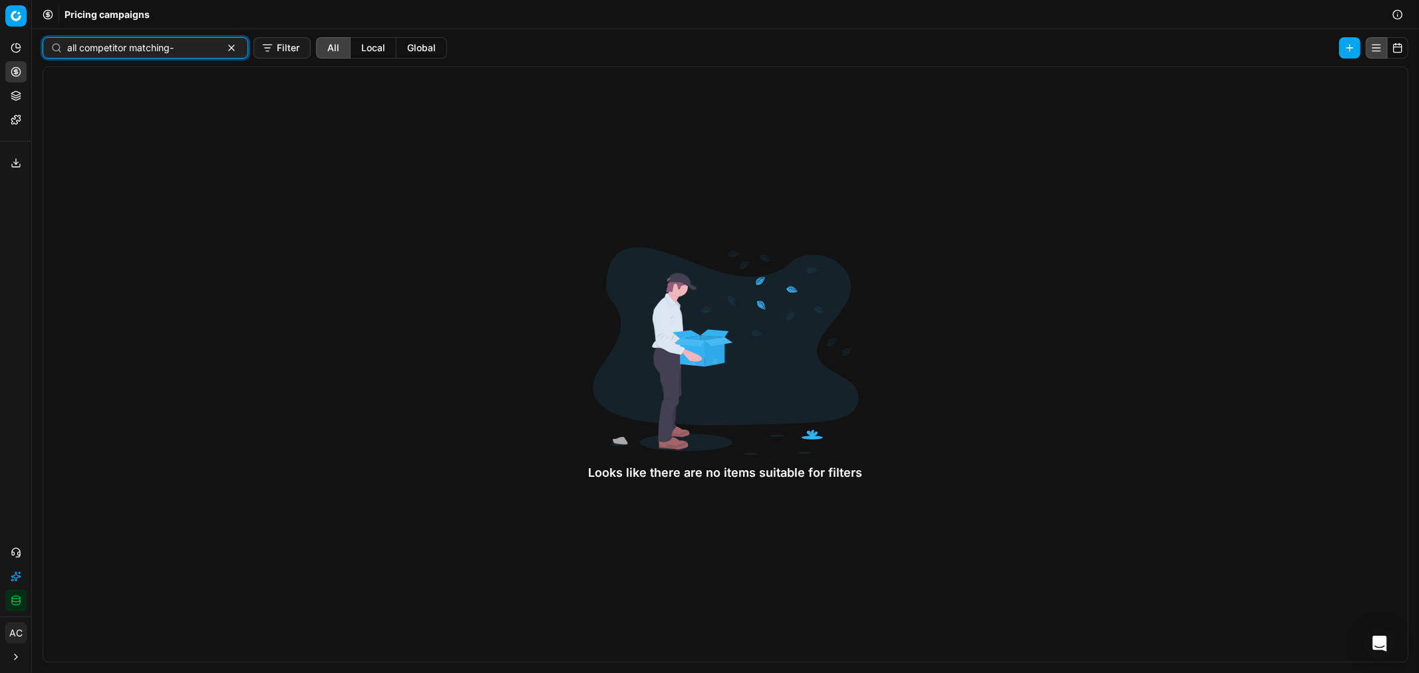
type input "all competitor matching-"
click at [262, 43] on button "Filter" at bounding box center [282, 47] width 57 height 21
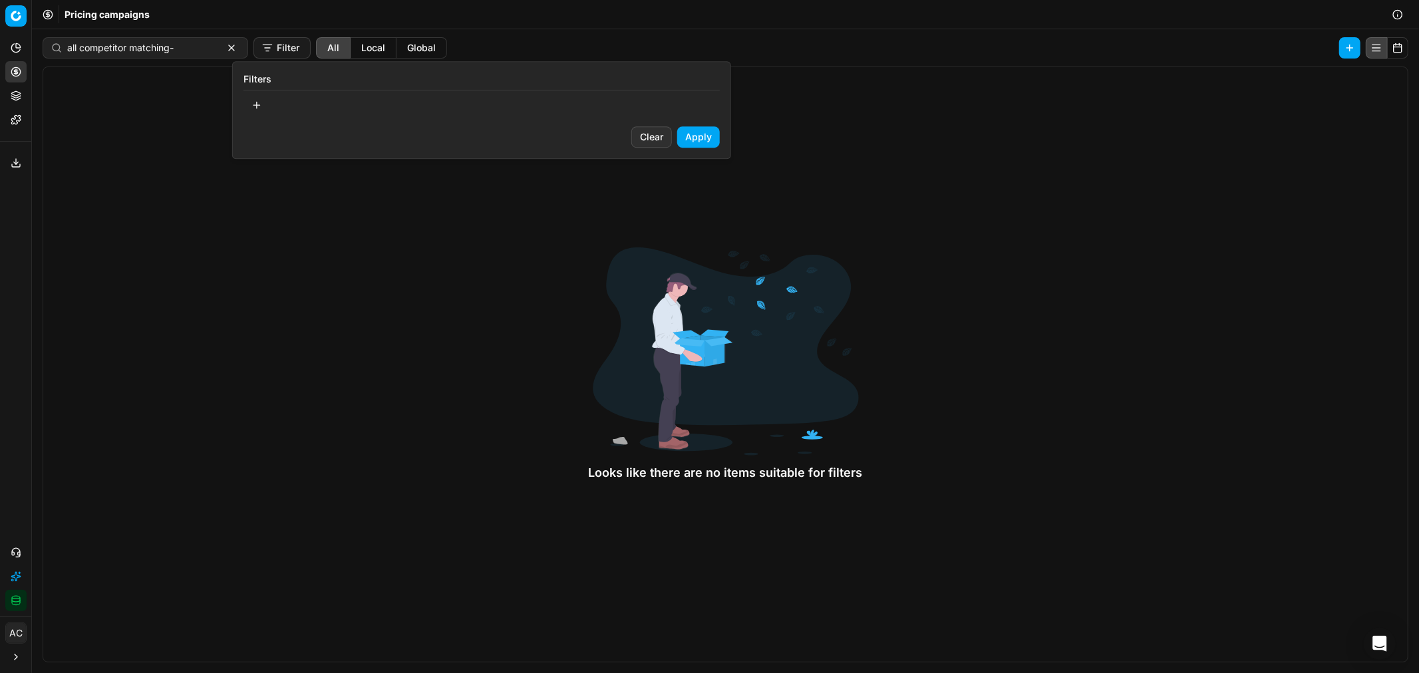
click at [256, 105] on button "button" at bounding box center [257, 104] width 27 height 21
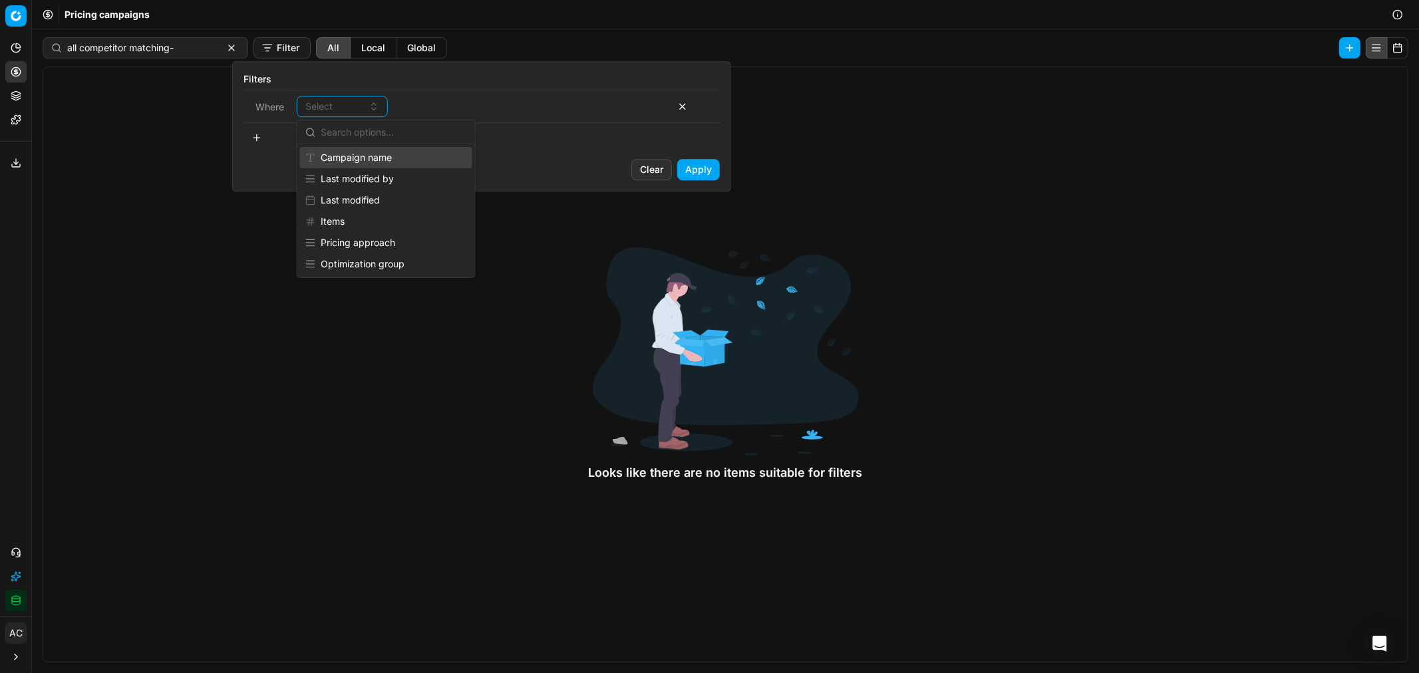
click at [391, 157] on div "Campaign name" at bounding box center [386, 157] width 172 height 21
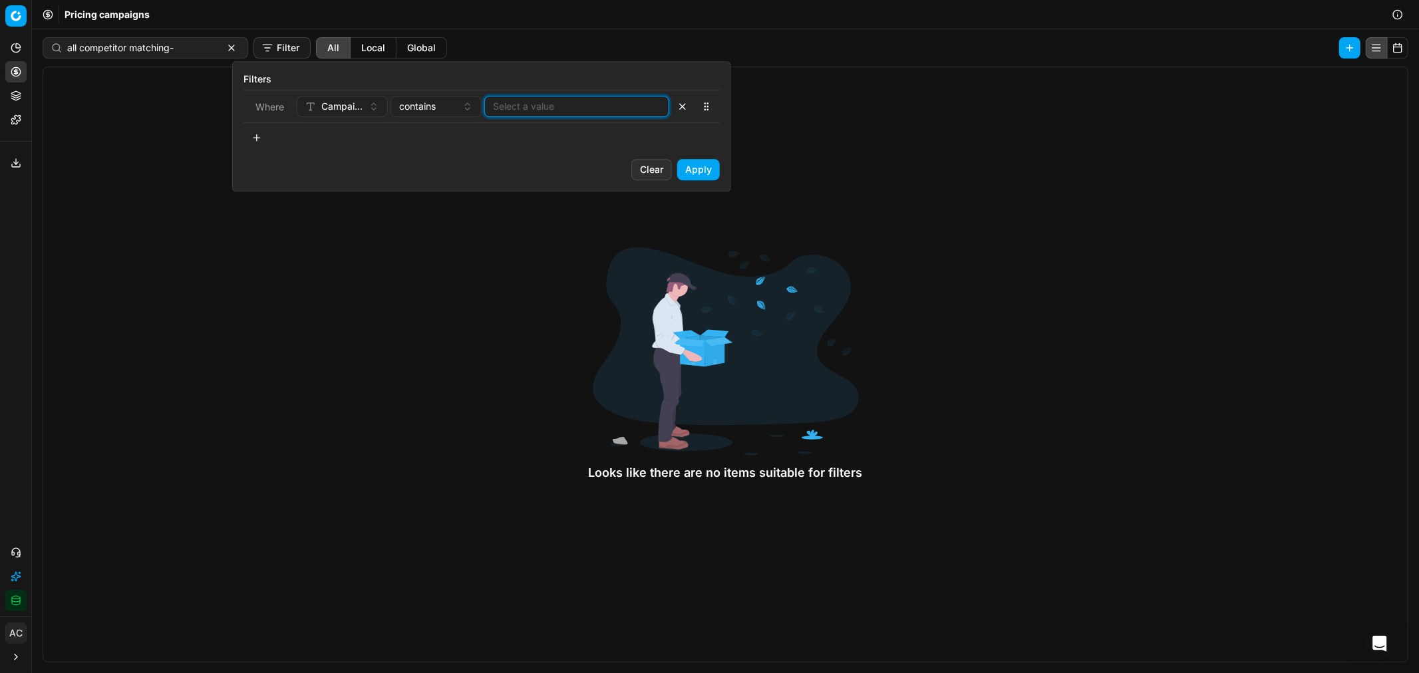
click at [555, 104] on input at bounding box center [577, 106] width 168 height 13
type input "allcompetitormatching"
click at [689, 171] on button "Apply" at bounding box center [698, 169] width 43 height 21
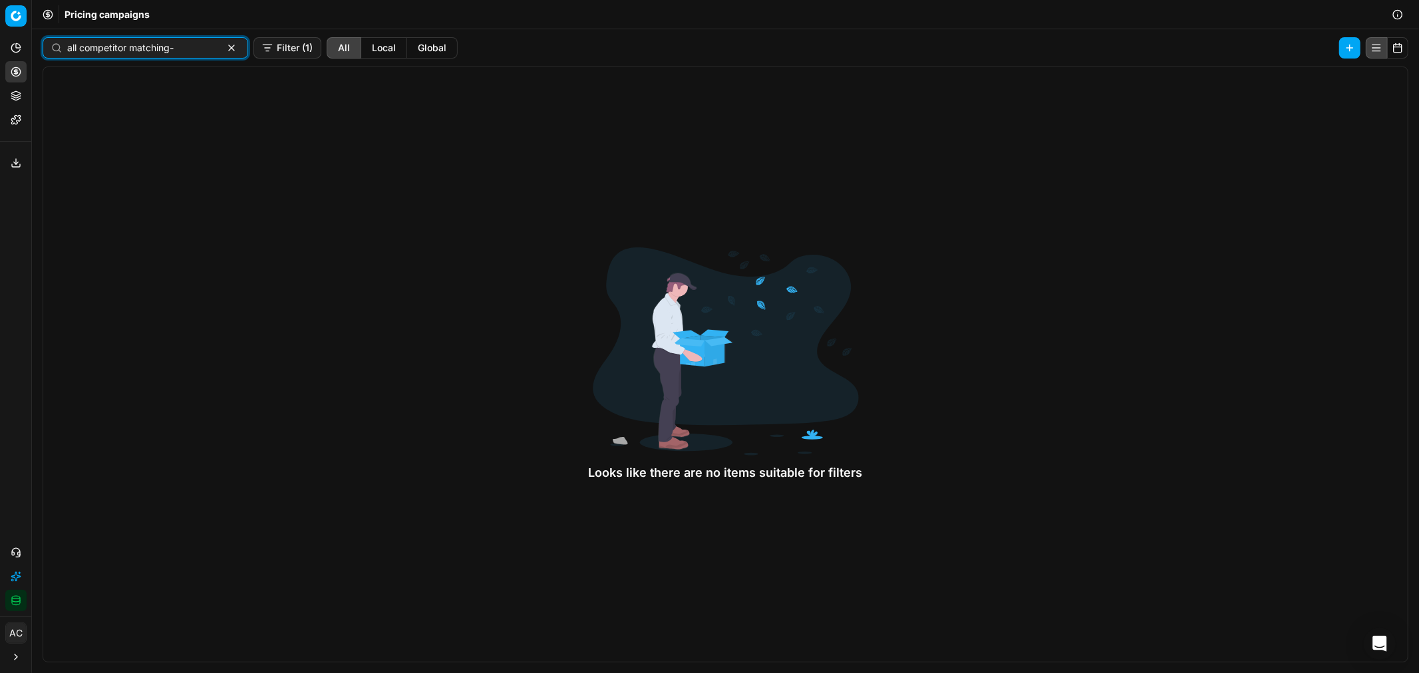
click at [224, 49] on button "button" at bounding box center [232, 48] width 16 height 16
click at [237, 49] on button "Filter (1)" at bounding box center [261, 47] width 68 height 21
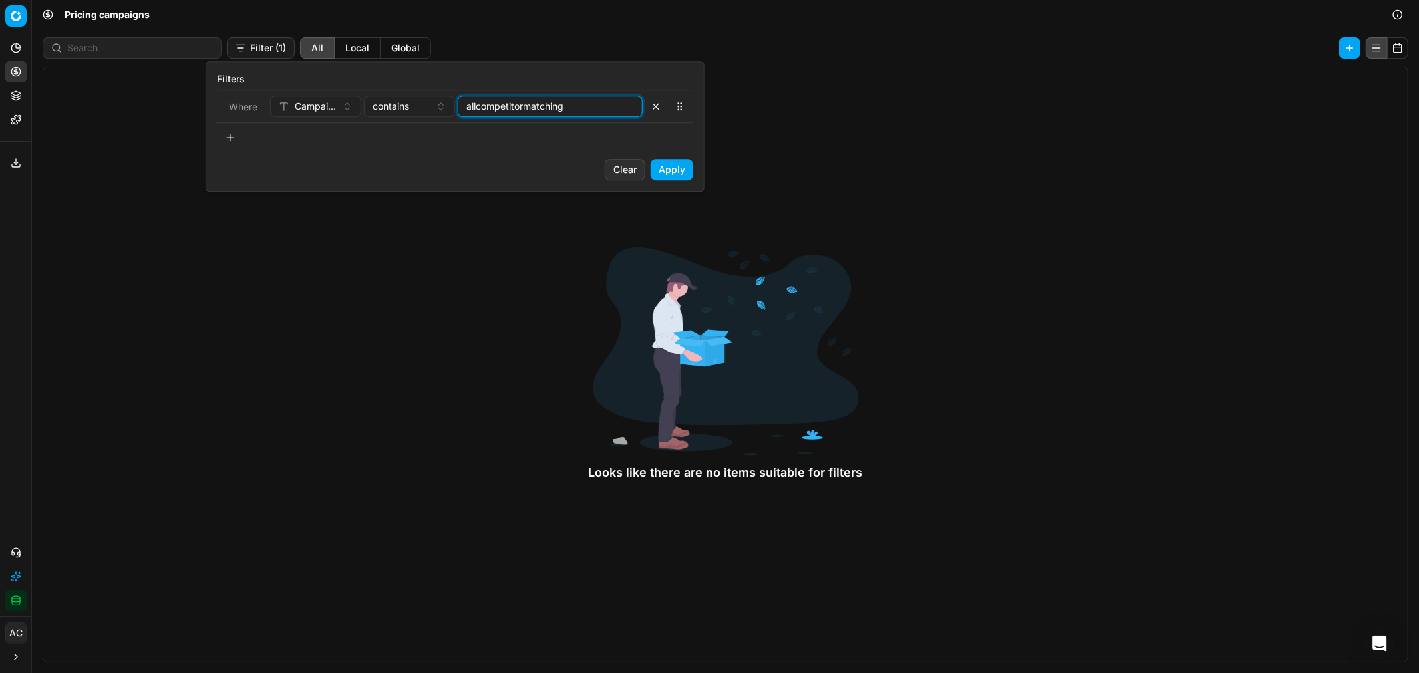
click at [502, 107] on input "allcompetitormatching" at bounding box center [550, 106] width 168 height 13
click at [476, 109] on input "allcompetitormatching" at bounding box center [550, 106] width 168 height 13
click at [526, 108] on input "all competitormatching" at bounding box center [550, 106] width 168 height 13
type input "all competitor matching"
click at [679, 175] on button "Apply" at bounding box center [672, 169] width 43 height 21
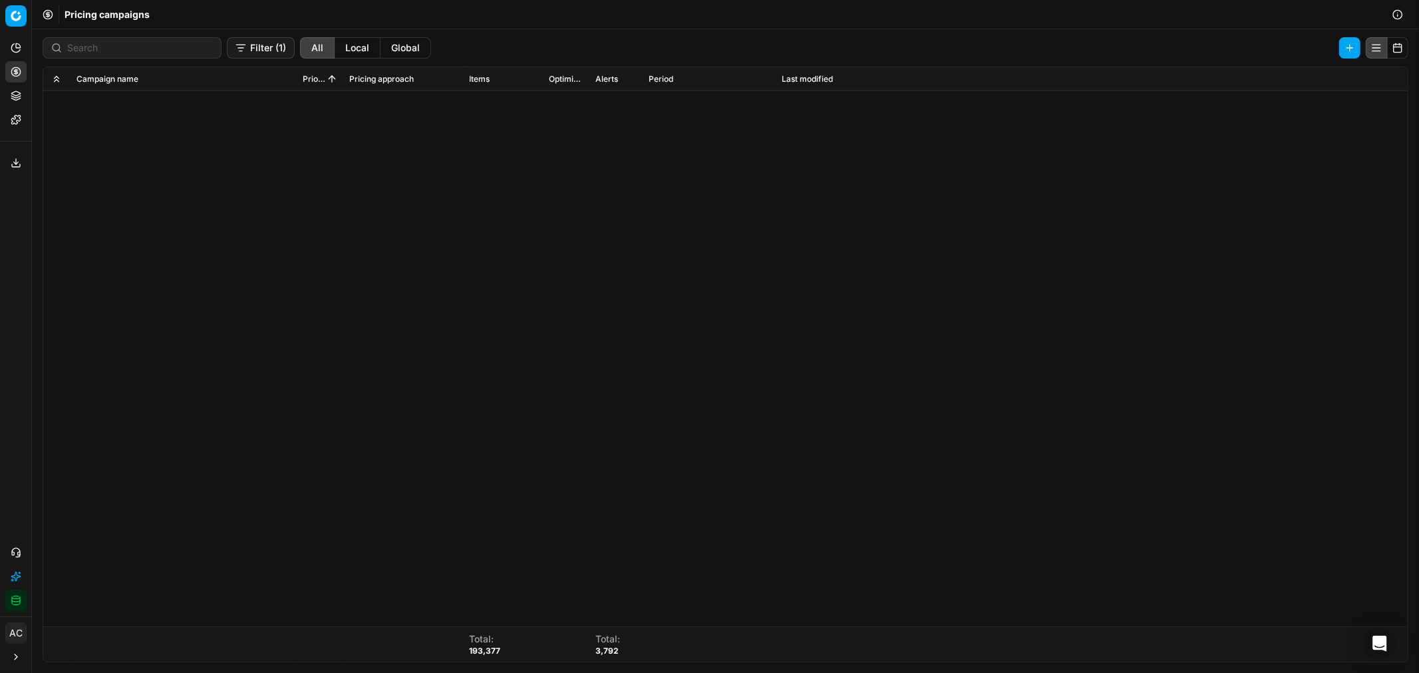
scroll to position [6888, 0]
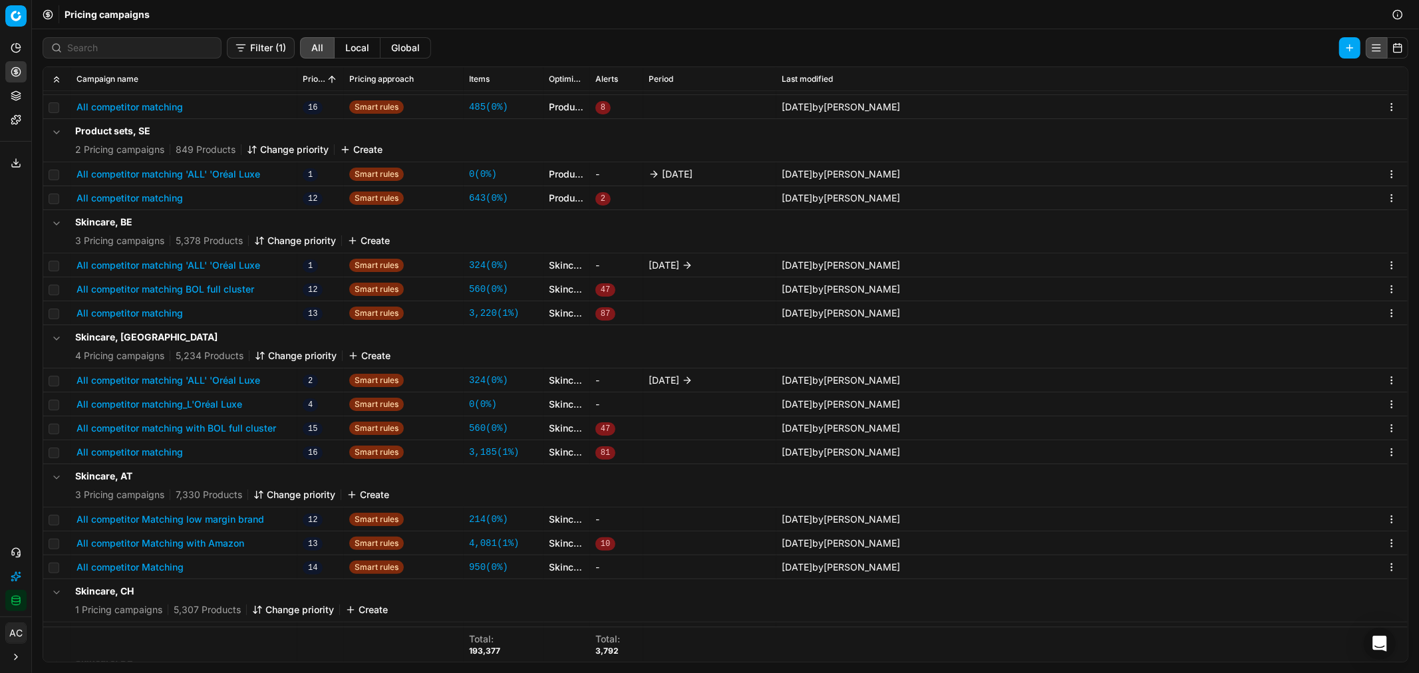
click at [227, 174] on button "All competitor matching 'ALL' 'Oréal Luxe" at bounding box center [169, 174] width 184 height 13
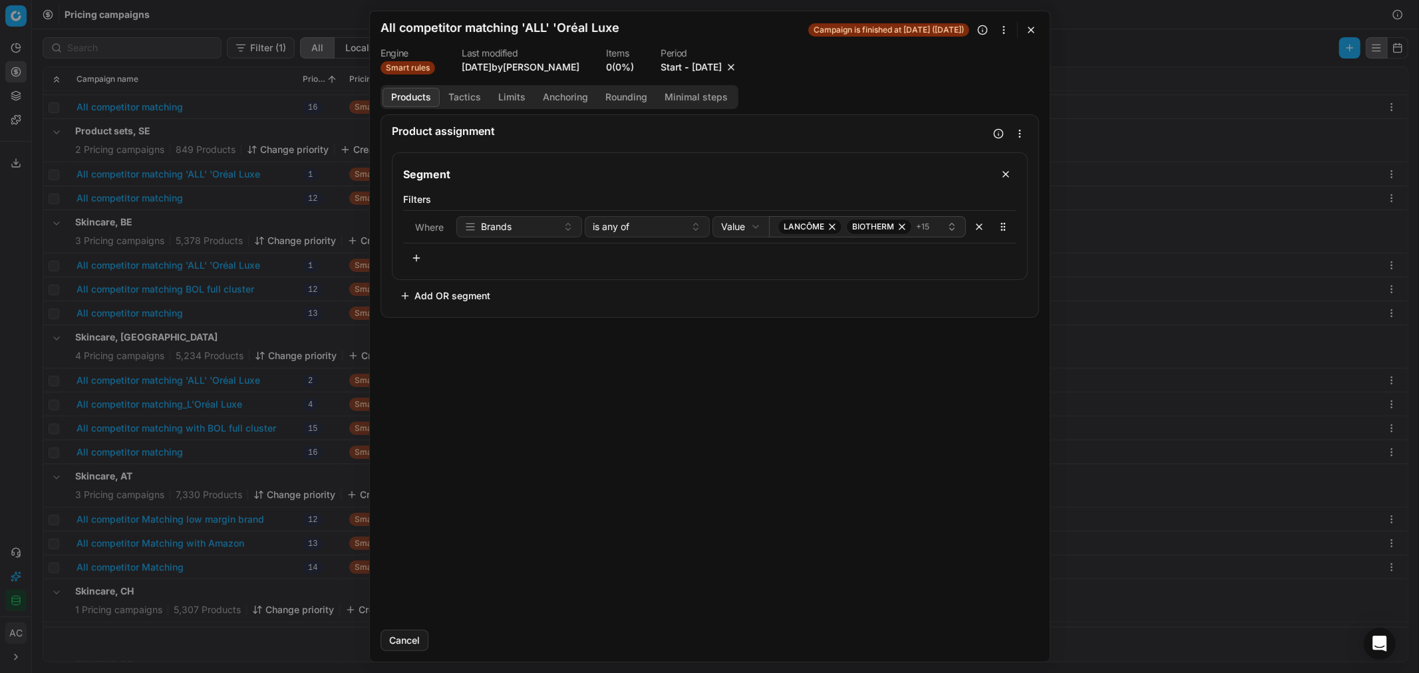
click at [459, 92] on button "Tactics" at bounding box center [465, 97] width 50 height 19
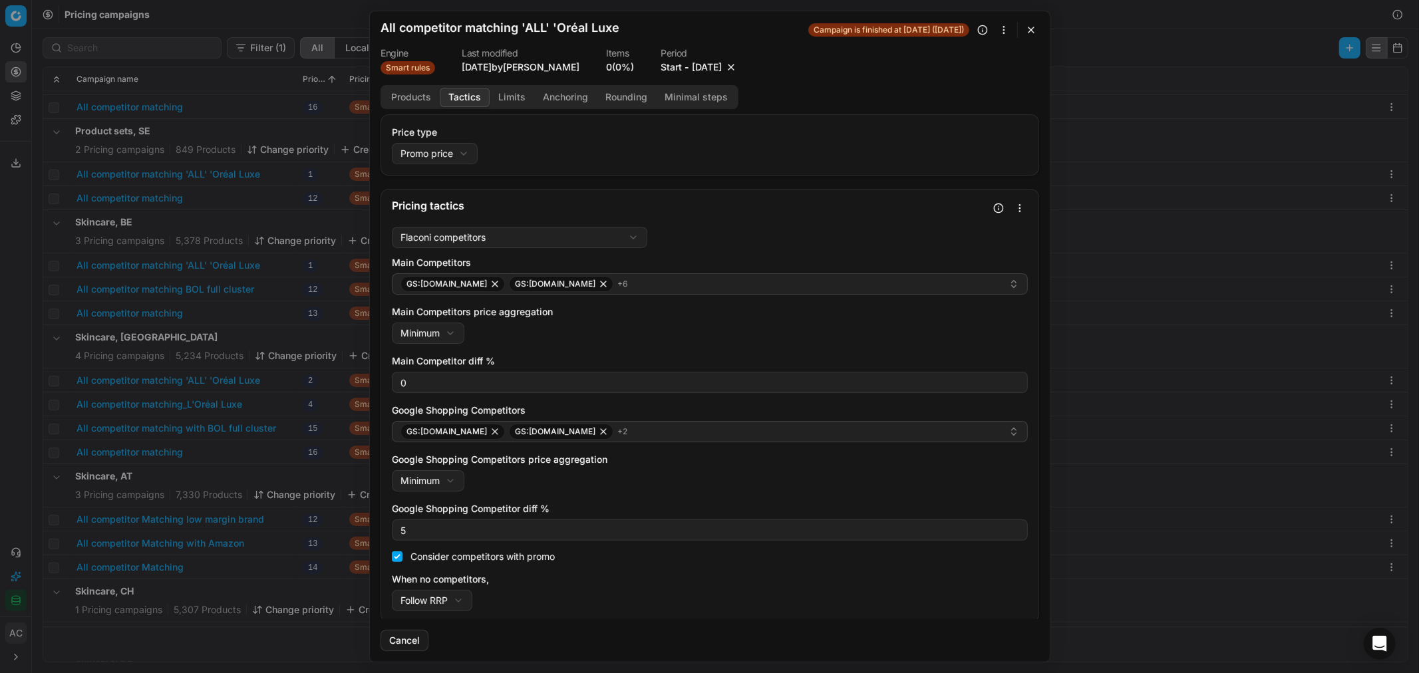
click at [701, 63] on button "[DATE]" at bounding box center [707, 67] width 30 height 13
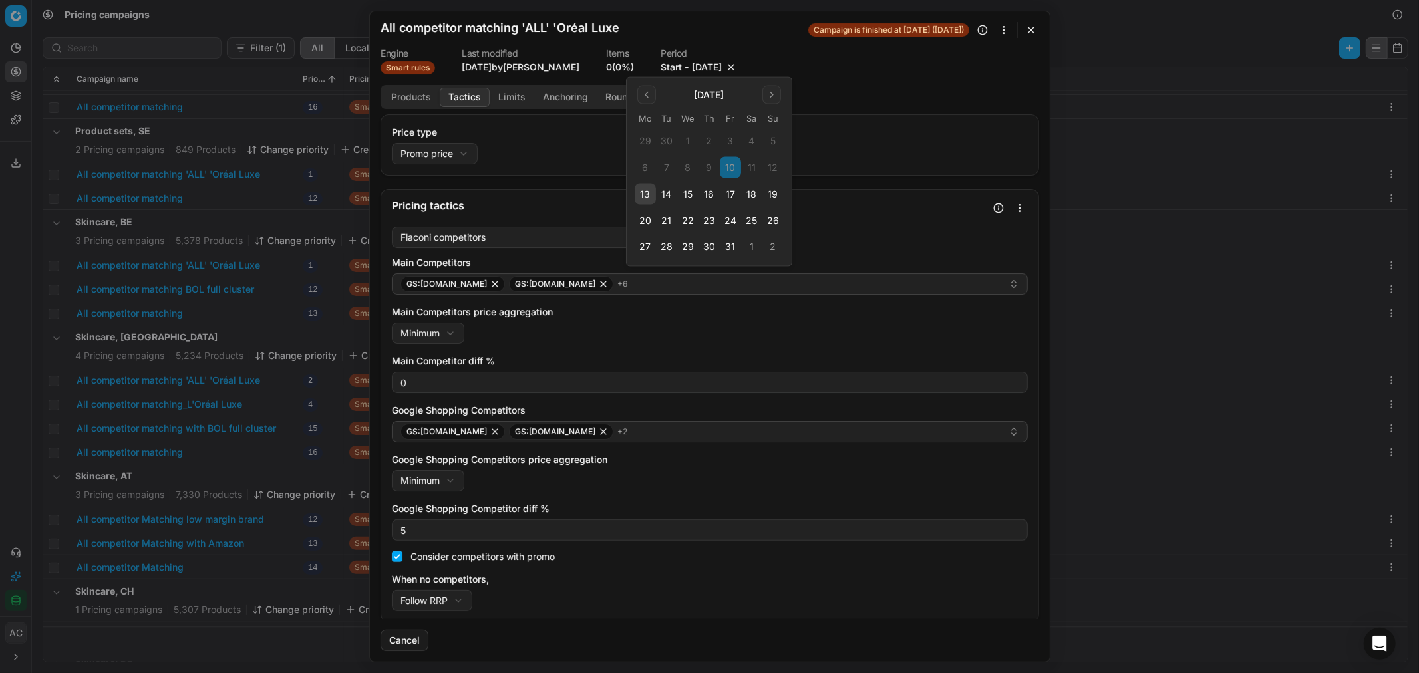
click at [729, 198] on button "17" at bounding box center [730, 194] width 21 height 21
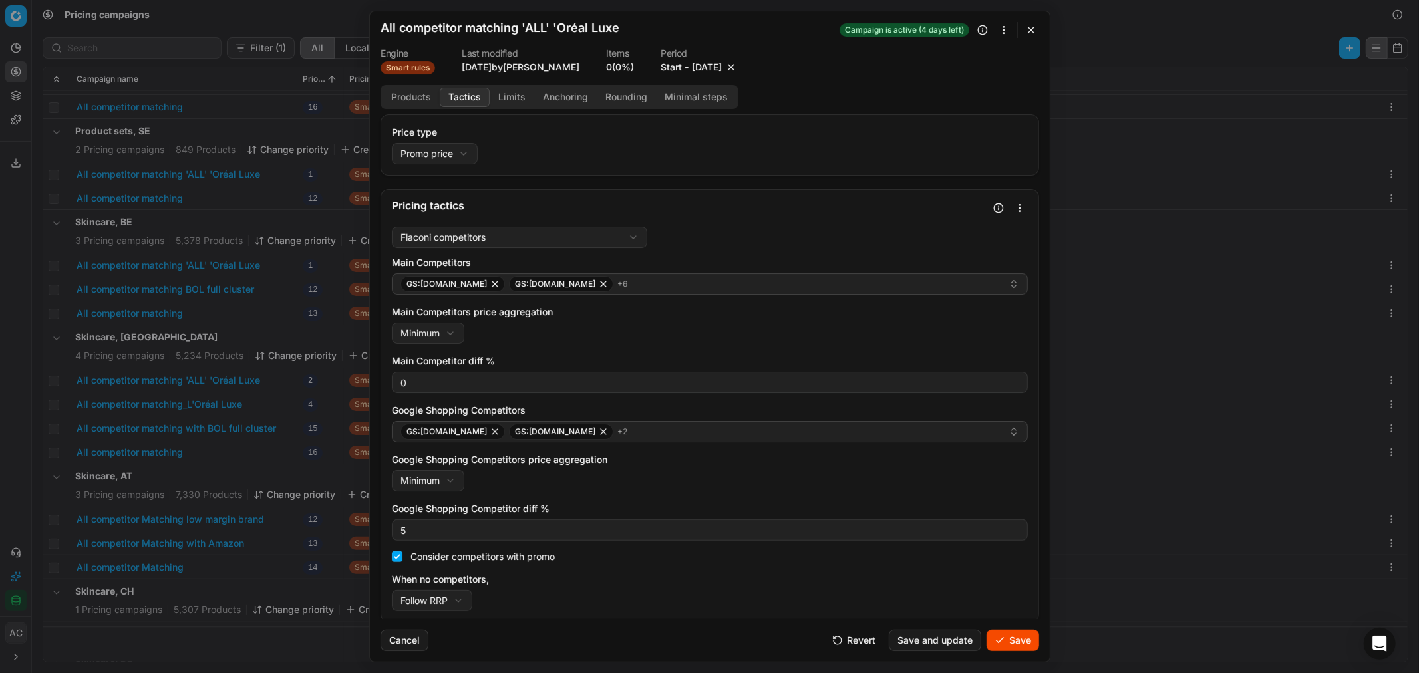
click at [946, 407] on button "Save" at bounding box center [1013, 640] width 53 height 21
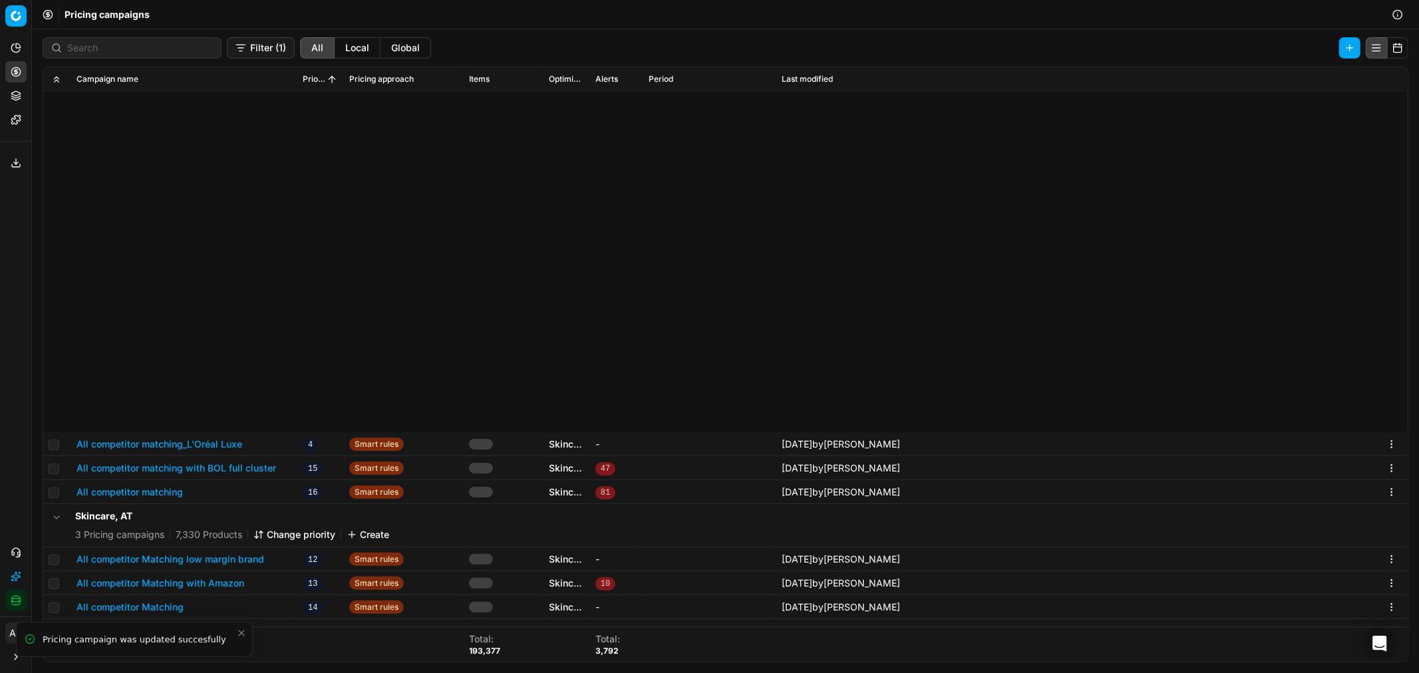
scroll to position [7346, 0]
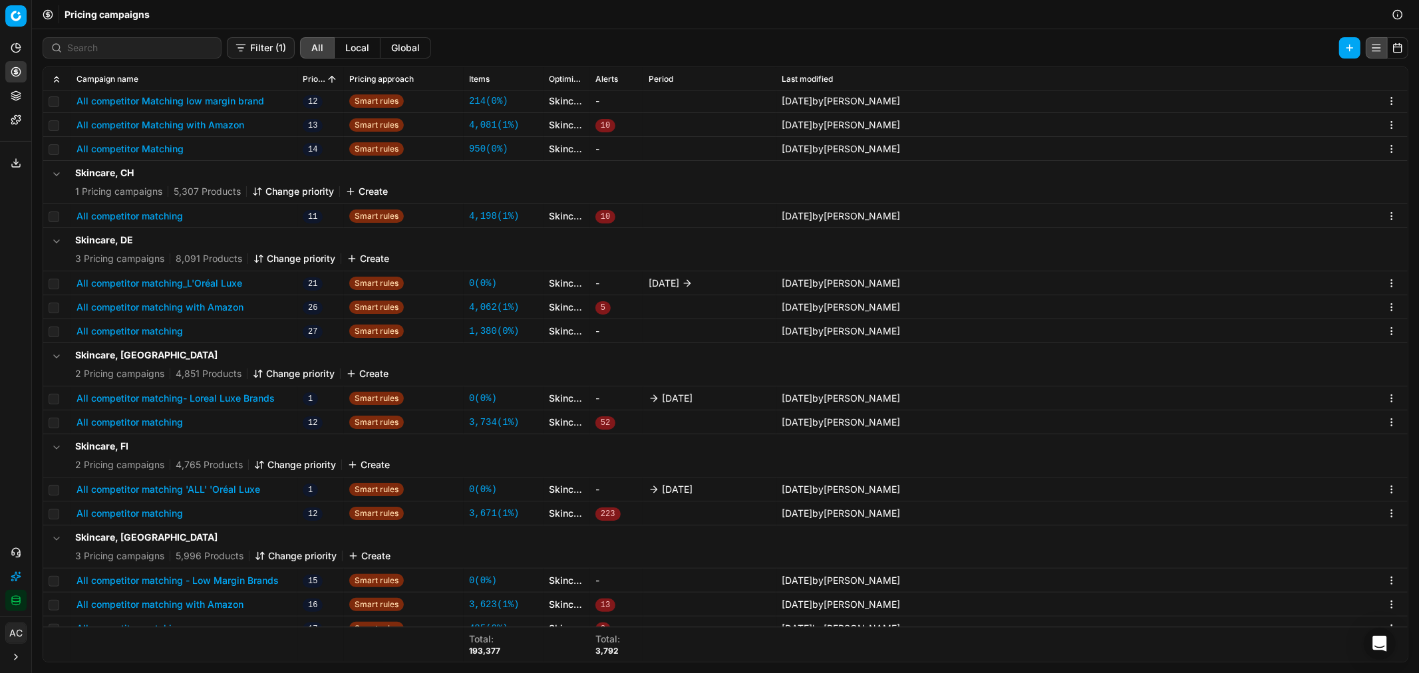
click at [220, 398] on button "All competitor matching- Loreal Luxe Brands" at bounding box center [176, 398] width 198 height 13
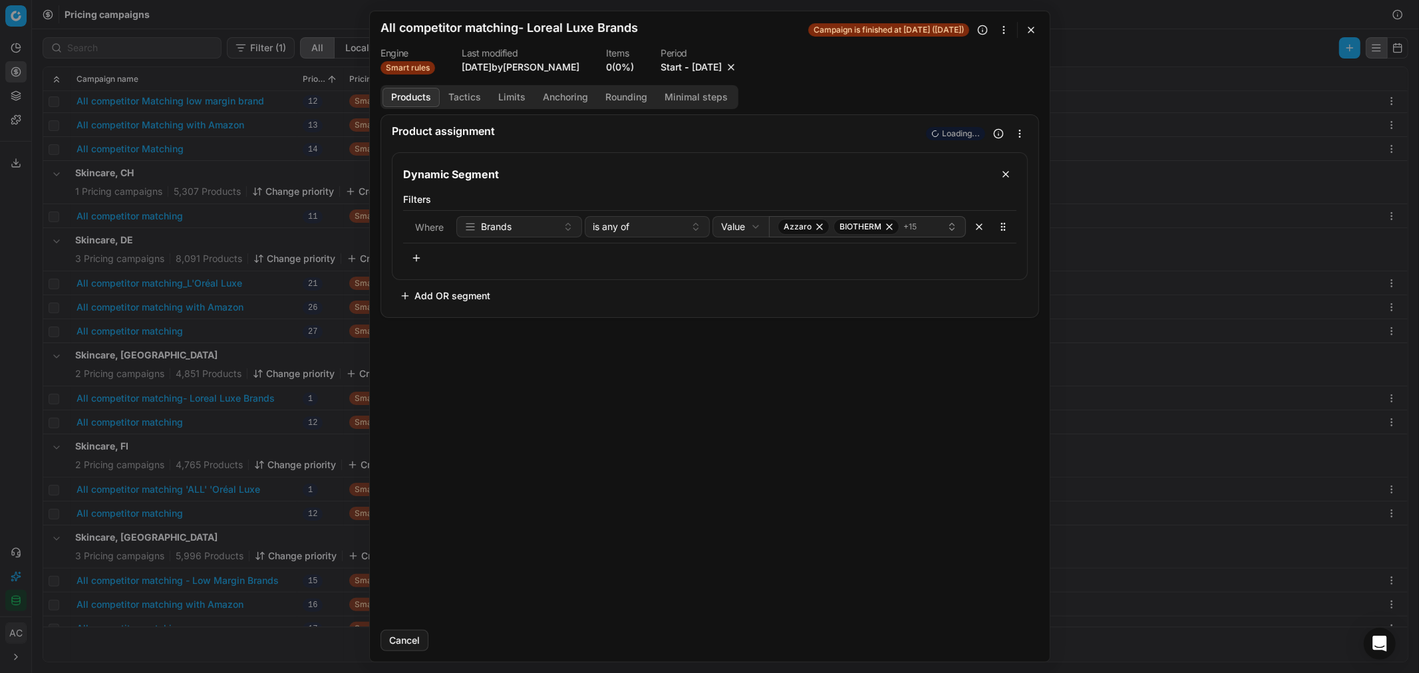
click at [717, 65] on button "[DATE]" at bounding box center [707, 67] width 30 height 13
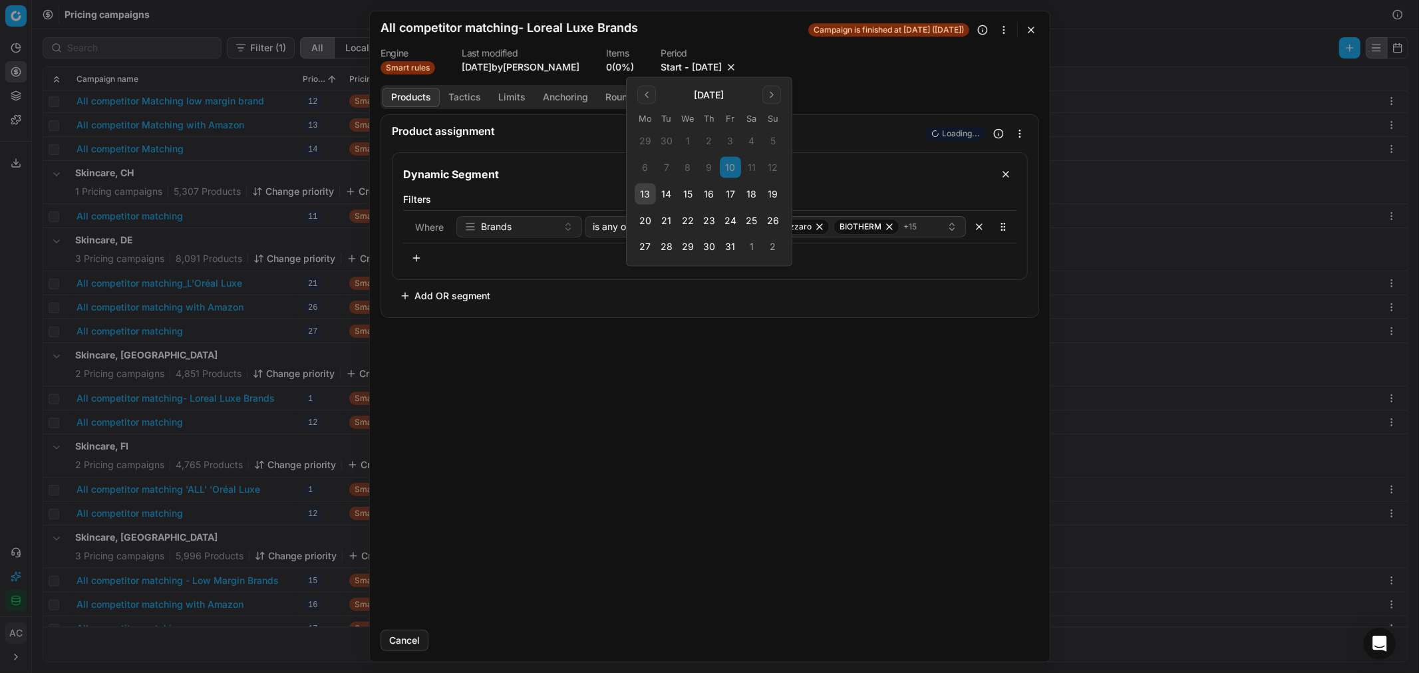
click at [729, 196] on button "17" at bounding box center [730, 194] width 21 height 21
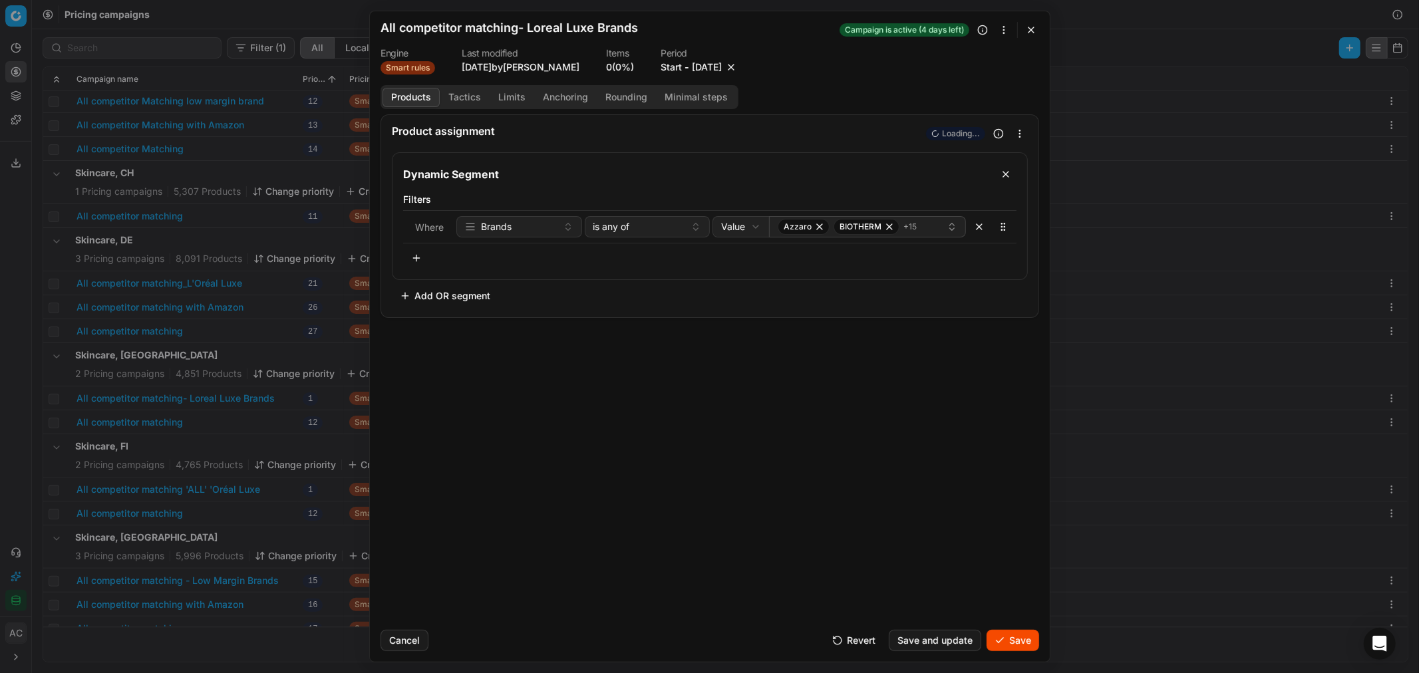
click at [946, 407] on button "Save" at bounding box center [1013, 640] width 53 height 21
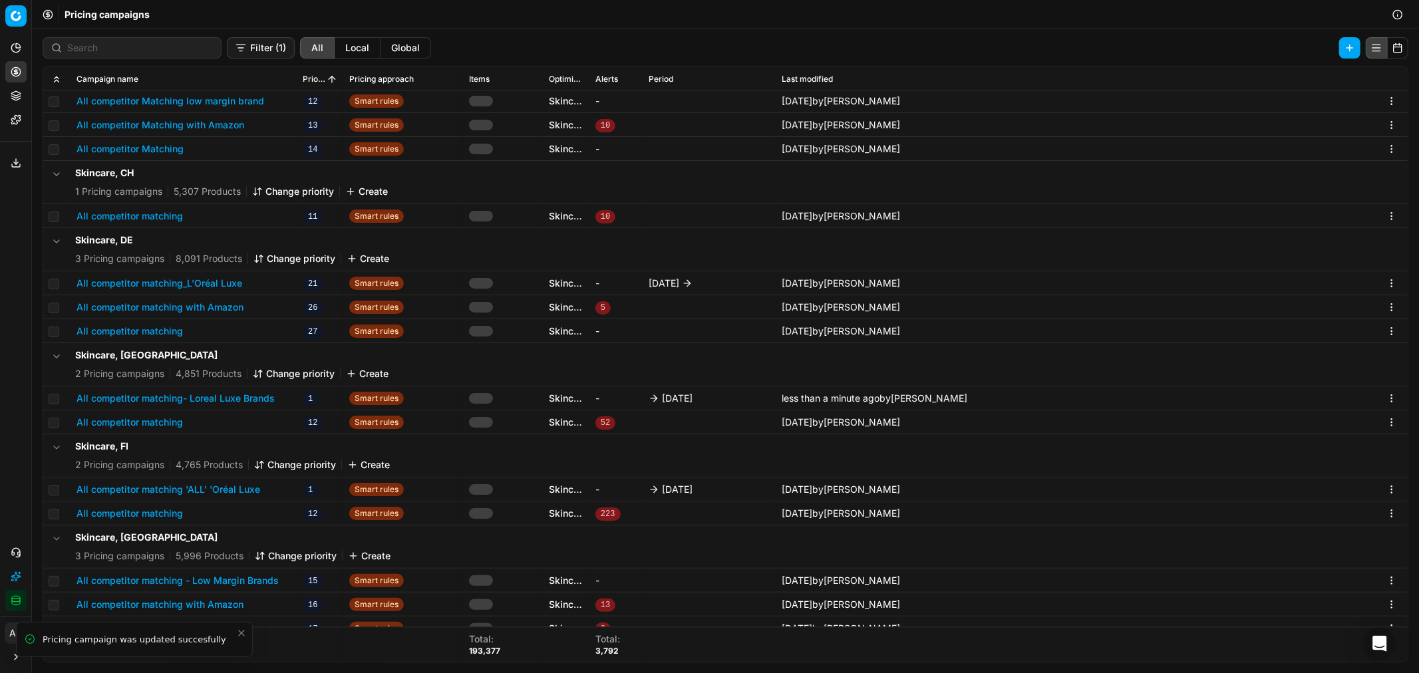
click at [228, 407] on button "All competitor matching 'ALL' 'Oréal Luxe" at bounding box center [169, 489] width 184 height 13
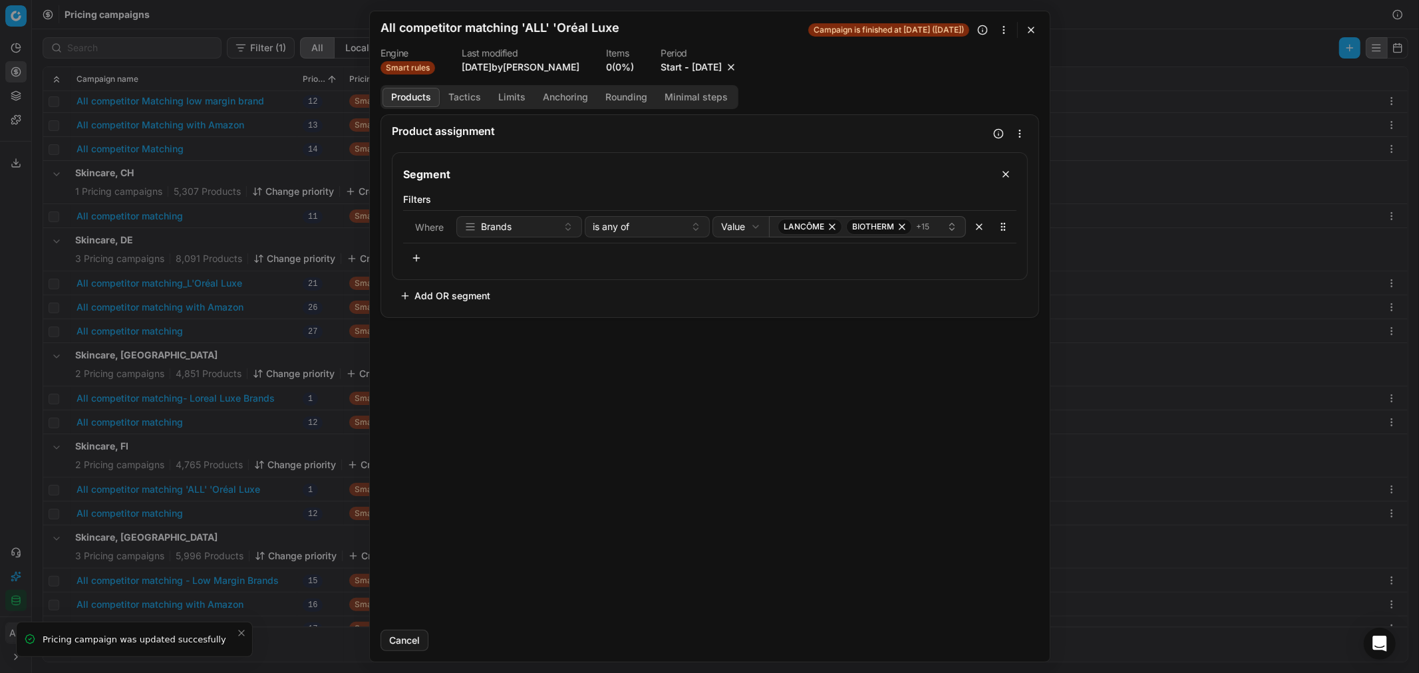
click at [695, 65] on button "[DATE]" at bounding box center [707, 67] width 30 height 13
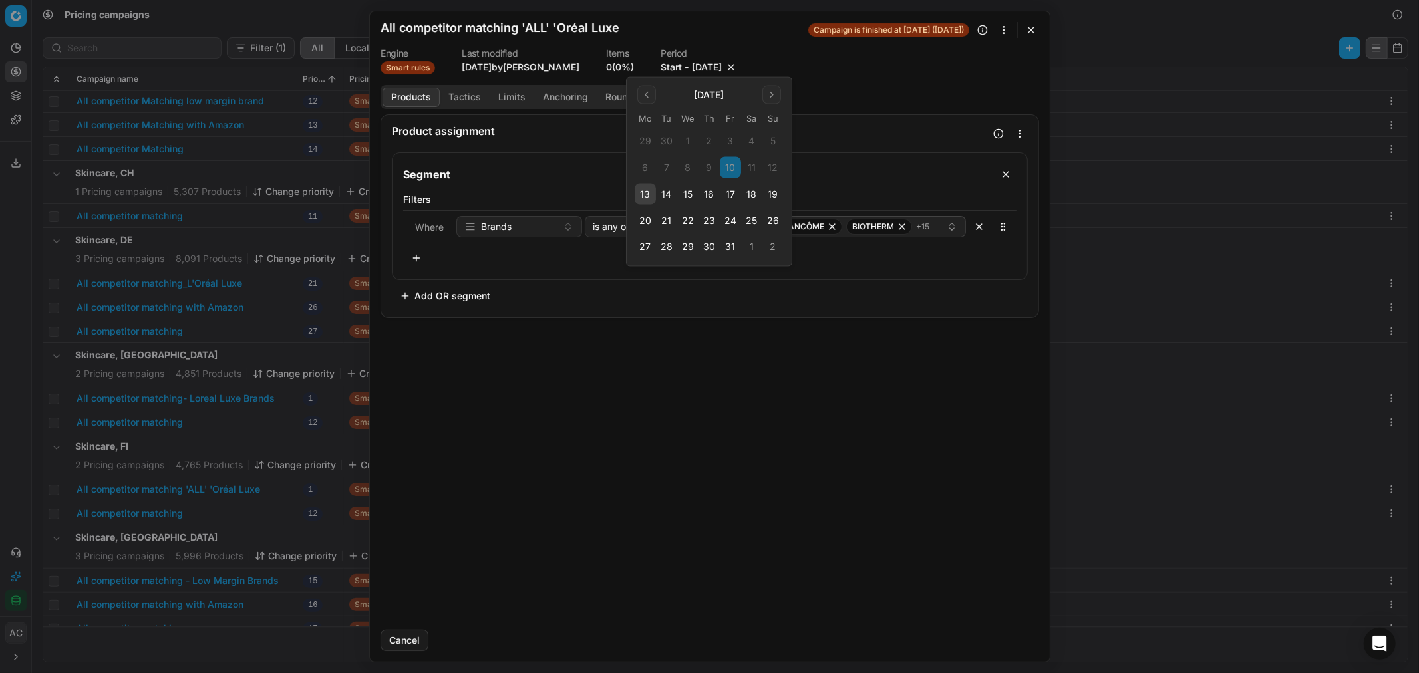
click at [727, 194] on button "17" at bounding box center [730, 194] width 21 height 21
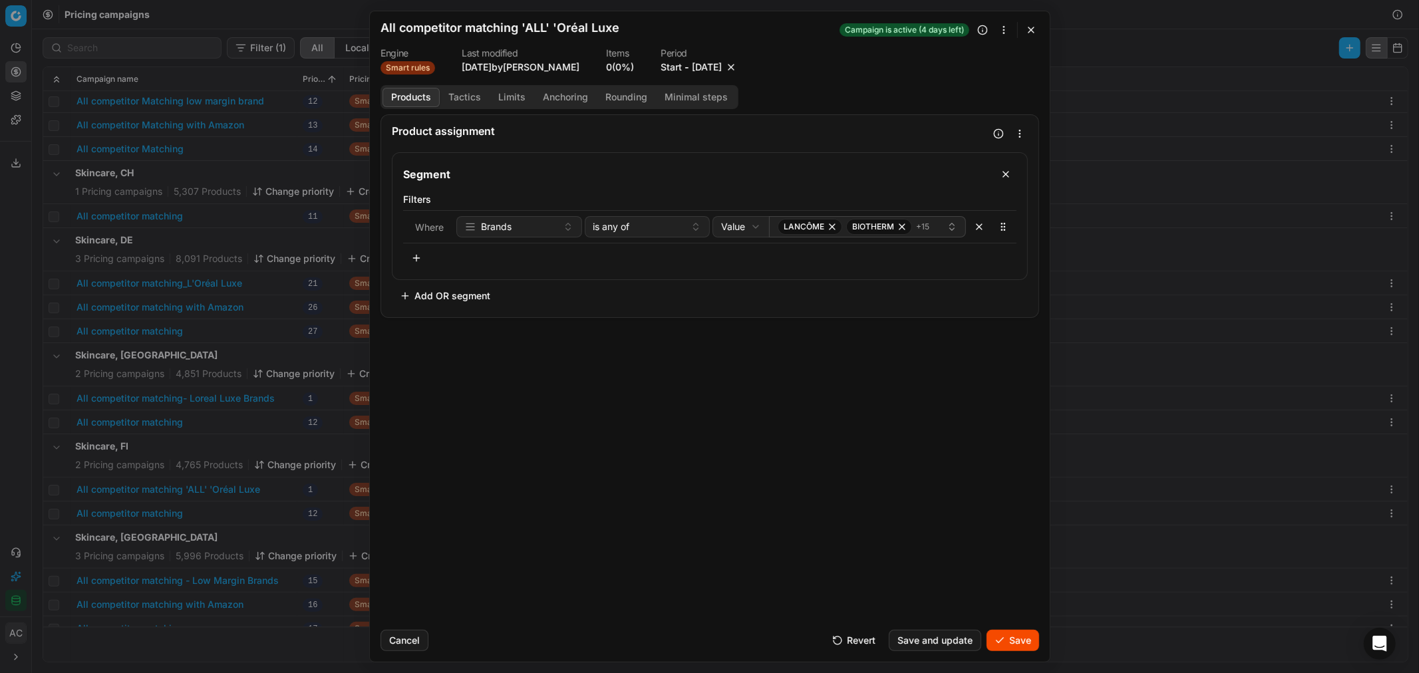
click at [946, 407] on button "Save" at bounding box center [1013, 640] width 53 height 21
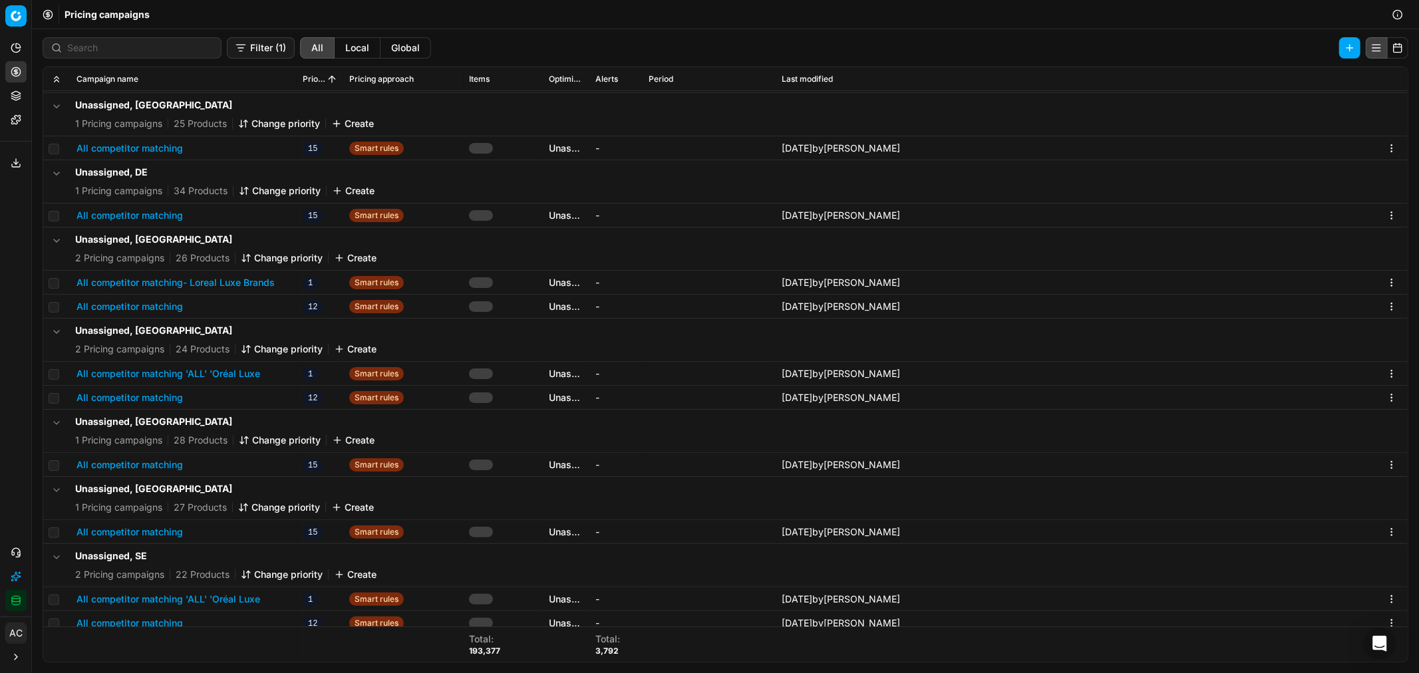
scroll to position [8280, 0]
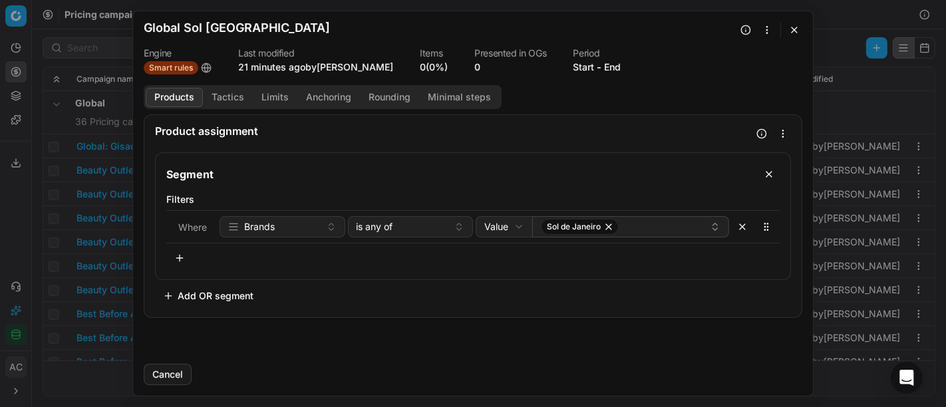
click at [232, 96] on button "Tactics" at bounding box center [228, 97] width 50 height 19
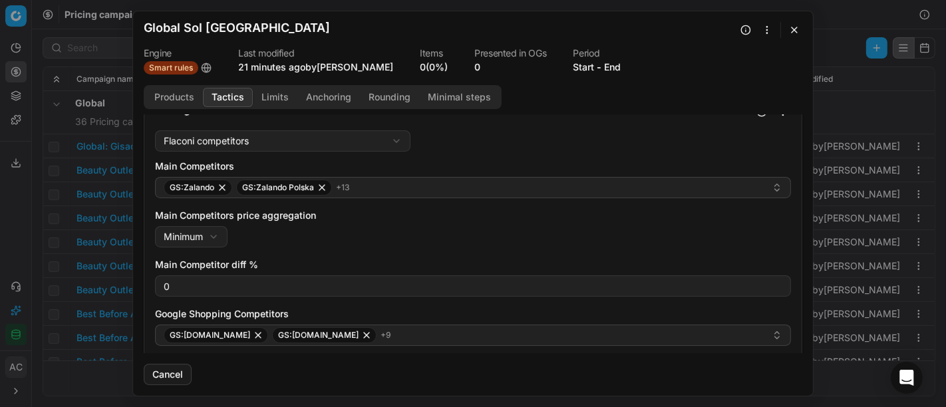
scroll to position [94, 0]
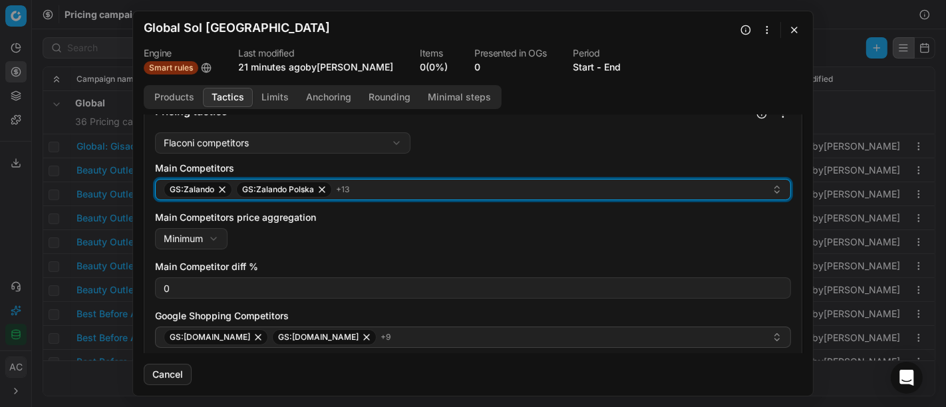
click at [410, 189] on div "GS:Zalando GS:Zalando Polska + 13" at bounding box center [468, 190] width 608 height 16
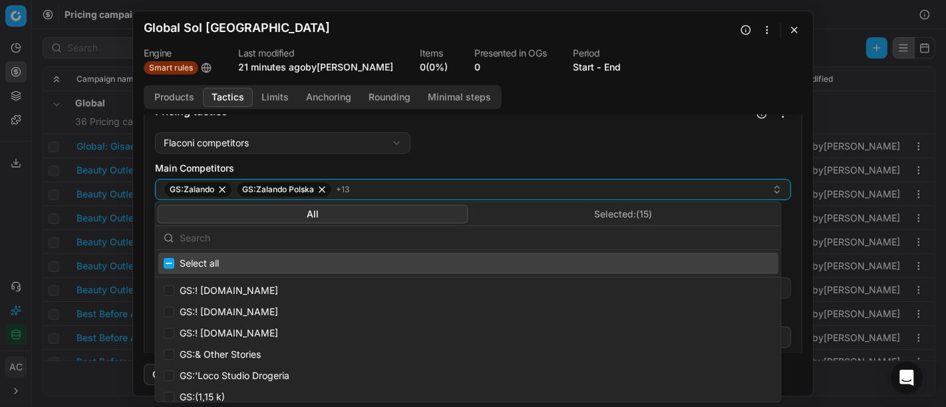
click at [419, 236] on input "text" at bounding box center [477, 237] width 594 height 27
click at [635, 212] on button "Selected: ( 15 )" at bounding box center [623, 213] width 311 height 19
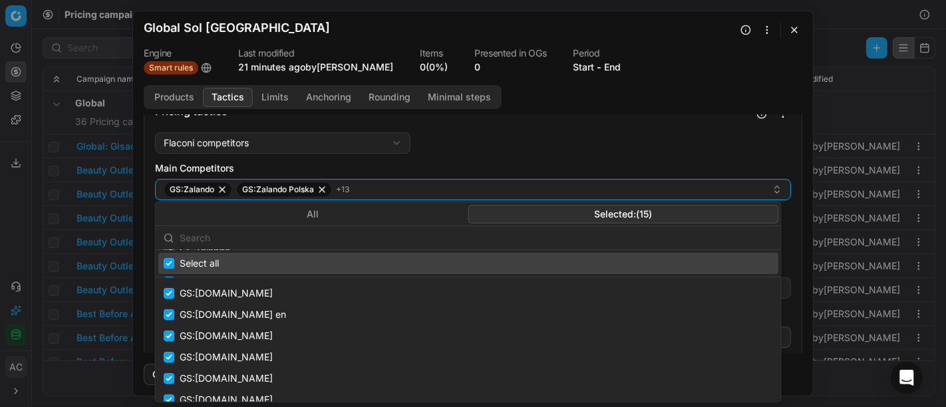
scroll to position [0, 0]
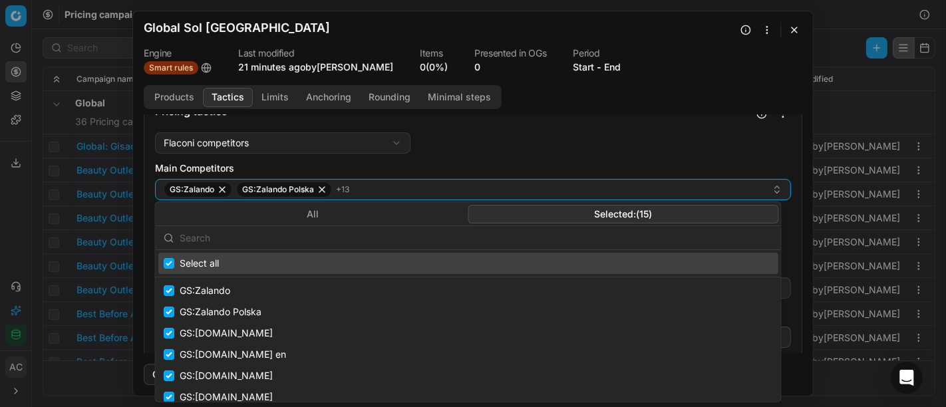
click at [360, 218] on button "All" at bounding box center [313, 213] width 311 height 19
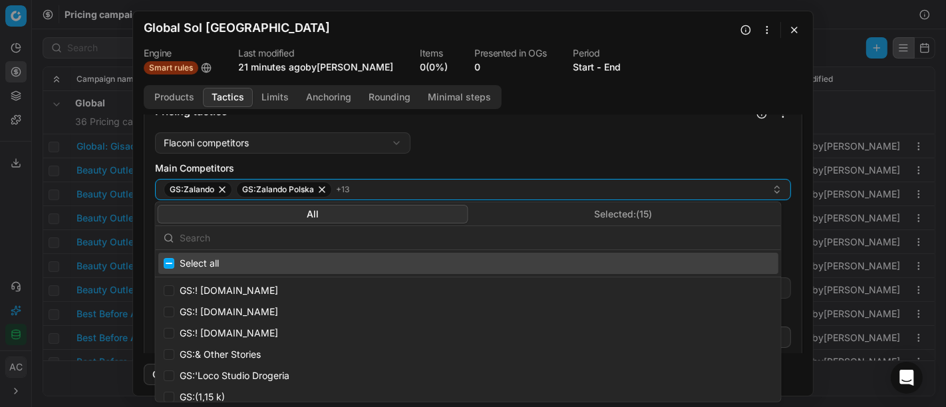
click at [342, 237] on input "text" at bounding box center [477, 237] width 594 height 27
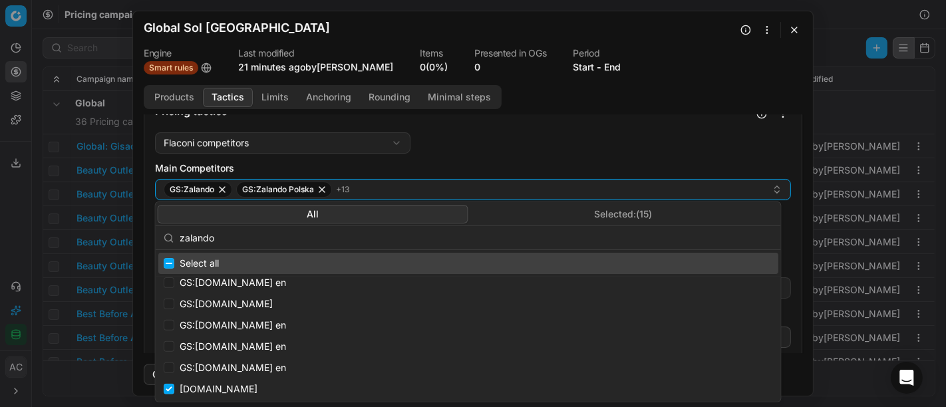
scroll to position [418, 0]
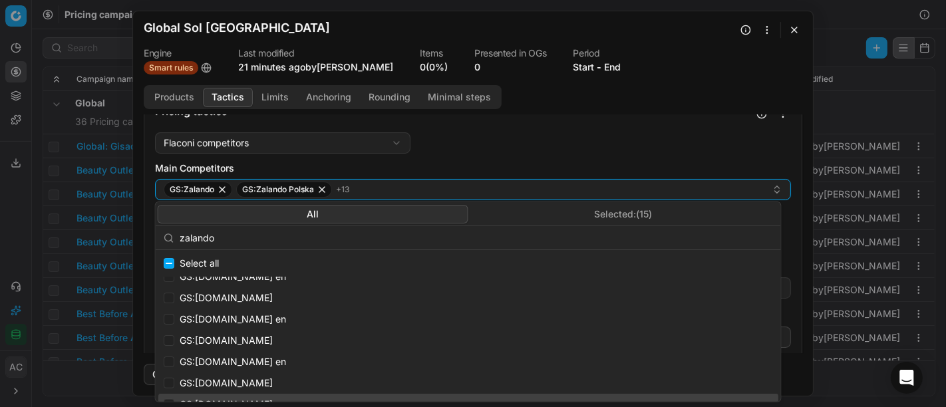
type input "zalando"
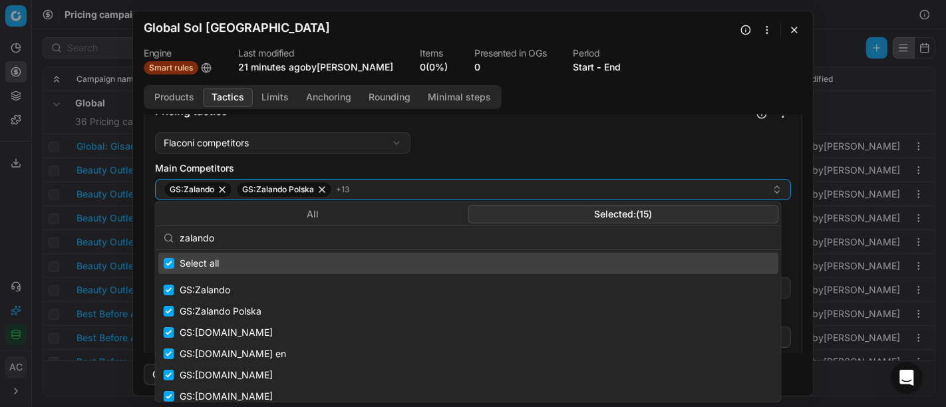
click at [610, 212] on button "Selected: ( 15 )" at bounding box center [623, 213] width 311 height 19
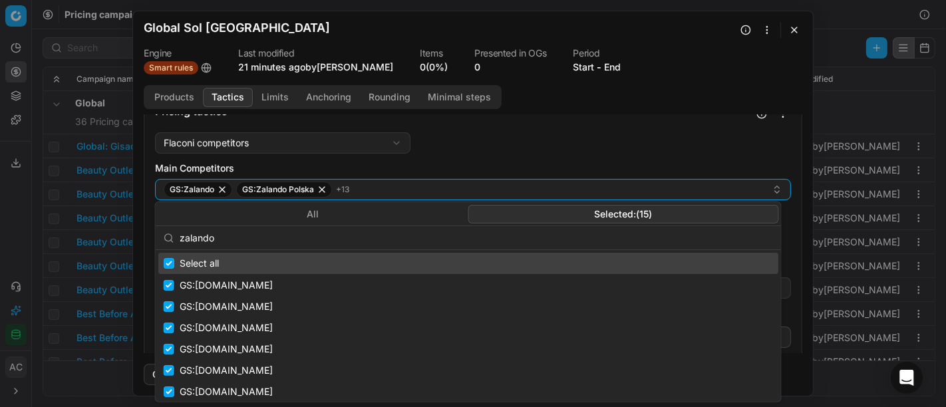
scroll to position [154, 0]
click at [477, 132] on div "Flaconi competitors Flaconi competitorsFlaconi competitors rule: first takes in…" at bounding box center [473, 324] width 636 height 385
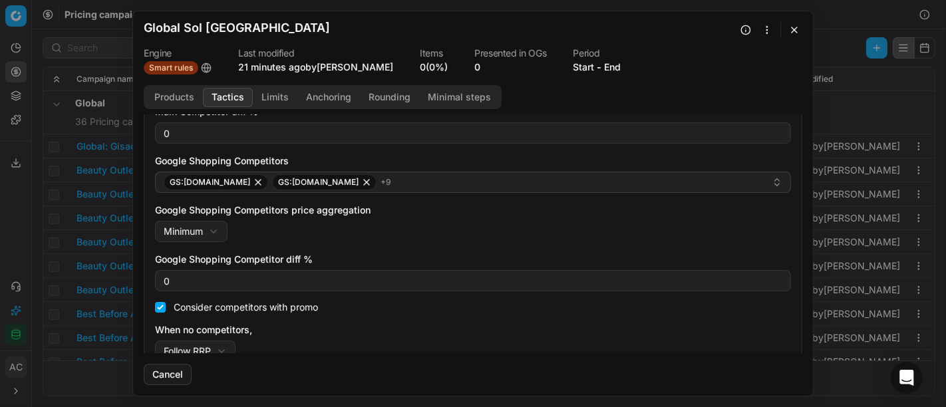
scroll to position [267, 0]
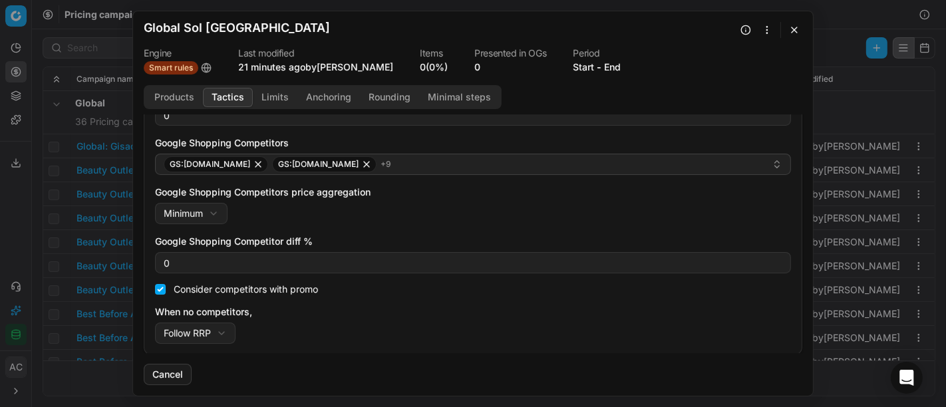
click at [273, 92] on button "Limits" at bounding box center [275, 97] width 45 height 19
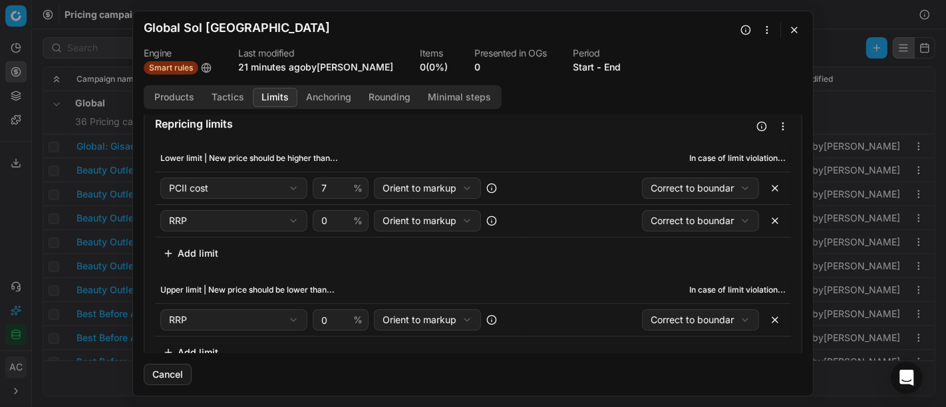
scroll to position [8, 0]
click at [767, 220] on button "button" at bounding box center [775, 220] width 21 height 21
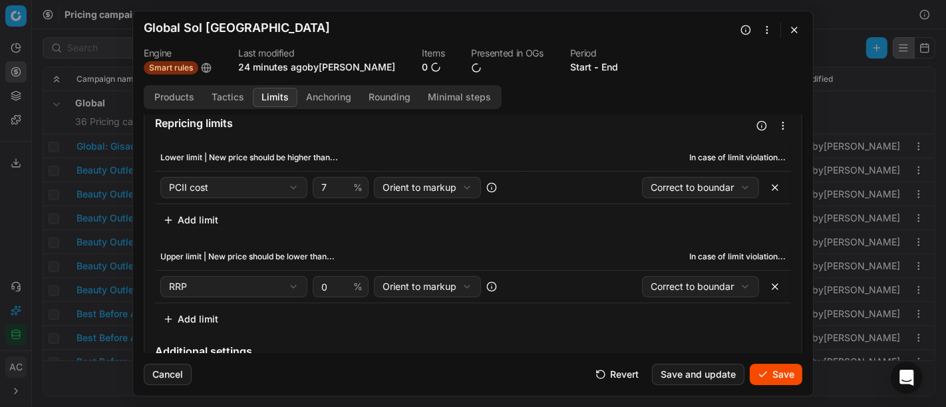
click at [316, 93] on button "Anchoring" at bounding box center [328, 97] width 63 height 19
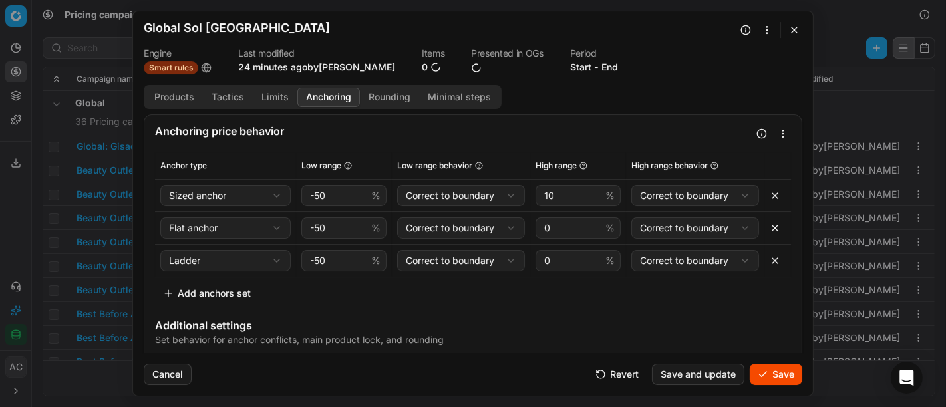
click at [379, 107] on div "Products Tactics Limits Anchoring Rounding Minimal steps" at bounding box center [323, 97] width 358 height 24
click at [397, 98] on button "Rounding" at bounding box center [389, 97] width 59 height 19
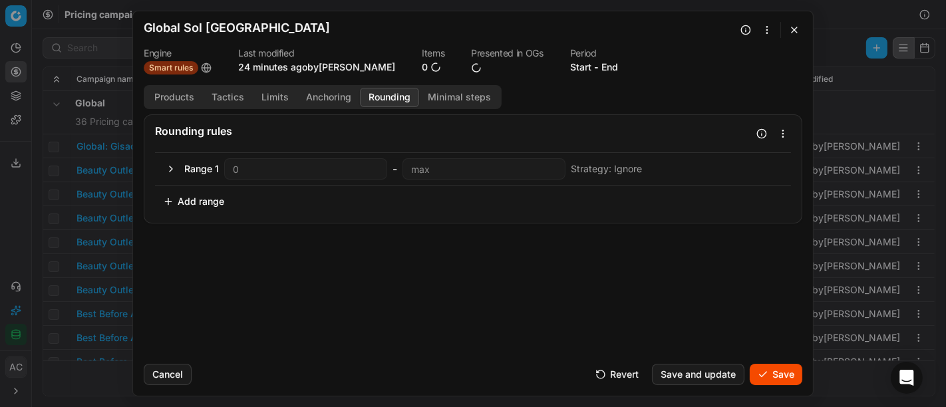
click at [779, 376] on button "Save" at bounding box center [776, 374] width 53 height 21
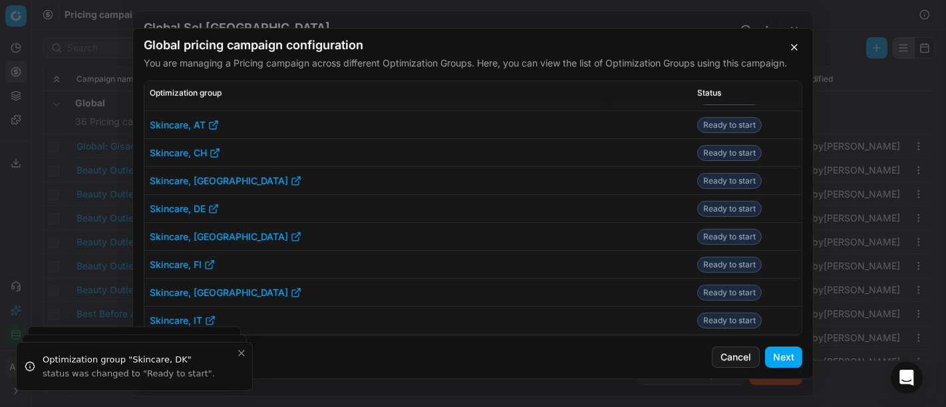
scroll to position [747, 0]
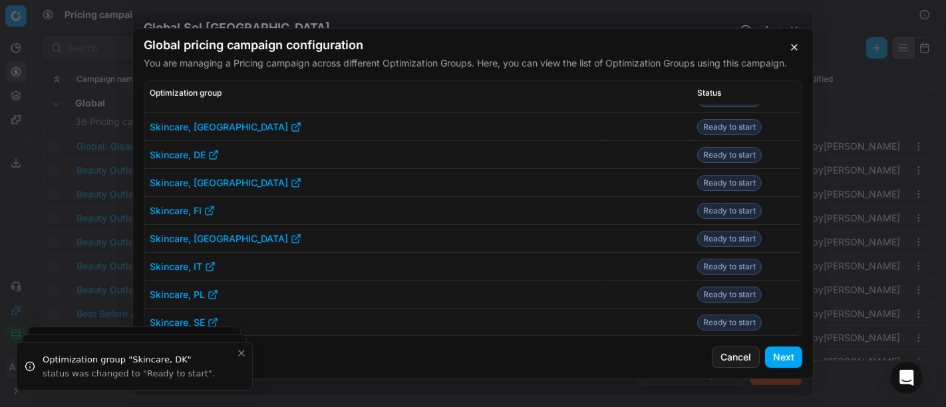
click at [781, 359] on button "Next" at bounding box center [783, 357] width 37 height 21
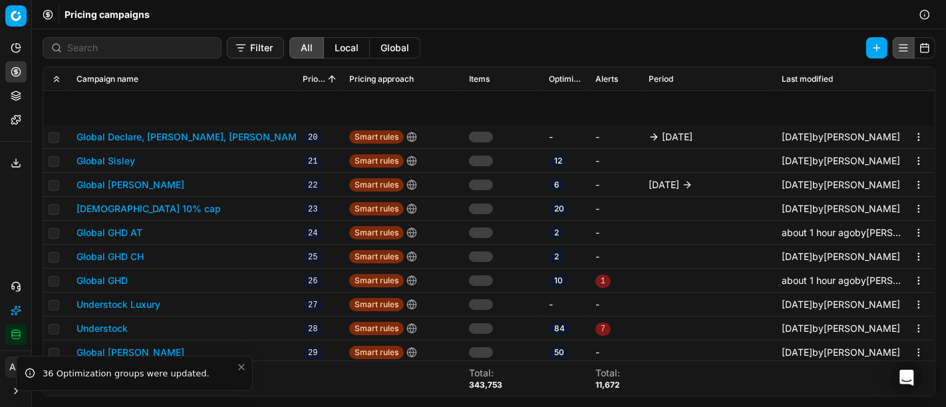
scroll to position [593, 0]
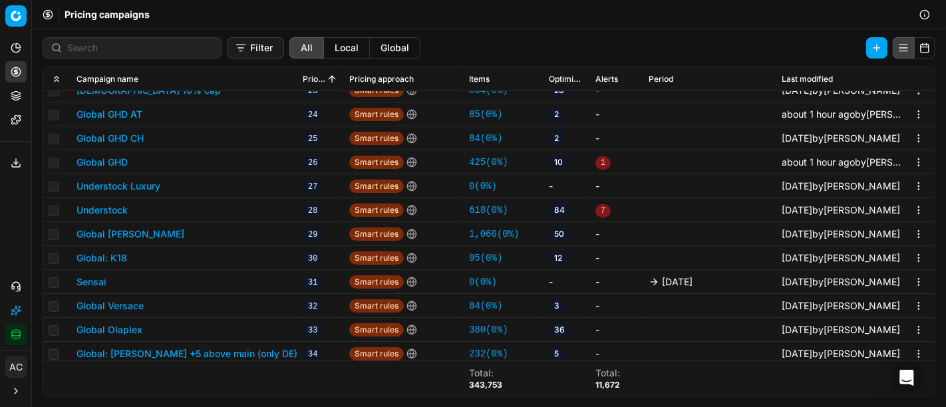
click at [910, 150] on td "about 1 hour ago by Anant Biyani" at bounding box center [856, 162] width 158 height 24
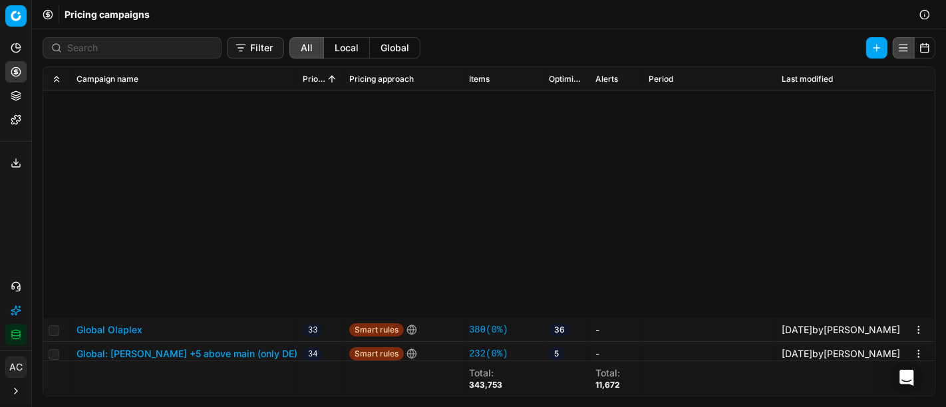
scroll to position [912, 0]
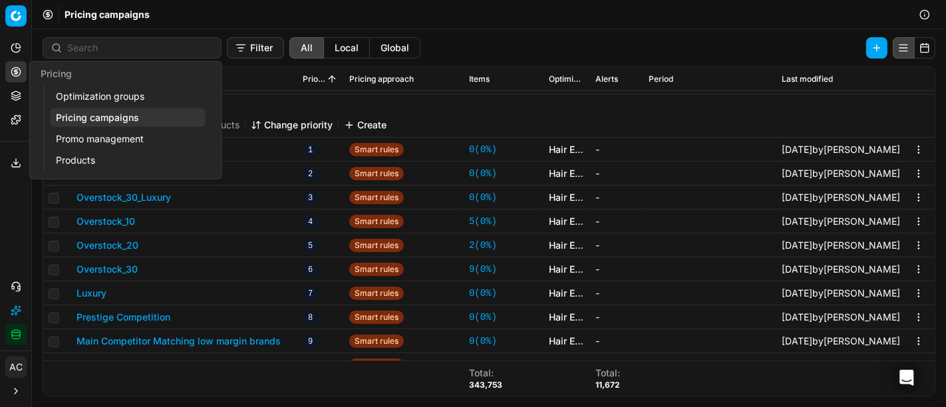
click at [23, 72] on button "Pricing" at bounding box center [15, 71] width 21 height 21
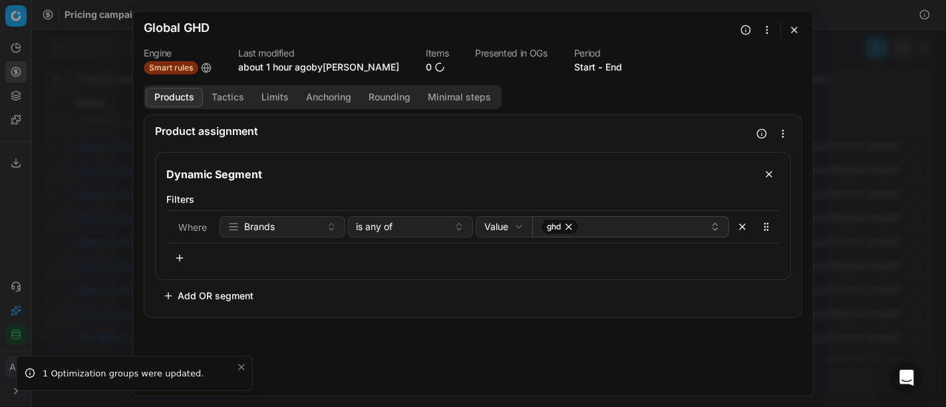
click at [227, 96] on button "Tactics" at bounding box center [228, 97] width 50 height 19
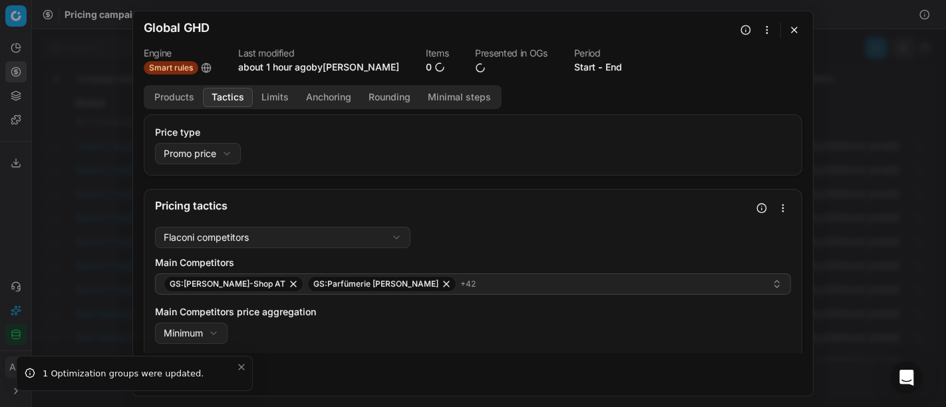
click at [162, 92] on button "Products" at bounding box center [174, 97] width 57 height 19
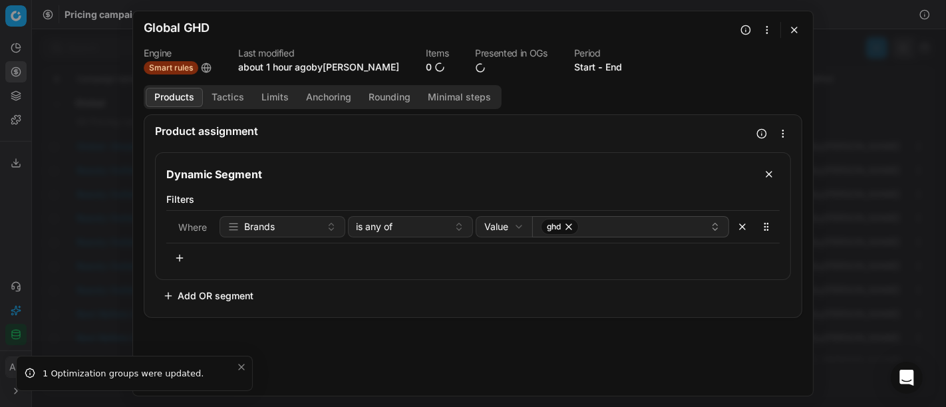
click at [219, 98] on button "Tactics" at bounding box center [228, 97] width 50 height 19
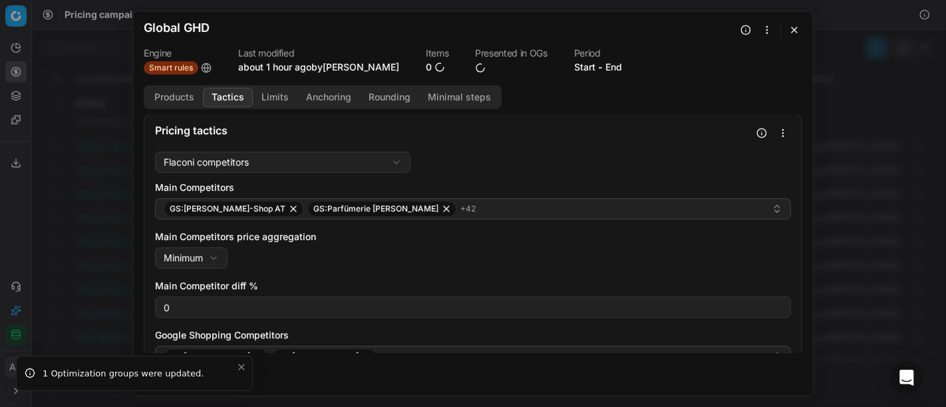
scroll to position [75, 0]
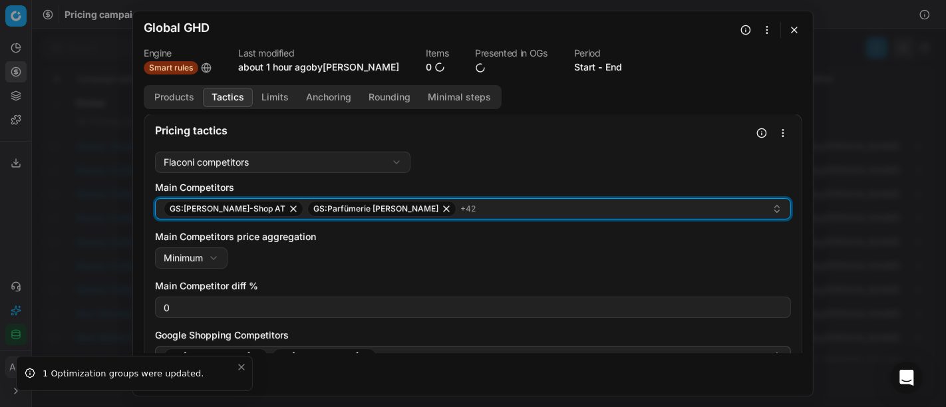
click at [441, 214] on div "GS:[PERSON_NAME]-Shop AT GS:Parfümerie [PERSON_NAME] + 42" at bounding box center [468, 209] width 608 height 16
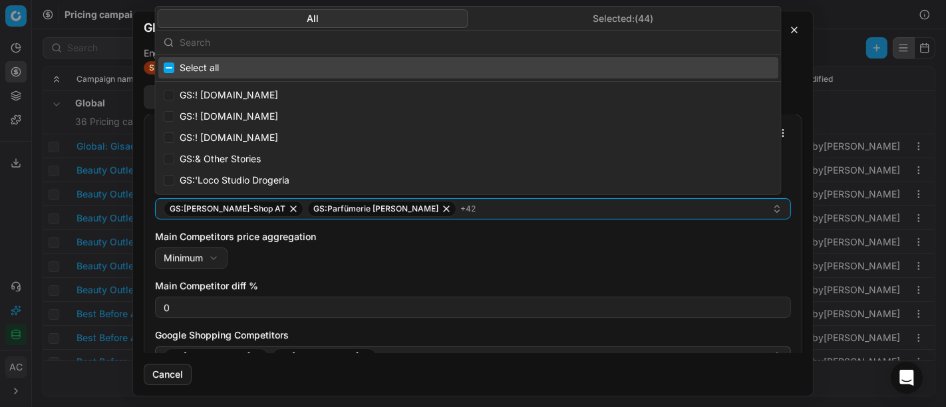
click at [600, 16] on button "Selected: ( 44 )" at bounding box center [623, 18] width 311 height 19
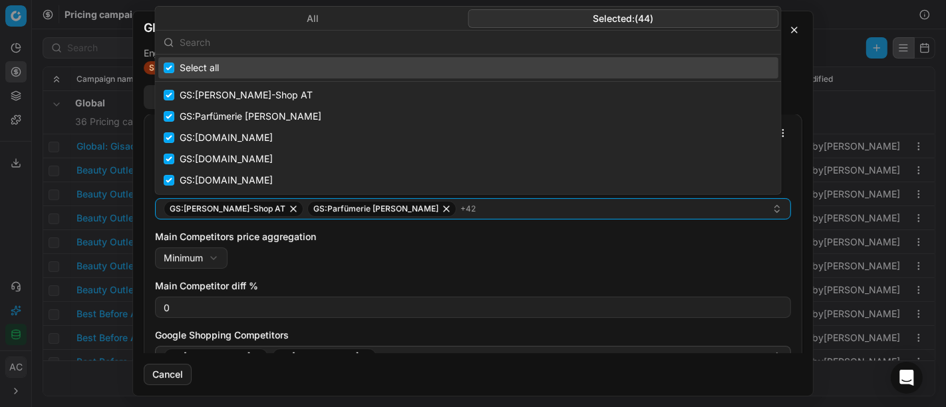
click at [592, 39] on input "text" at bounding box center [477, 42] width 594 height 27
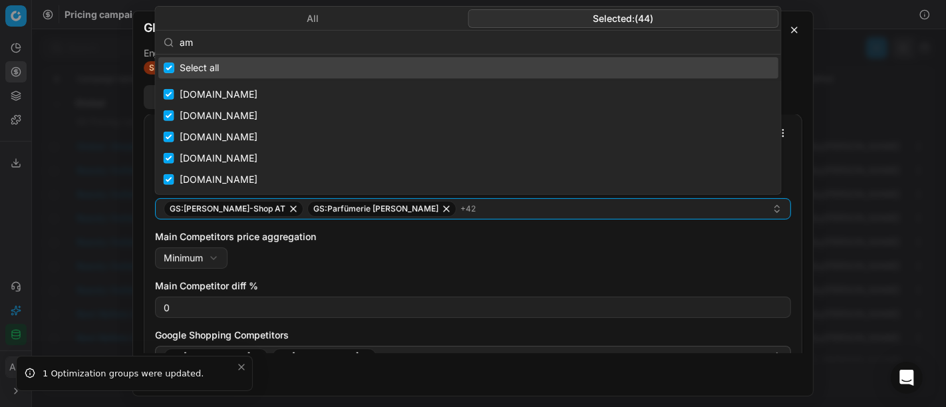
type input "ama"
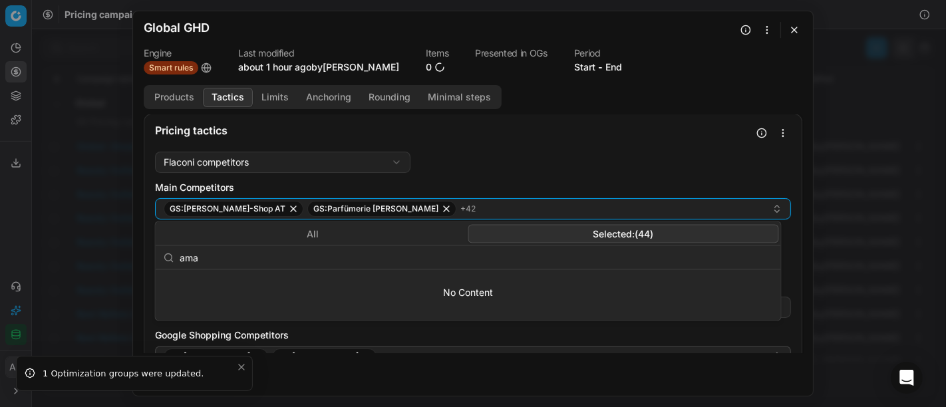
click at [612, 143] on div "Pricing tactics" at bounding box center [472, 130] width 657 height 32
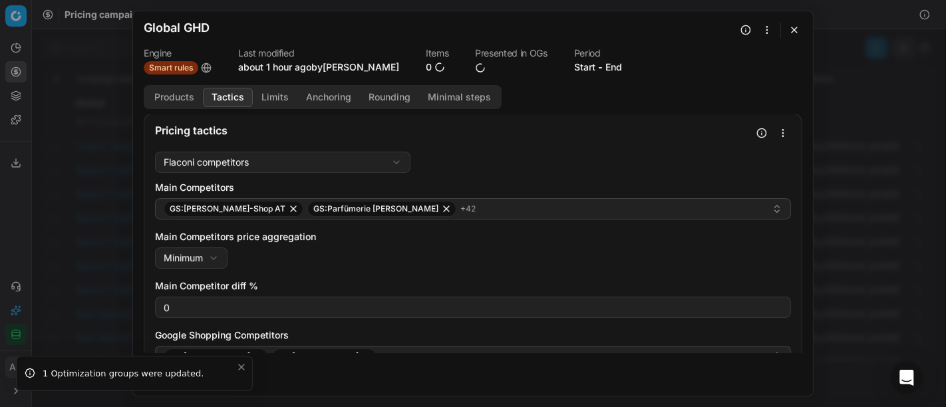
scroll to position [238, 0]
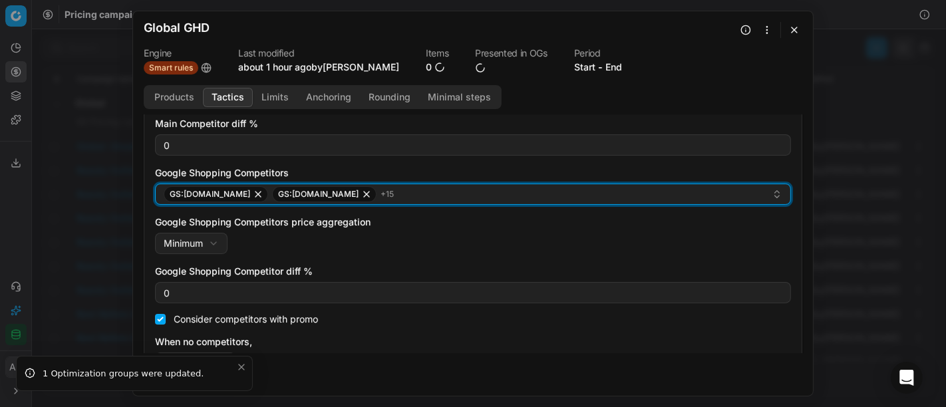
click at [450, 198] on div "GS:[DOMAIN_NAME] GS:[PERSON_NAME][DOMAIN_NAME] + 15" at bounding box center [468, 194] width 608 height 16
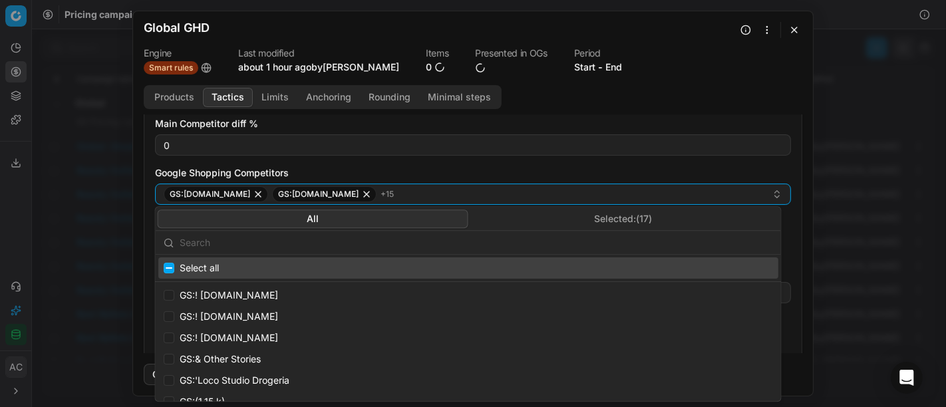
click at [578, 226] on button "Selected: ( 17 )" at bounding box center [623, 219] width 311 height 19
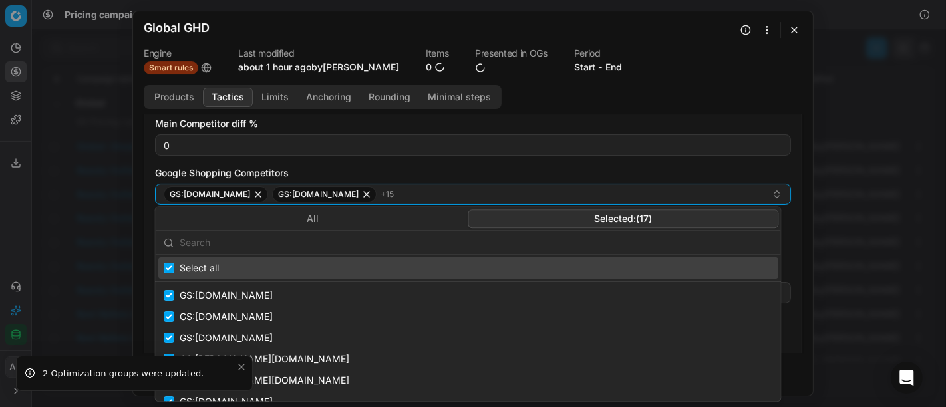
click at [544, 246] on input "text" at bounding box center [477, 243] width 594 height 27
type input "ama"
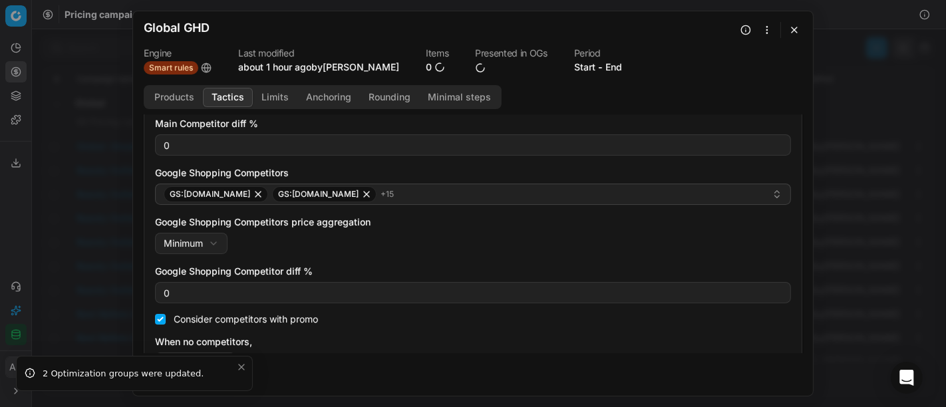
click at [562, 168] on label "Google Shopping Competitors" at bounding box center [473, 172] width 636 height 13
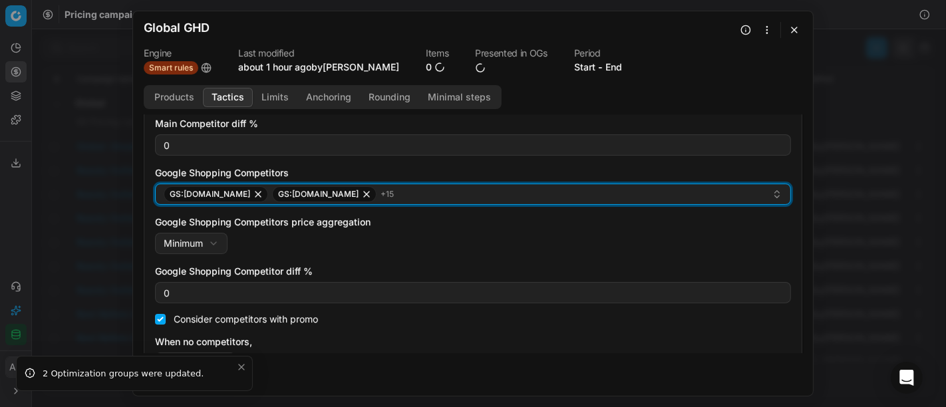
click at [562, 184] on button "GS:Deloox.nl GS:Douglas.at + 15" at bounding box center [473, 194] width 636 height 21
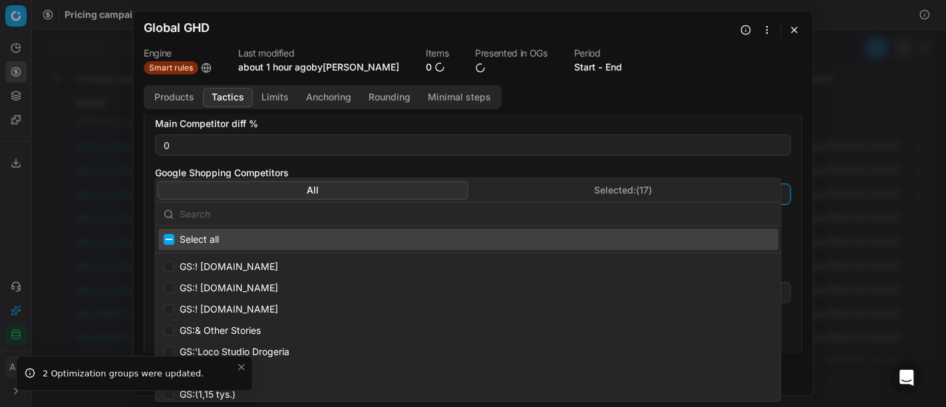
scroll to position [267, 0]
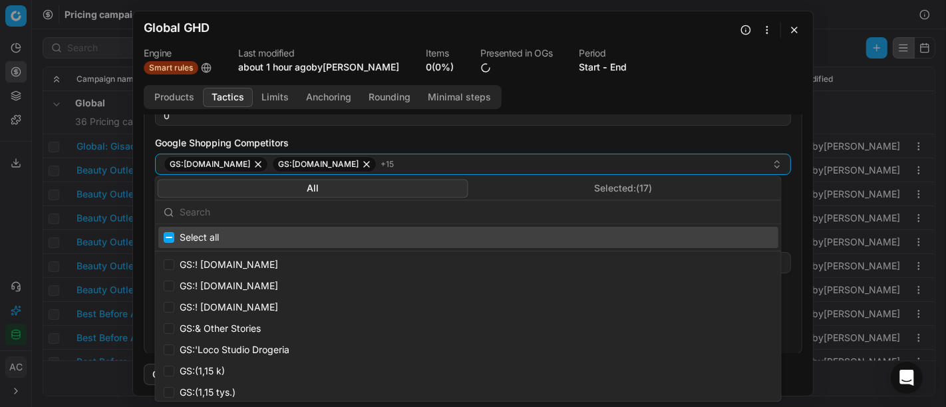
click at [787, 158] on div "Flaconi competitors Flaconi competitorsFlaconi competitors rule: first takes in…" at bounding box center [472, 154] width 657 height 401
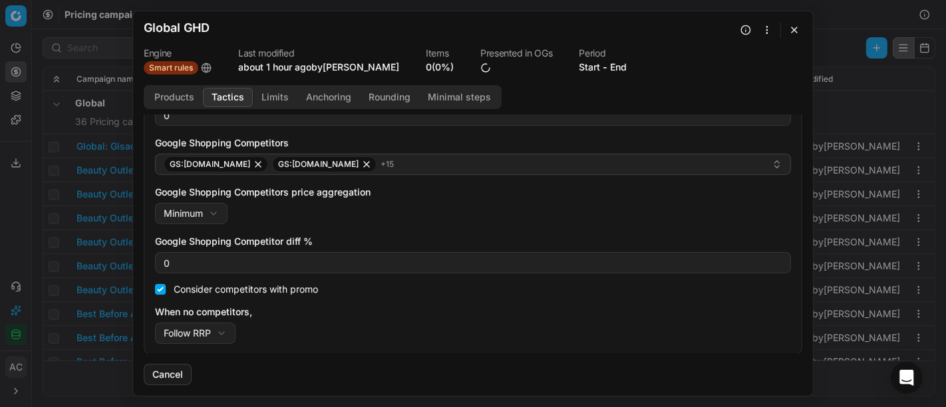
scroll to position [0, 0]
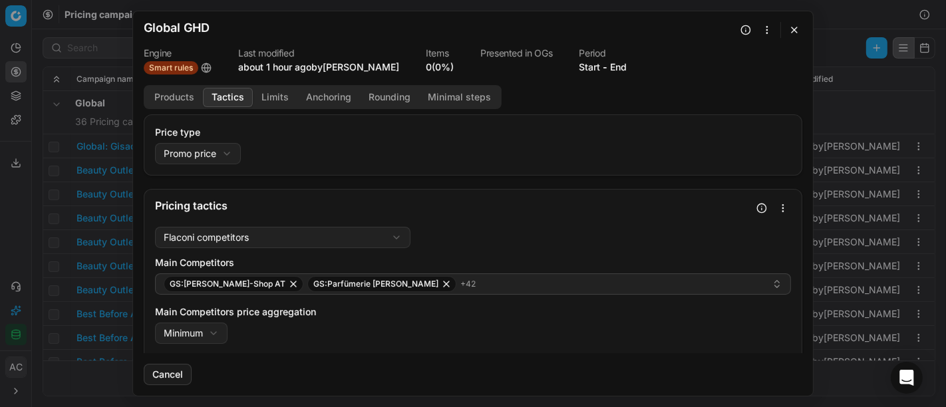
click at [798, 28] on button "button" at bounding box center [795, 30] width 16 height 16
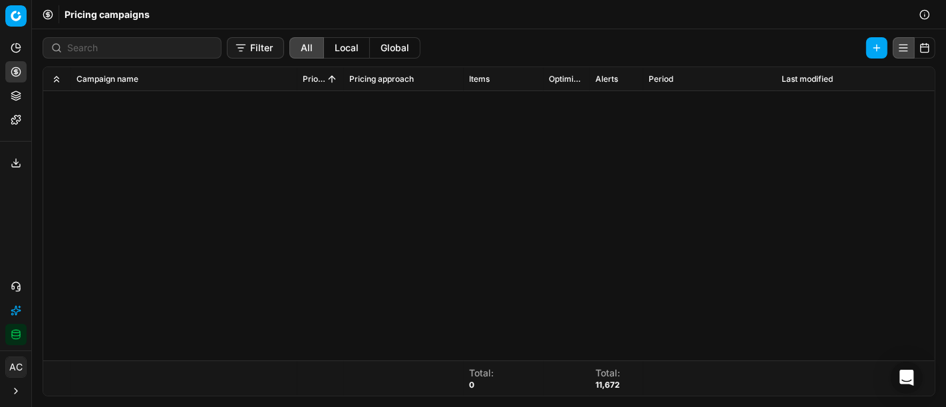
scroll to position [496, 0]
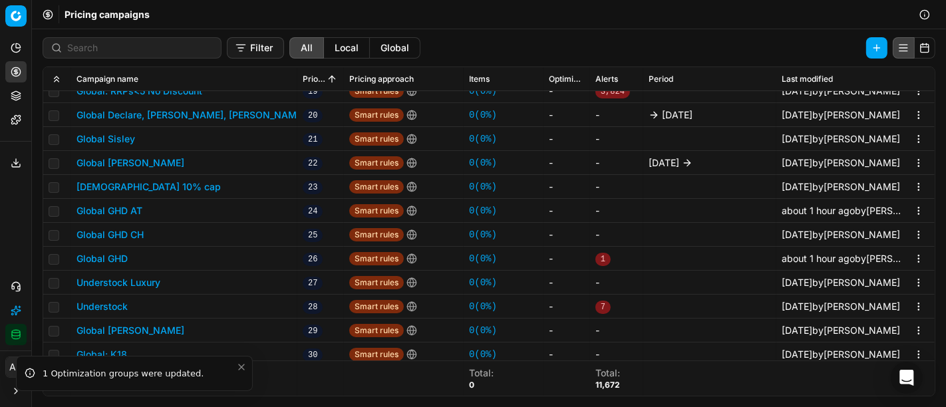
click at [138, 212] on button "Global GHD AT" at bounding box center [110, 210] width 66 height 13
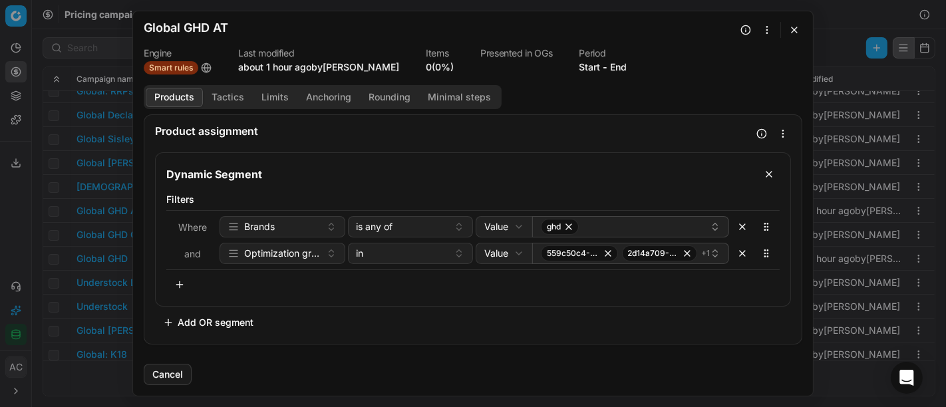
click at [214, 94] on button "Tactics" at bounding box center [228, 97] width 50 height 19
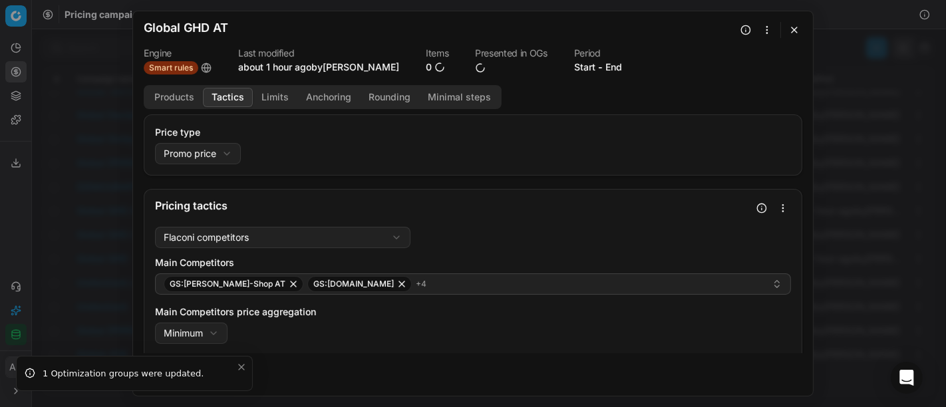
click at [168, 99] on button "Products" at bounding box center [174, 97] width 57 height 19
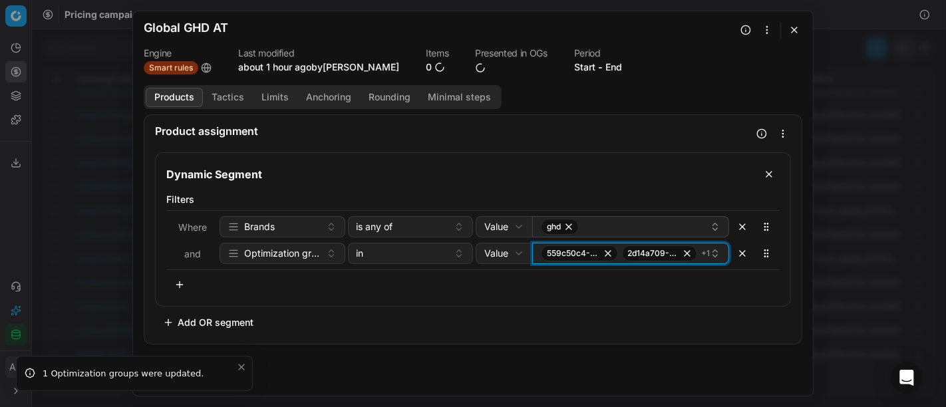
click at [544, 258] on span "559c50c4-2cd5-4a75-be5d-3cff062c663c" at bounding box center [579, 254] width 77 height 16
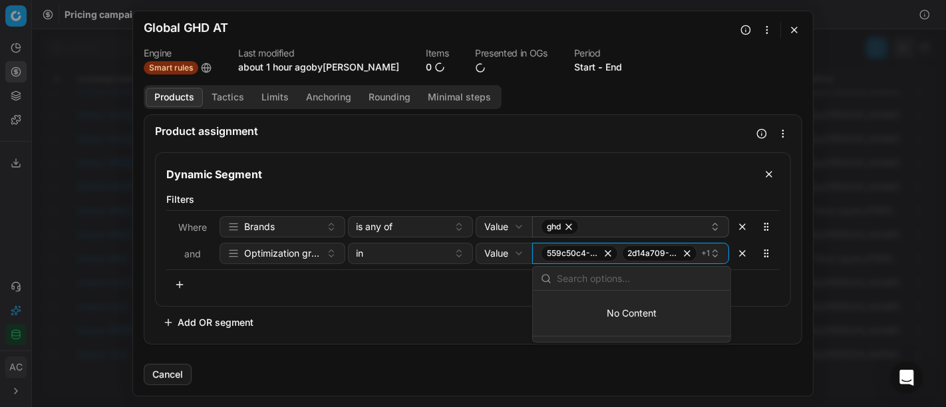
click at [462, 321] on div "Dynamic Segment Filters Where Brands is any of Value Field Value ghd and Optimi…" at bounding box center [473, 242] width 636 height 181
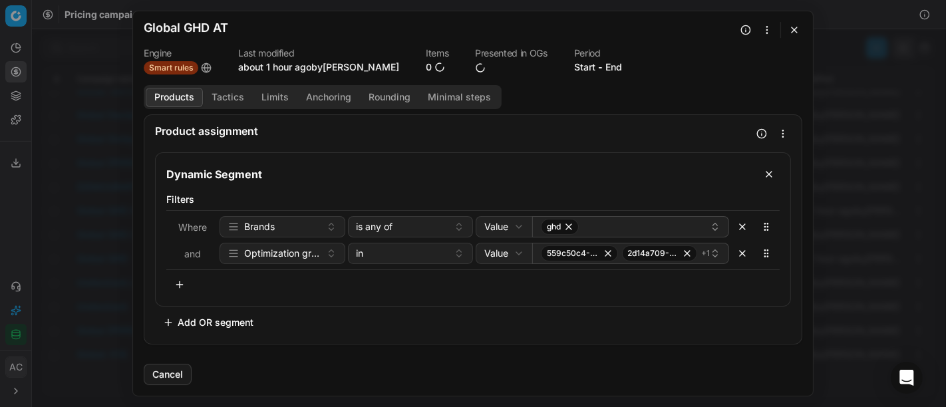
click at [510, 254] on div "We are saving PC settings. Please wait, it should take a few minutes Global GHD…" at bounding box center [473, 203] width 946 height 407
select select "reference"
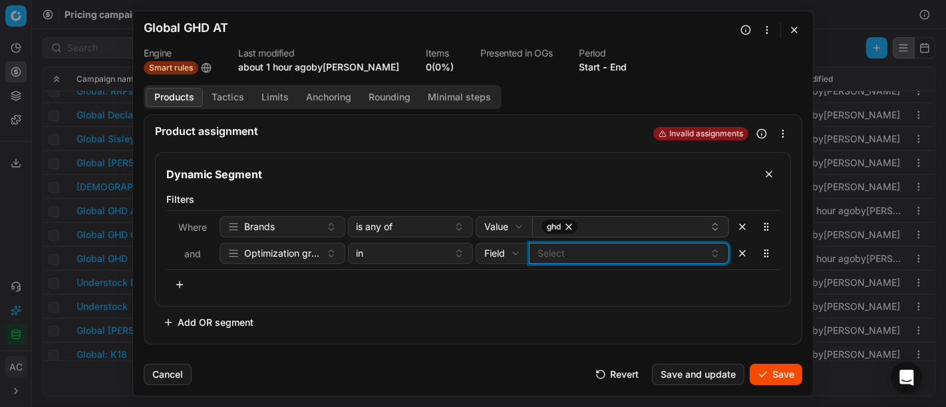
click at [544, 261] on button "Select" at bounding box center [629, 253] width 200 height 21
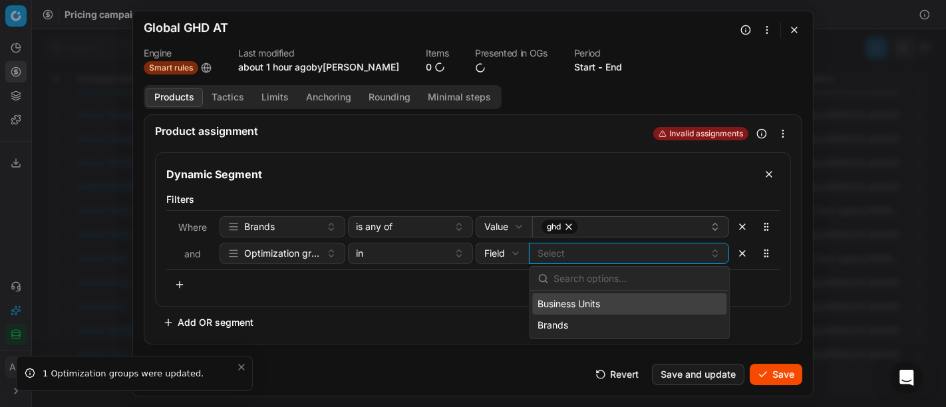
click at [473, 297] on div "Filters Where Brands is any of Value Field Value ghd and Optimization group in …" at bounding box center [473, 247] width 635 height 118
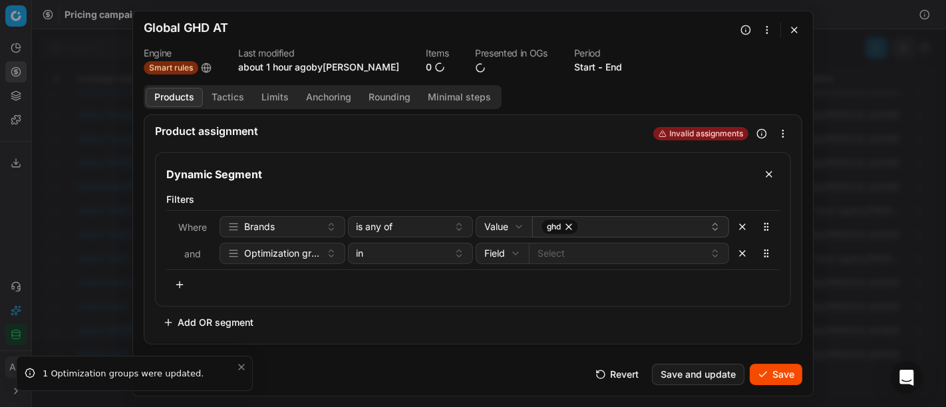
click at [213, 90] on button "Tactics" at bounding box center [228, 97] width 50 height 19
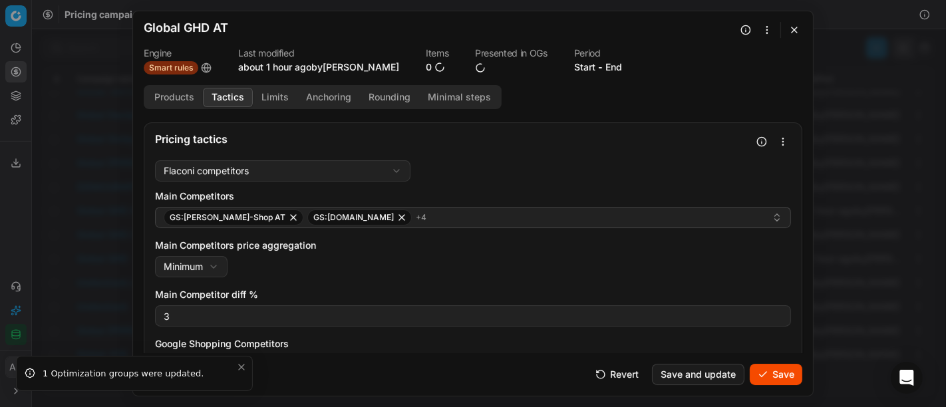
scroll to position [69, 0]
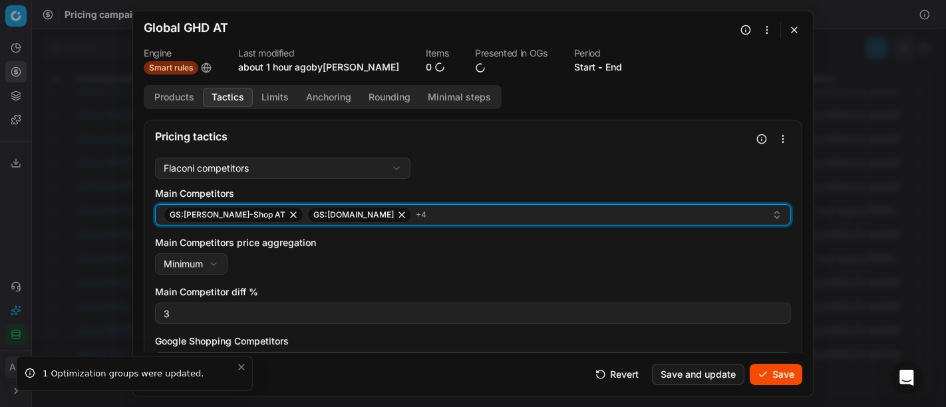
click at [407, 216] on div "GS:Hagel-Shop AT GS:Zalando.at + 4" at bounding box center [468, 215] width 608 height 16
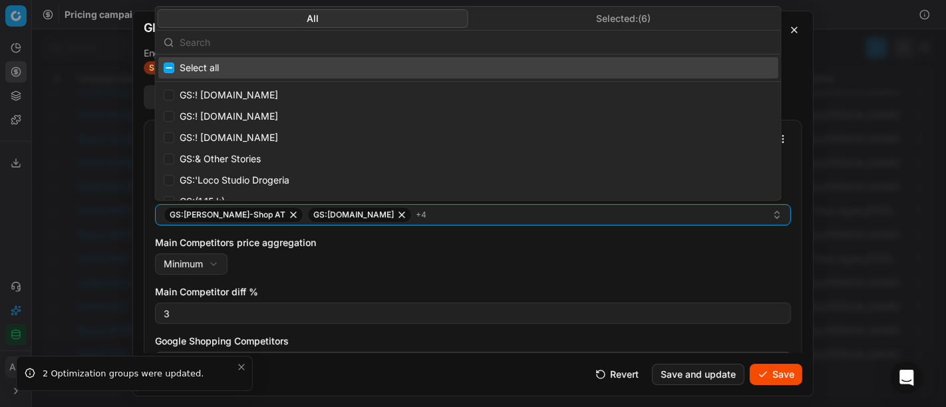
click at [617, 18] on button "Selected: ( 6 )" at bounding box center [623, 18] width 311 height 19
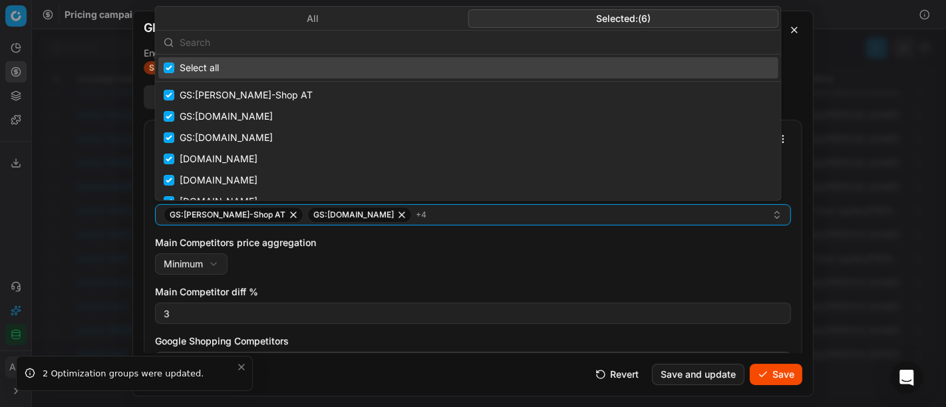
click at [466, 43] on input "text" at bounding box center [477, 42] width 594 height 27
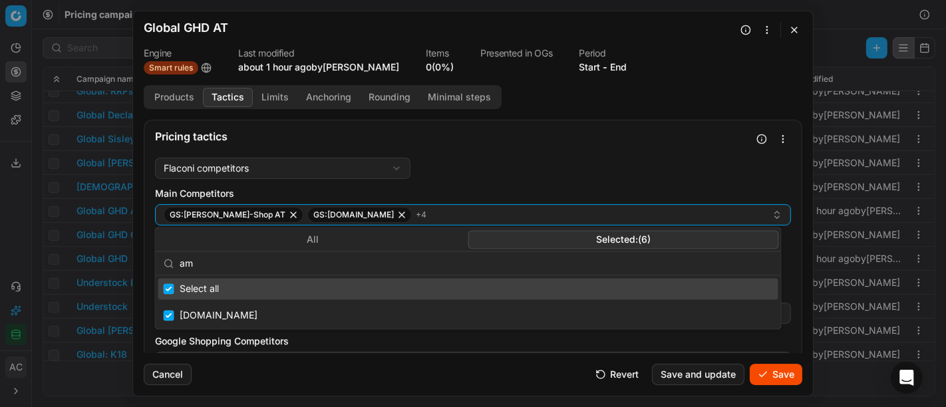
type input "a"
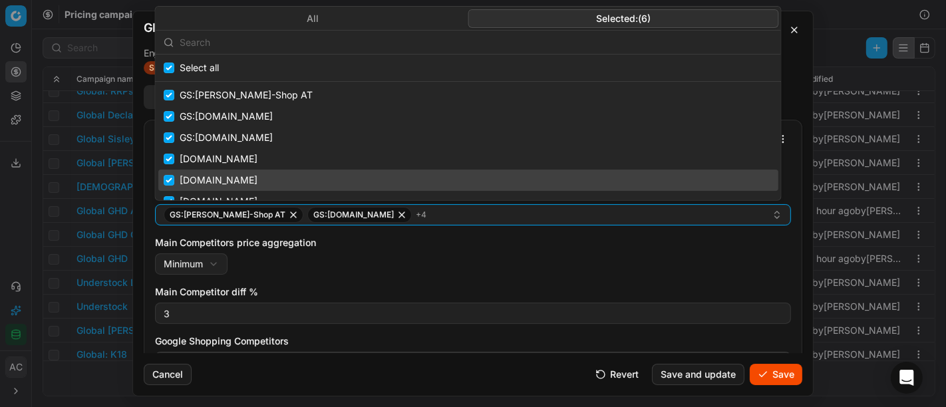
click at [432, 257] on div "Main Competitors price aggregation Minimum Minimum Maximum" at bounding box center [473, 255] width 636 height 39
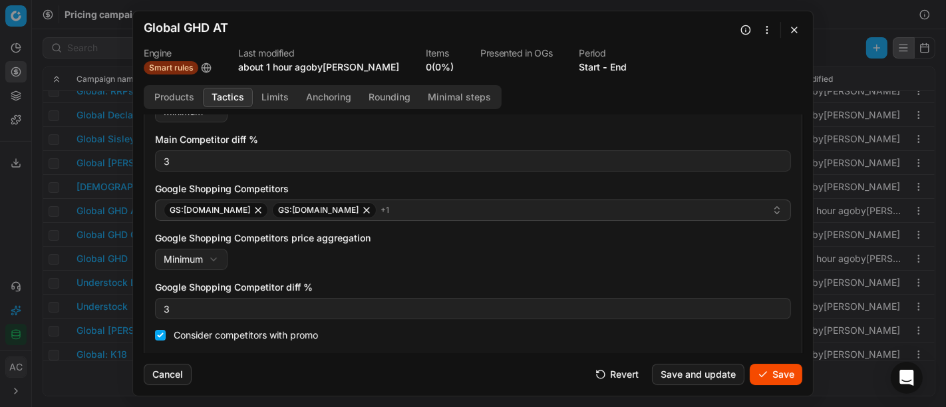
scroll to position [236, 0]
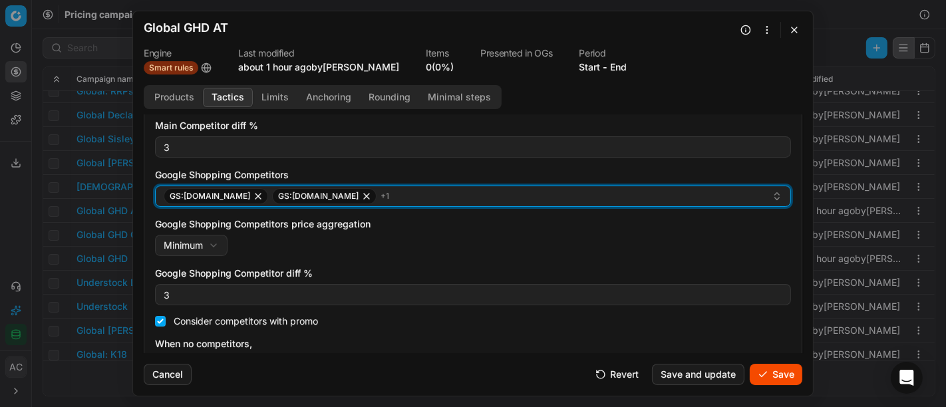
click at [403, 196] on div "GS:Douglas.at GS:Notino.at + 1" at bounding box center [468, 196] width 608 height 16
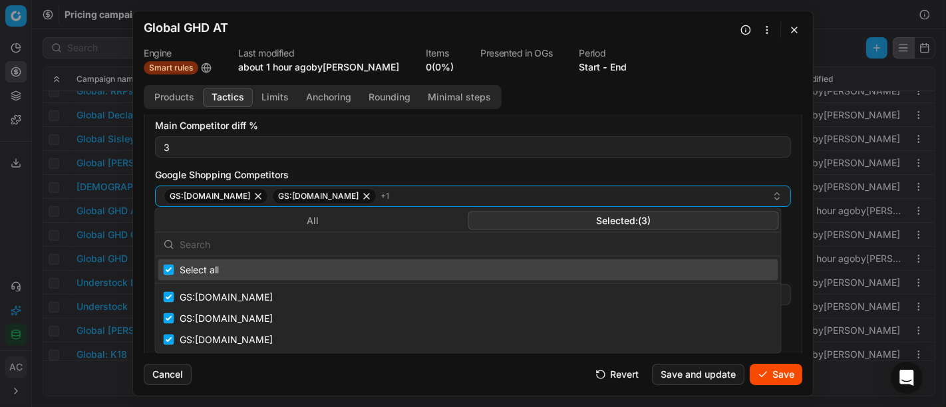
click at [547, 229] on button "Selected: ( 3 )" at bounding box center [623, 220] width 311 height 19
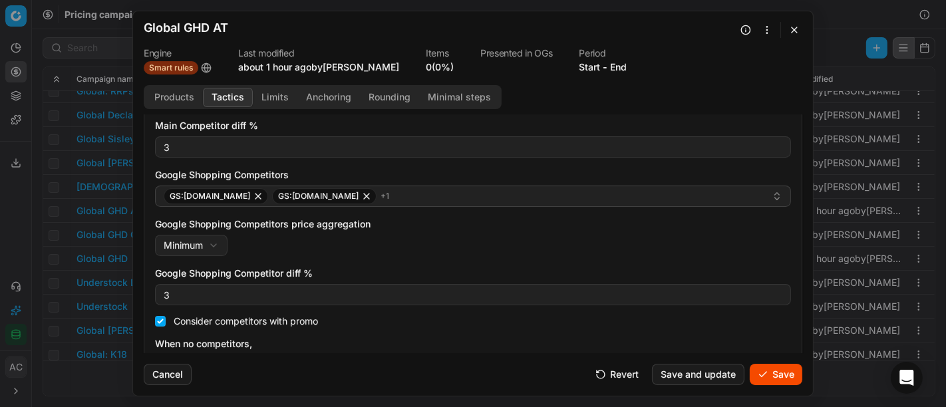
click at [534, 172] on label "Google Shopping Competitors" at bounding box center [473, 174] width 636 height 13
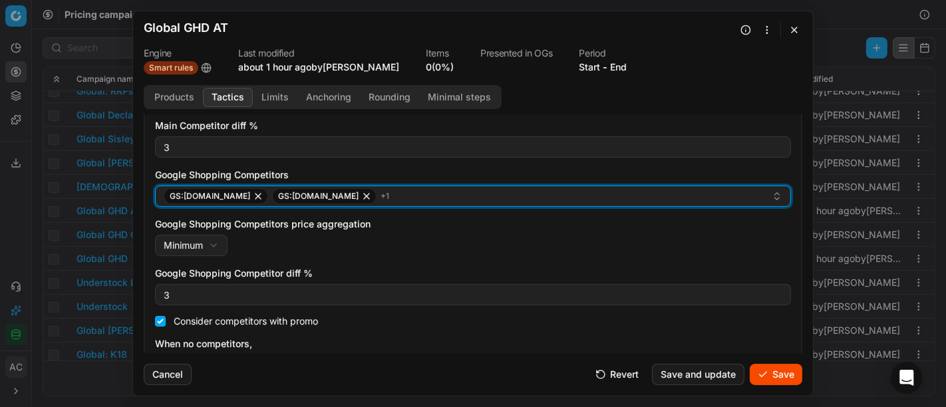
click at [534, 186] on button "GS:Douglas.at GS:Notino.at + 1" at bounding box center [473, 196] width 636 height 21
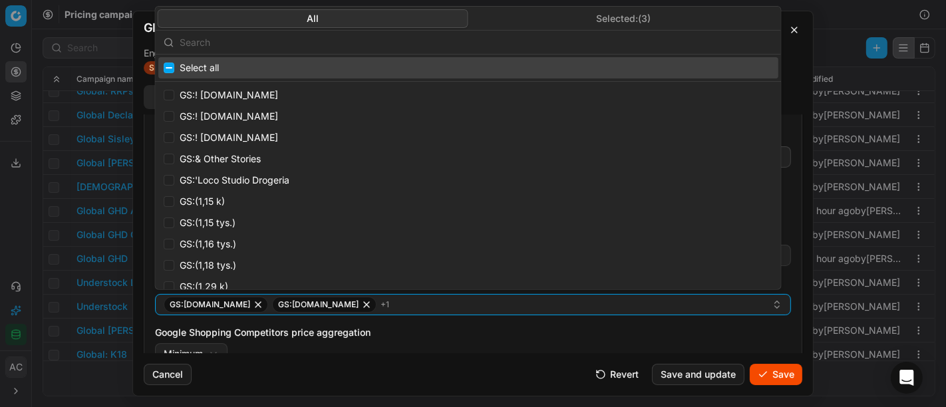
scroll to position [128, 0]
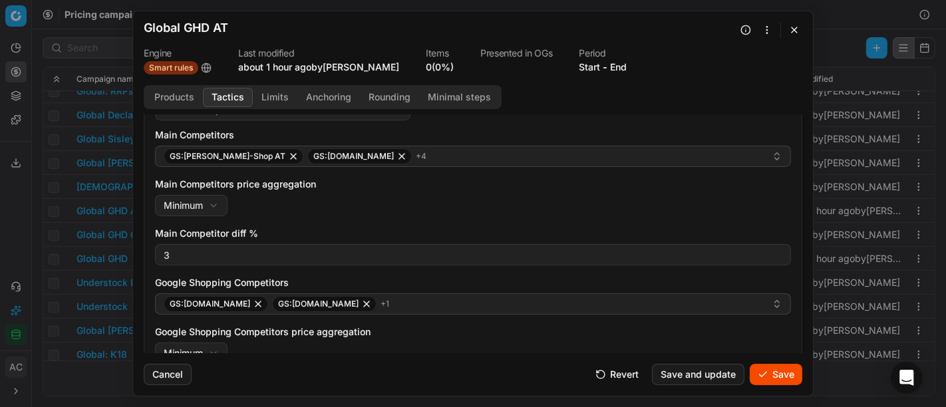
click at [554, 346] on div "Google Shopping Competitors price aggregation Minimum Minimum Maximum" at bounding box center [473, 344] width 636 height 39
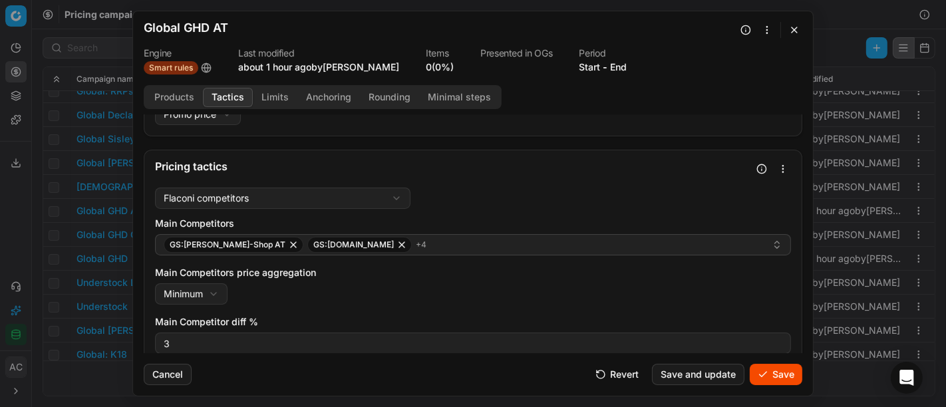
scroll to position [38, 0]
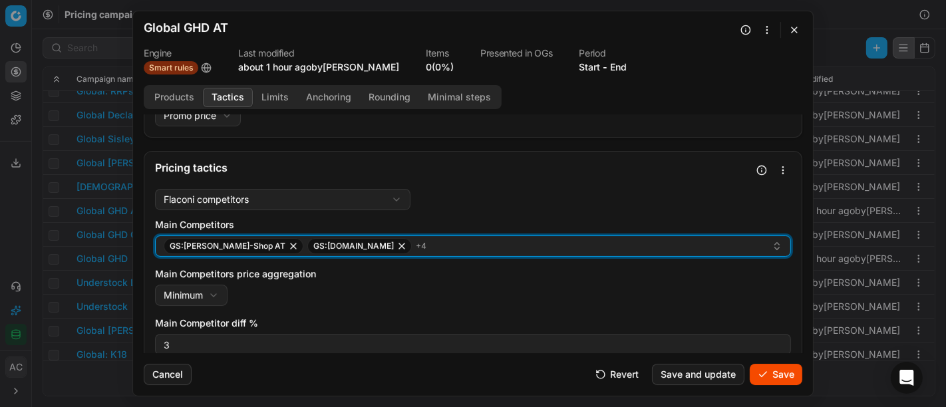
click at [446, 244] on div "GS:Hagel-Shop AT GS:Zalando.at + 4" at bounding box center [468, 246] width 608 height 16
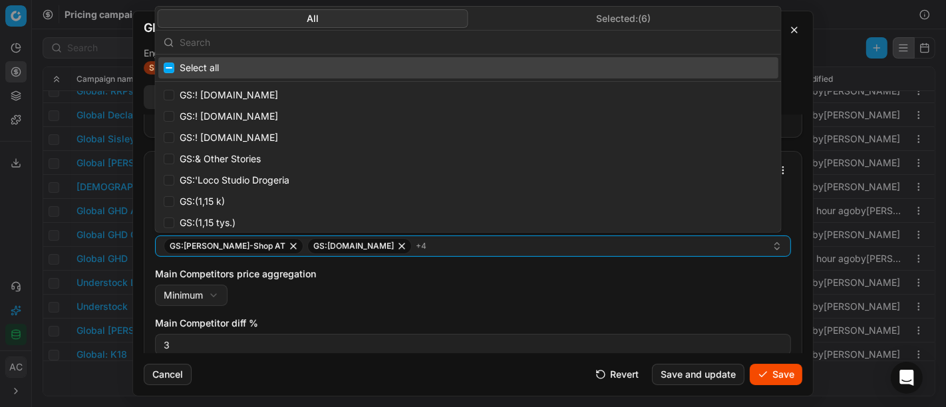
click at [600, 11] on body "Pricing platform Analytics Pricing Product portfolio Templates Export service 3…" at bounding box center [473, 203] width 946 height 407
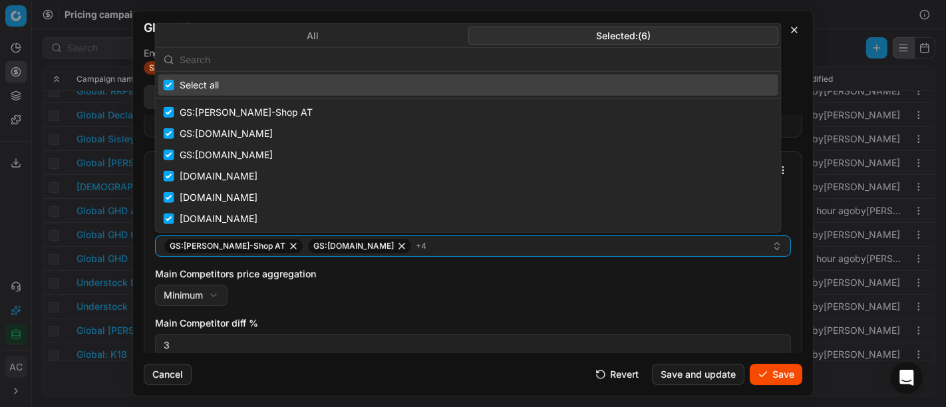
click at [862, 15] on body "Pricing platform Analytics Pricing Product portfolio Templates Export service 3…" at bounding box center [473, 203] width 946 height 407
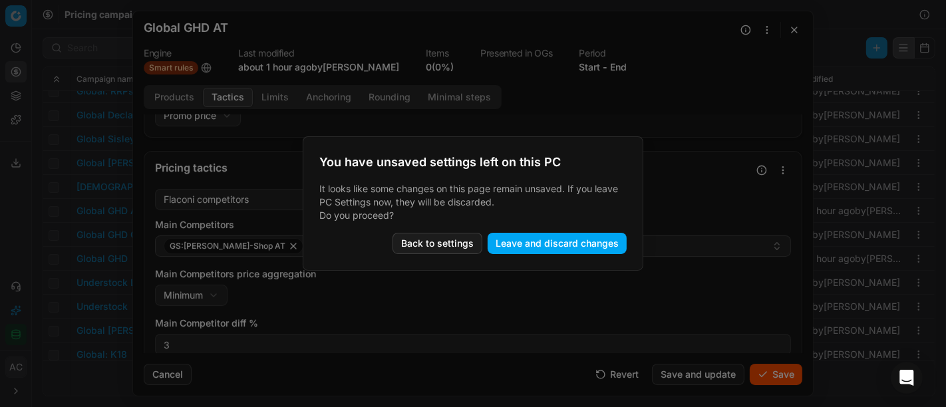
click at [578, 244] on button "Leave and discard changes" at bounding box center [557, 243] width 139 height 21
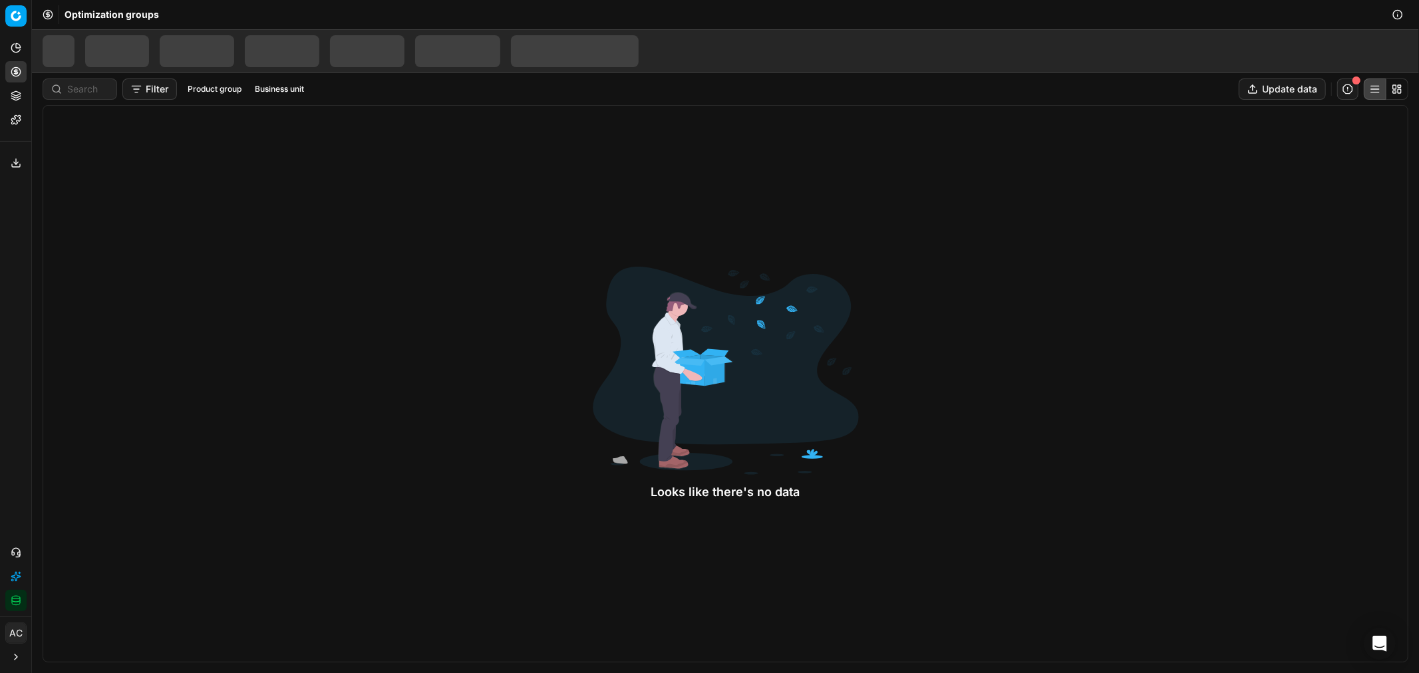
click at [1233, 330] on div "Looks like there's no data" at bounding box center [726, 384] width 1366 height 558
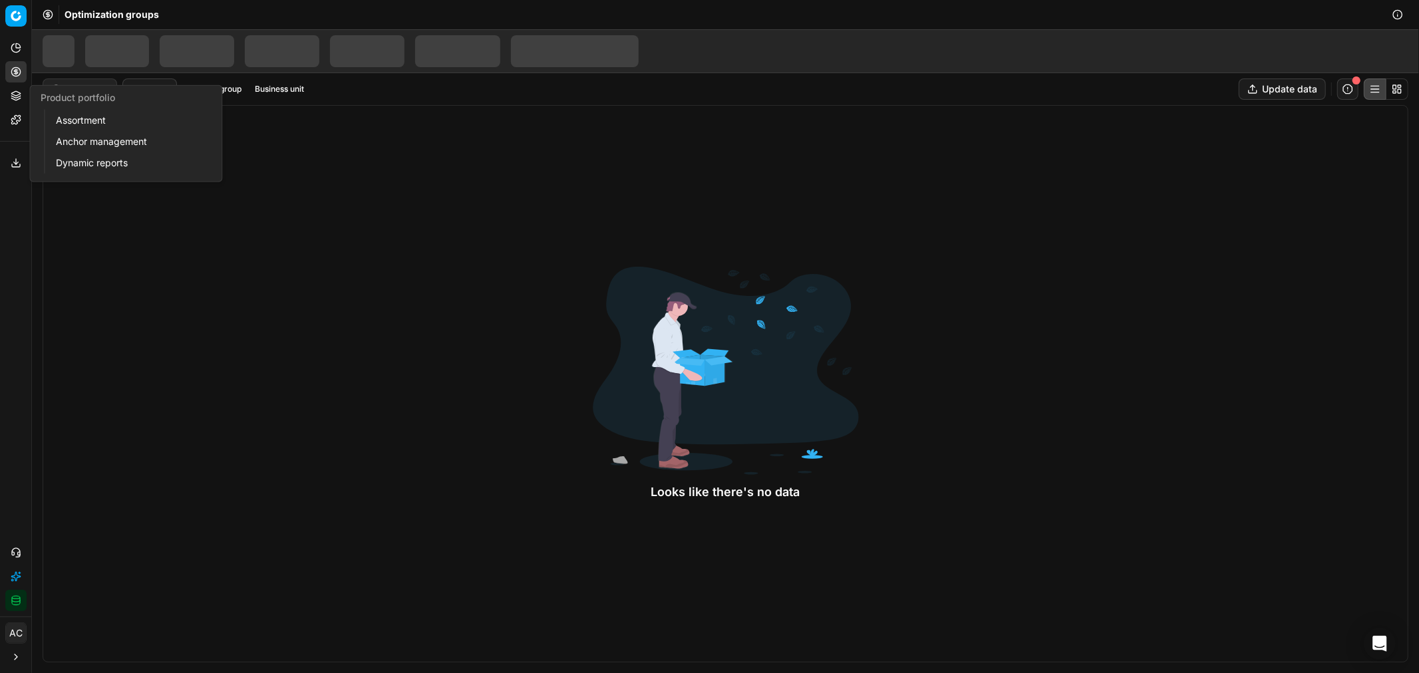
click at [67, 116] on link "Assortment" at bounding box center [128, 120] width 155 height 19
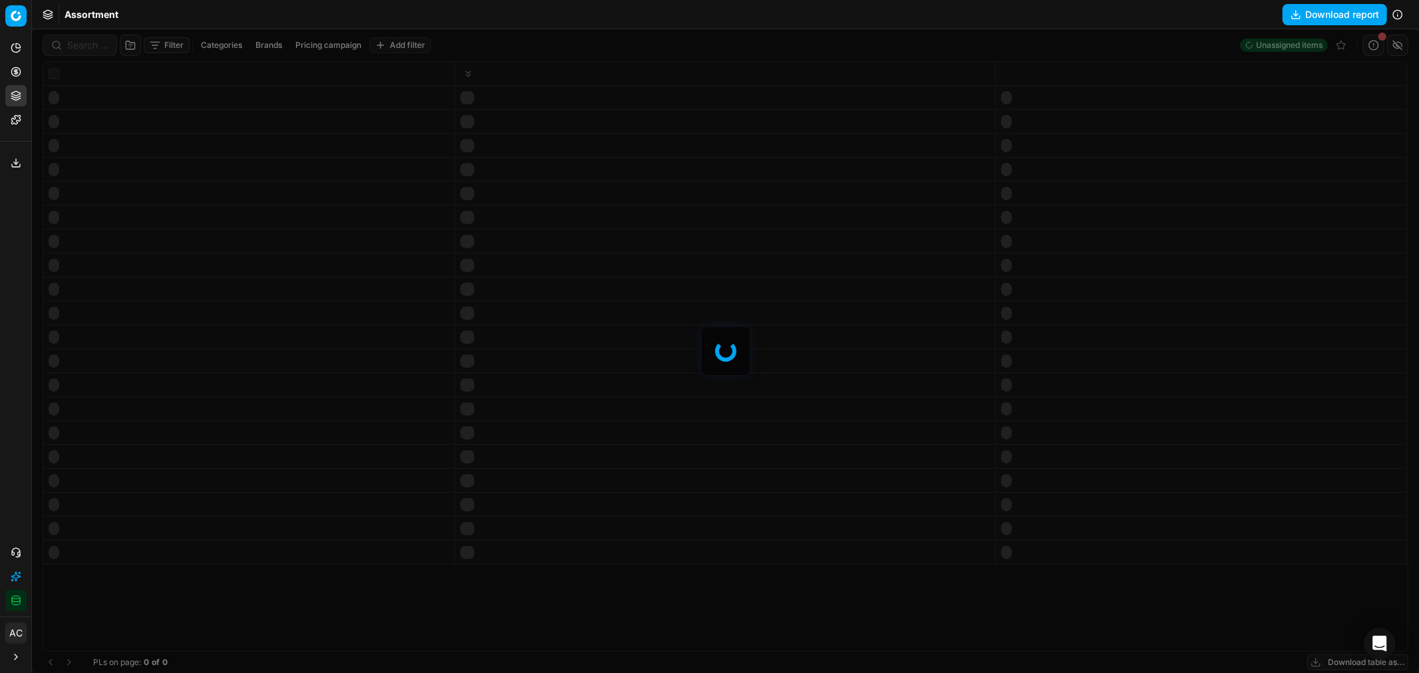
click at [274, 44] on div at bounding box center [725, 351] width 1387 height 644
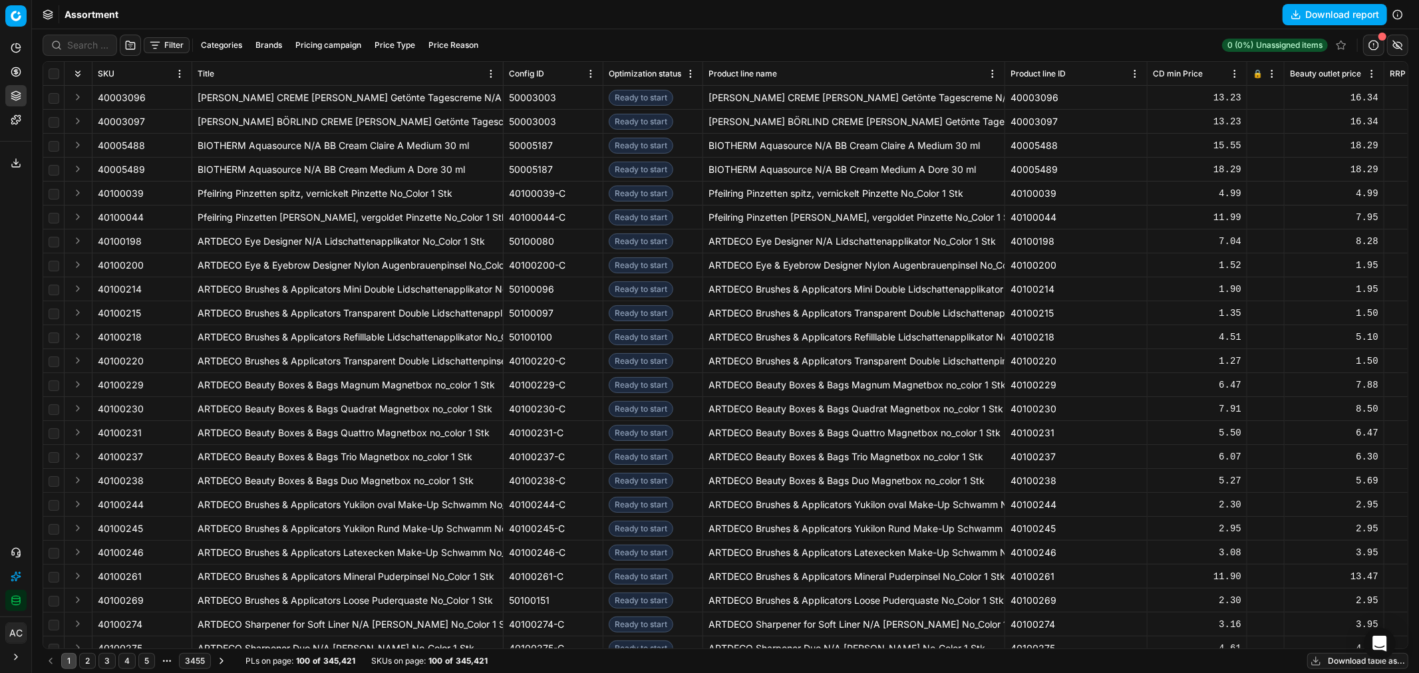
click at [262, 49] on button "Brands" at bounding box center [268, 45] width 37 height 16
type input "pepe"
click at [173, 96] on input "Suggestions" at bounding box center [175, 94] width 11 height 11
checkbox input "true"
click at [343, 127] on button "Apply" at bounding box center [351, 124] width 33 height 16
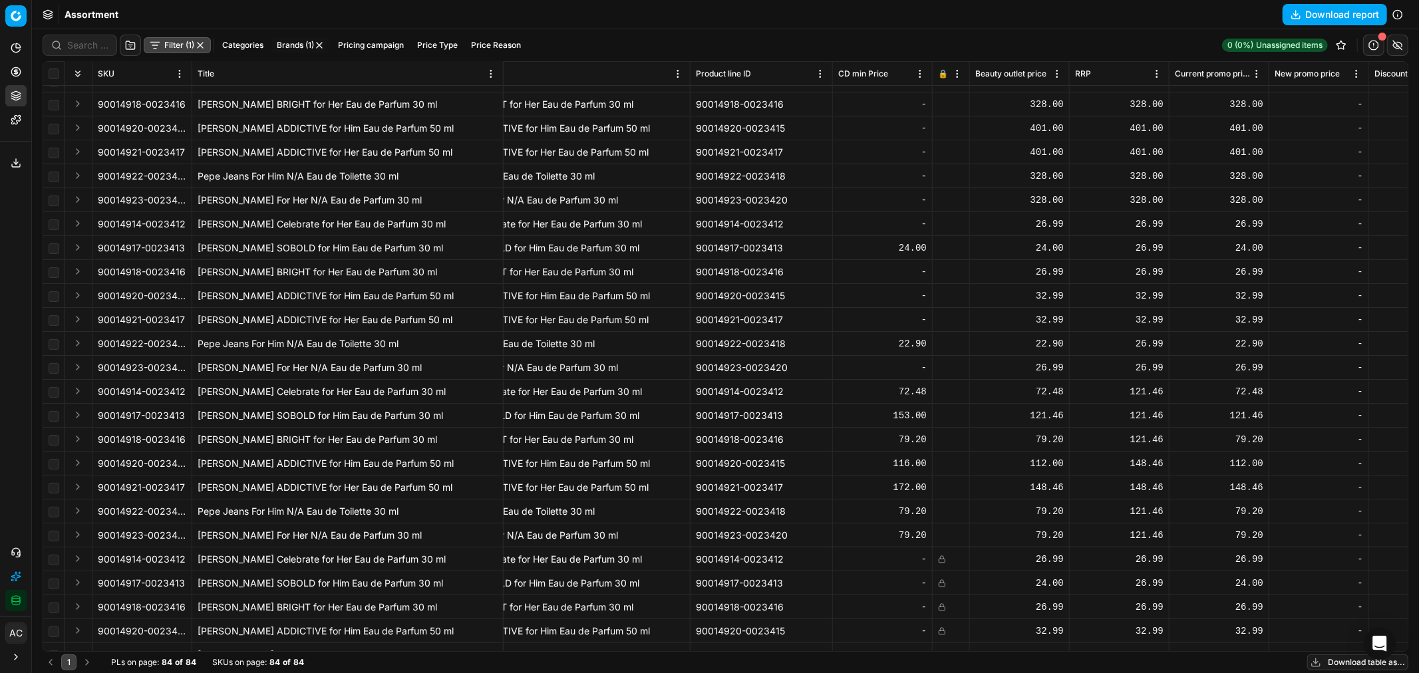
scroll to position [0, 315]
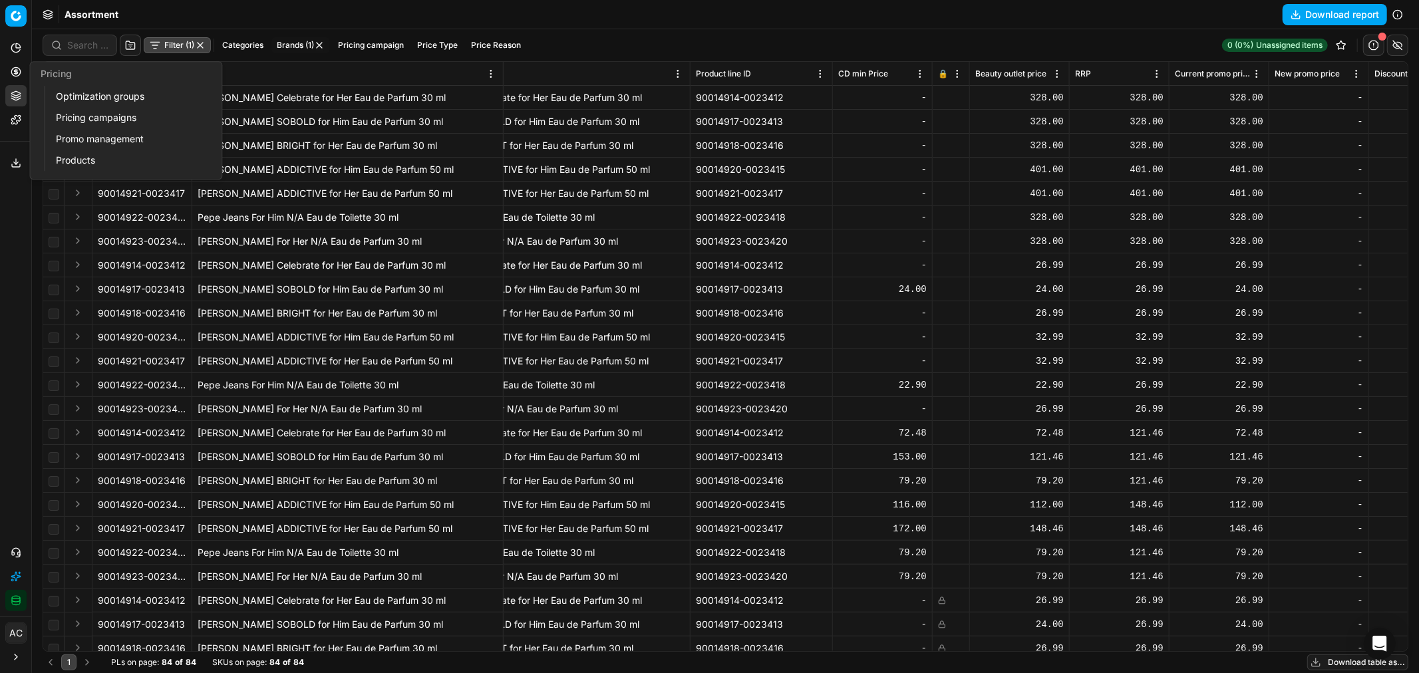
click at [14, 73] on icon at bounding box center [15, 71] width 3 height 3
click at [92, 100] on link "Optimization groups" at bounding box center [128, 96] width 155 height 19
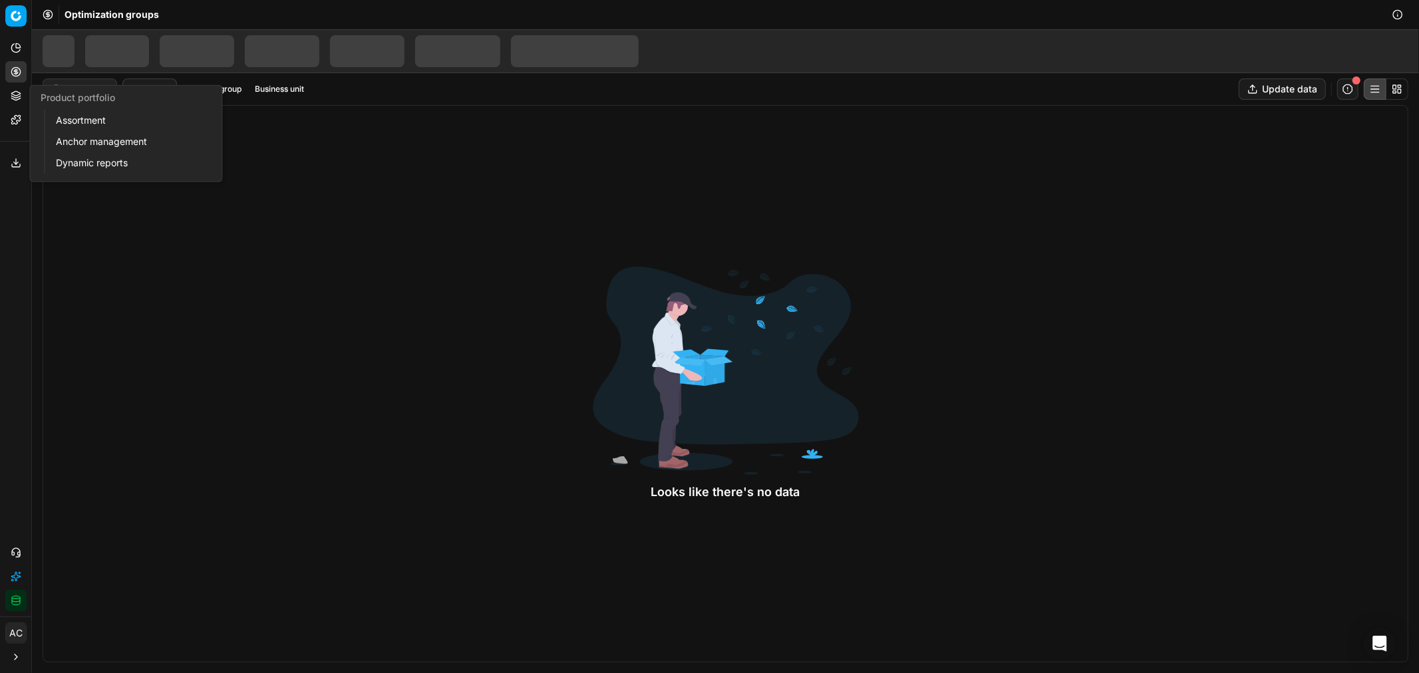
click at [95, 128] on link "Assortment" at bounding box center [128, 120] width 155 height 19
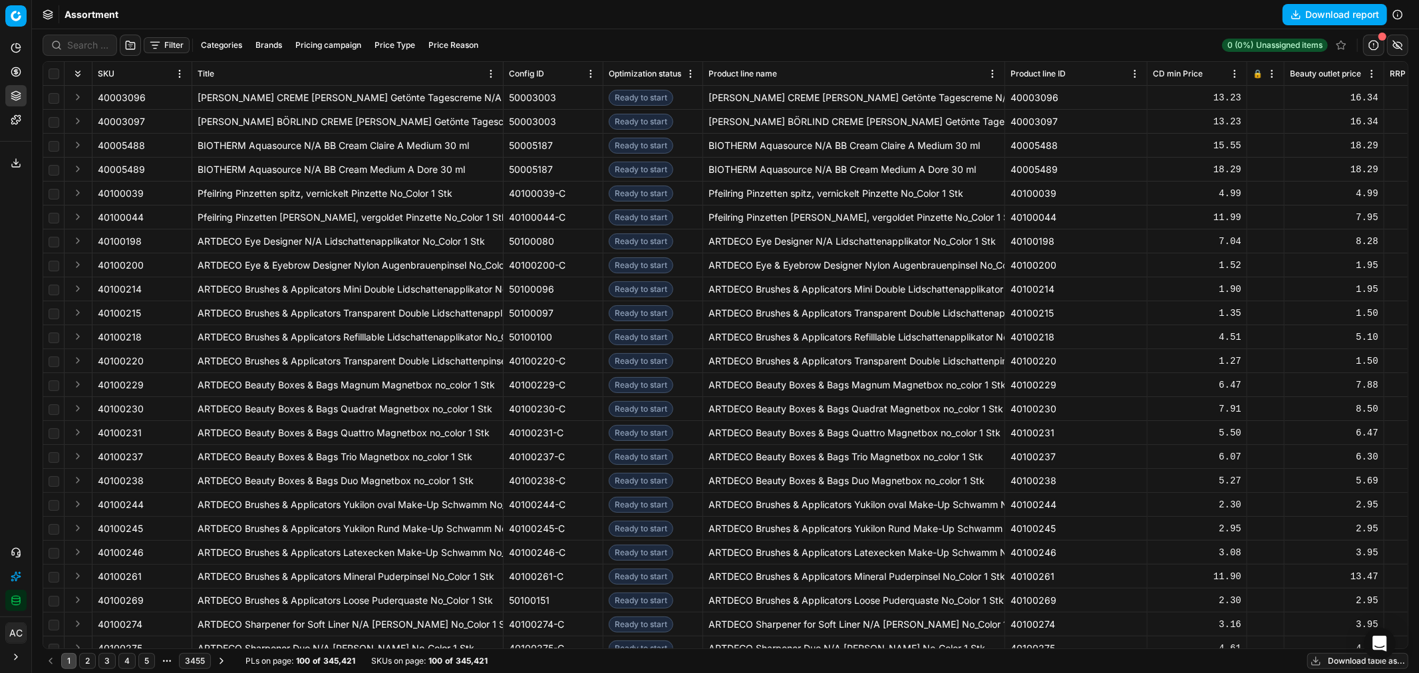
click at [266, 43] on button "Brands" at bounding box center [268, 45] width 37 height 16
type input "pepe"
click at [180, 90] on input "Suggestions" at bounding box center [175, 94] width 11 height 11
checkbox input "true"
click at [358, 126] on button "Apply" at bounding box center [351, 124] width 33 height 16
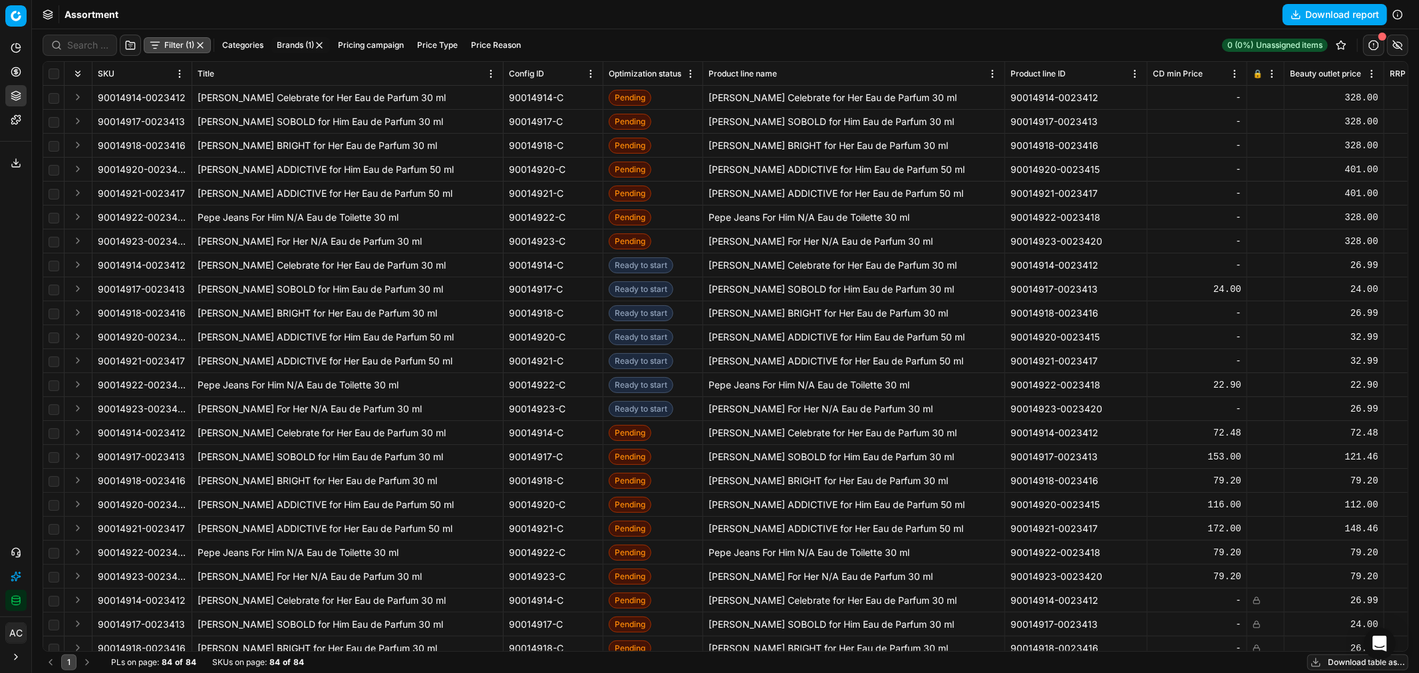
click at [293, 48] on button "Brands (1)" at bounding box center [300, 45] width 59 height 16
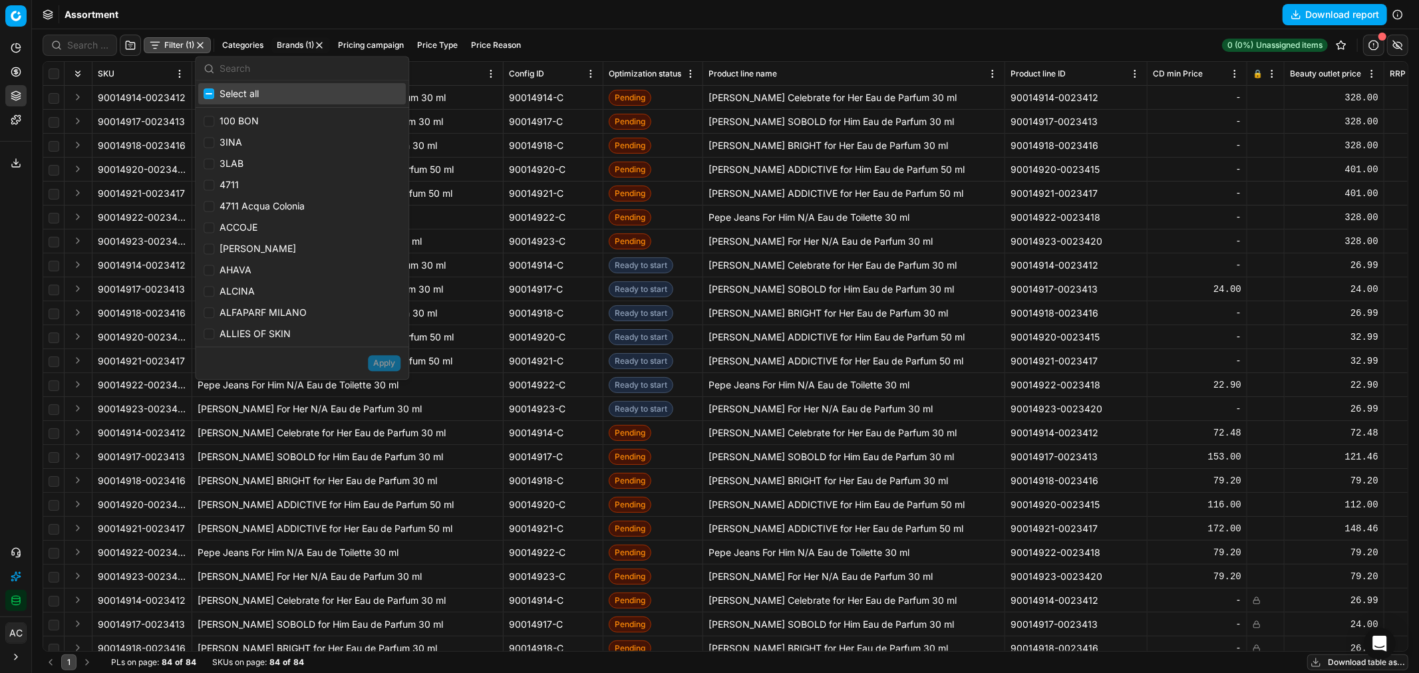
click at [727, 191] on div "[PERSON_NAME] ADDICTIVE for Her Eau de Parfum 50 ml" at bounding box center [854, 193] width 291 height 13
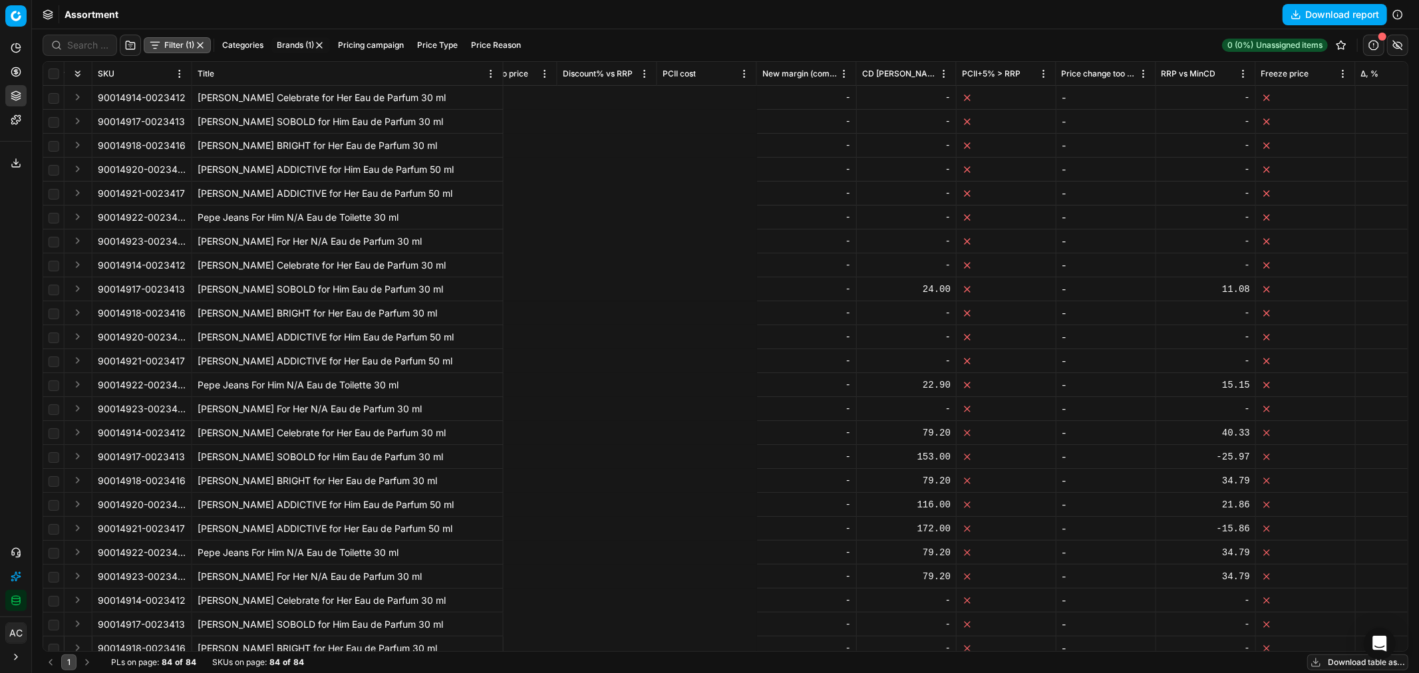
scroll to position [0, 2525]
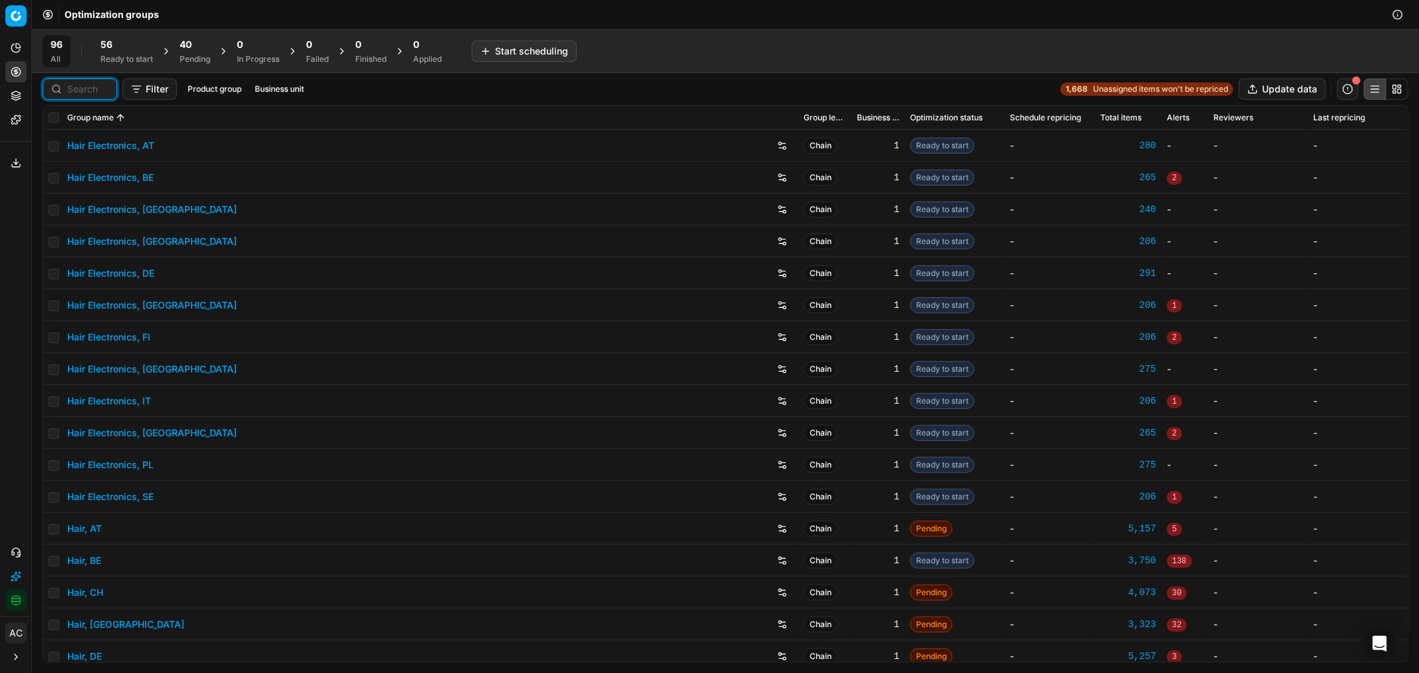
click at [94, 89] on input at bounding box center [87, 89] width 41 height 13
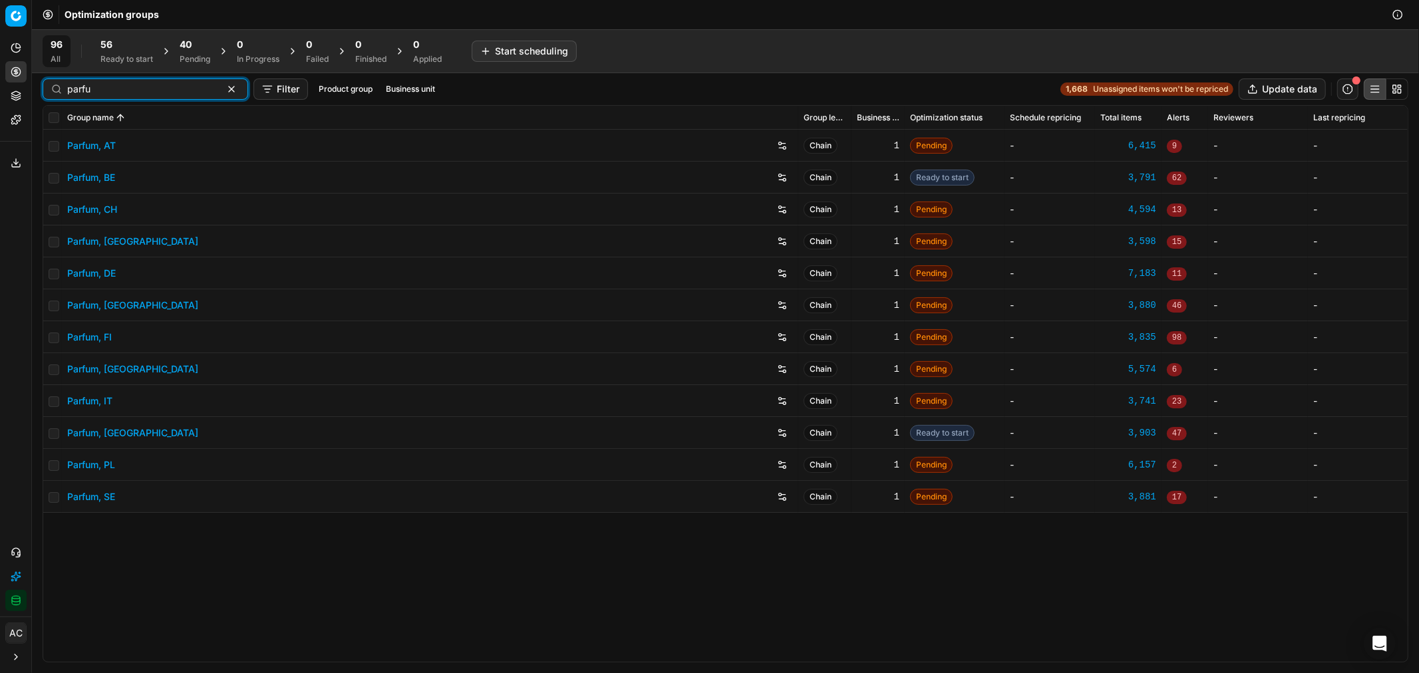
type input "parfu"
click at [100, 273] on link "Parfum, DE" at bounding box center [91, 273] width 49 height 13
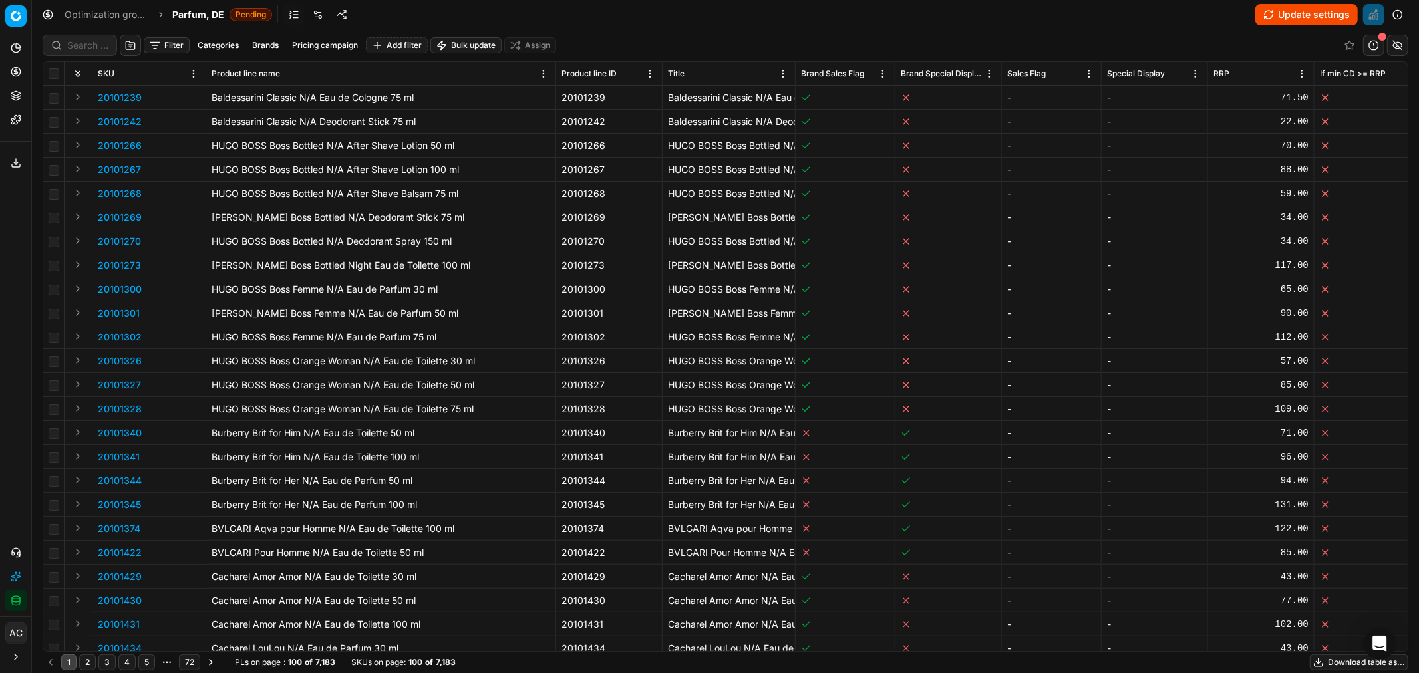
click at [252, 43] on button "Brands" at bounding box center [265, 45] width 37 height 16
type input "pepe"
click at [165, 94] on div "Pepe Jeans" at bounding box center [266, 93] width 208 height 21
checkbox input "true"
click at [361, 126] on button "Apply" at bounding box center [348, 124] width 33 height 16
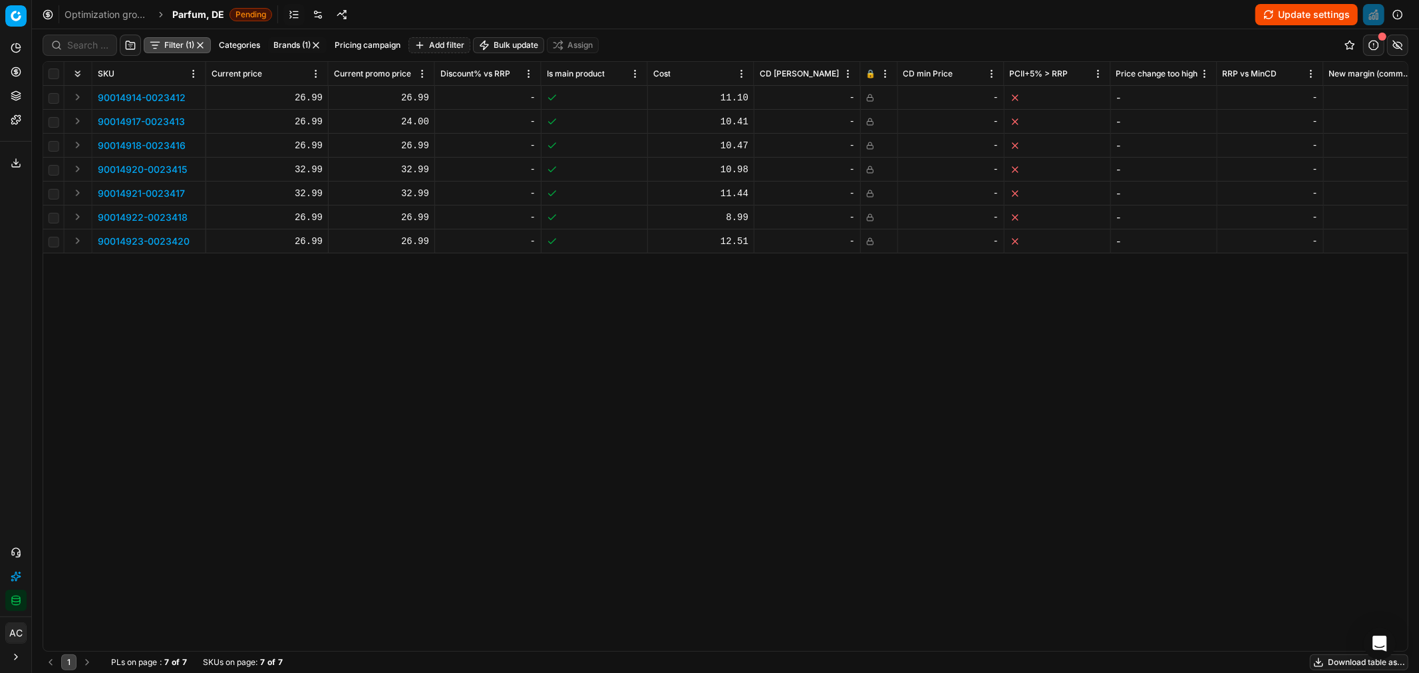
scroll to position [0, 1347]
click at [868, 97] on icon at bounding box center [871, 98] width 8 height 8
click at [870, 118] on icon at bounding box center [871, 119] width 3 height 3
click at [872, 142] on icon at bounding box center [871, 143] width 3 height 3
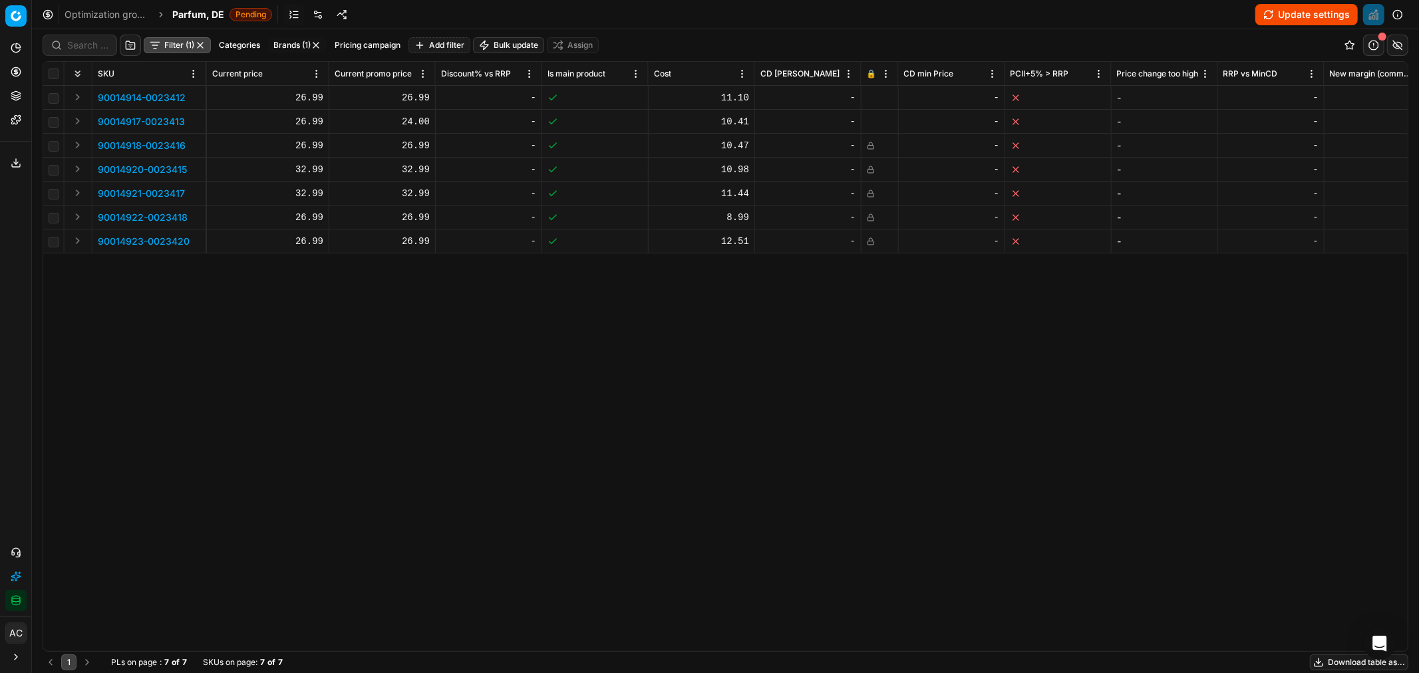
click at [867, 170] on icon at bounding box center [871, 170] width 8 height 8
click at [869, 146] on icon at bounding box center [871, 146] width 8 height 8
click at [872, 196] on rect at bounding box center [871, 195] width 6 height 4
click at [872, 217] on icon at bounding box center [871, 218] width 8 height 8
click at [870, 244] on icon at bounding box center [871, 242] width 8 height 8
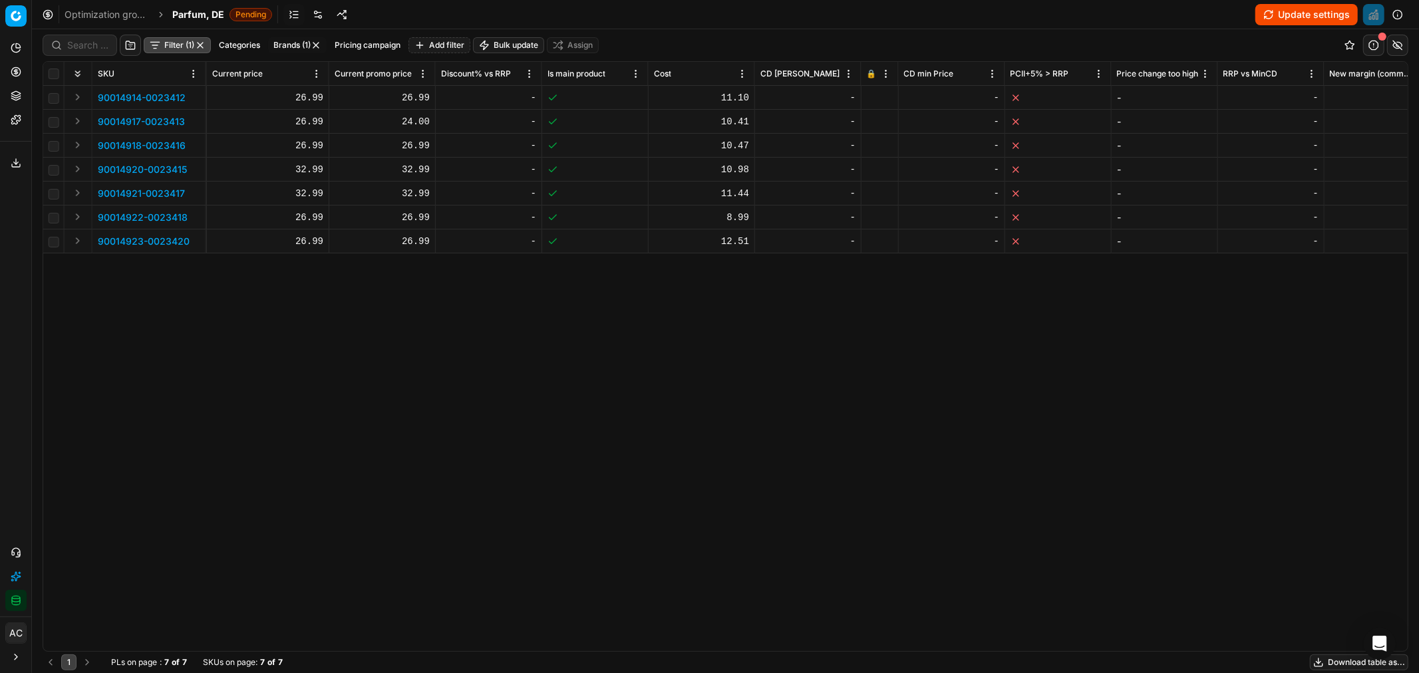
click at [1272, 16] on button "Update settings" at bounding box center [1307, 14] width 102 height 21
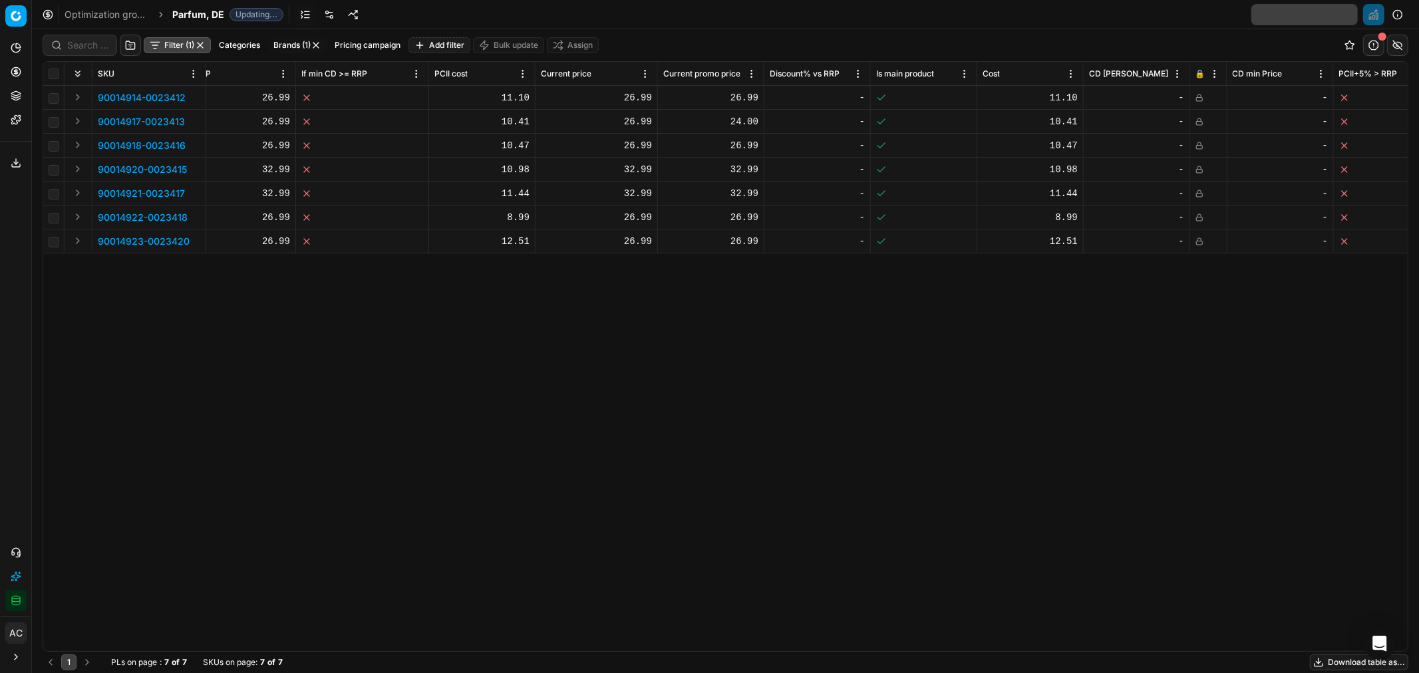
scroll to position [0, 991]
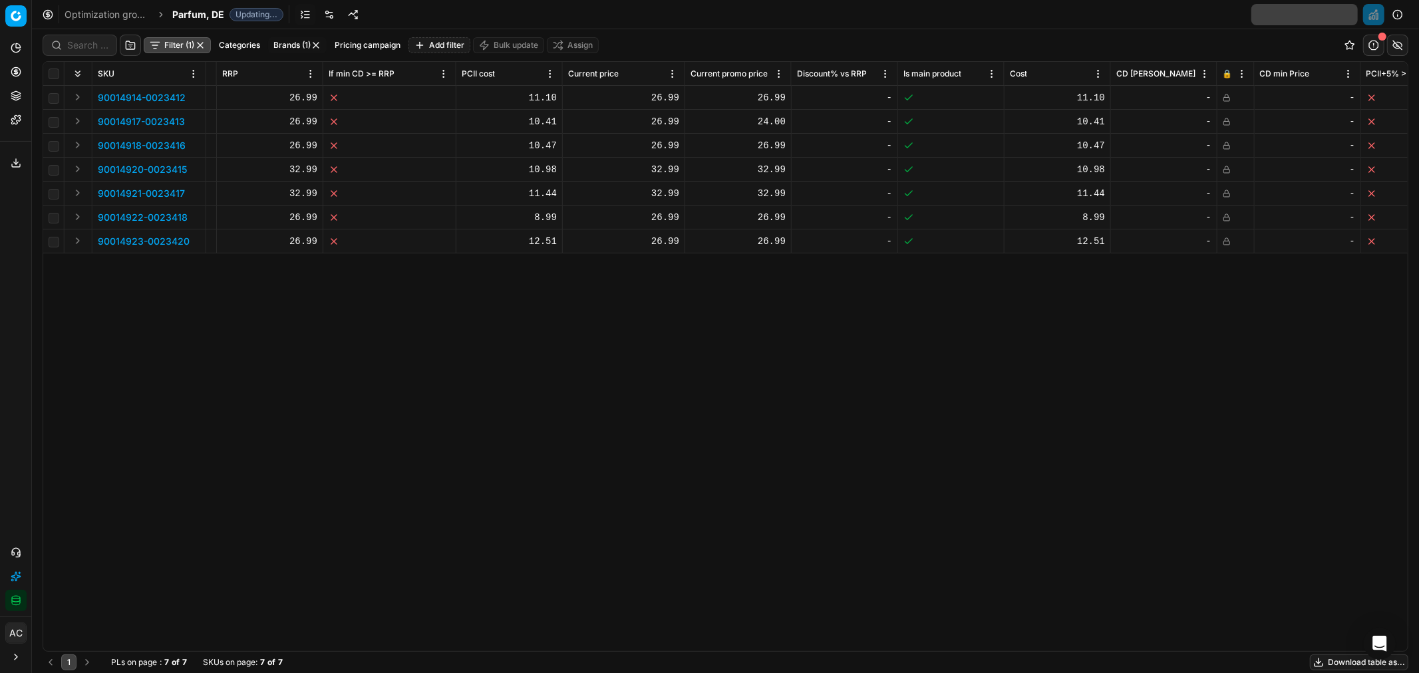
click at [661, 93] on div "26.99" at bounding box center [623, 97] width 111 height 13
click at [649, 98] on div "26.99" at bounding box center [623, 97] width 111 height 13
type input "21"
type input "21.59"
click at [770, 104] on td "26.99" at bounding box center [738, 98] width 106 height 24
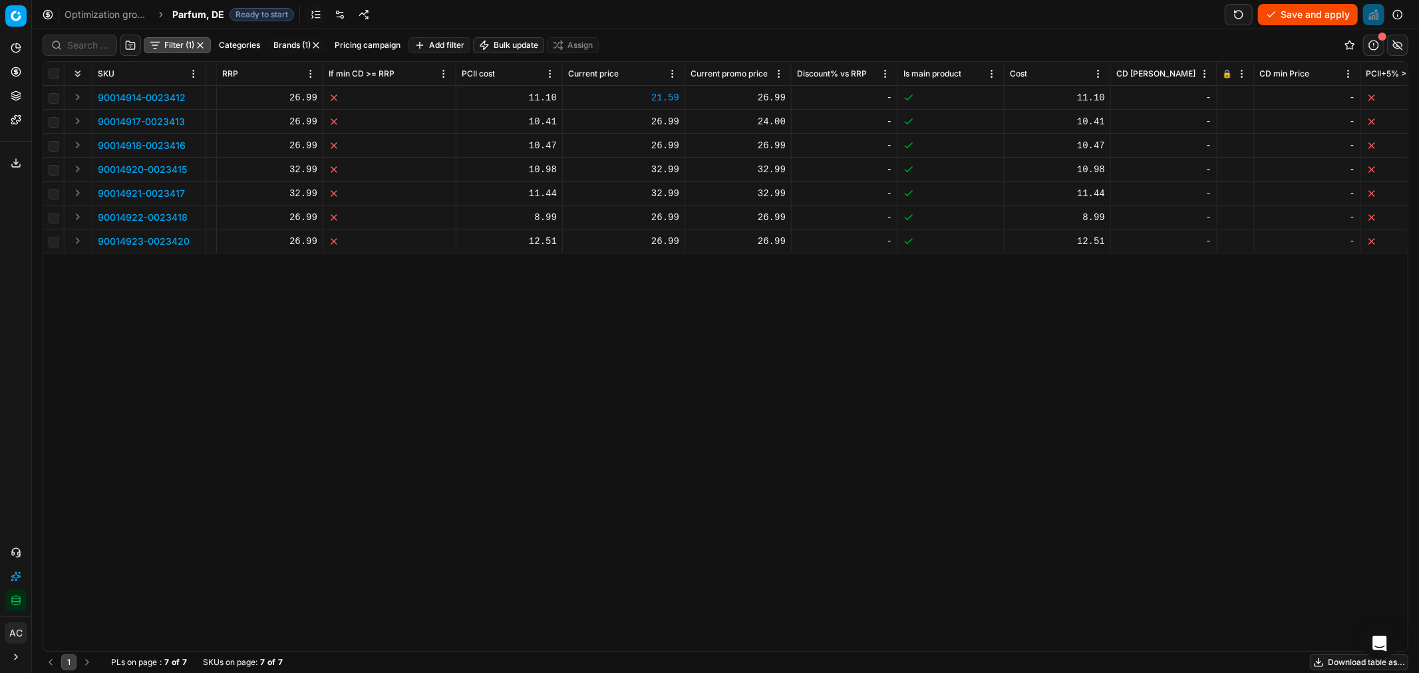
click at [772, 96] on div "26.99" at bounding box center [738, 97] width 95 height 13
type input "21"
type input "21.59"
click at [663, 121] on div "26.99" at bounding box center [623, 121] width 111 height 13
type input "21.59"
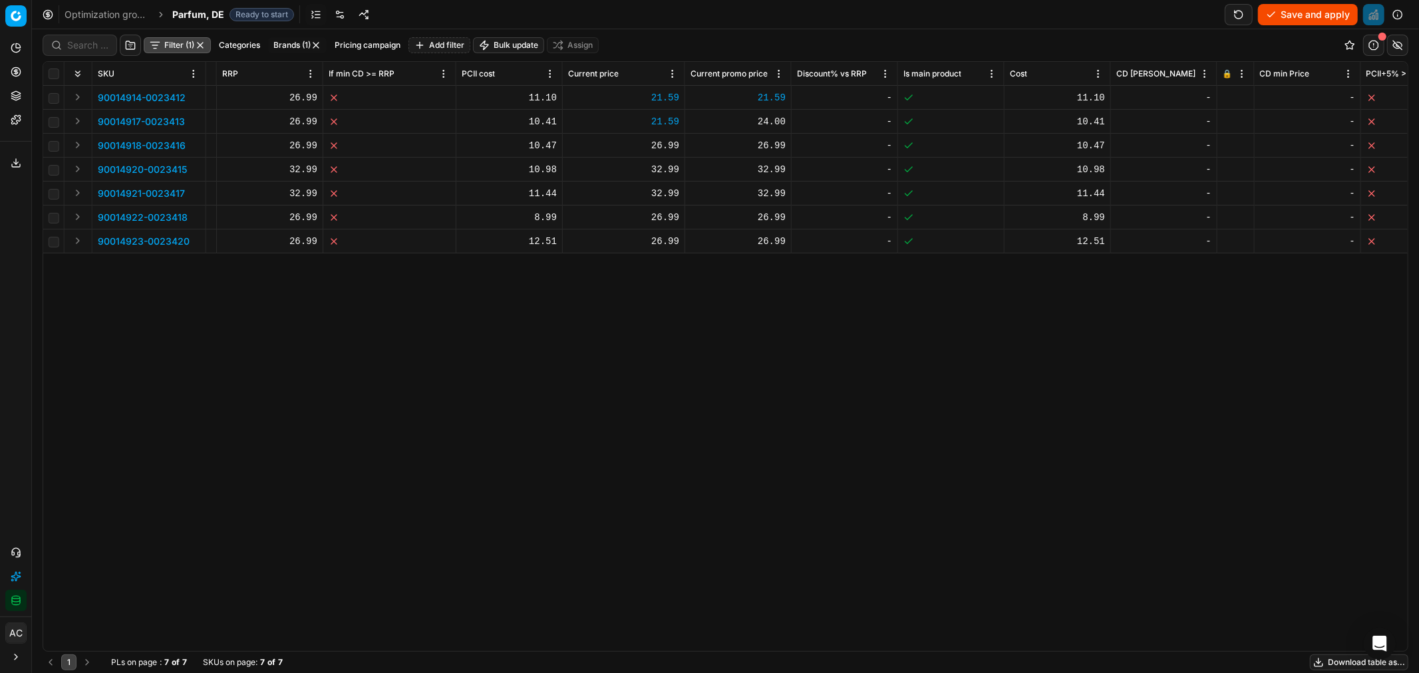
click at [753, 122] on div "24.00" at bounding box center [738, 121] width 95 height 13
type input "21.59"
click at [662, 148] on div "26.99" at bounding box center [623, 145] width 111 height 13
type input "21.59"
click at [765, 145] on div "26.99" at bounding box center [738, 145] width 95 height 13
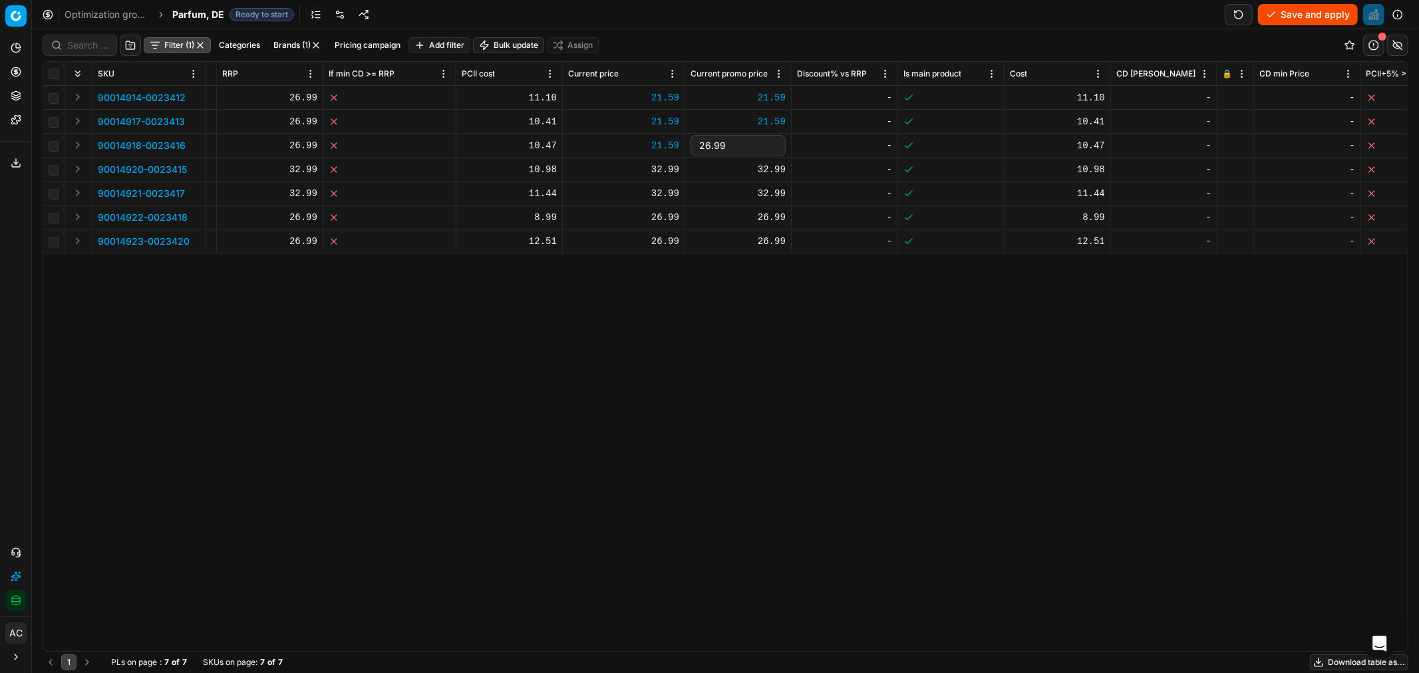
type input "21.59"
click at [650, 216] on div "26.99" at bounding box center [623, 217] width 111 height 13
type input "21.59"
click at [768, 218] on div "26.99" at bounding box center [738, 217] width 95 height 13
type input "21.59"
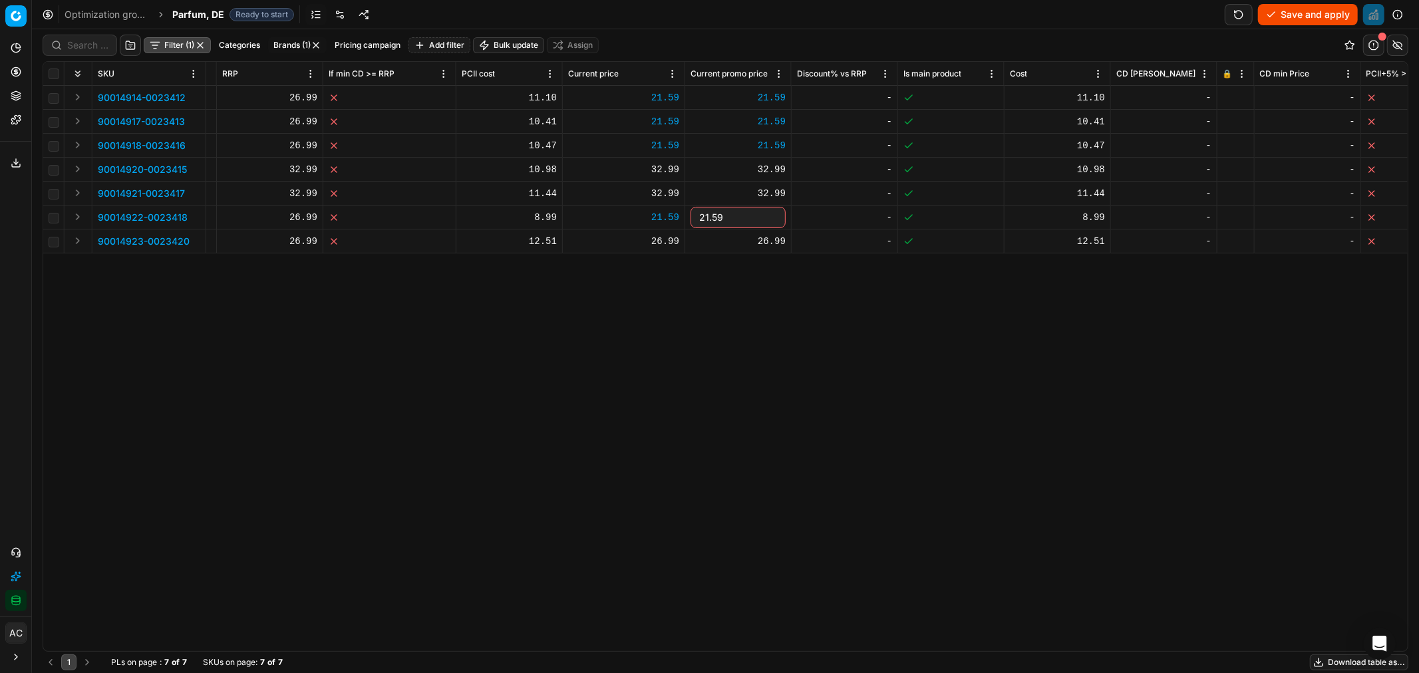
click at [663, 241] on div "26.99" at bounding box center [623, 241] width 111 height 13
type input "21.59"
click at [744, 244] on div "26.99" at bounding box center [738, 241] width 95 height 13
type input "21.59"
click at [699, 401] on div "SKU Product line name Product line ID Title Brand Sales Flag Brand Special Disp…" at bounding box center [725, 357] width 1365 height 590
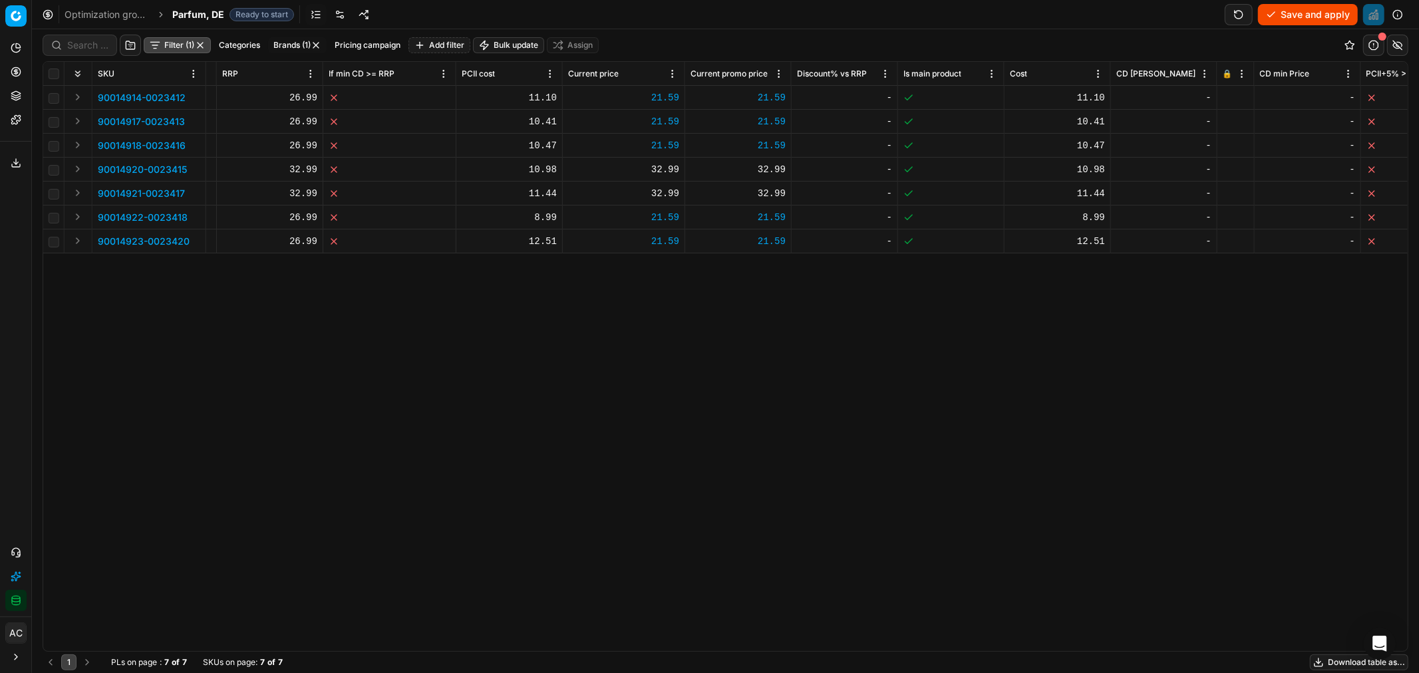
click at [668, 169] on div "32.99" at bounding box center [623, 169] width 111 height 13
type input "26"
type input "26.39"
click at [672, 309] on div "SKU Product line name Product line ID Title Brand Sales Flag Brand Special Disp…" at bounding box center [725, 357] width 1365 height 590
click at [769, 169] on div "32.99" at bounding box center [738, 169] width 95 height 13
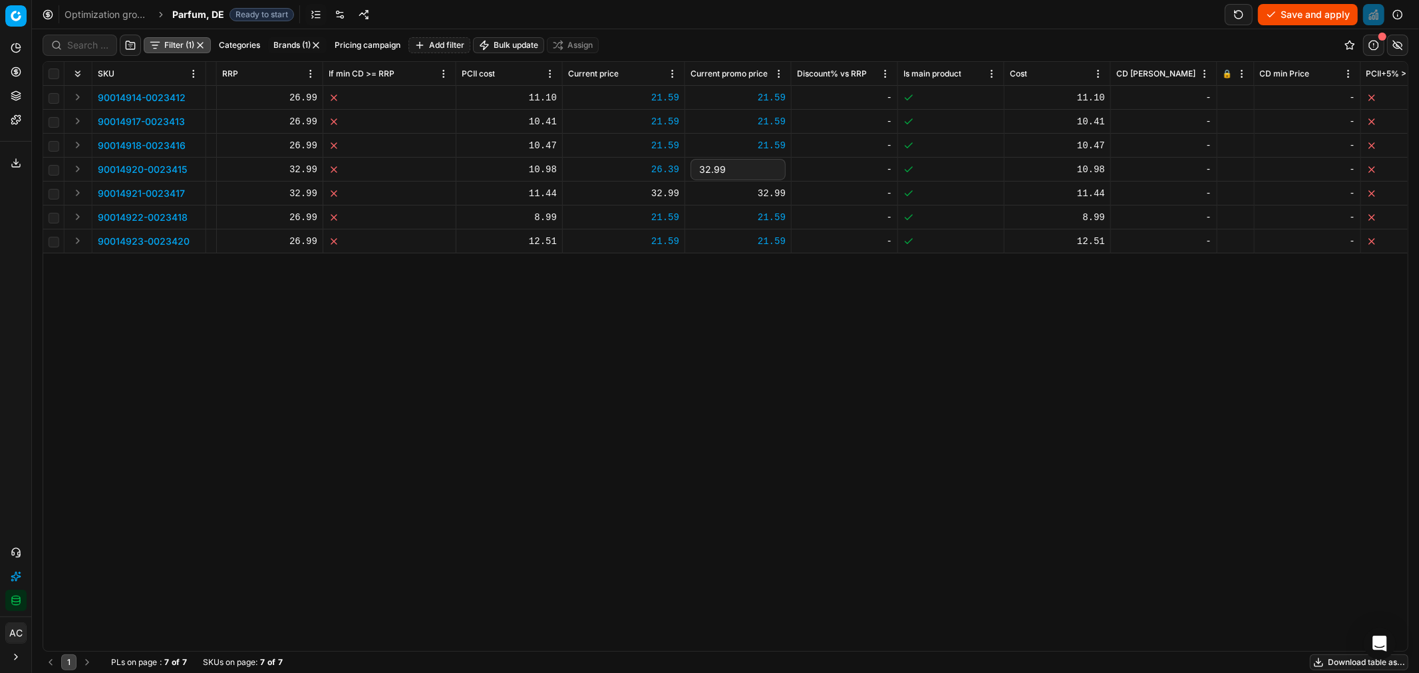
type input "26.39"
click at [653, 195] on div "32.99" at bounding box center [623, 193] width 111 height 13
type input "26.39"
click at [760, 197] on div "32.99" at bounding box center [738, 193] width 95 height 13
type input "26.39"
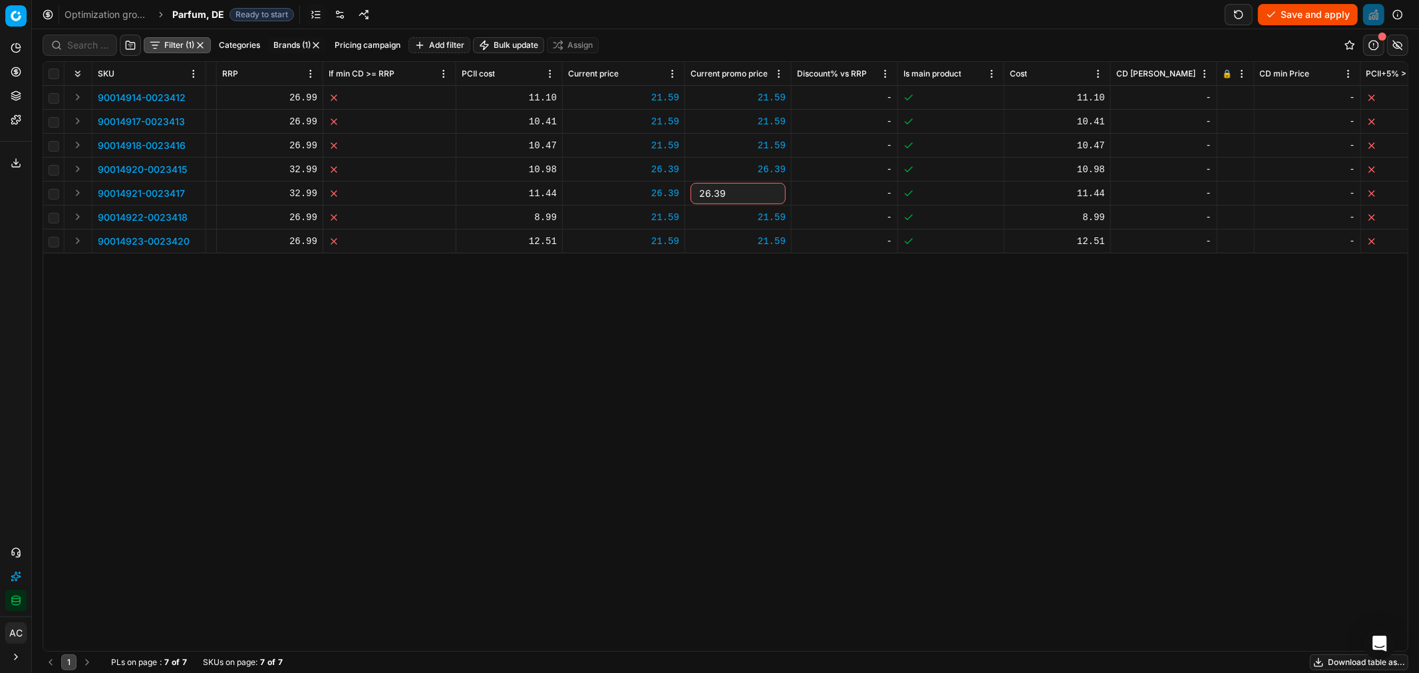
click at [677, 402] on div "SKU Product line name Product line ID Title Brand Sales Flag Brand Special Disp…" at bounding box center [725, 357] width 1365 height 590
click at [1278, 12] on button "Save and apply" at bounding box center [1308, 14] width 100 height 21
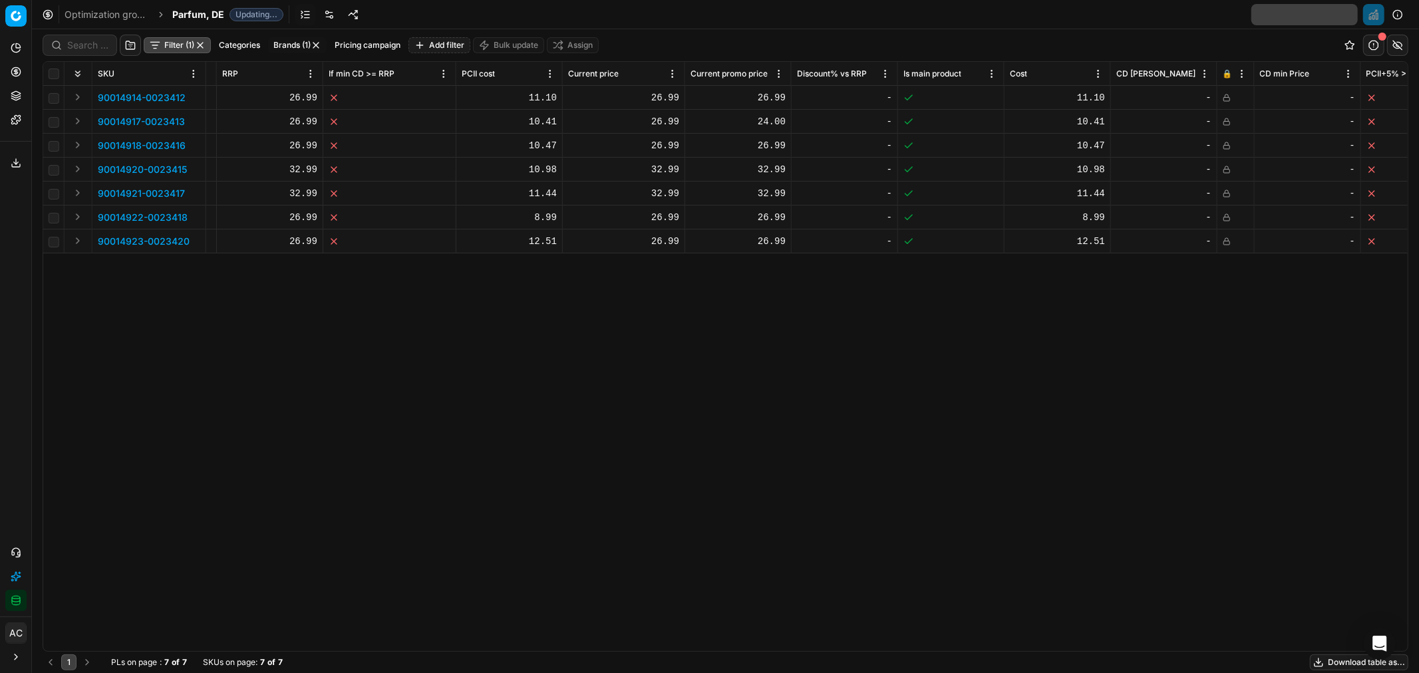
click at [1226, 96] on icon at bounding box center [1227, 98] width 8 height 8
click at [1228, 118] on icon at bounding box center [1227, 119] width 3 height 3
click at [1227, 150] on td at bounding box center [1236, 146] width 37 height 24
click at [1226, 149] on icon at bounding box center [1227, 146] width 8 height 8
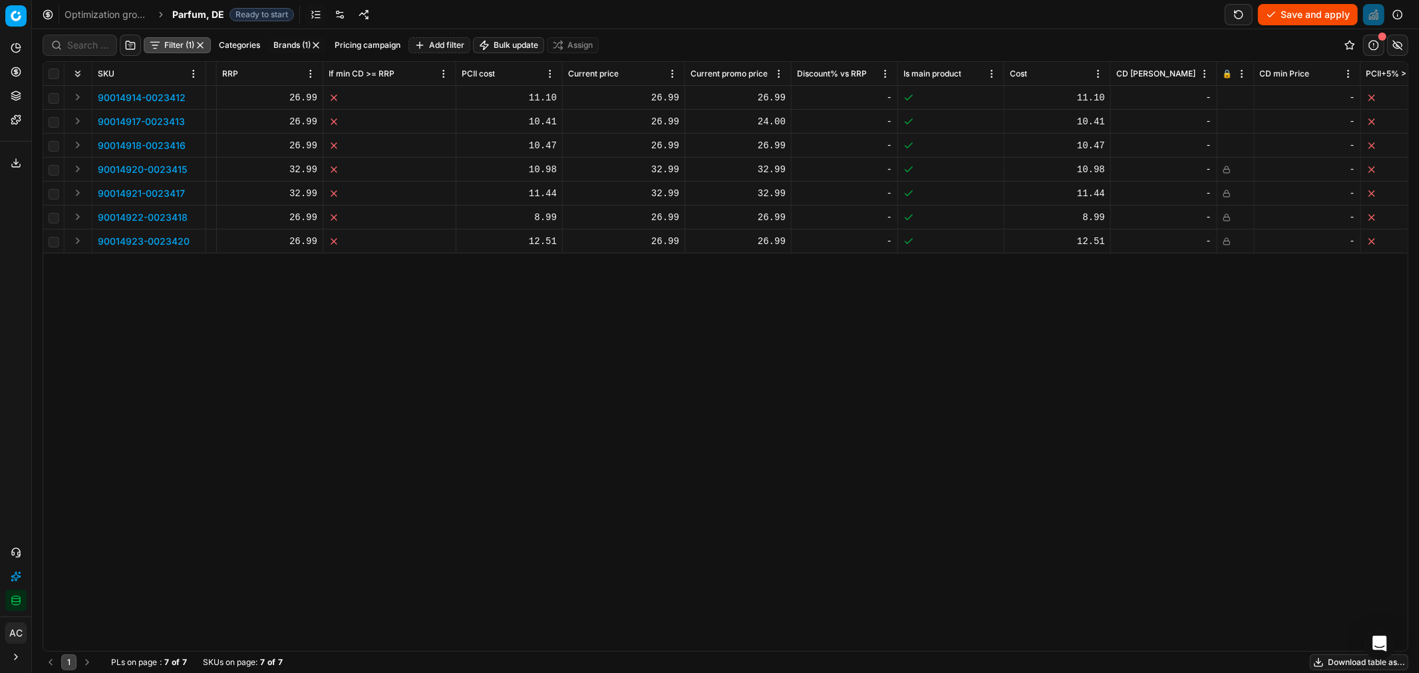
click at [1226, 167] on icon at bounding box center [1227, 170] width 8 height 8
click at [1228, 190] on icon at bounding box center [1227, 191] width 3 height 3
click at [1229, 214] on icon at bounding box center [1227, 218] width 8 height 8
click at [1229, 236] on td at bounding box center [1236, 242] width 37 height 24
click at [1228, 242] on icon at bounding box center [1227, 242] width 8 height 8
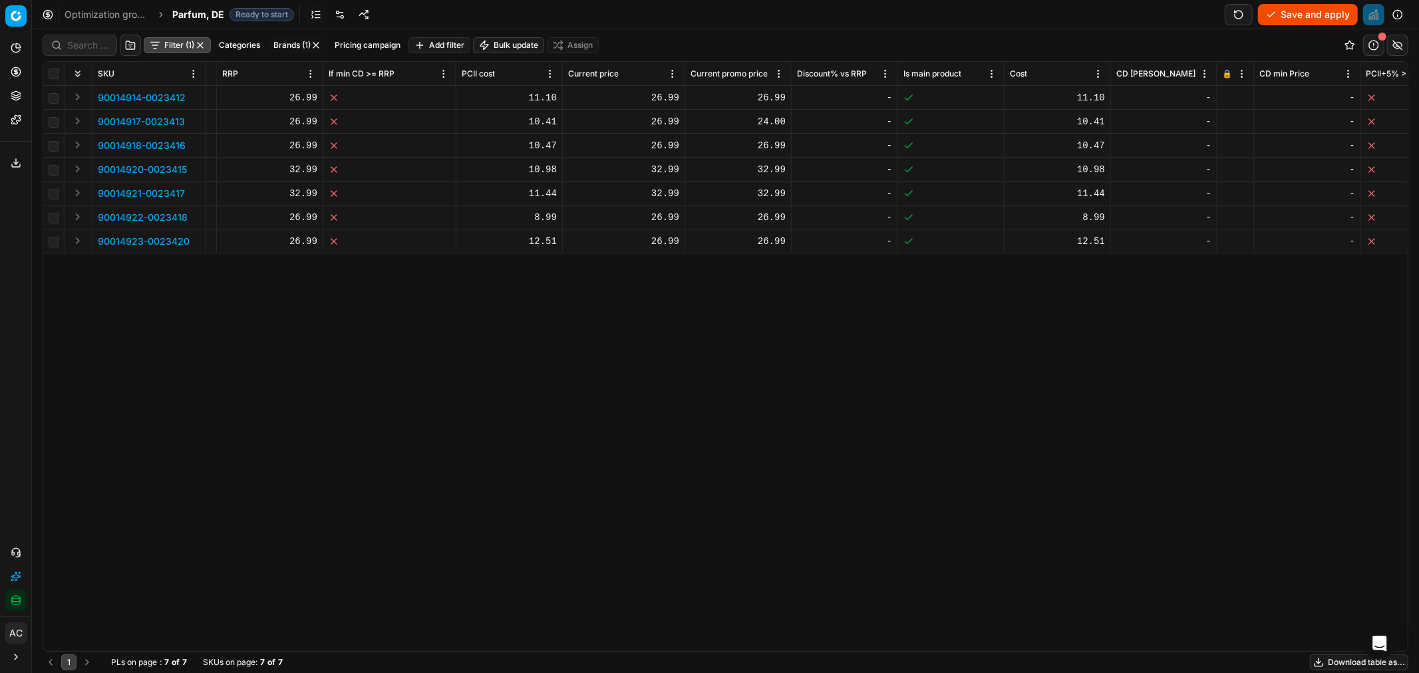
click at [1331, 11] on button "Save and apply" at bounding box center [1308, 14] width 100 height 21
click at [922, 335] on div "SKU Product line name Product line ID Title Brand Sales Flag Brand Special Disp…" at bounding box center [725, 357] width 1365 height 590
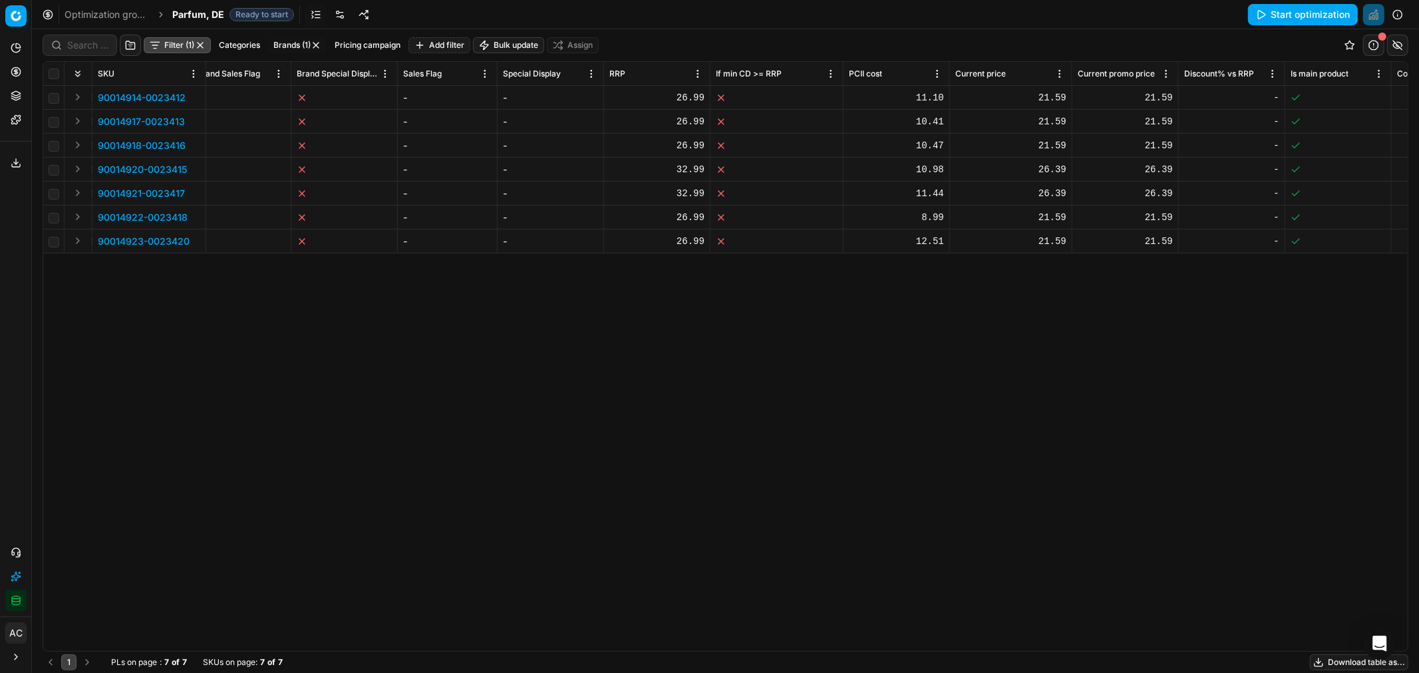
scroll to position [0, 908]
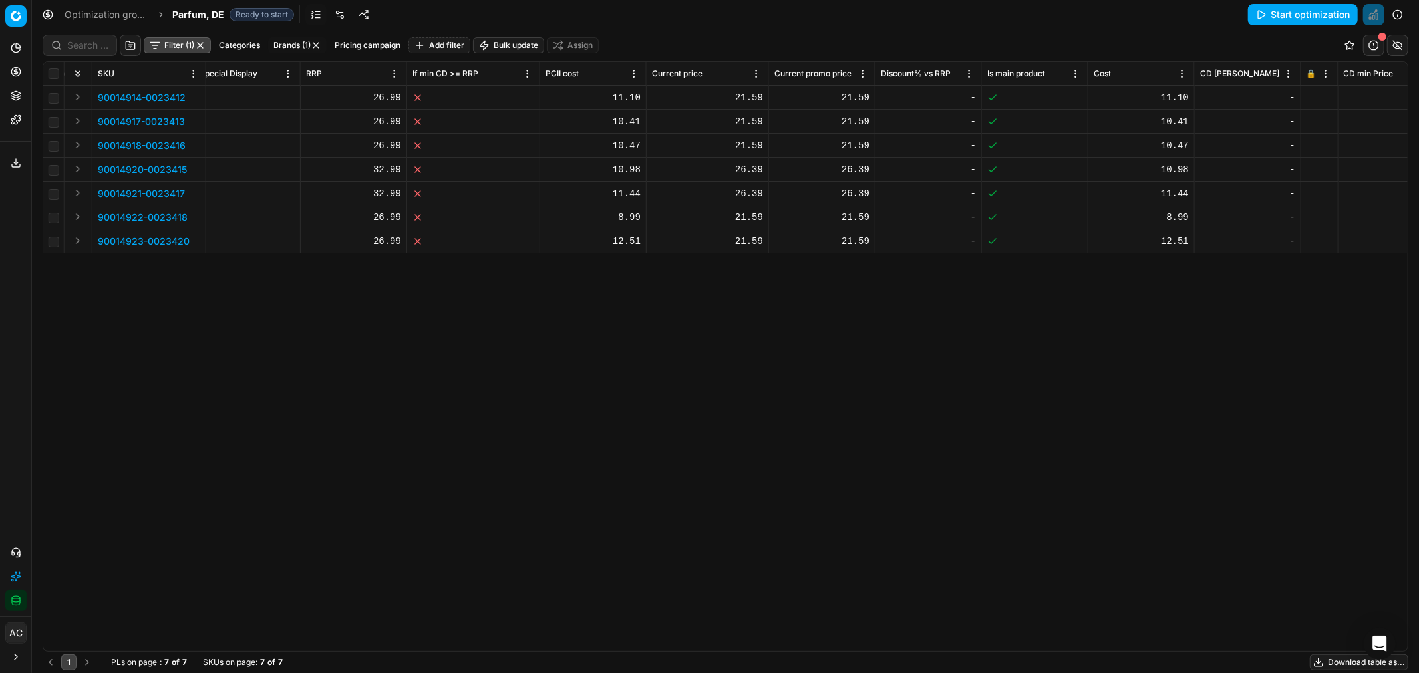
click at [1310, 96] on icon at bounding box center [1311, 95] width 3 height 3
click at [1311, 124] on rect at bounding box center [1311, 123] width 6 height 4
click at [1310, 142] on icon at bounding box center [1311, 146] width 8 height 8
click at [1312, 170] on icon at bounding box center [1311, 170] width 8 height 8
click at [1312, 192] on icon at bounding box center [1311, 191] width 3 height 3
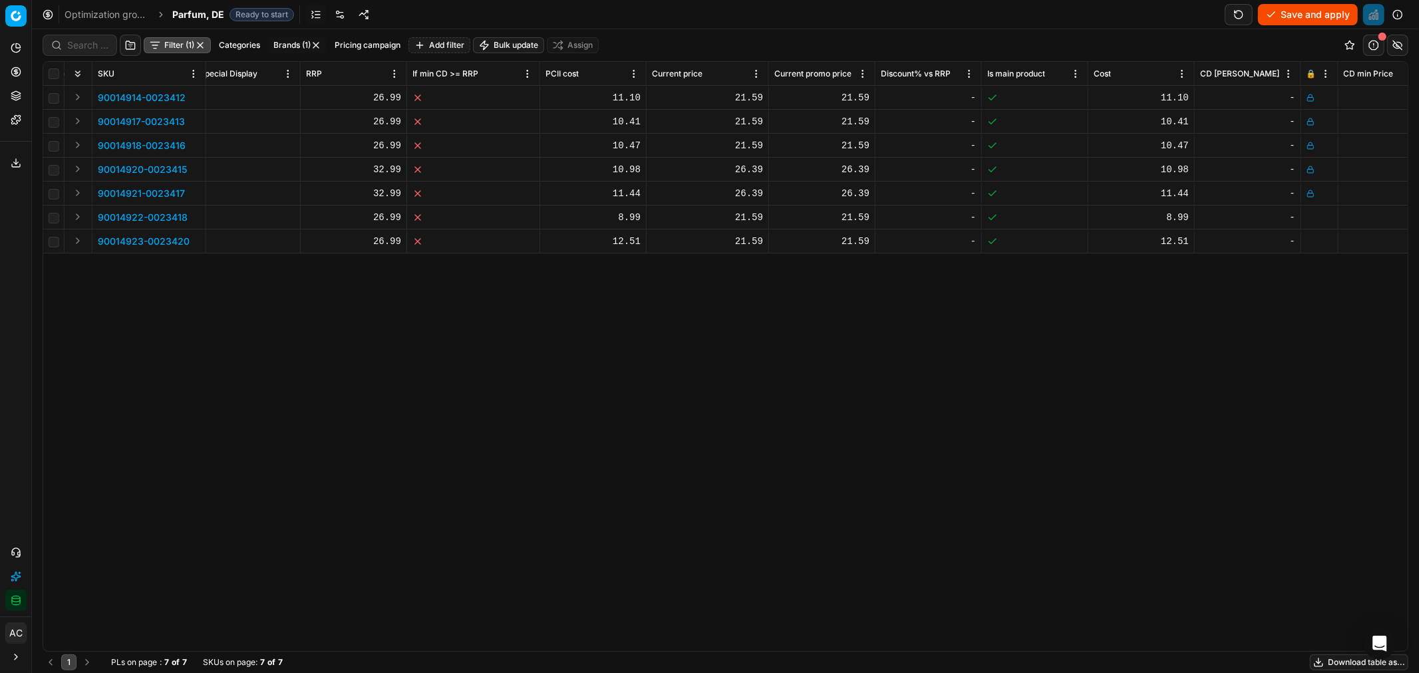
click at [1312, 212] on td at bounding box center [1320, 218] width 37 height 24
click at [1311, 221] on icon at bounding box center [1311, 218] width 8 height 8
click at [1312, 242] on icon at bounding box center [1311, 242] width 8 height 8
click at [1322, 8] on button "Save and apply" at bounding box center [1308, 14] width 100 height 21
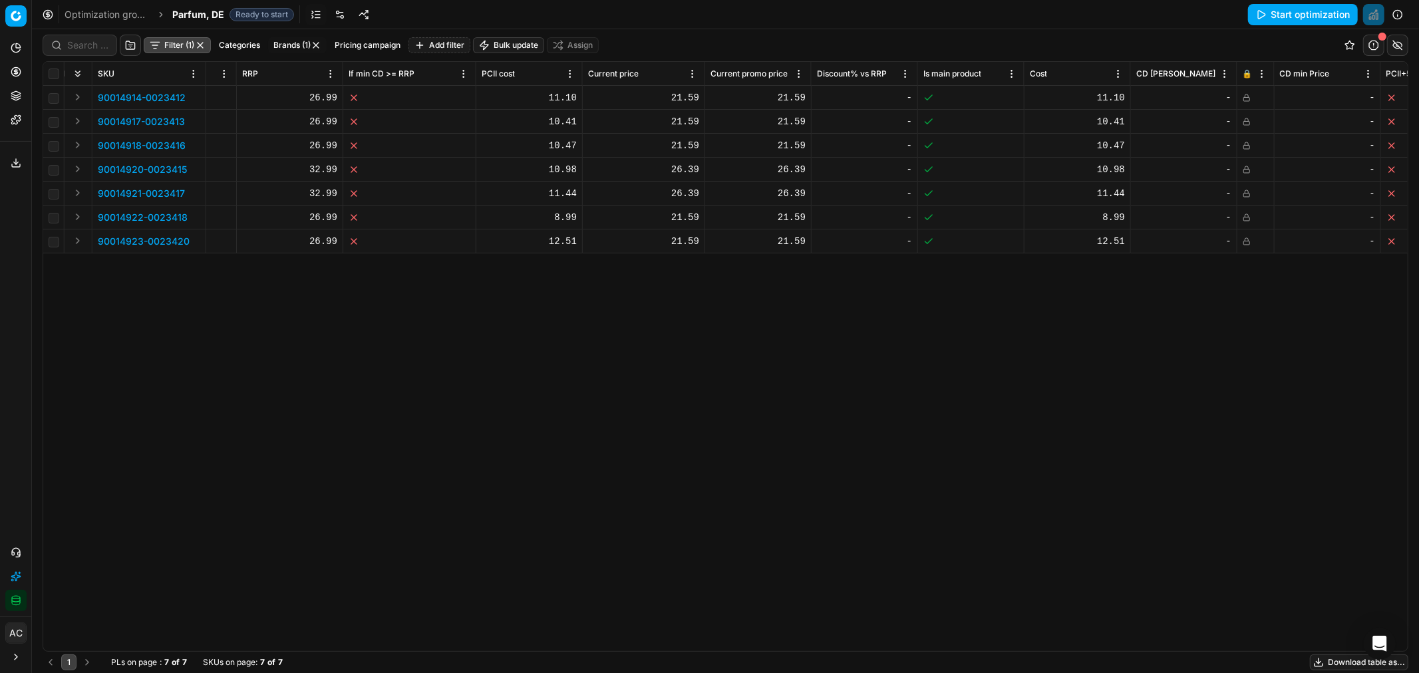
scroll to position [0, 988]
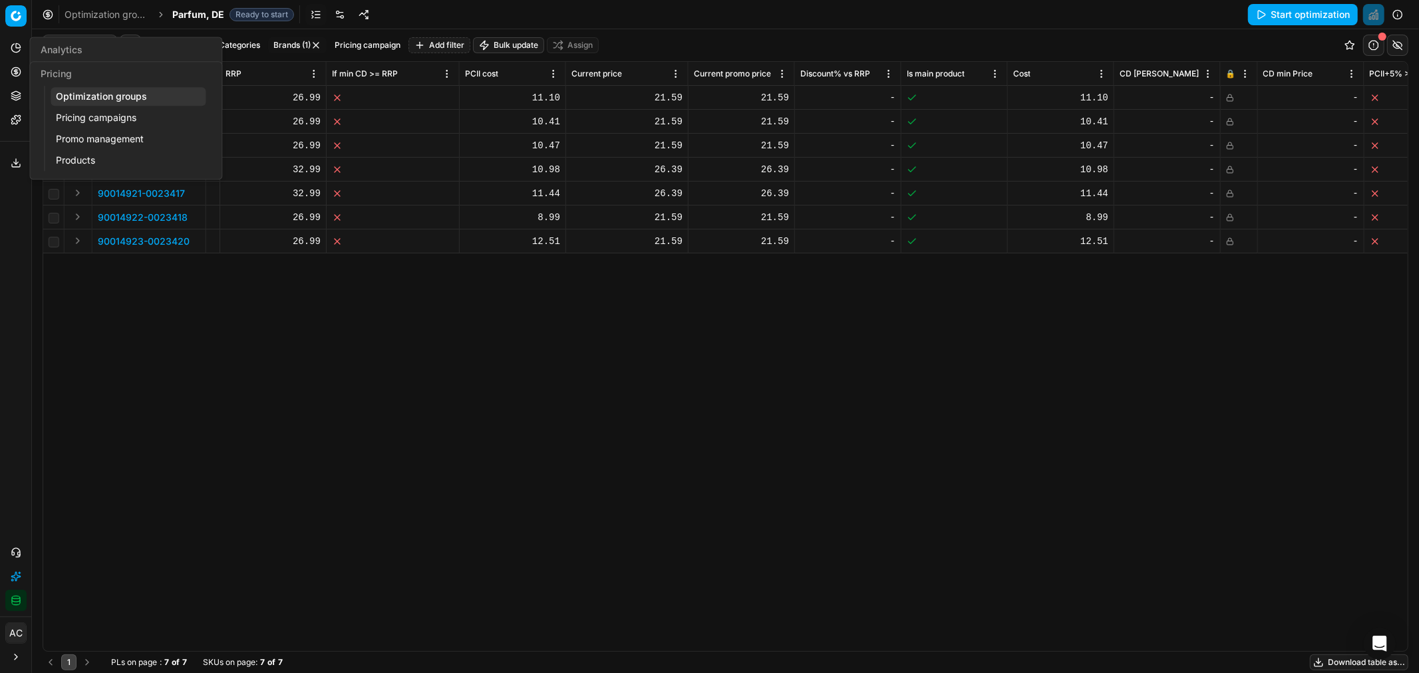
click at [19, 69] on circle at bounding box center [15, 71] width 9 height 9
click at [78, 93] on link "Optimization groups" at bounding box center [128, 96] width 155 height 19
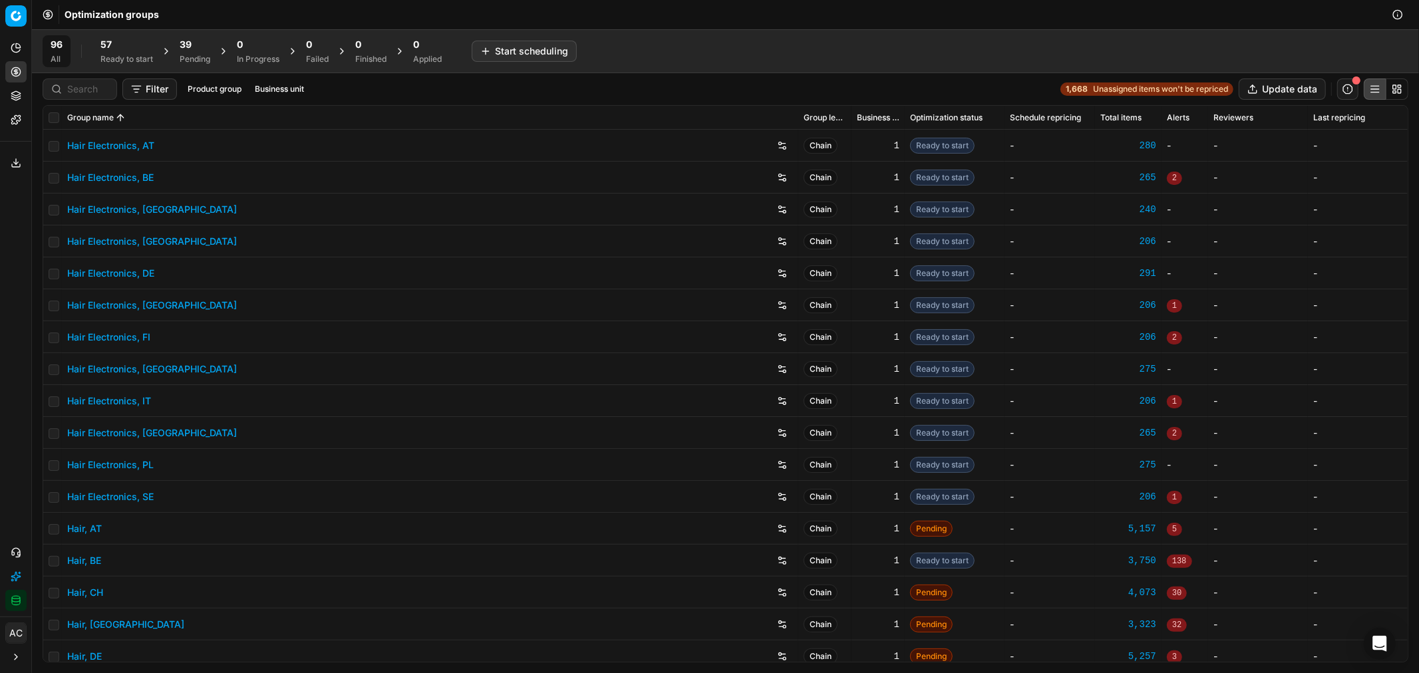
click at [177, 50] on div "39 Pending" at bounding box center [195, 51] width 47 height 32
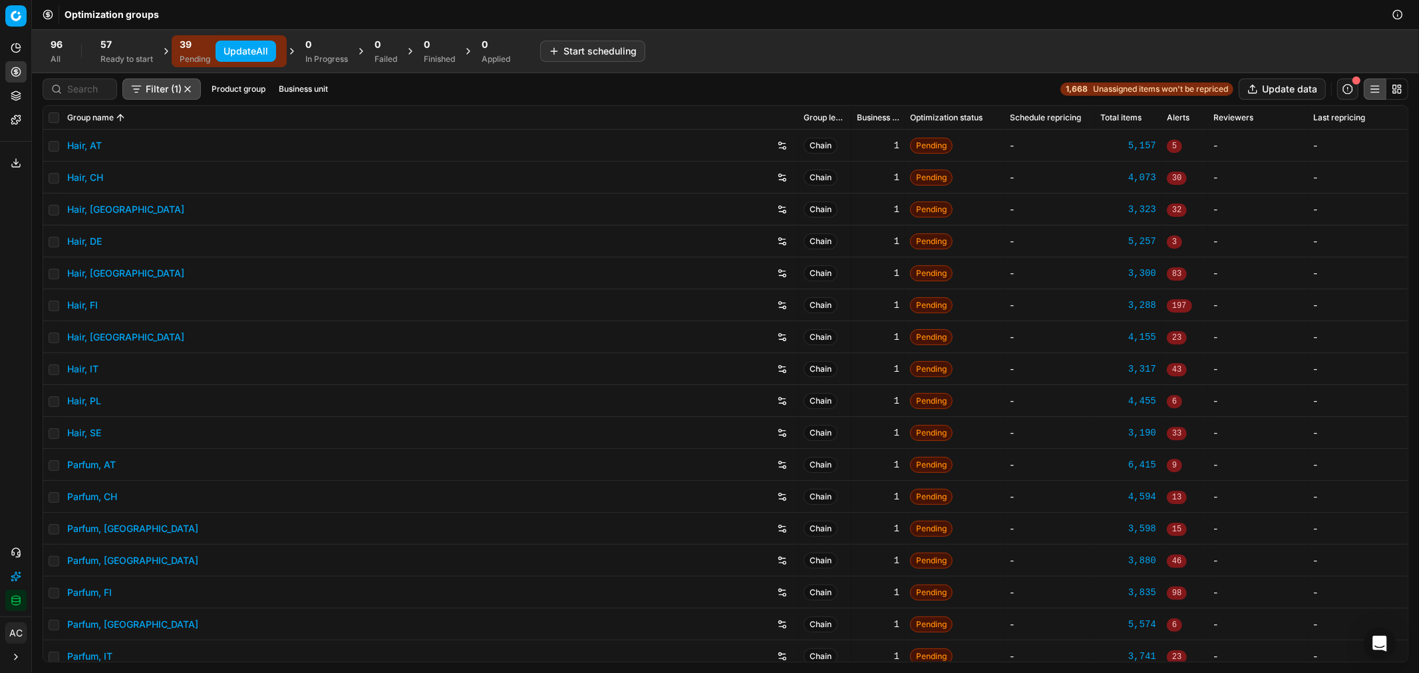
click at [236, 51] on button "Update All" at bounding box center [246, 51] width 61 height 21
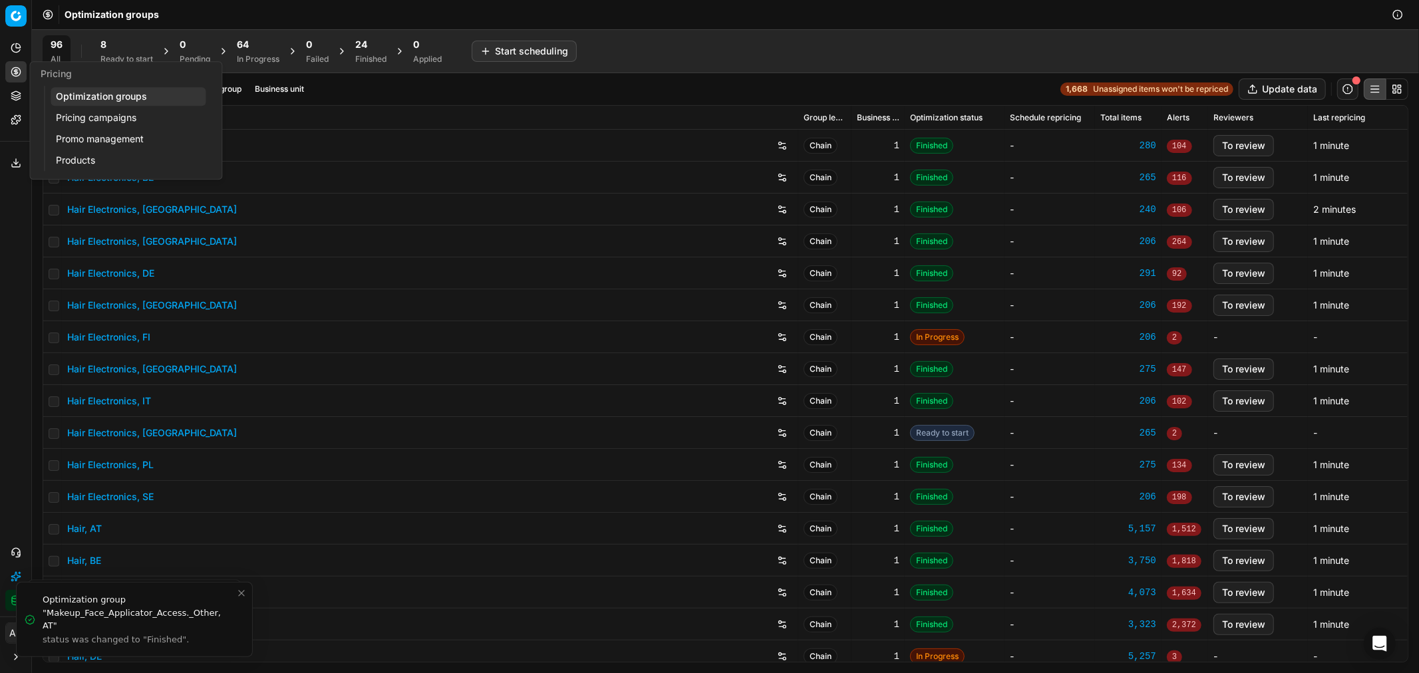
click at [88, 112] on link "Pricing campaigns" at bounding box center [128, 117] width 155 height 19
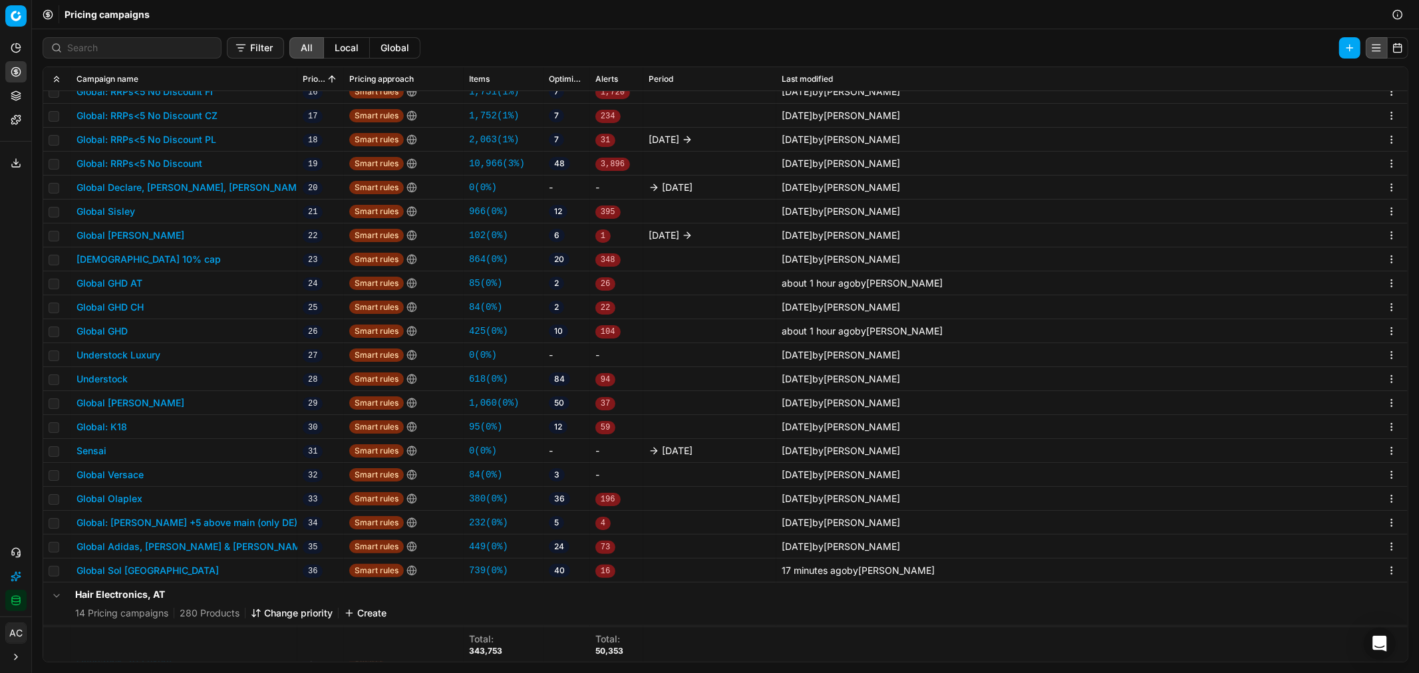
scroll to position [445, 0]
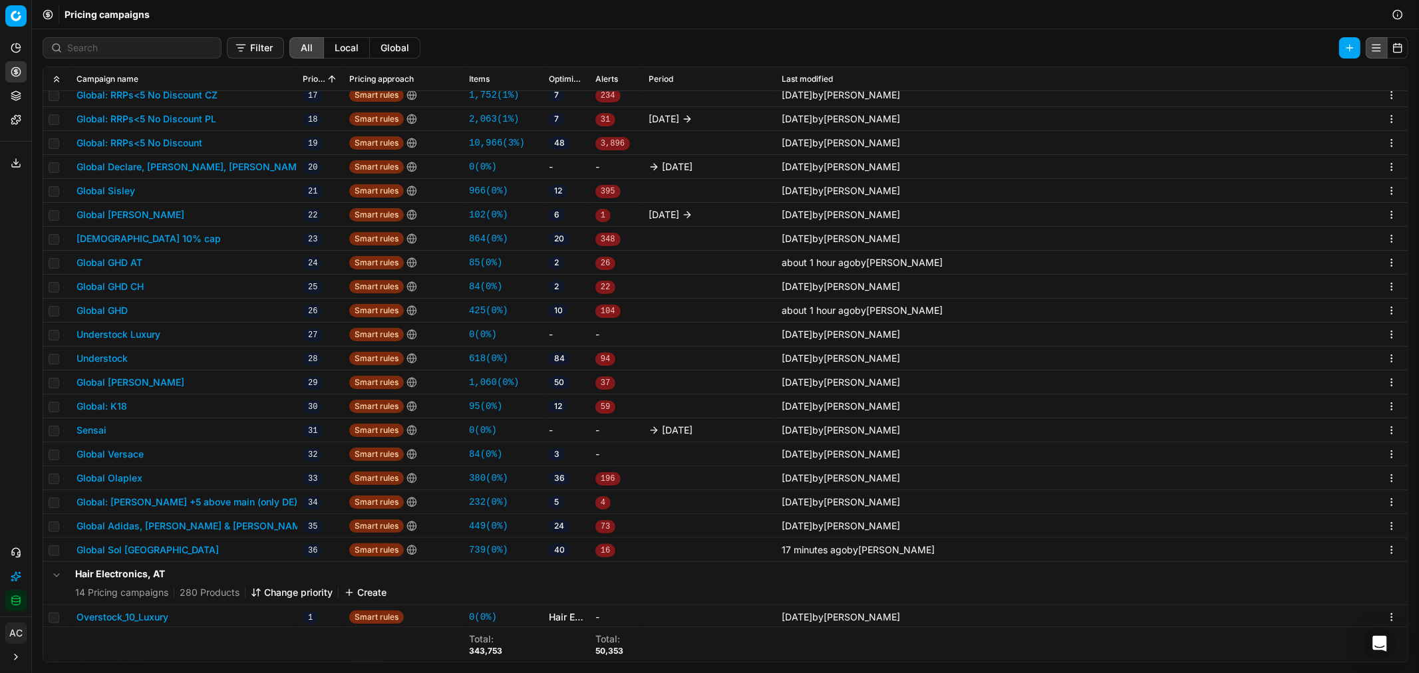
click at [149, 546] on button "Global Sol [GEOGRAPHIC_DATA]" at bounding box center [148, 550] width 142 height 13
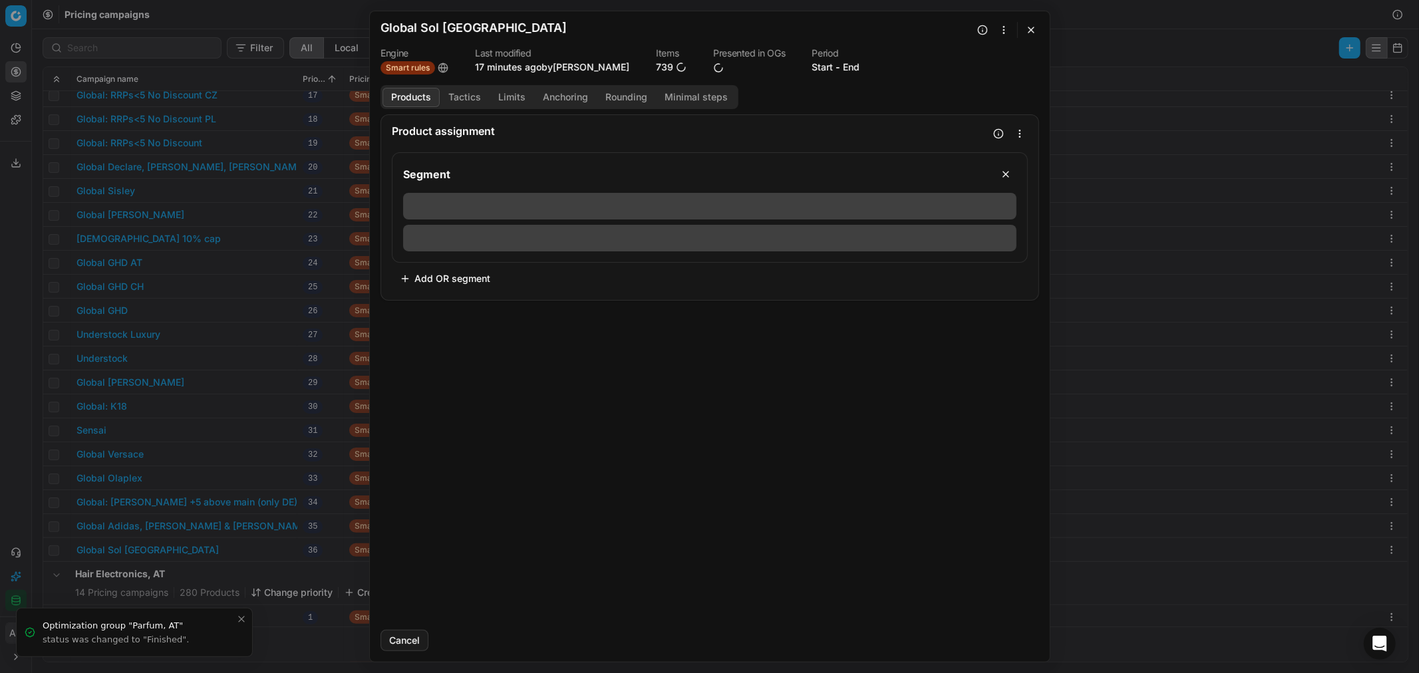
click at [508, 96] on button "Limits" at bounding box center [512, 97] width 45 height 19
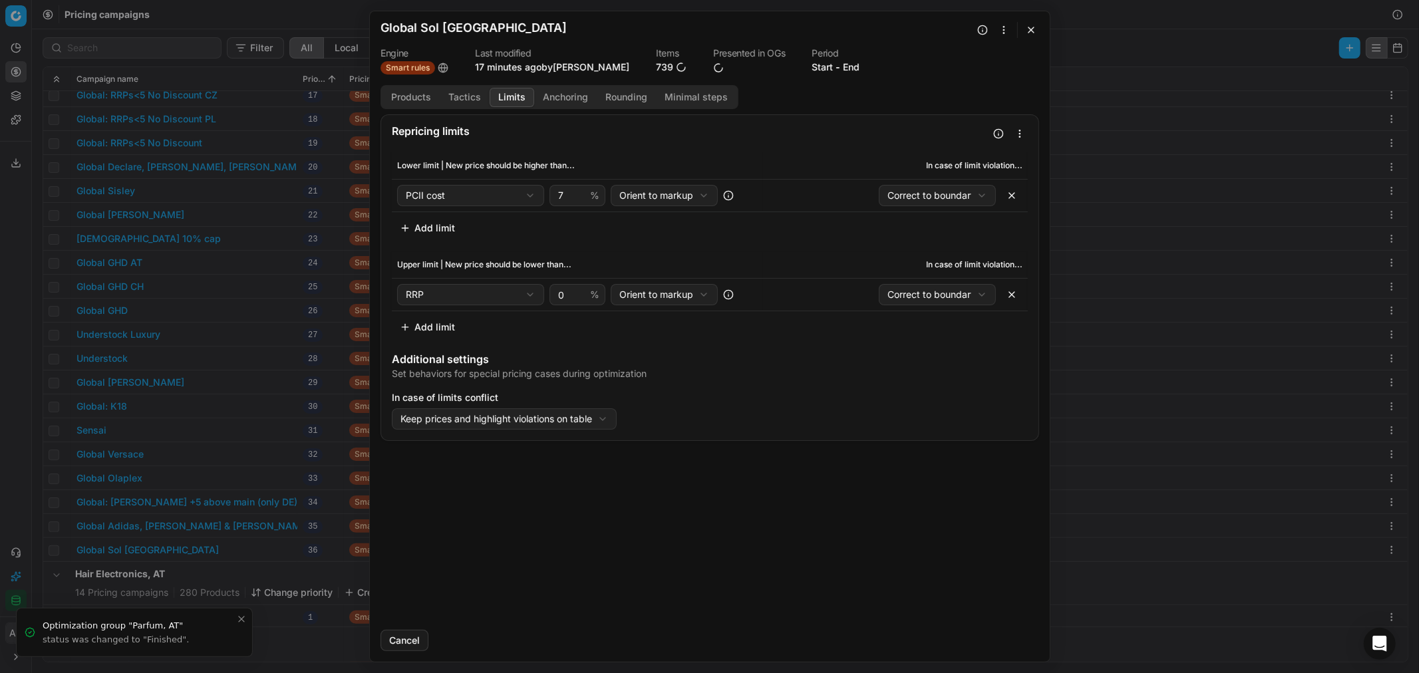
click at [1032, 28] on button "button" at bounding box center [1031, 30] width 16 height 16
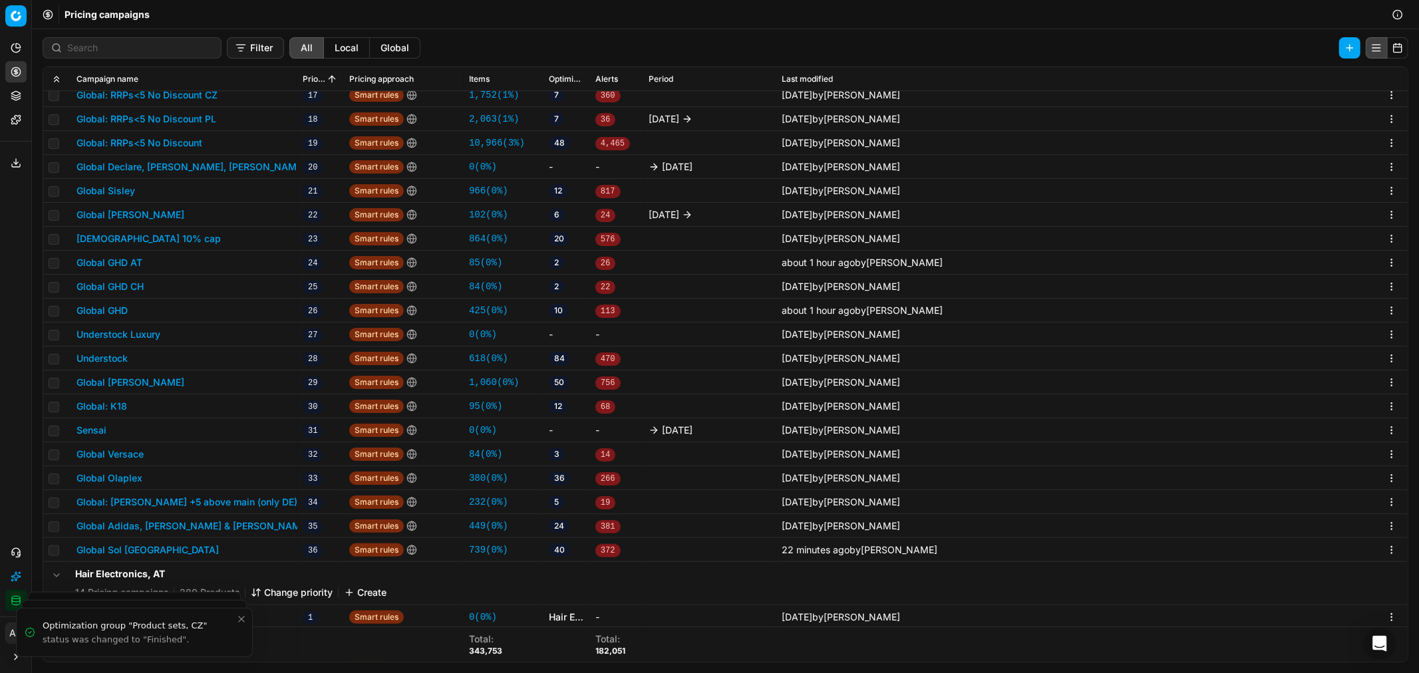
click at [123, 450] on button "Global Versace" at bounding box center [110, 454] width 67 height 13
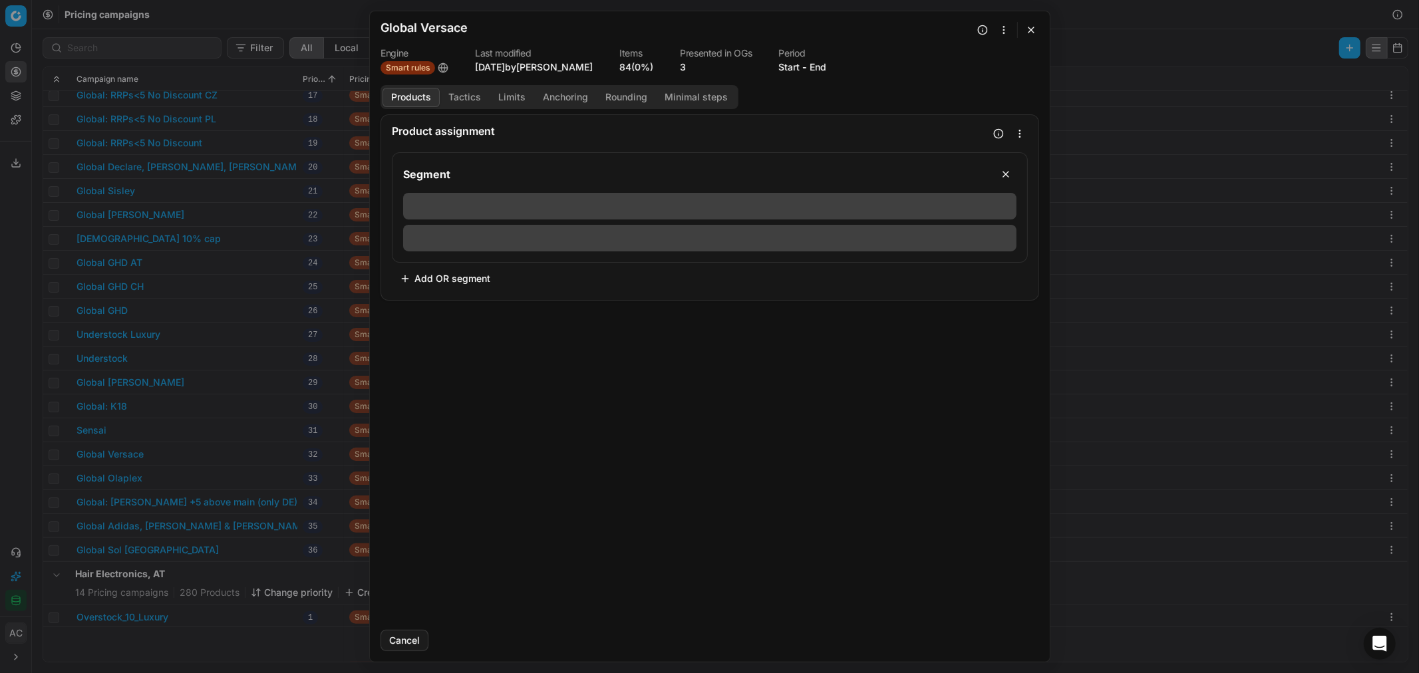
click at [680, 67] on button "3" at bounding box center [683, 67] width 6 height 13
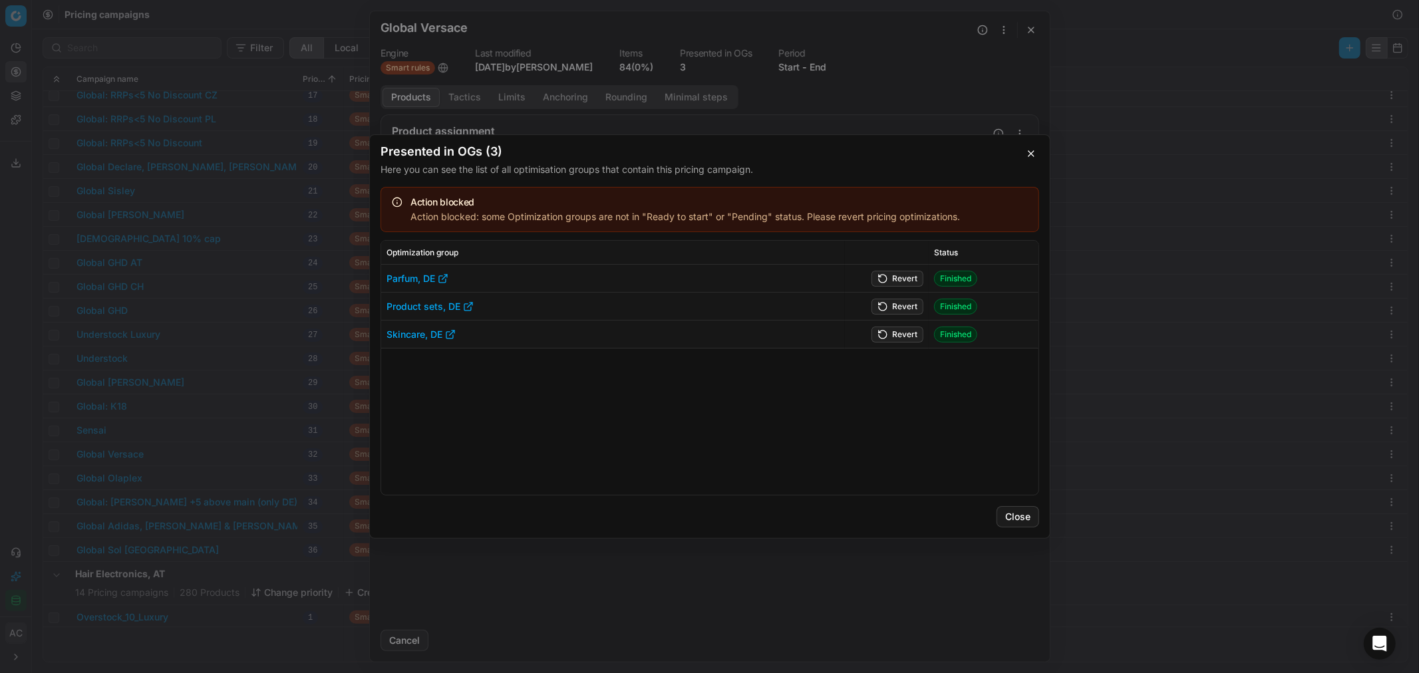
click at [801, 104] on div "Presented in OGs (3) Here you can see the list of all optimisation groups that …" at bounding box center [709, 336] width 1419 height 673
